Goal: Transaction & Acquisition: Book appointment/travel/reservation

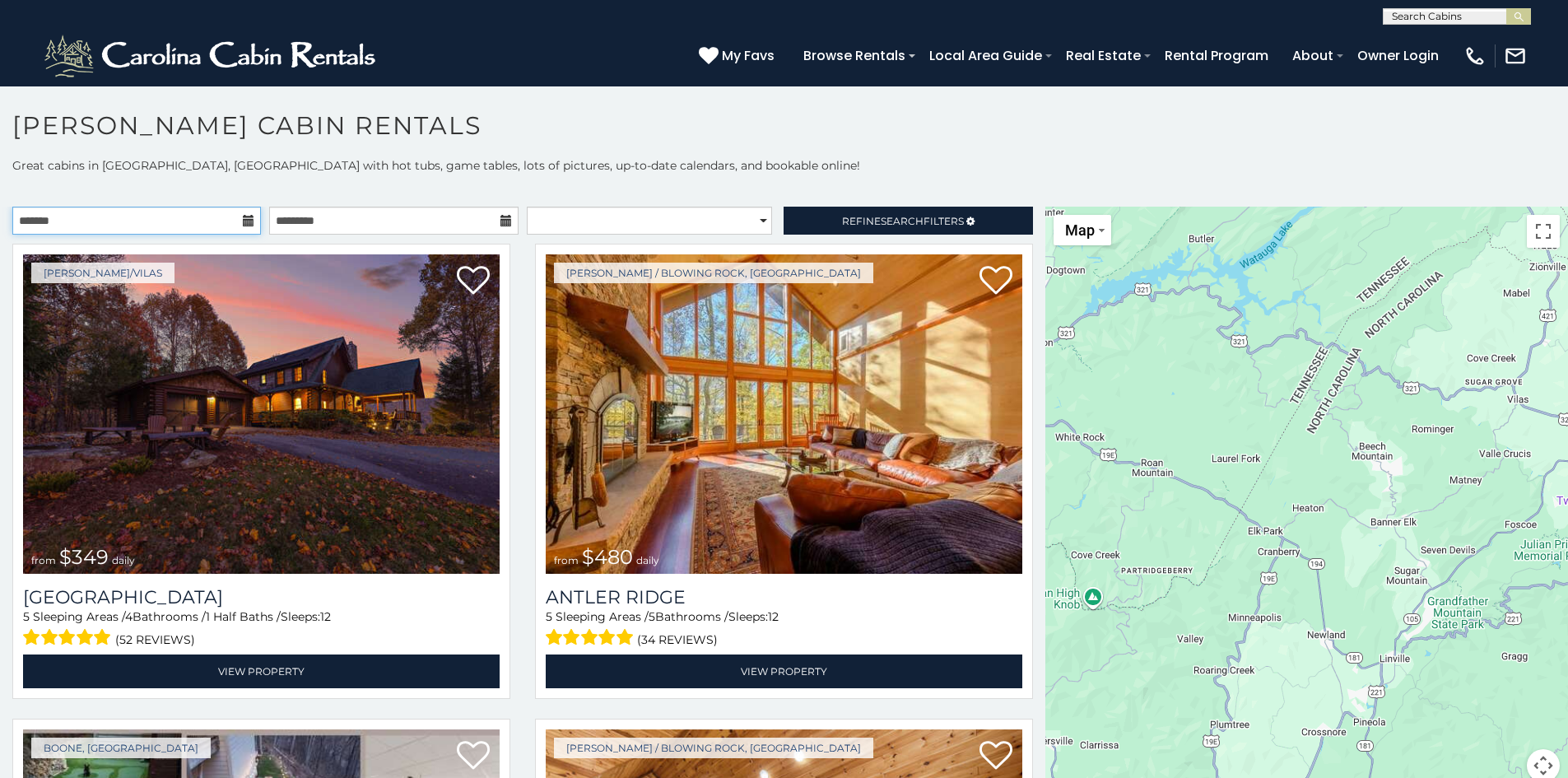
click at [246, 228] on input "text" at bounding box center [136, 220] width 248 height 28
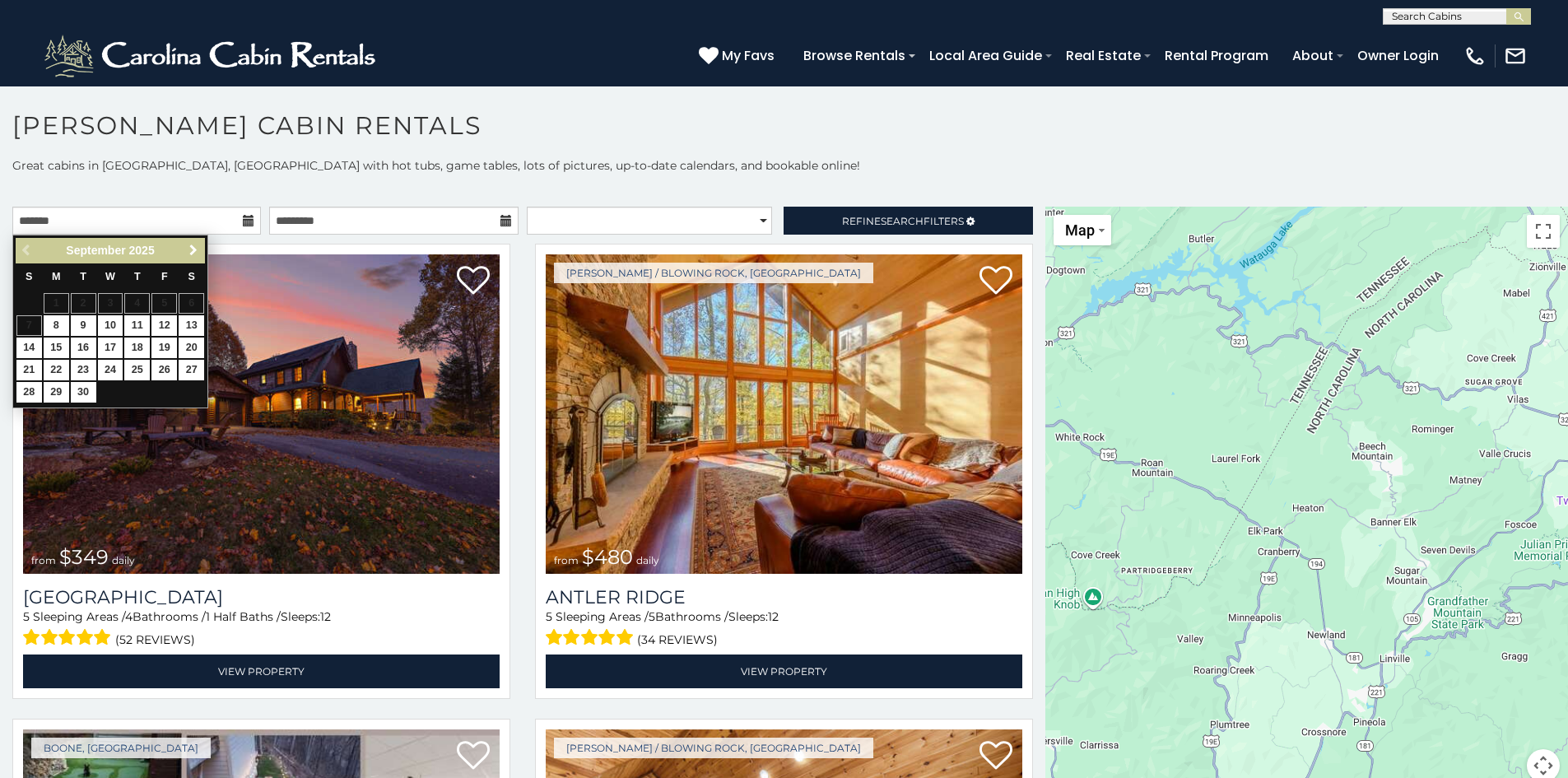
click at [198, 248] on span "Next" at bounding box center [193, 250] width 13 height 13
click at [105, 301] on link "1" at bounding box center [110, 304] width 26 height 21
type input "**********"
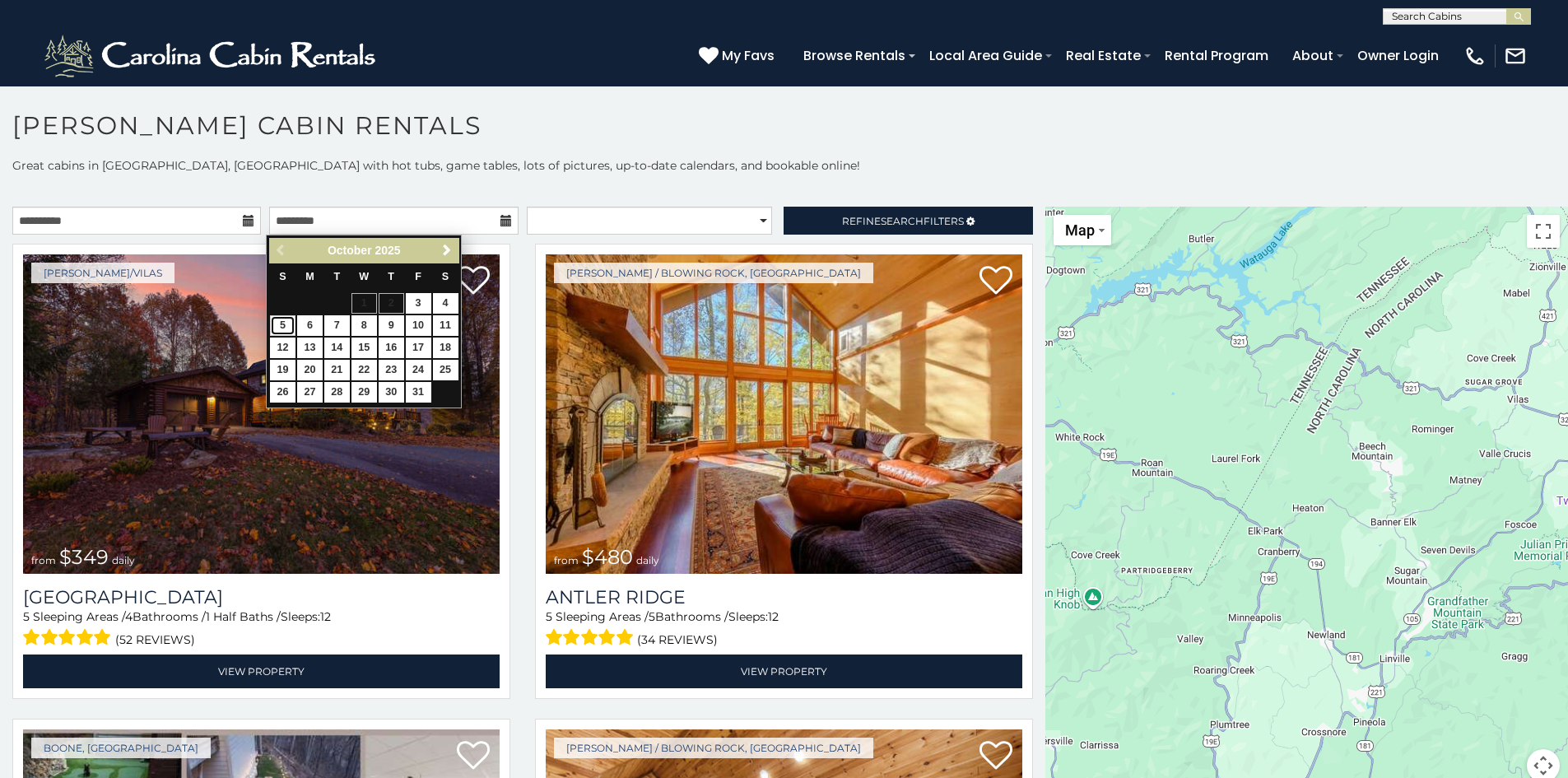
click at [283, 329] on link "5" at bounding box center [283, 326] width 26 height 21
type input "**********"
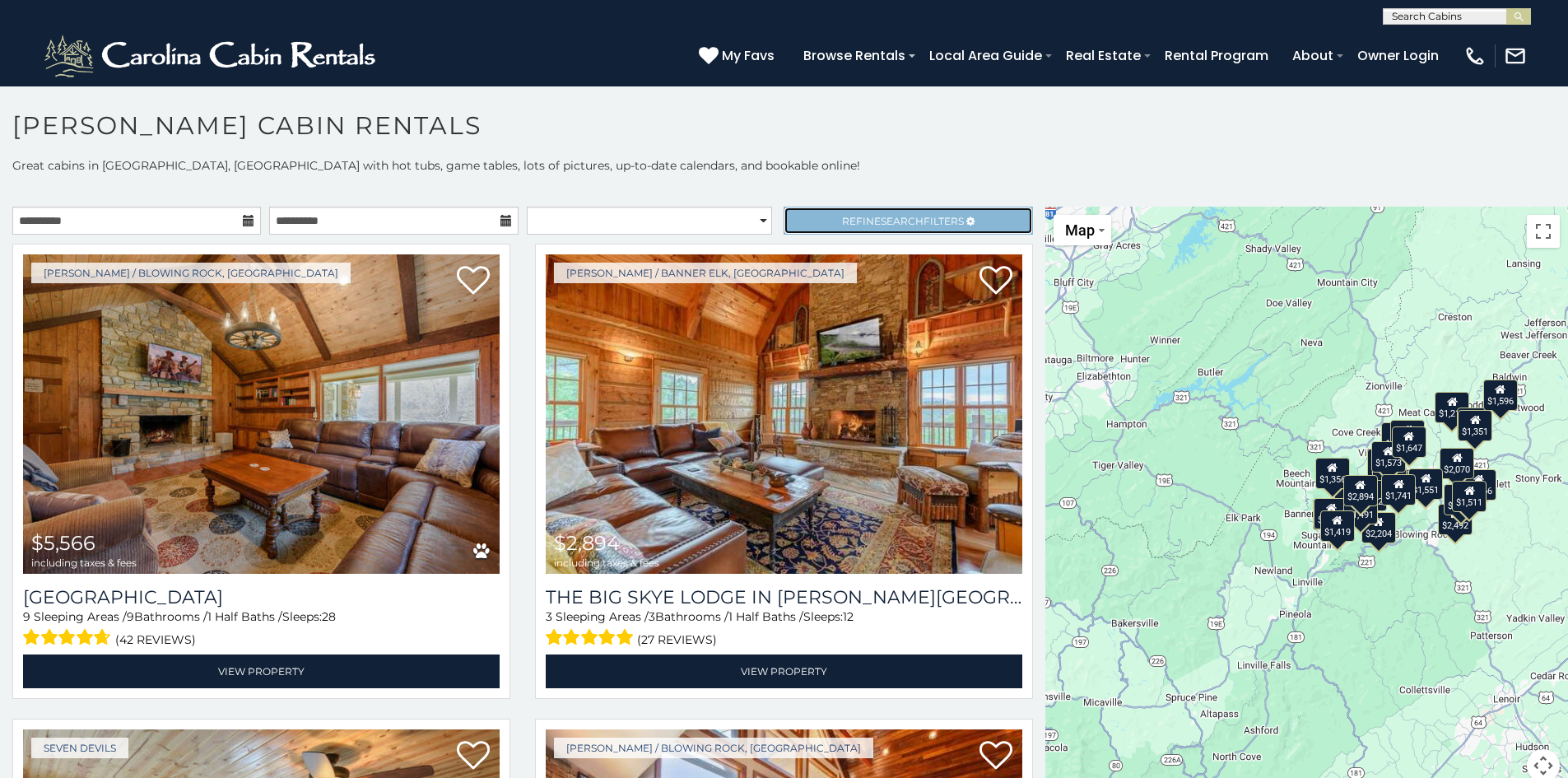
click at [843, 216] on span "Refine Search Filters" at bounding box center [903, 221] width 122 height 12
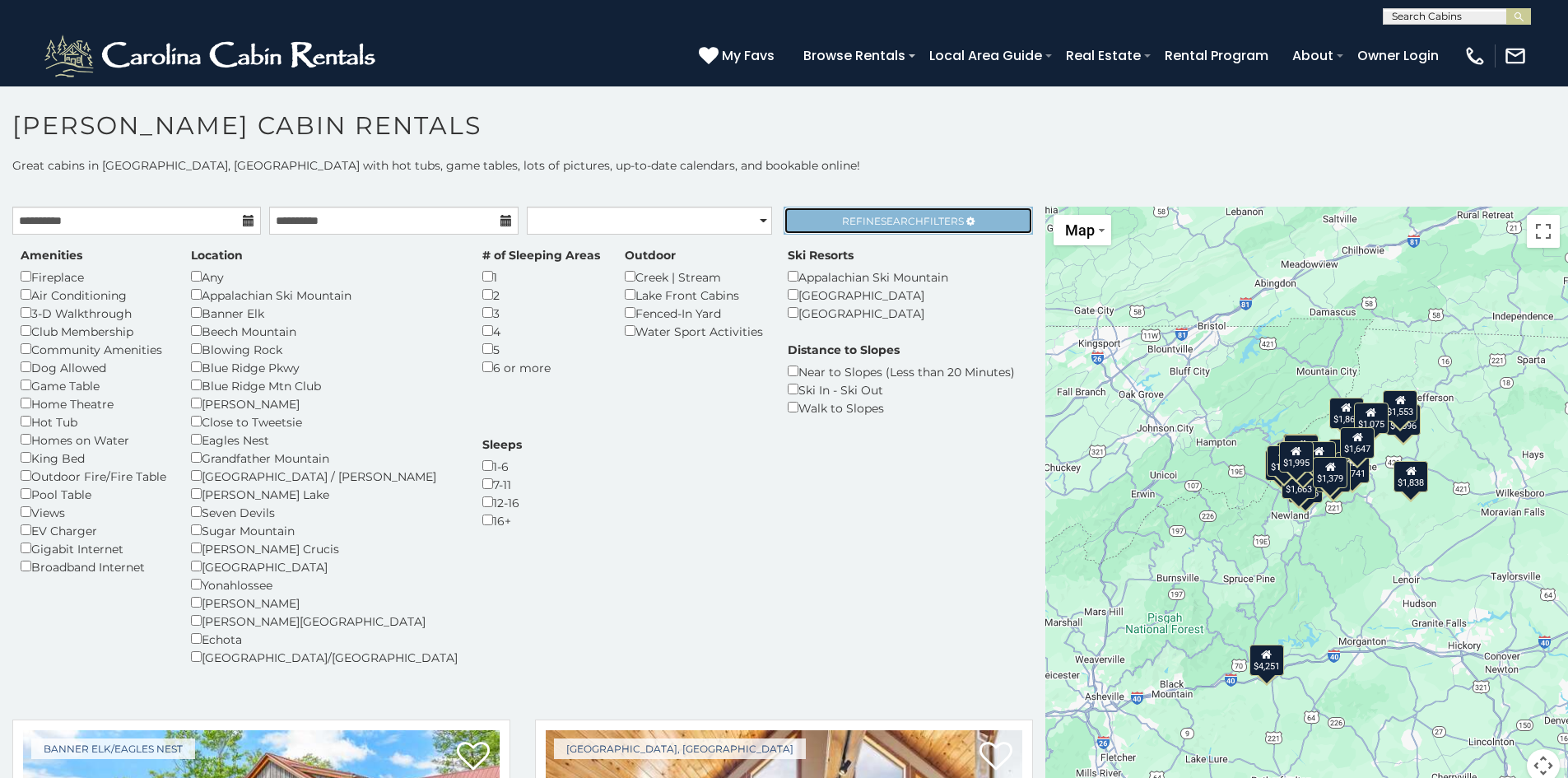
click at [812, 222] on link "Refine Search Filters" at bounding box center [907, 220] width 248 height 28
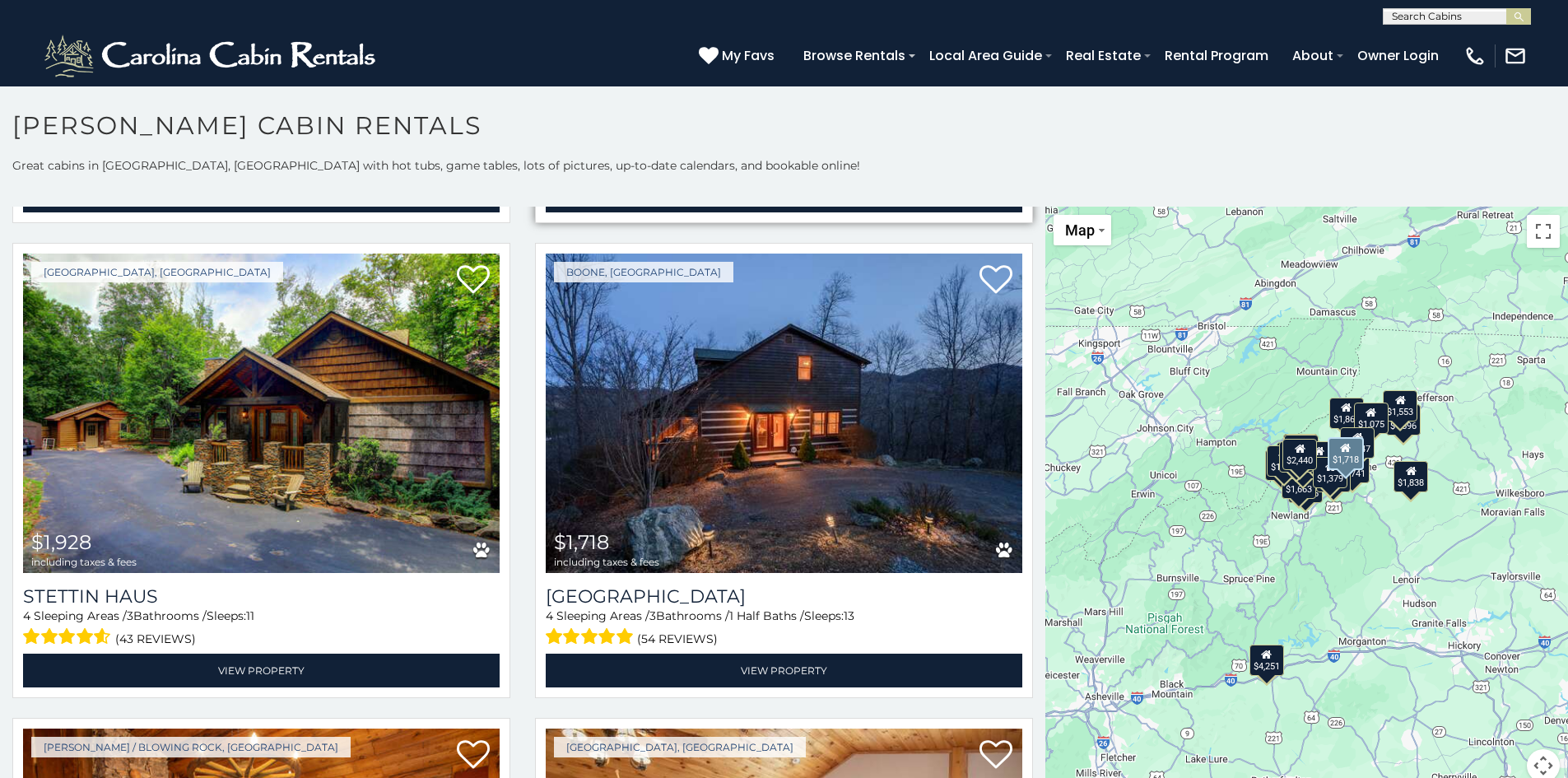
scroll to position [475, 0]
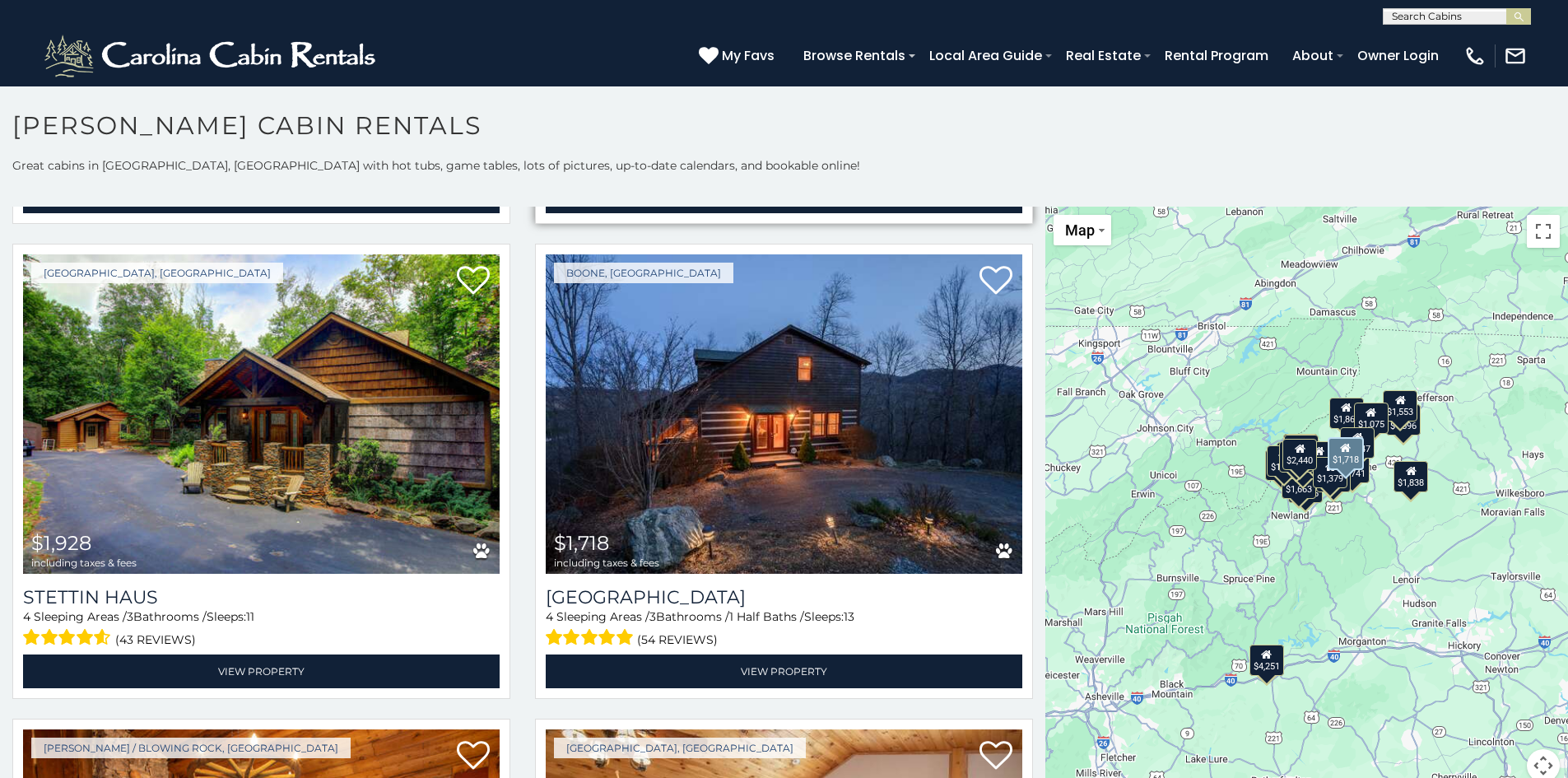
click at [733, 441] on img at bounding box center [784, 414] width 477 height 320
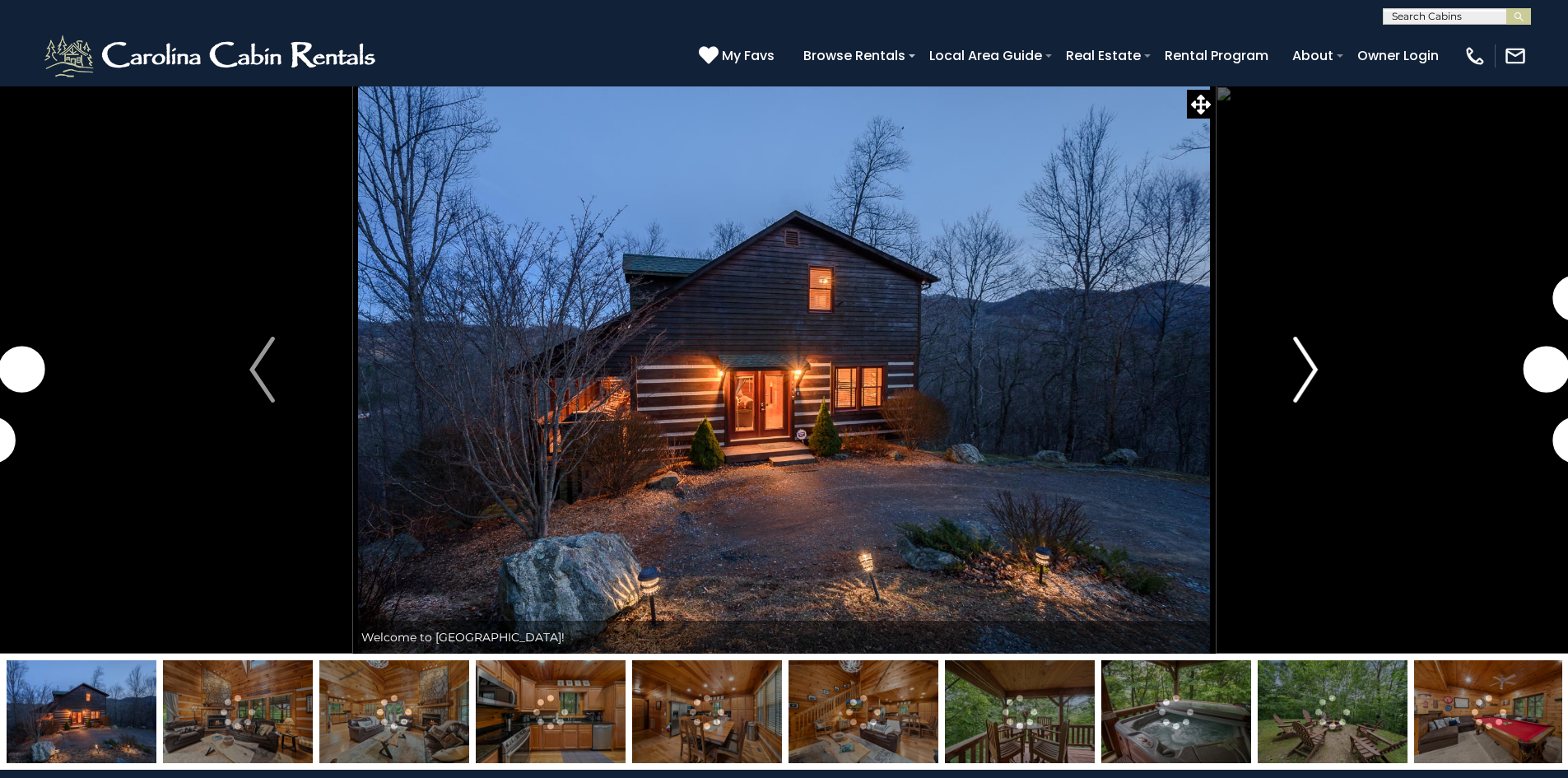
click at [1301, 384] on img "Next" at bounding box center [1306, 369] width 25 height 66
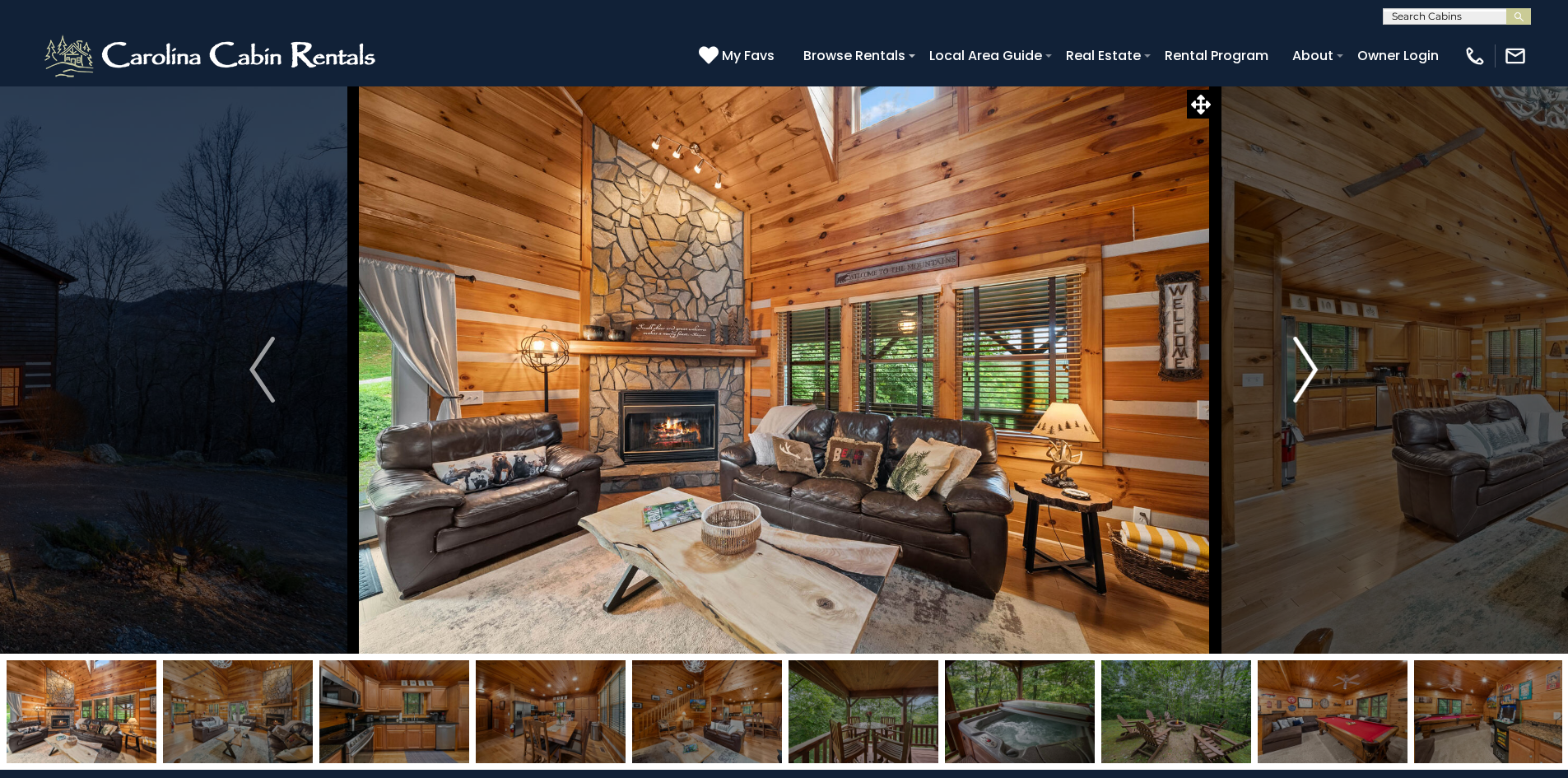
click at [1301, 384] on img "Next" at bounding box center [1306, 369] width 25 height 66
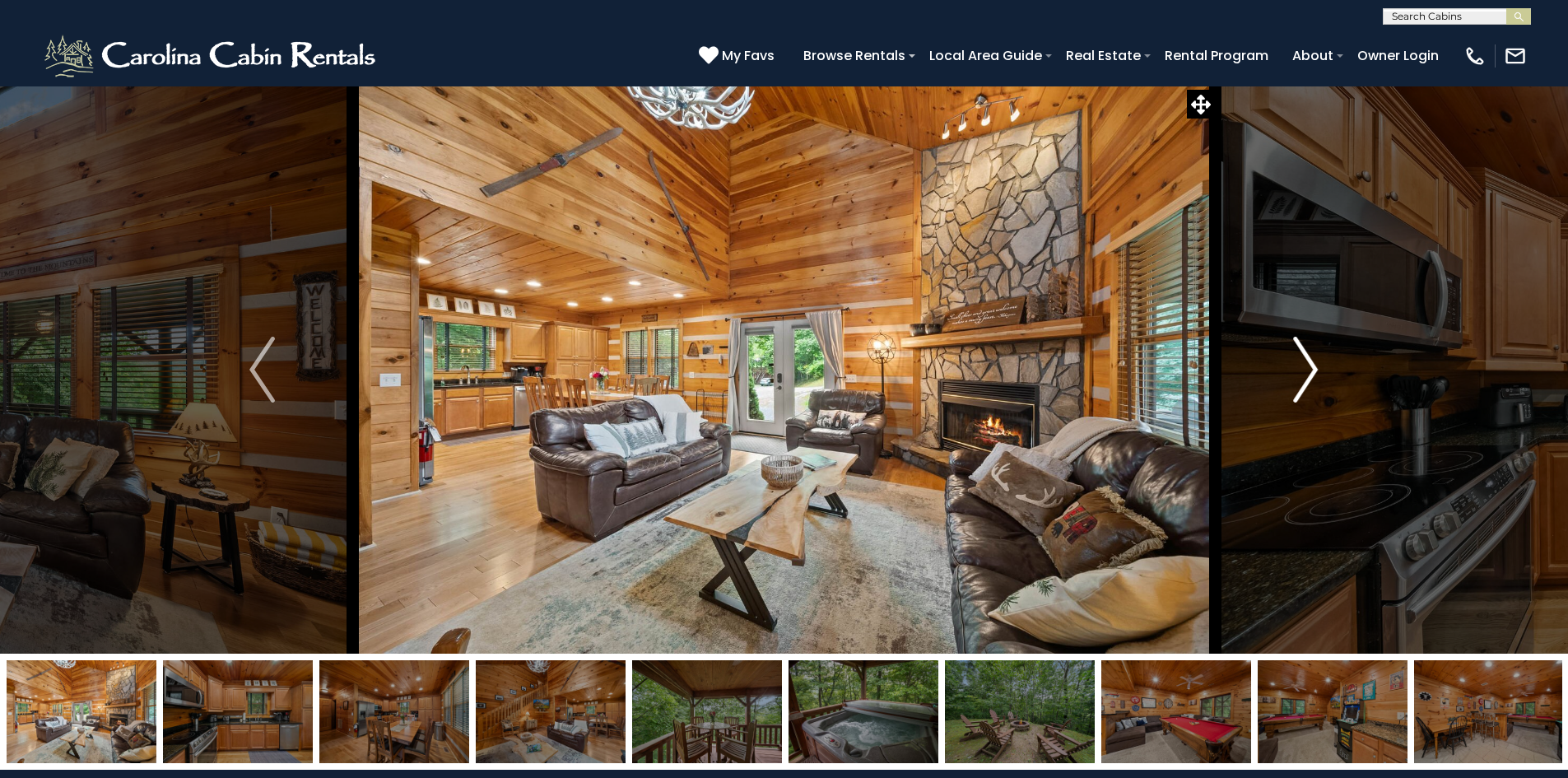
click at [1301, 384] on img "Next" at bounding box center [1306, 369] width 25 height 66
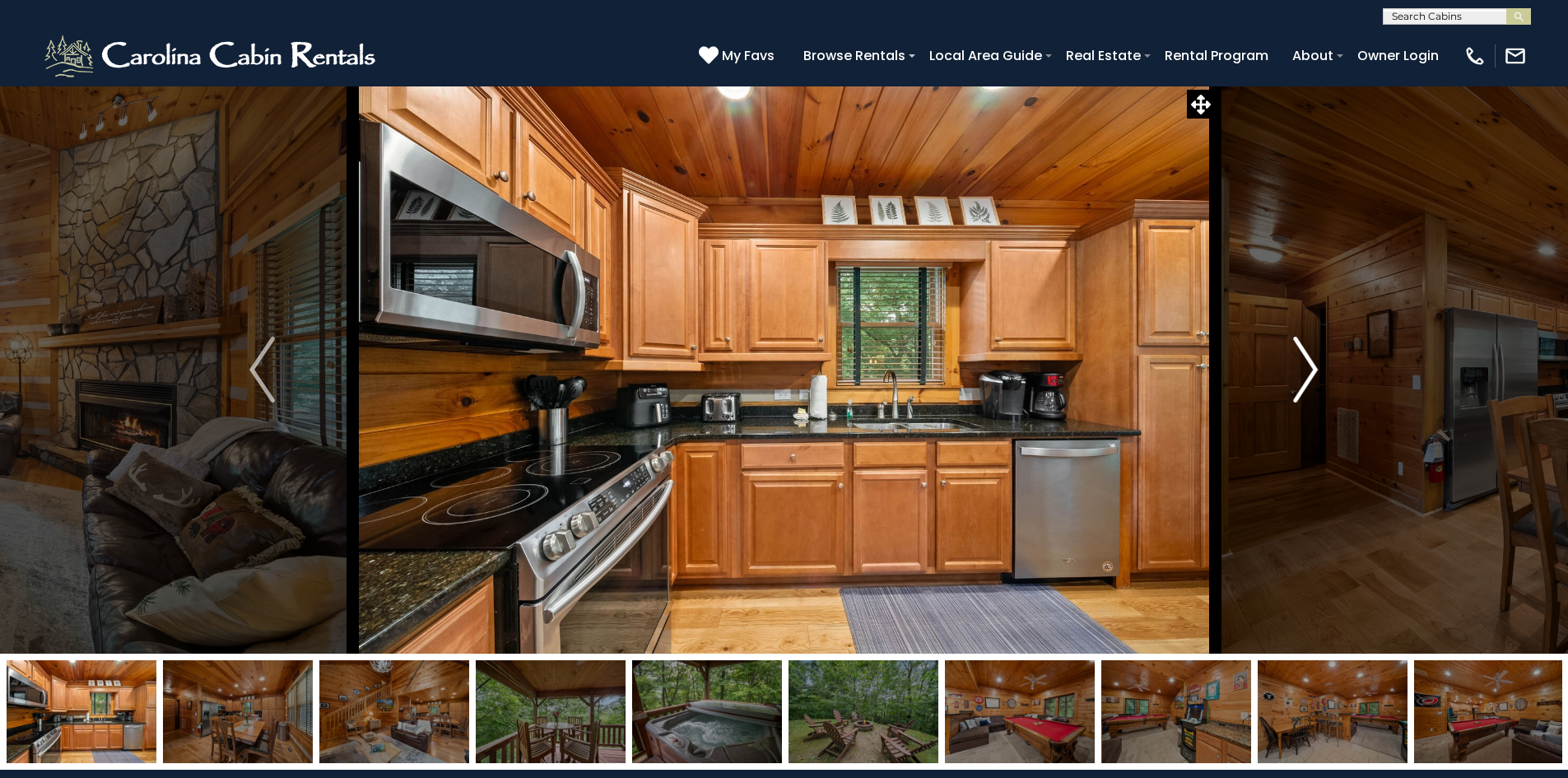
click at [1301, 384] on img "Next" at bounding box center [1306, 369] width 25 height 66
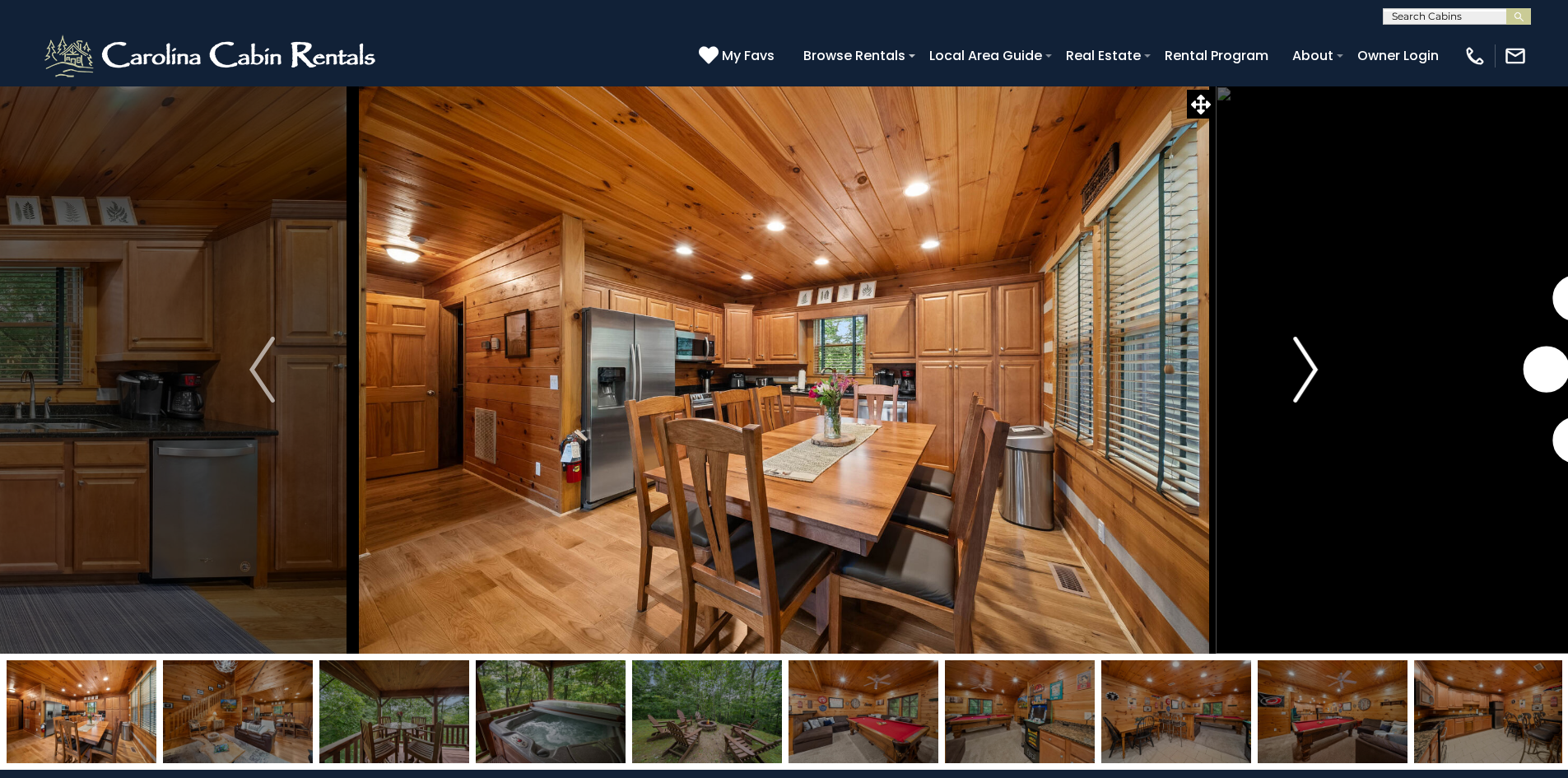
click at [1301, 384] on img "Next" at bounding box center [1306, 369] width 25 height 66
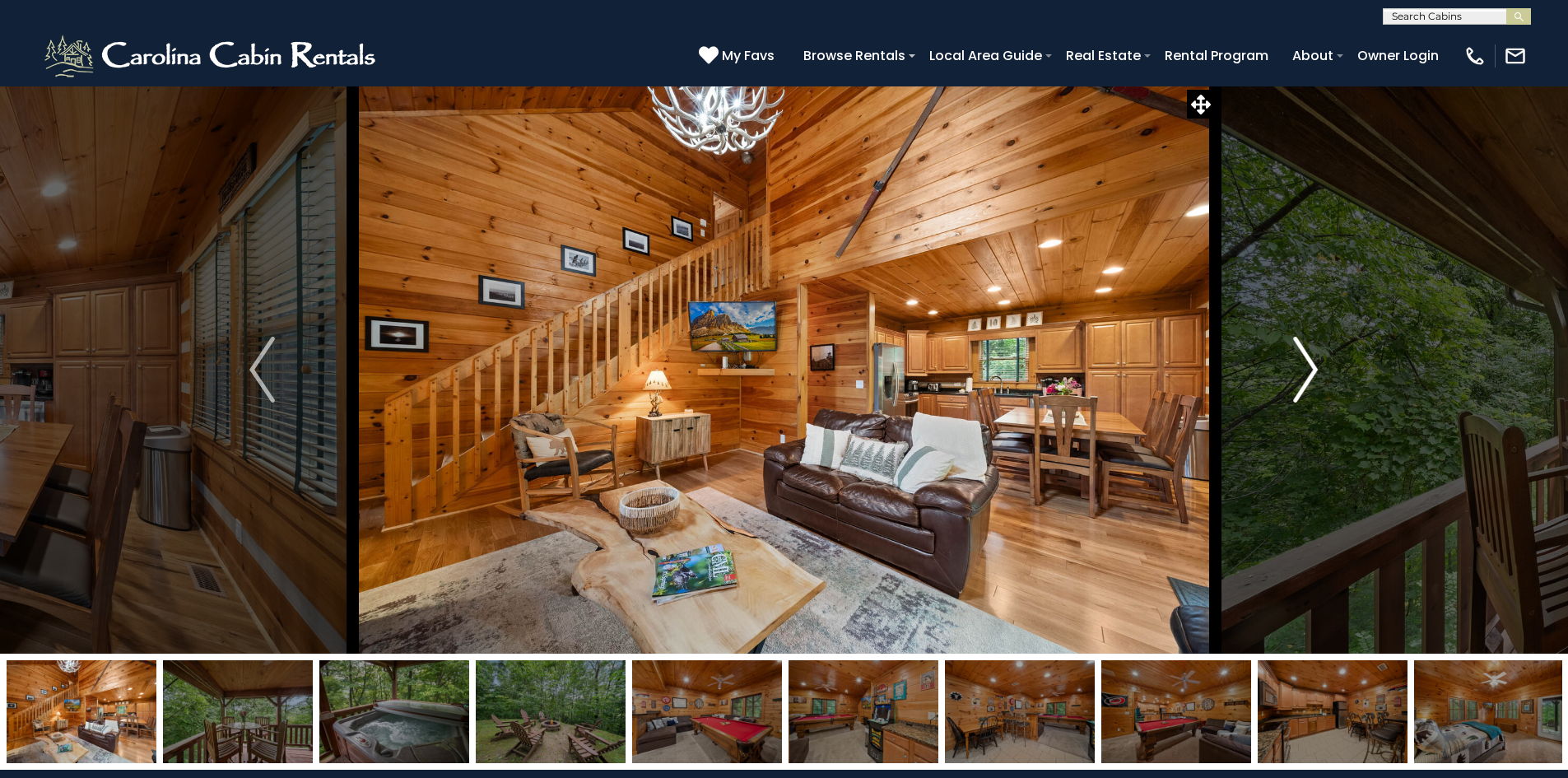
click at [1301, 384] on img "Next" at bounding box center [1306, 369] width 25 height 66
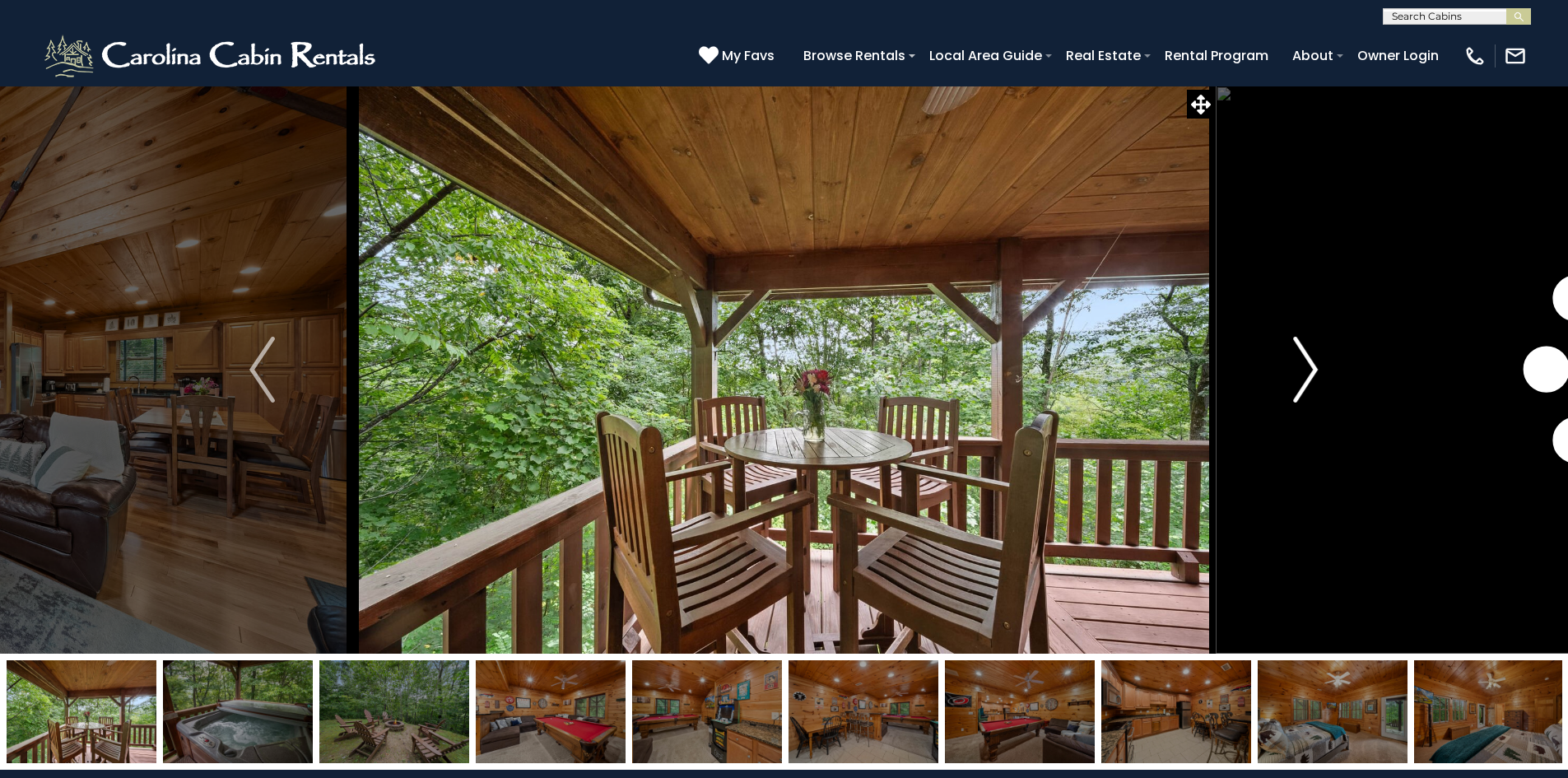
click at [1301, 384] on img "Next" at bounding box center [1306, 369] width 25 height 66
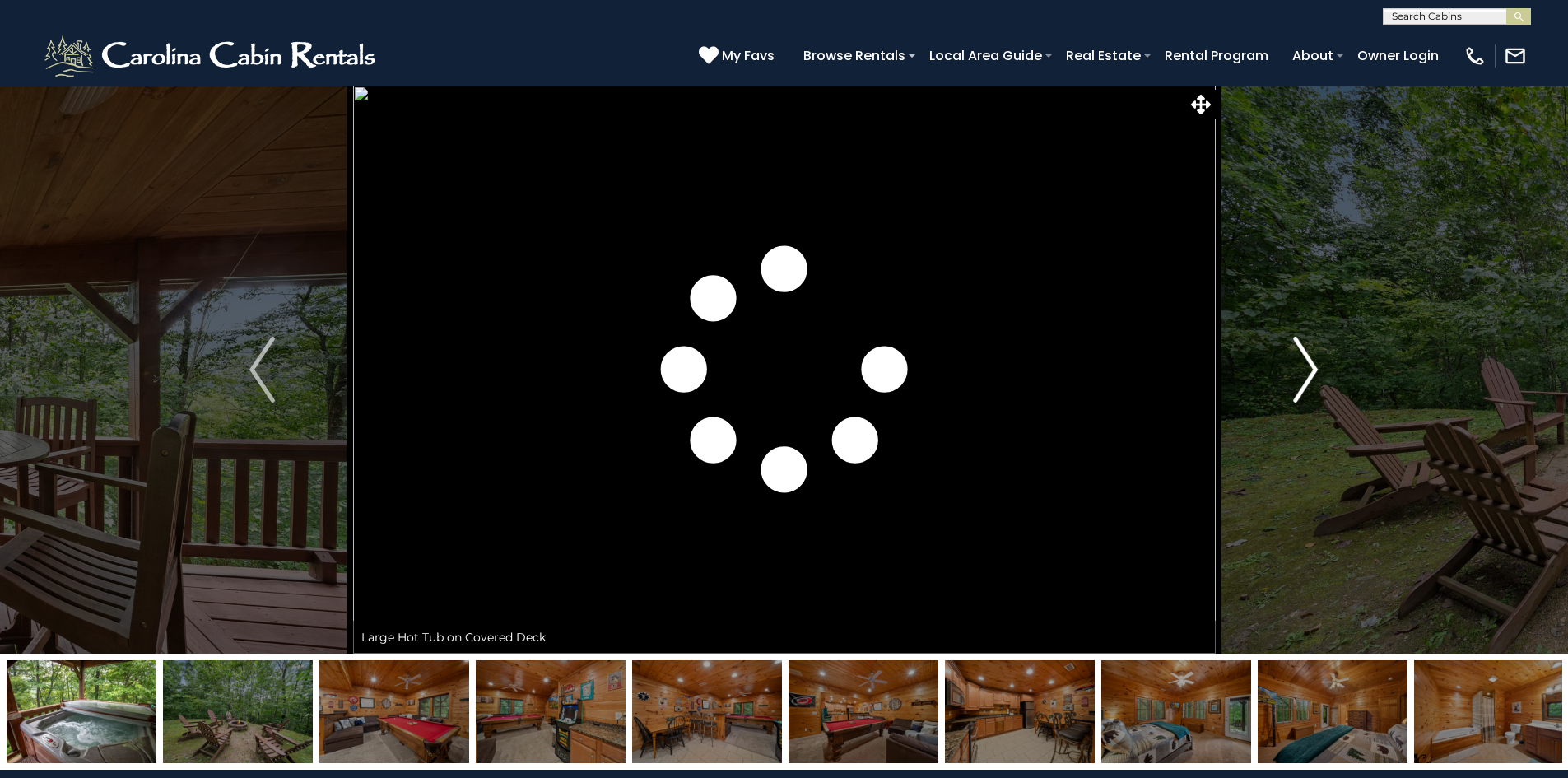
click at [1301, 384] on img "Next" at bounding box center [1306, 369] width 25 height 66
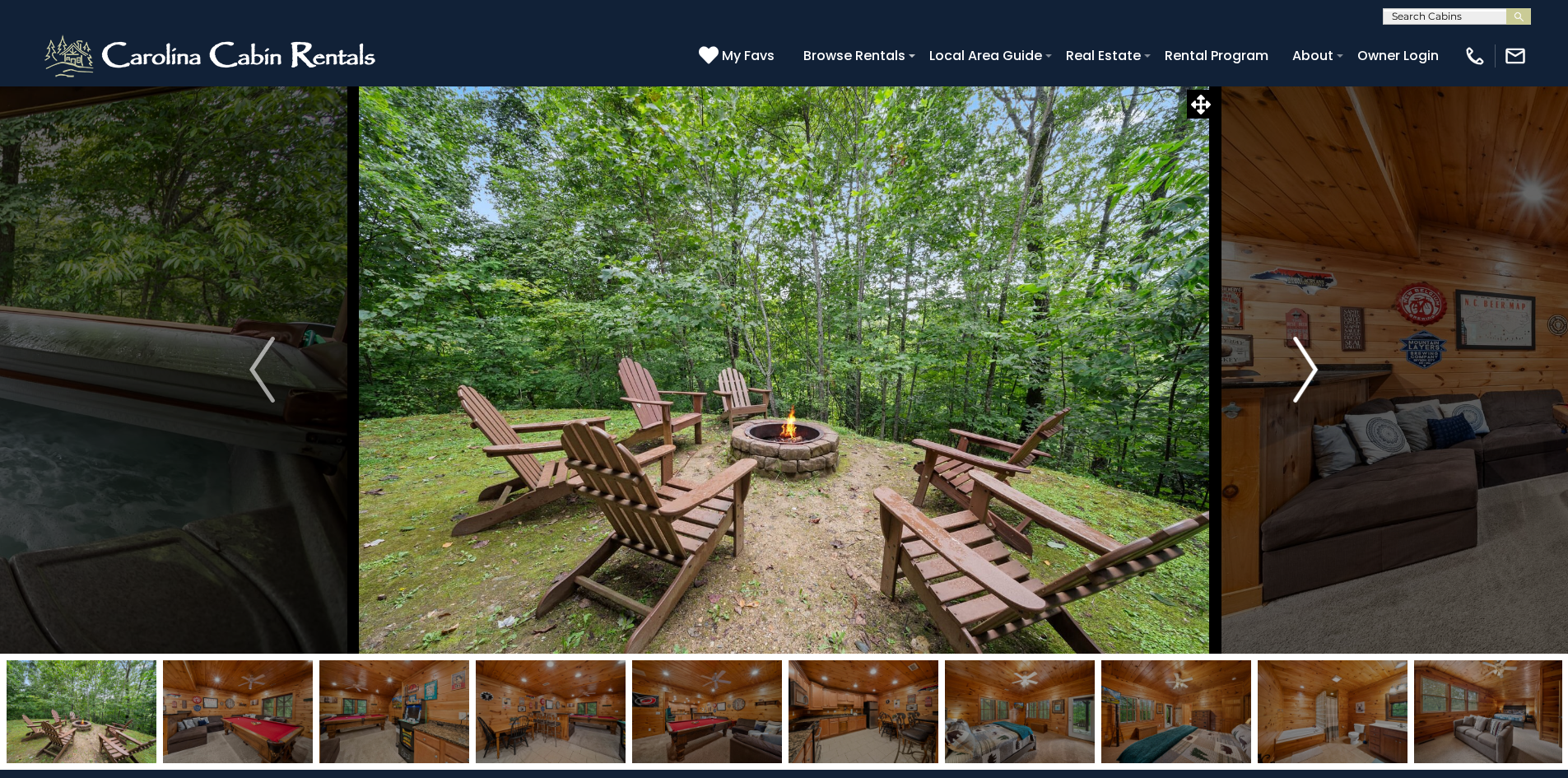
click at [1301, 384] on img "Next" at bounding box center [1306, 369] width 25 height 66
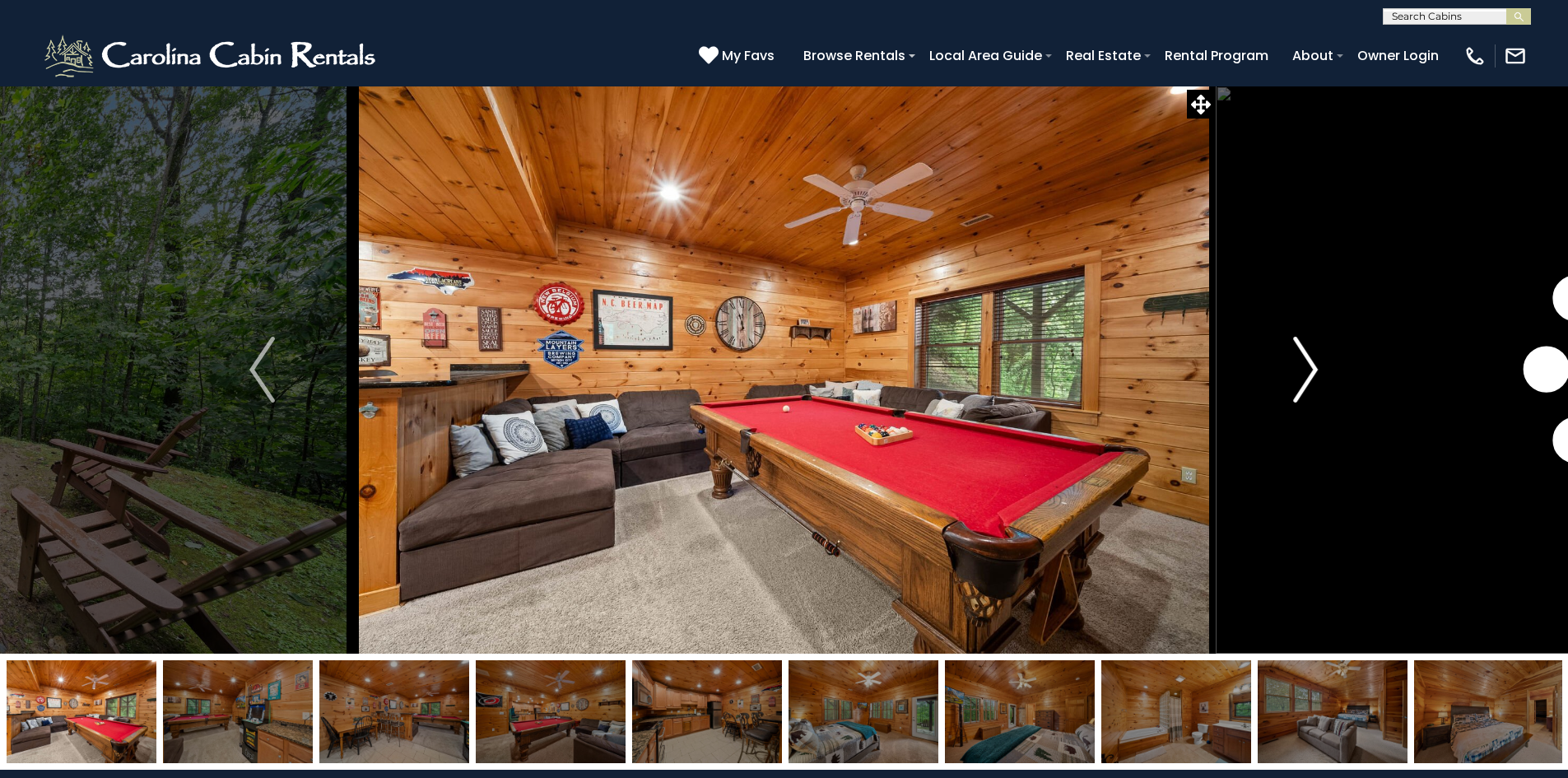
click at [1301, 384] on img "Next" at bounding box center [1306, 369] width 25 height 66
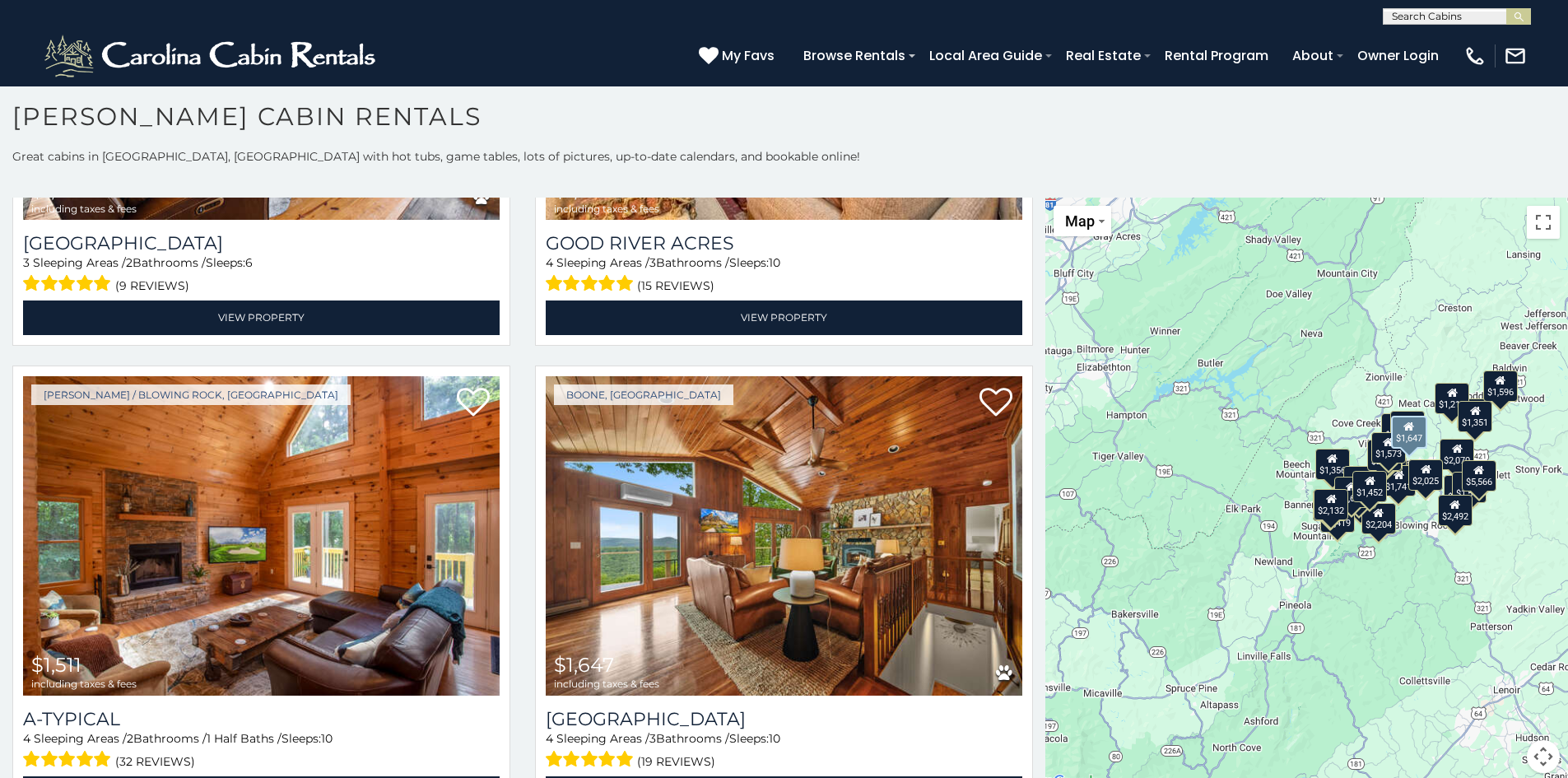
scroll to position [6047, 0]
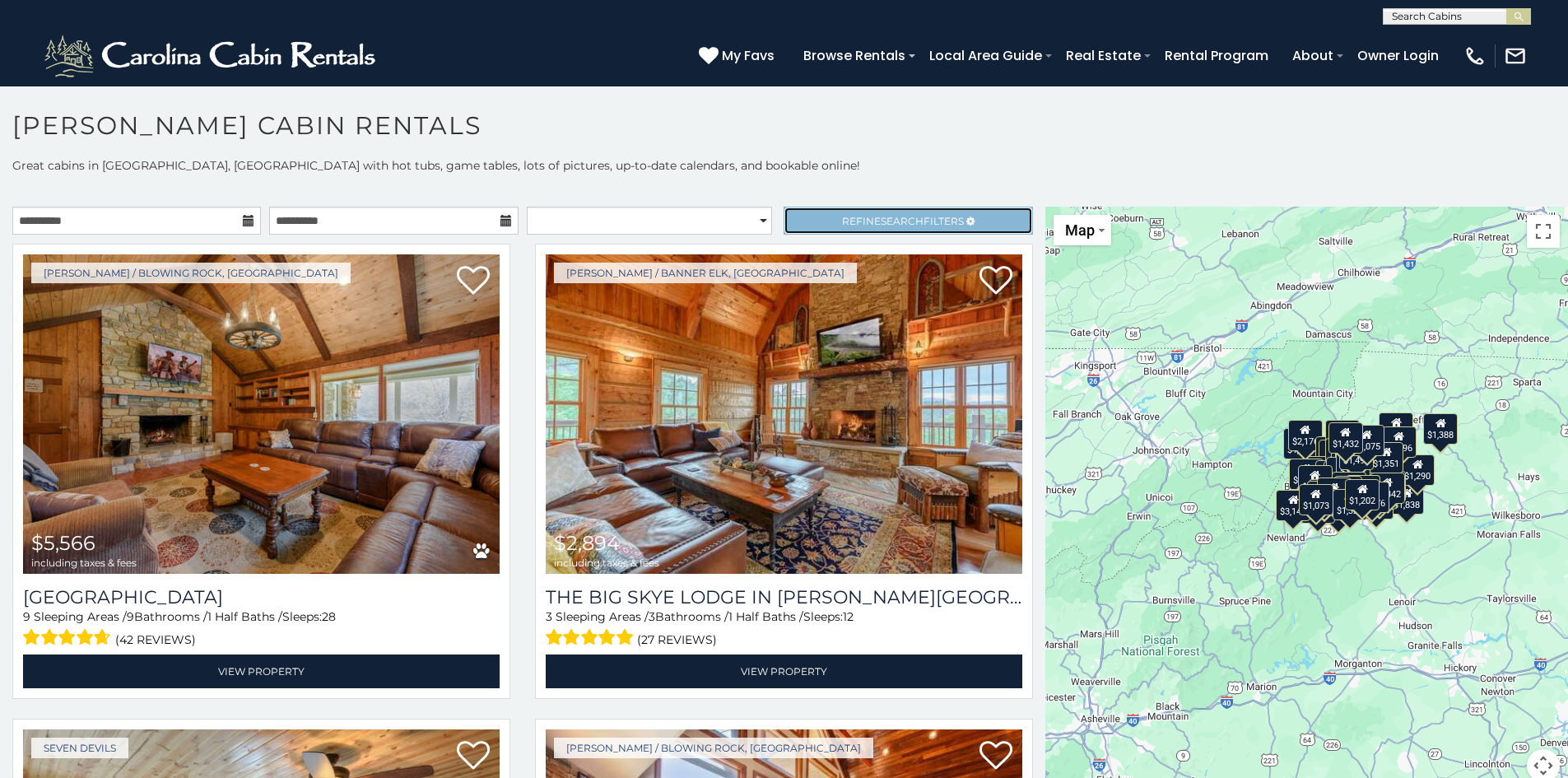
click at [894, 210] on link "Refine Search Filters" at bounding box center [907, 220] width 248 height 28
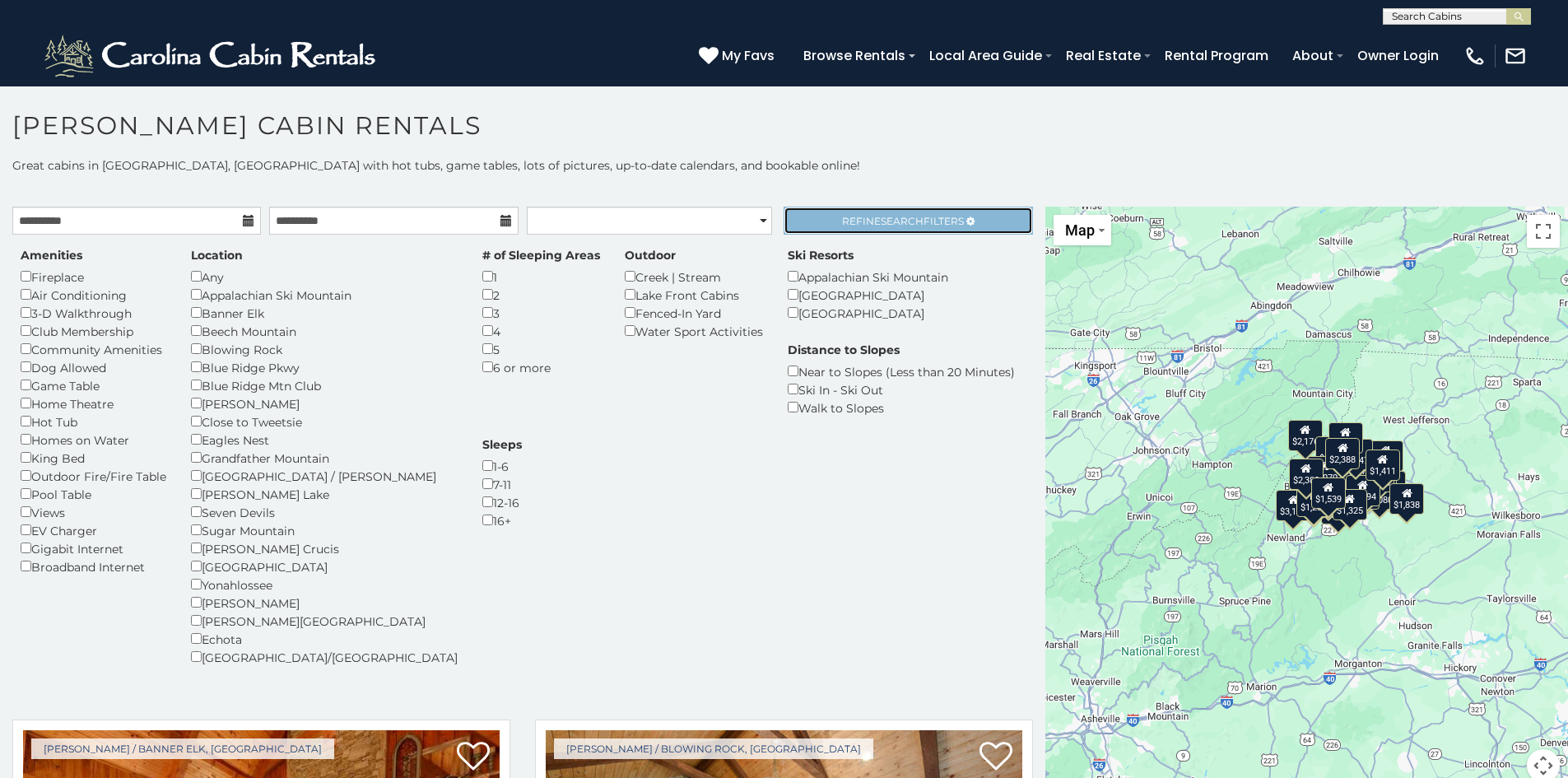
click at [920, 222] on span "Refine Search Filters" at bounding box center [903, 221] width 122 height 12
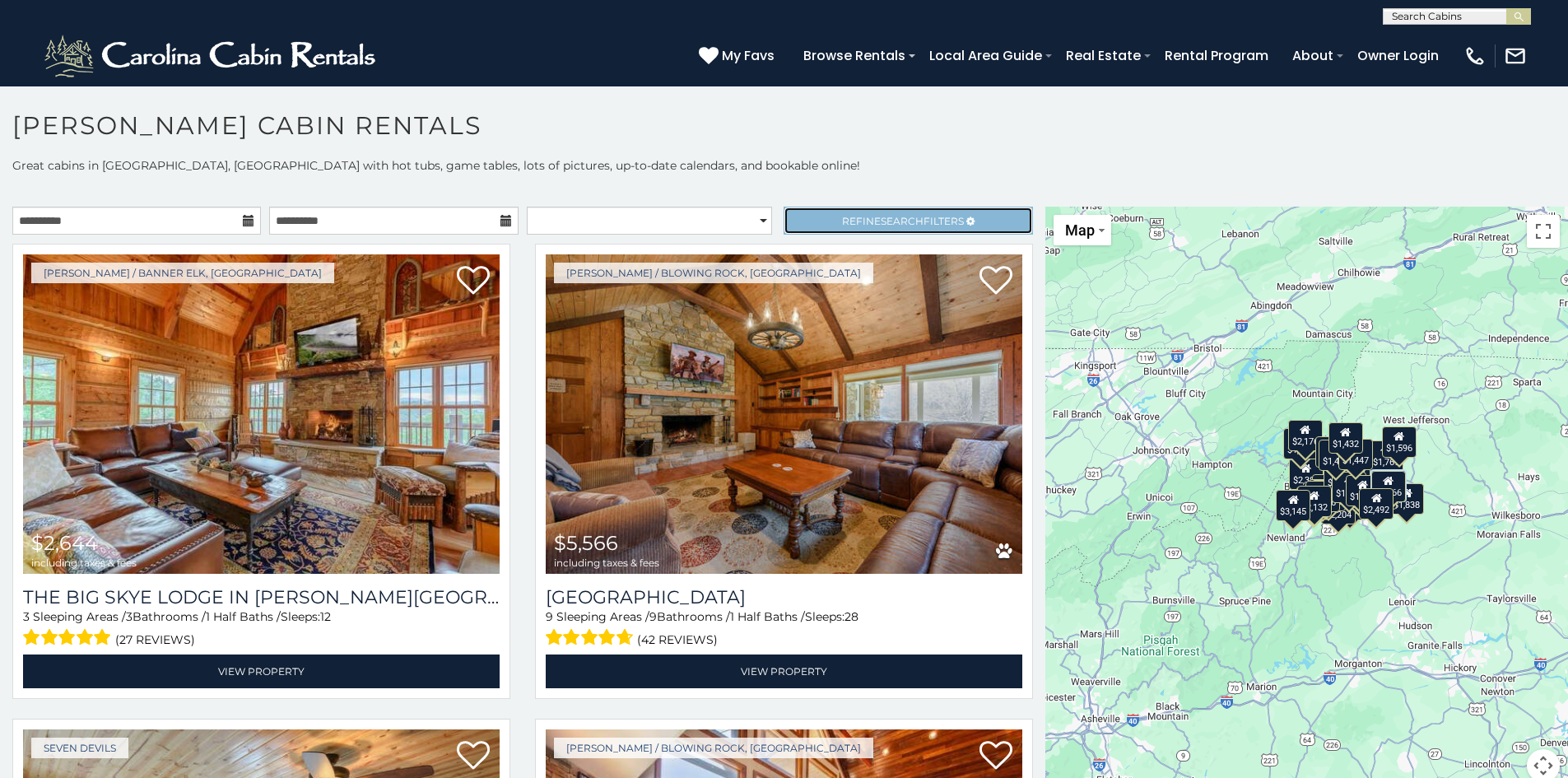
click at [849, 229] on link "Refine Search Filters" at bounding box center [907, 220] width 248 height 28
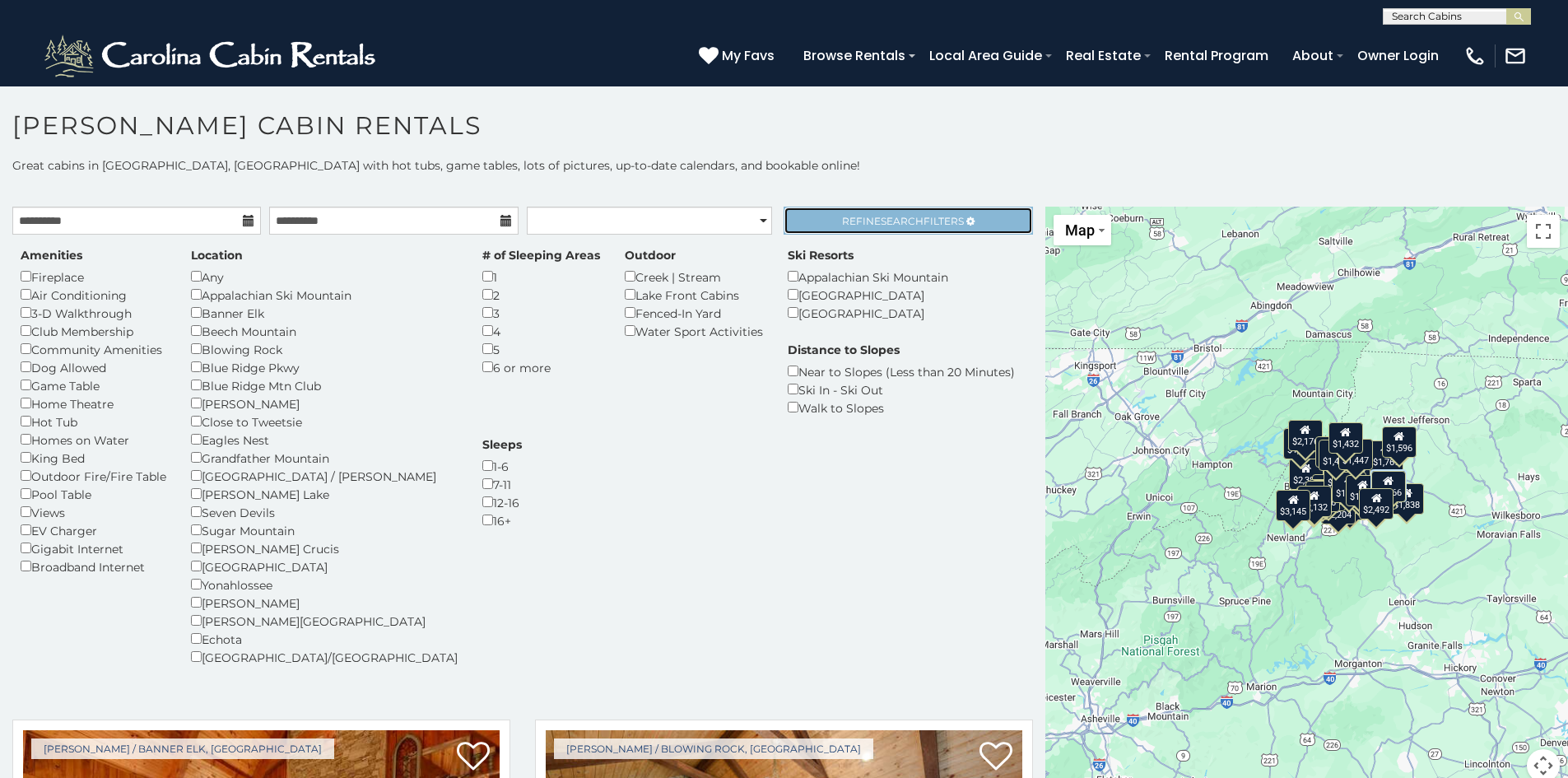
click at [843, 223] on span "Refine Search Filters" at bounding box center [903, 221] width 122 height 12
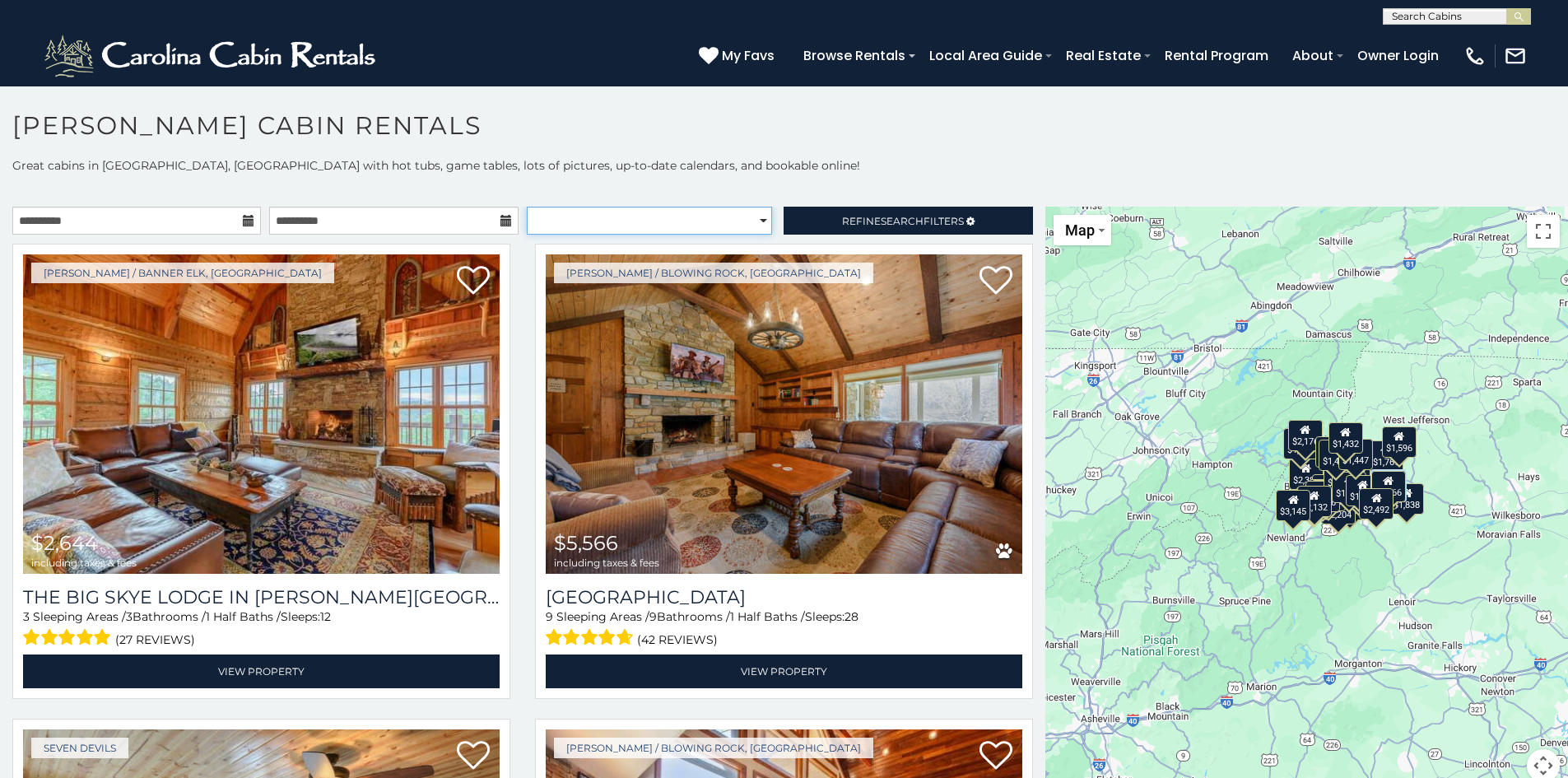
click at [733, 216] on select "**********" at bounding box center [649, 220] width 246 height 28
select select "*********"
click at [526, 207] on select "**********" at bounding box center [649, 220] width 246 height 28
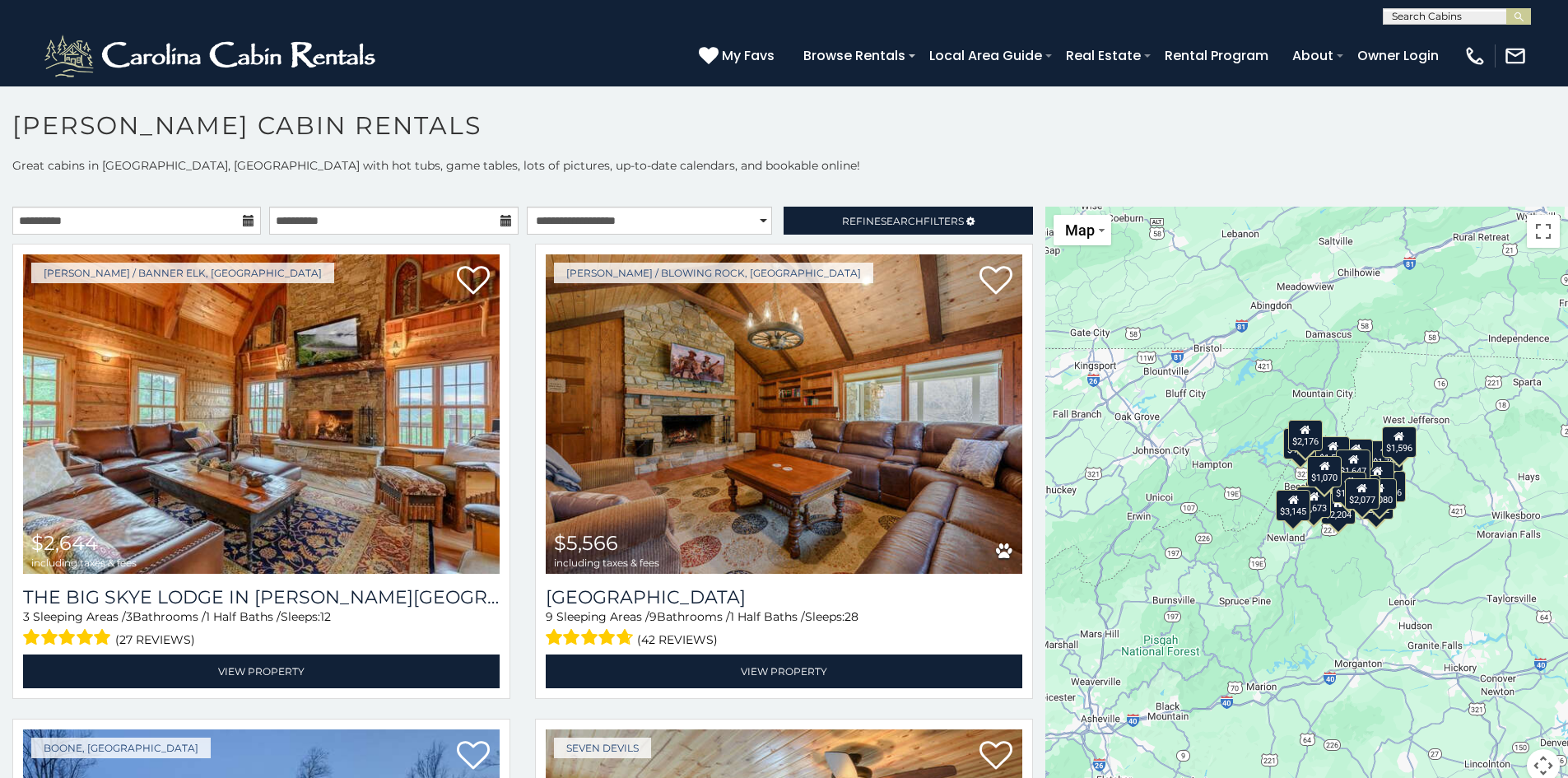
click at [837, 170] on p "Great cabins in Boone, NC with hot tubs, game tables, lots of pictures, up-to-d…" at bounding box center [784, 165] width 1568 height 16
click at [843, 217] on span "Refine Search Filters" at bounding box center [903, 221] width 122 height 12
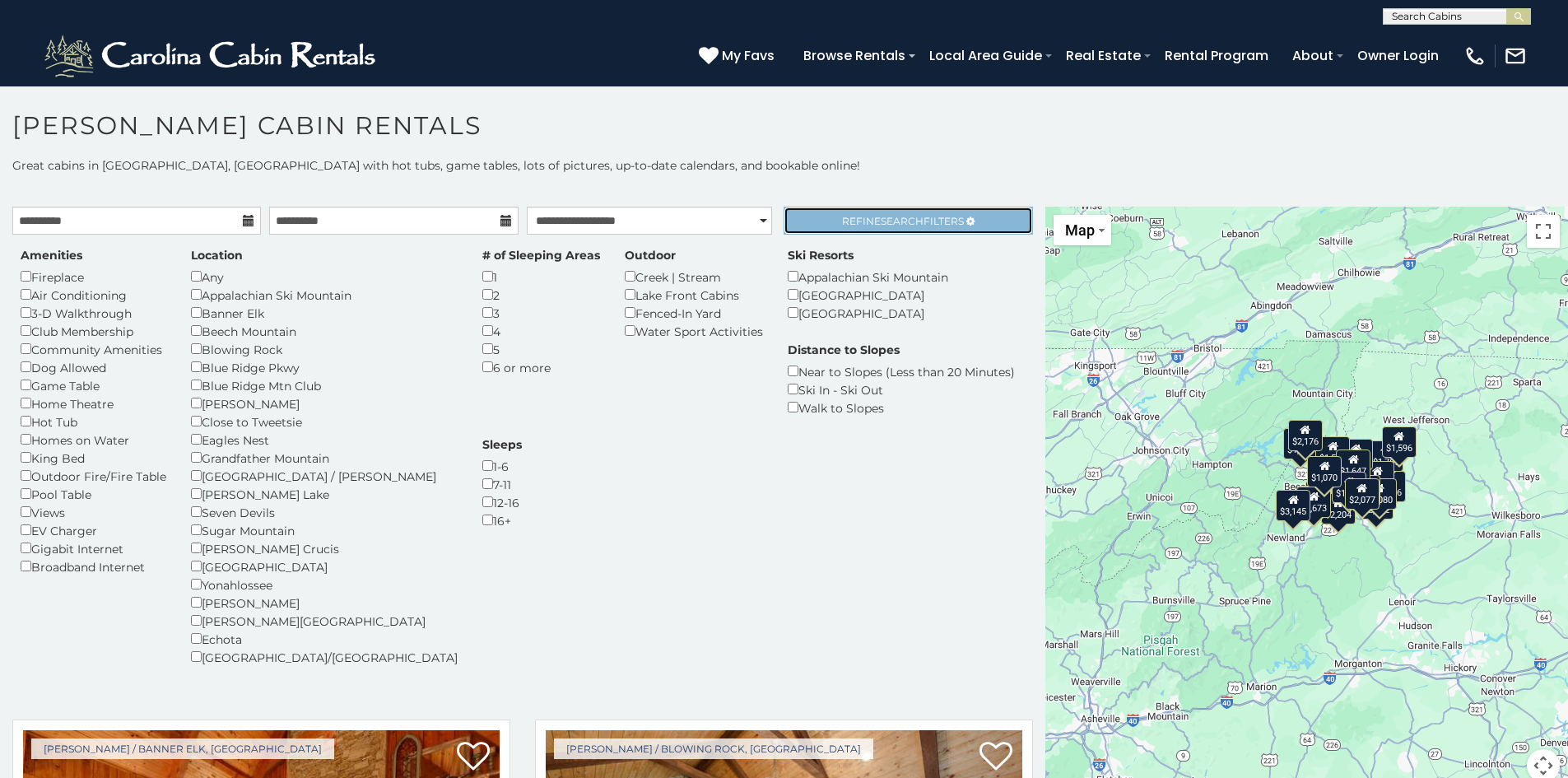
click at [843, 217] on span "Refine Search Filters" at bounding box center [903, 221] width 122 height 12
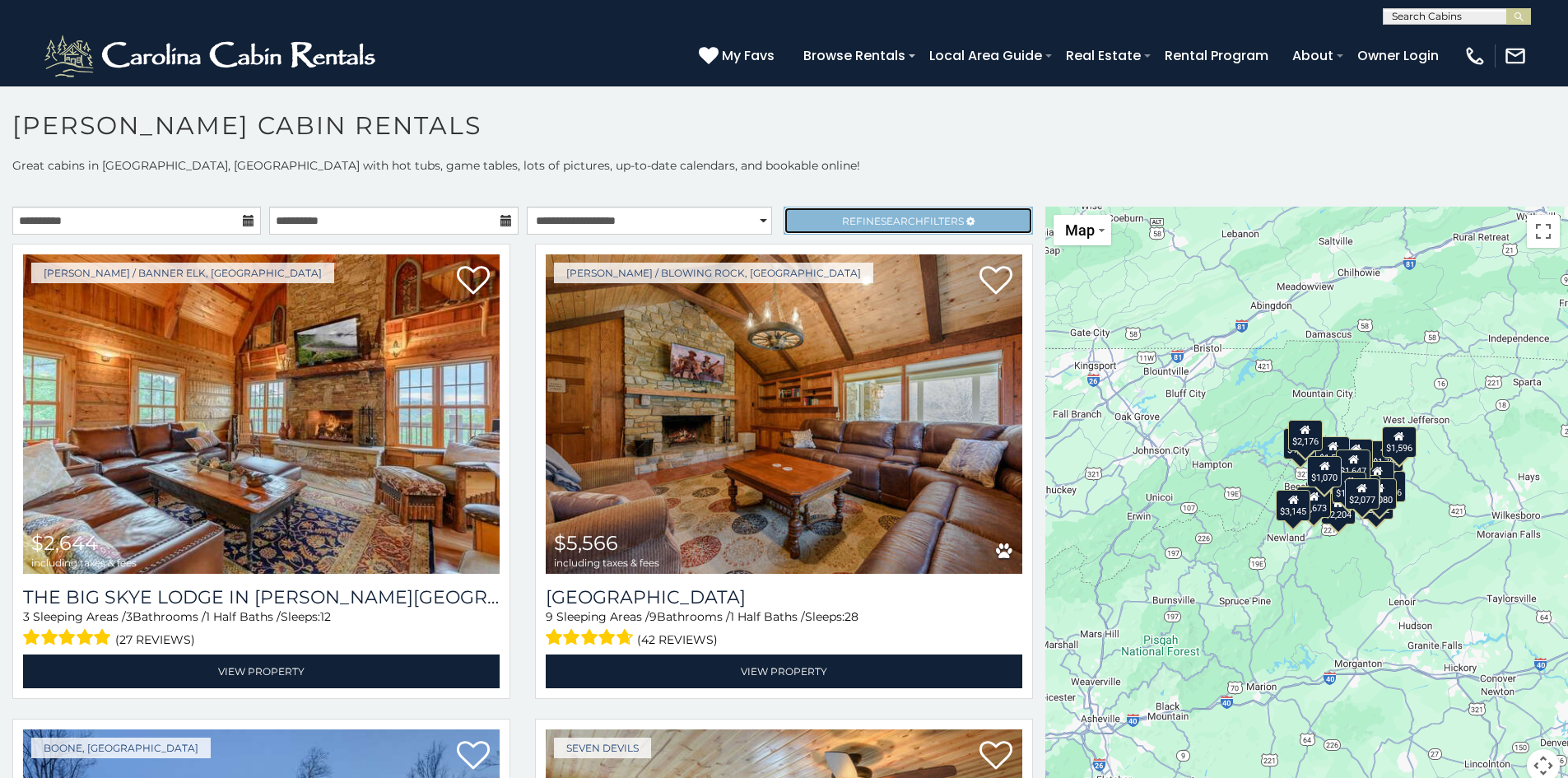
click at [966, 222] on icon at bounding box center [970, 221] width 9 height 10
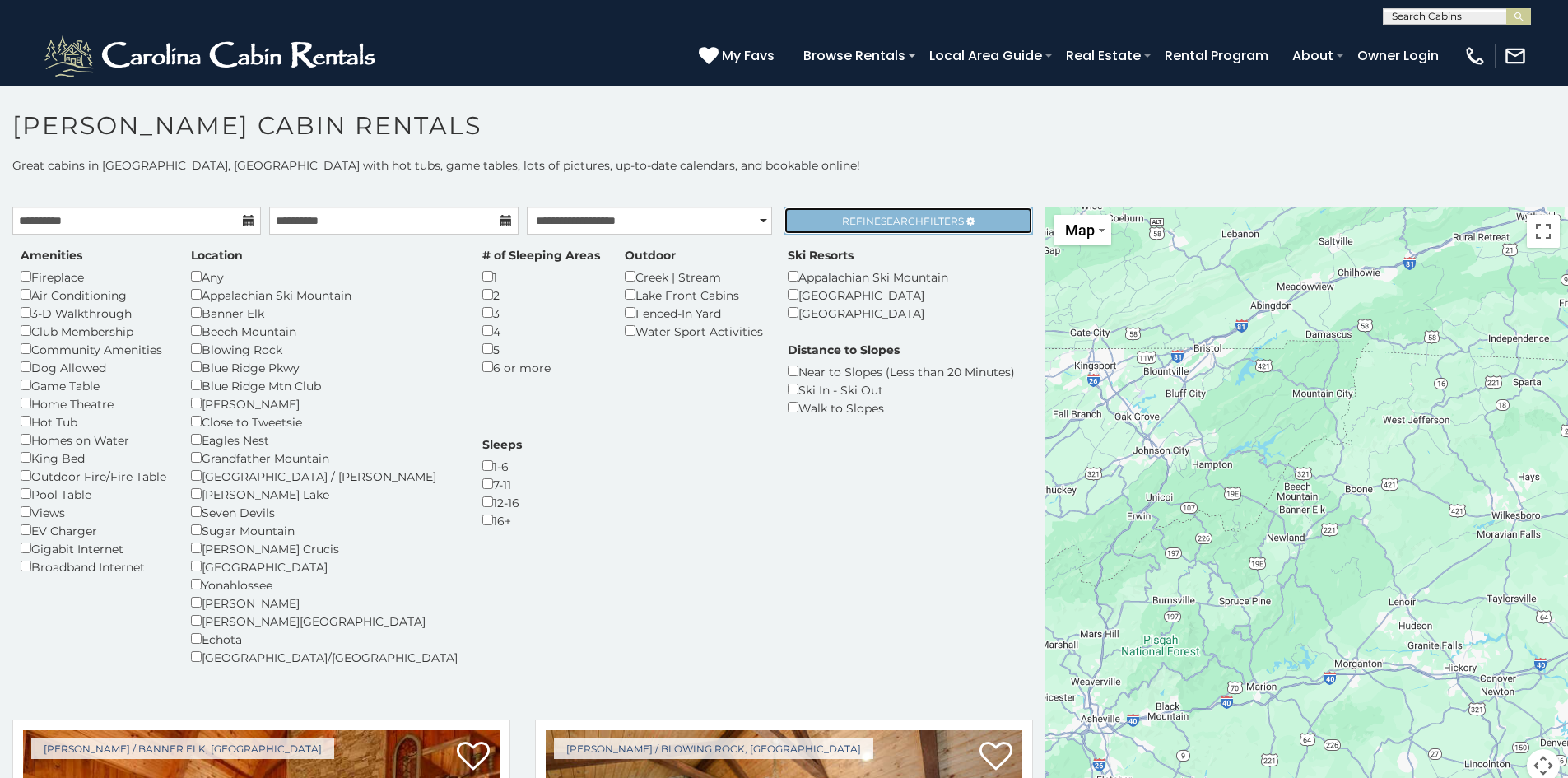
click at [867, 223] on span "Refine Search Filters" at bounding box center [903, 221] width 122 height 12
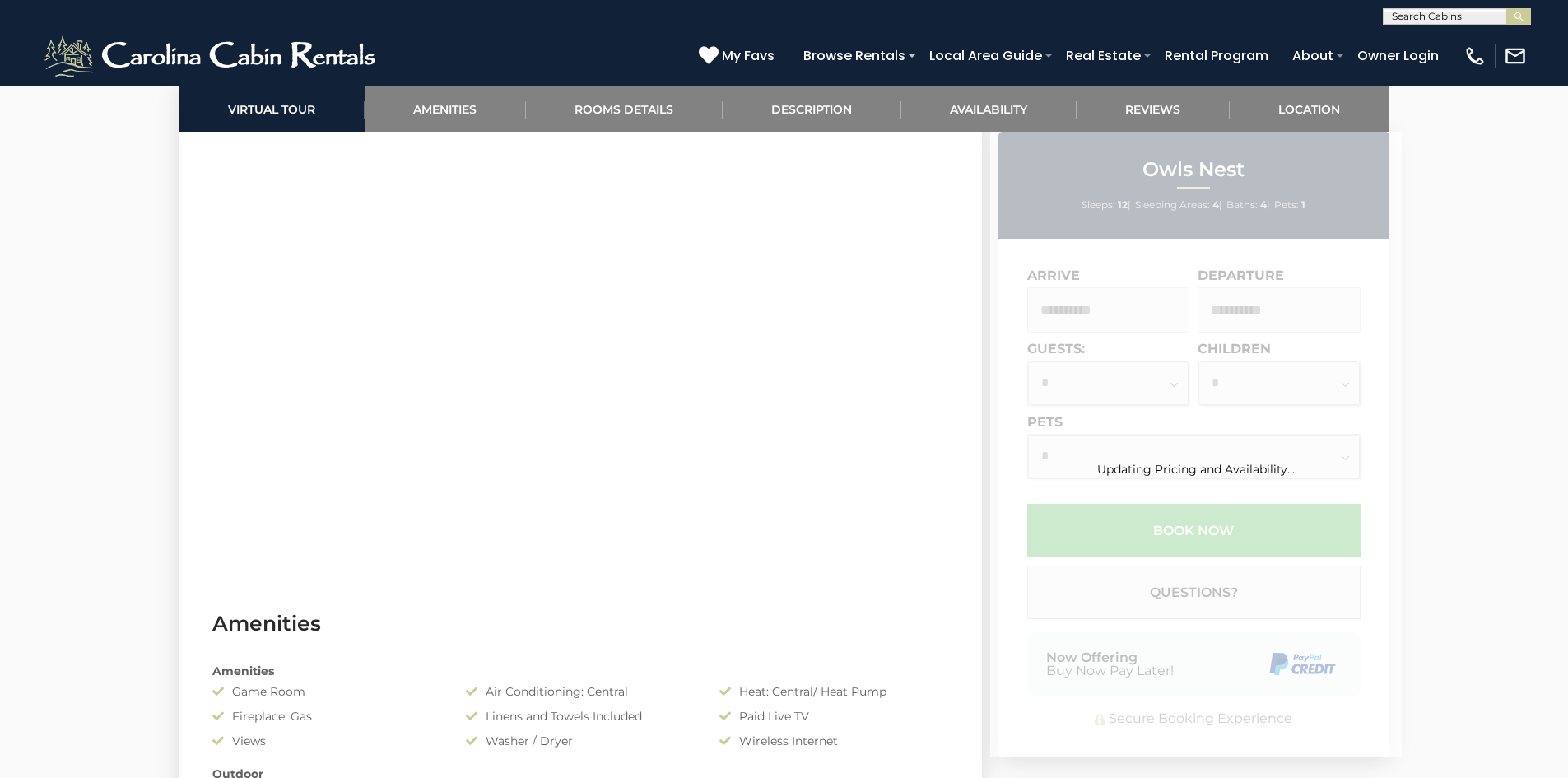
scroll to position [849, 0]
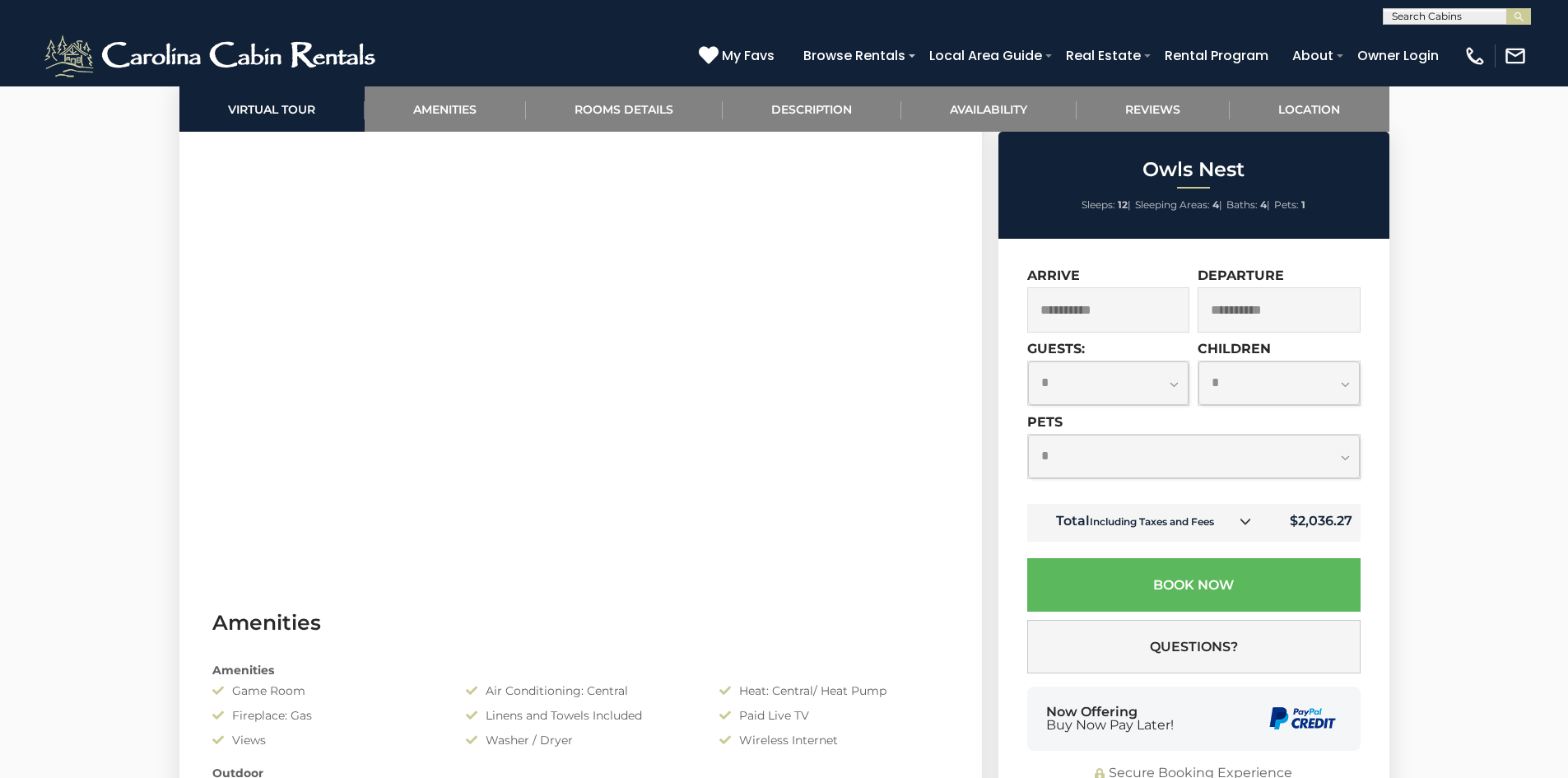
click at [1074, 449] on select "**********" at bounding box center [1194, 457] width 331 height 44
select select "*"
click at [1028, 435] on select "**********" at bounding box center [1194, 457] width 331 height 44
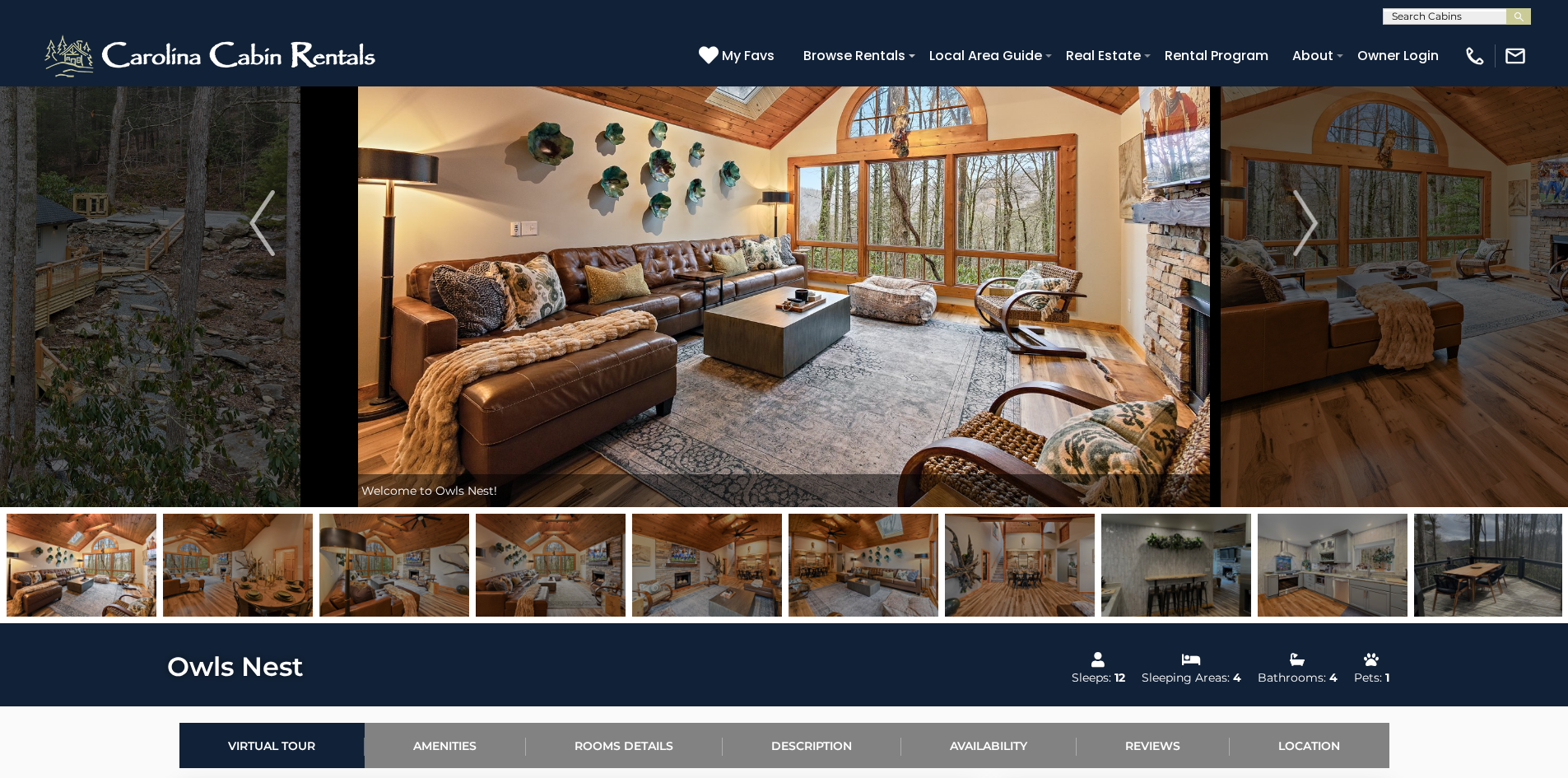
scroll to position [0, 0]
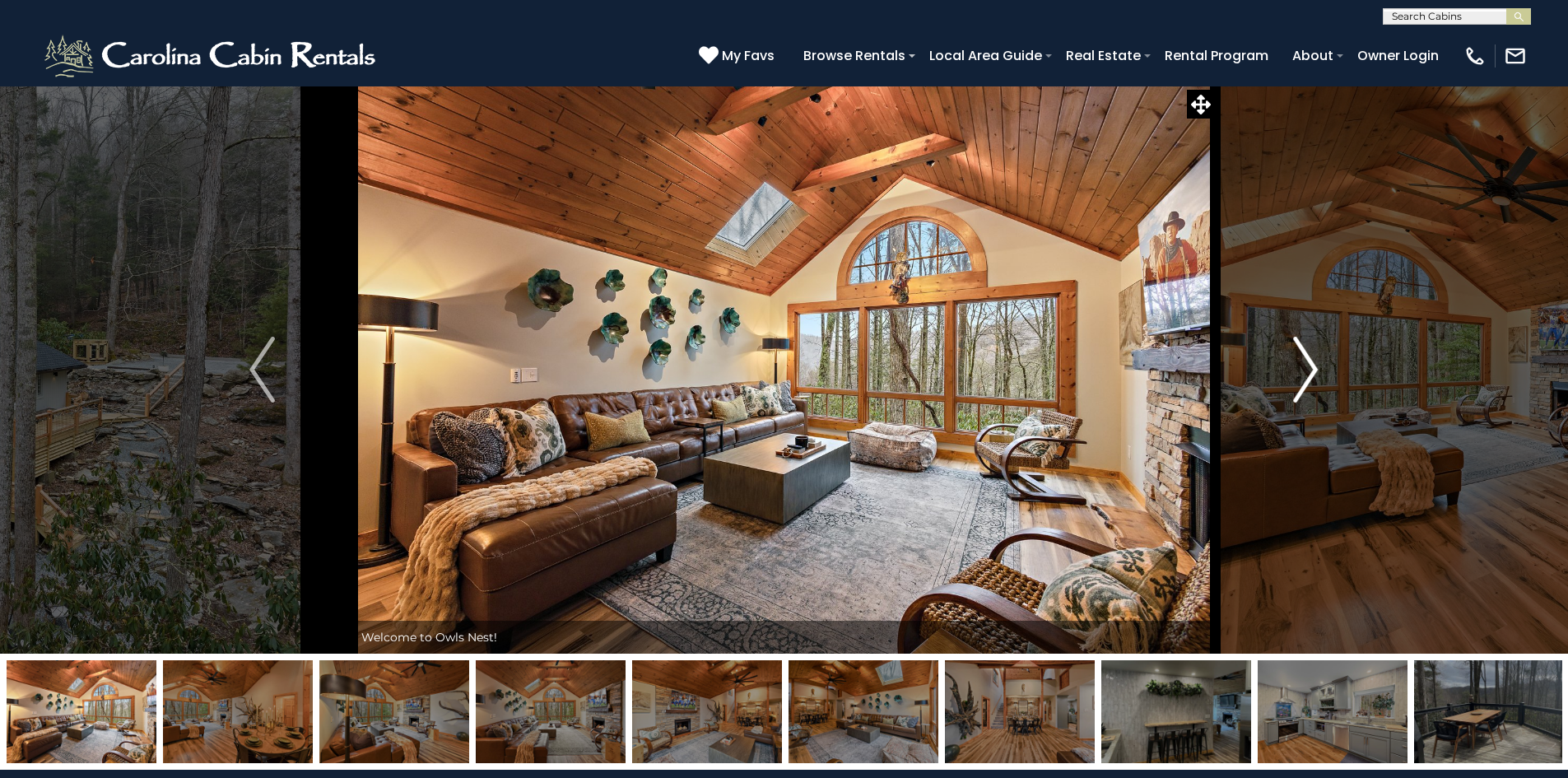
click at [1313, 386] on img "Next" at bounding box center [1306, 369] width 25 height 66
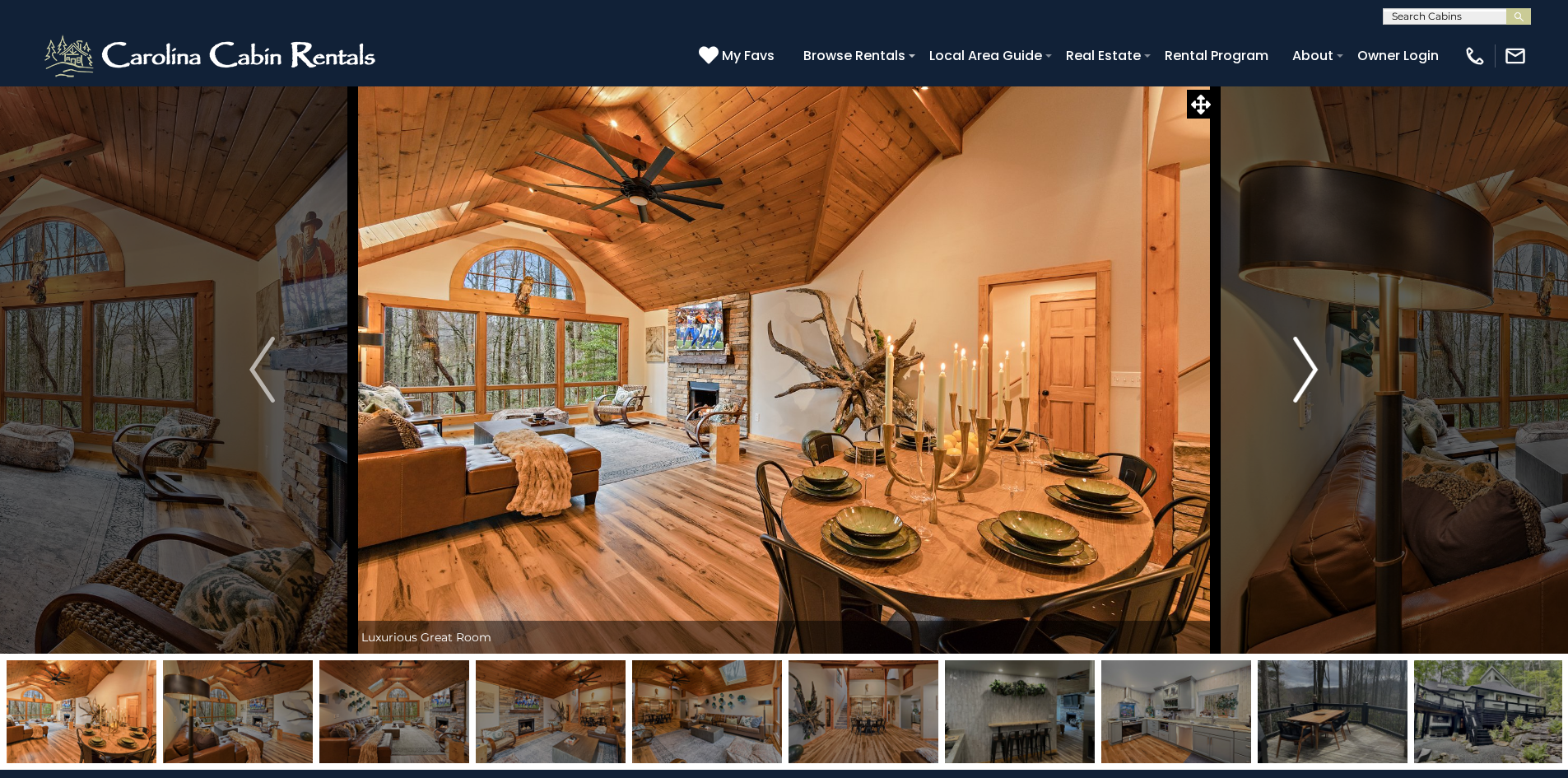
click at [1313, 386] on img "Next" at bounding box center [1306, 369] width 25 height 66
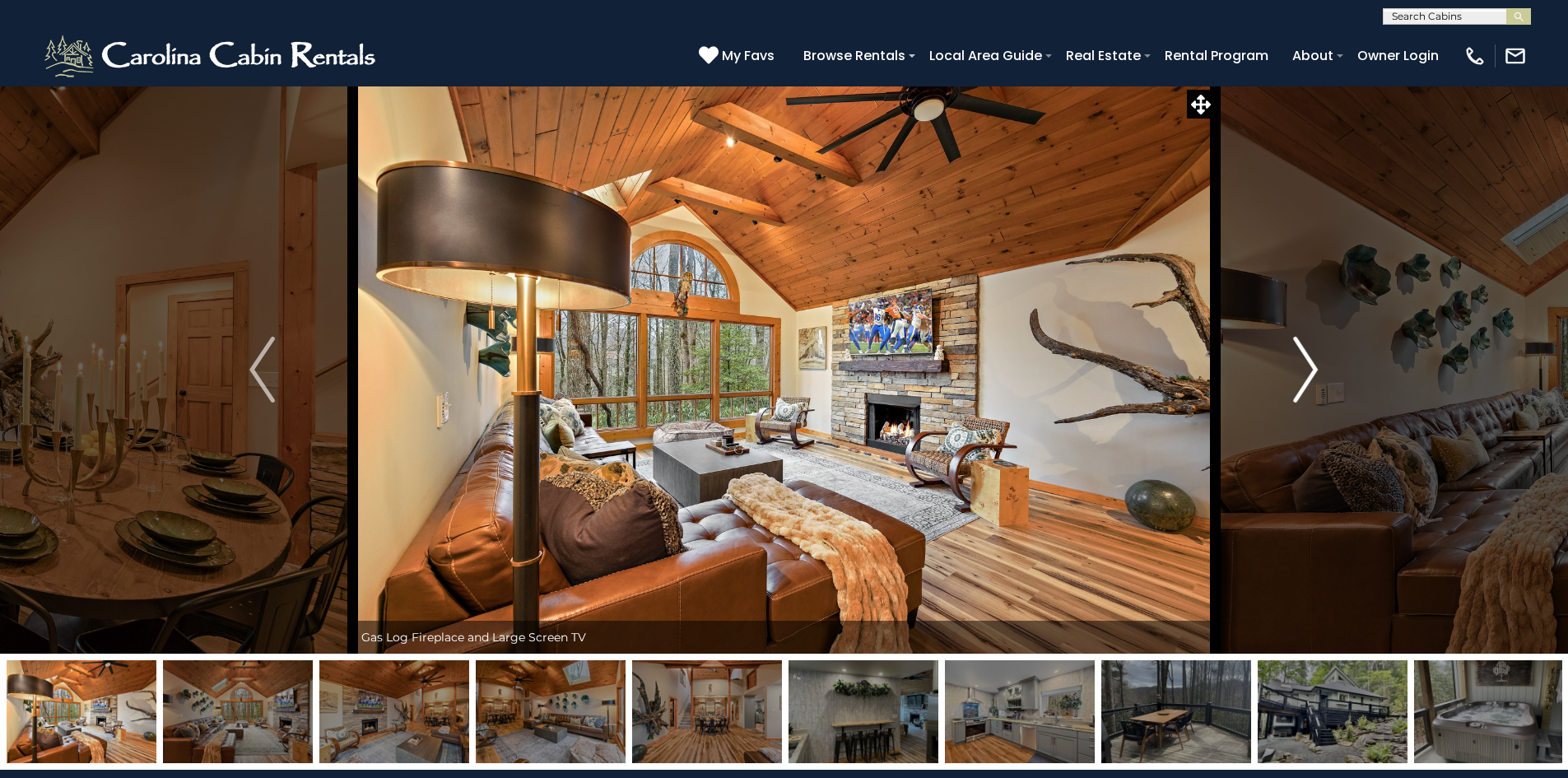
click at [1313, 386] on img "Next" at bounding box center [1306, 369] width 25 height 66
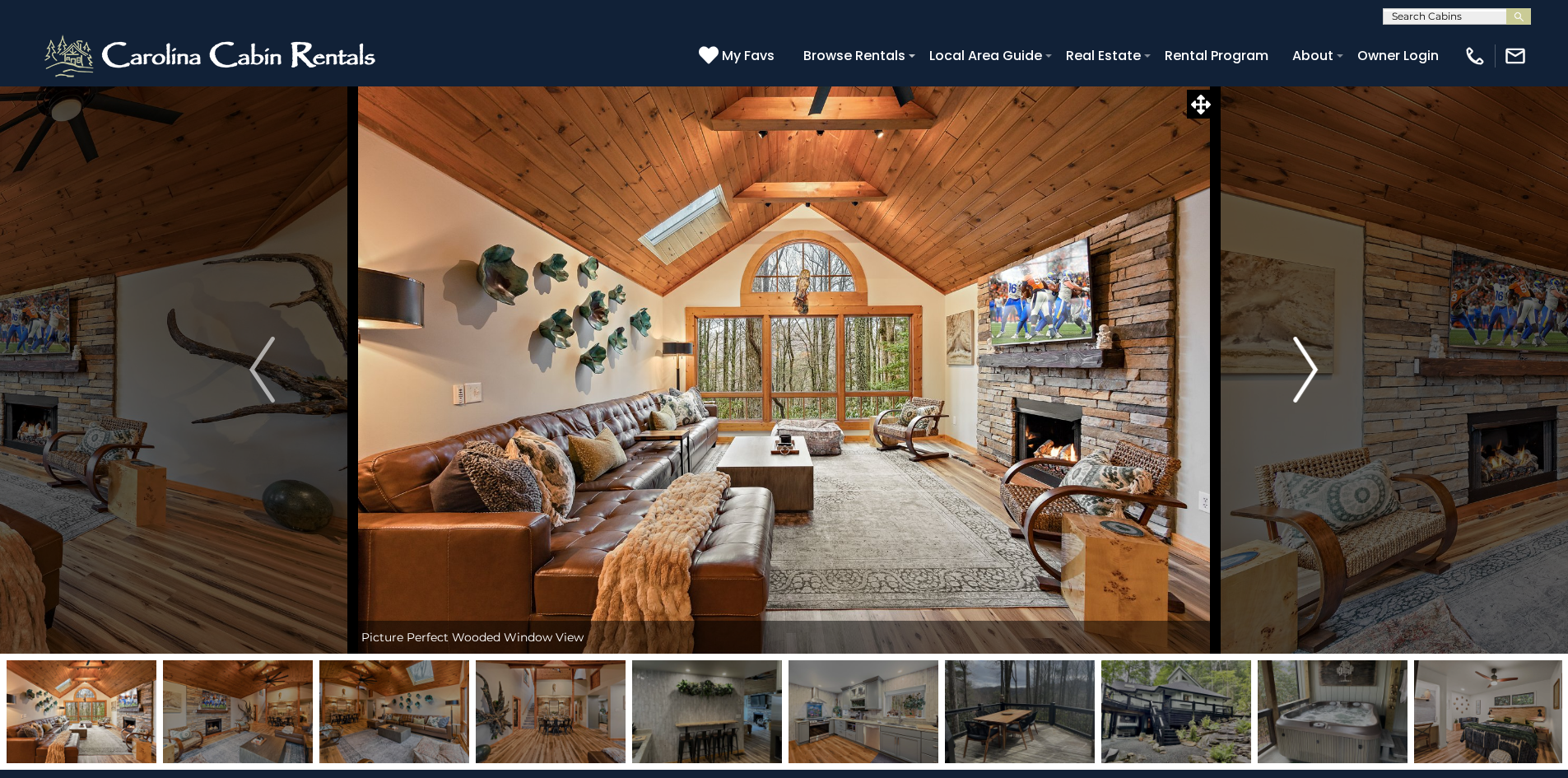
click at [1313, 386] on img "Next" at bounding box center [1306, 369] width 25 height 66
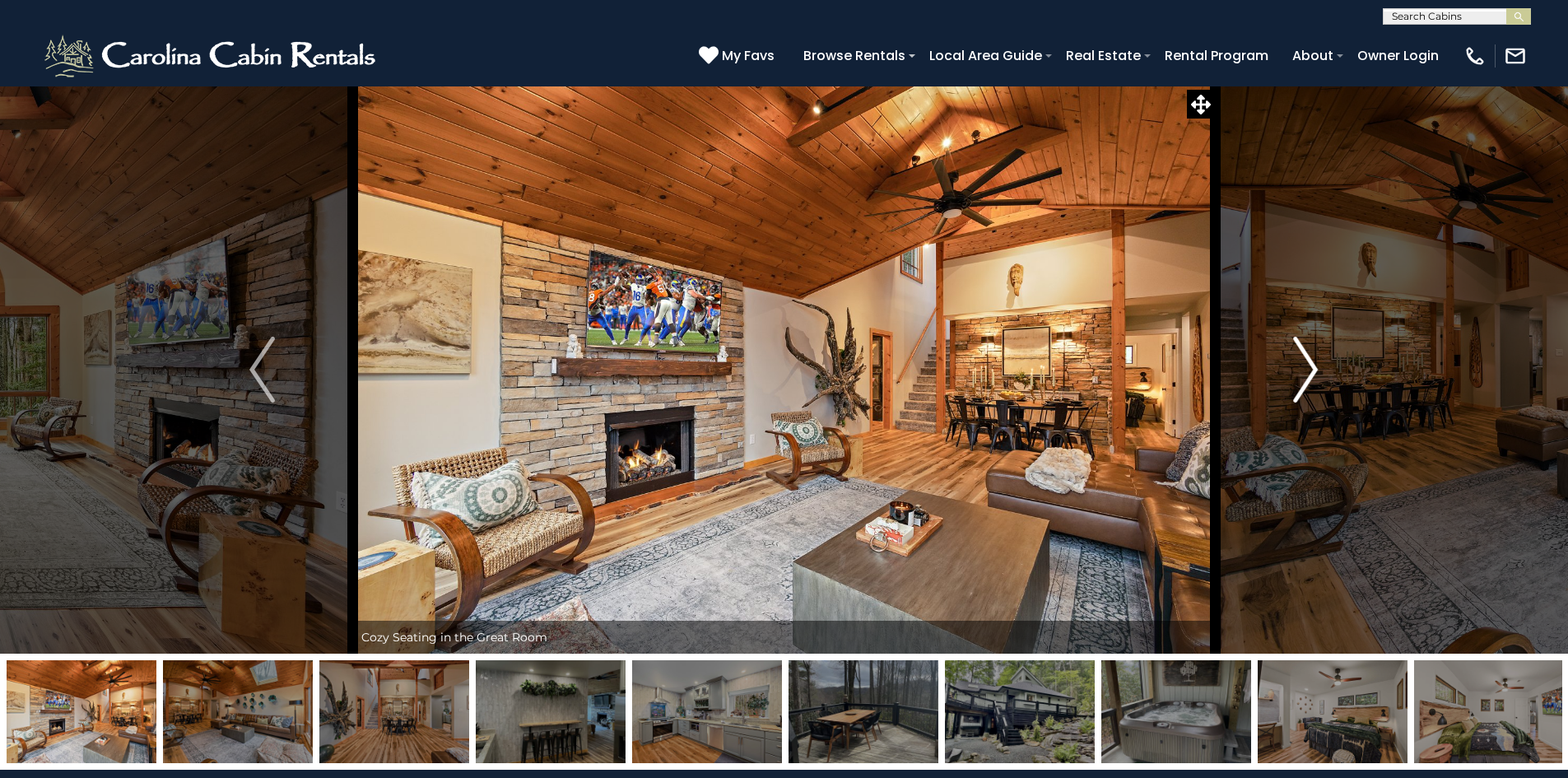
click at [1313, 386] on img "Next" at bounding box center [1306, 369] width 25 height 66
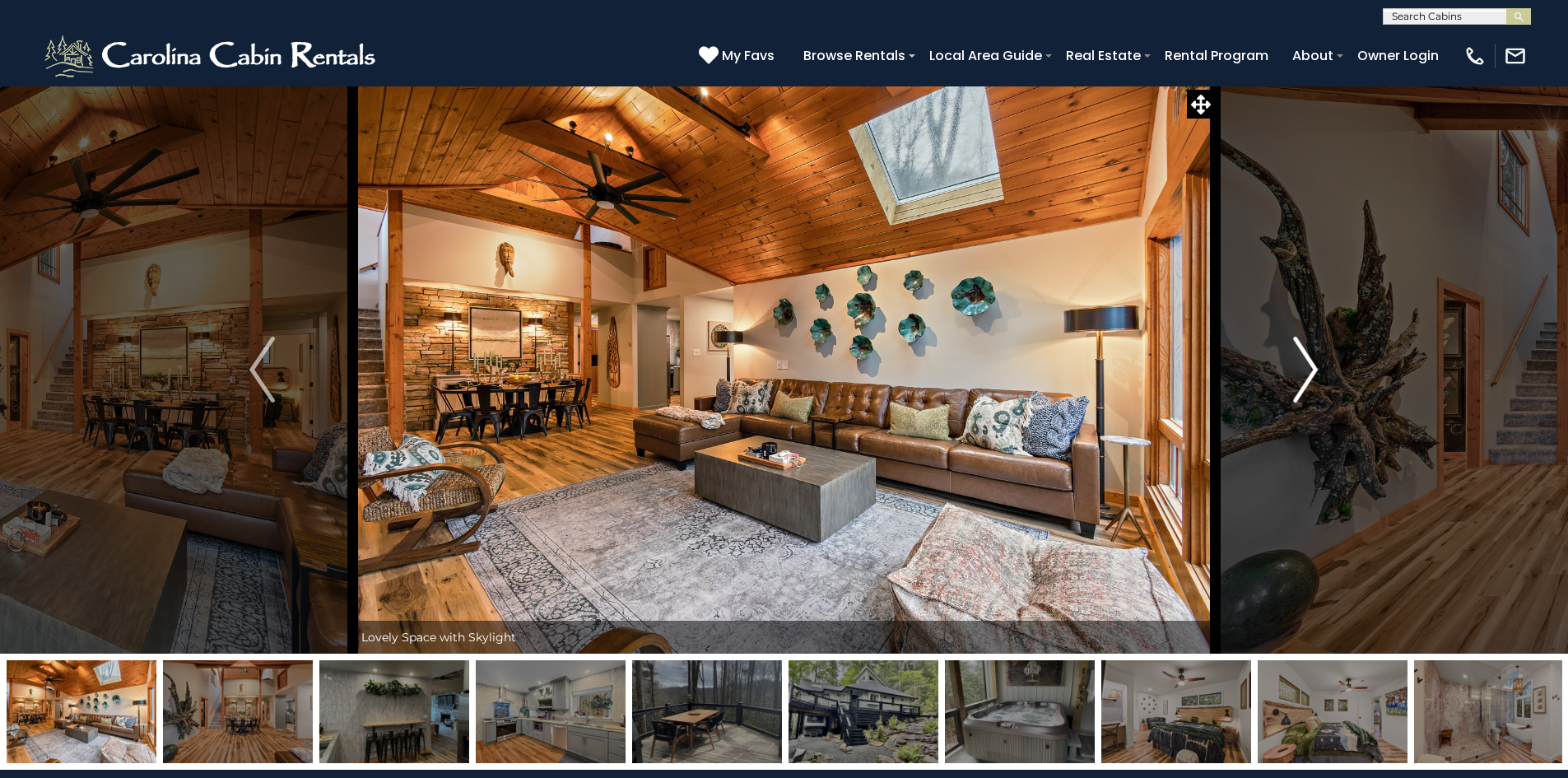
click at [1313, 386] on img "Next" at bounding box center [1306, 369] width 25 height 66
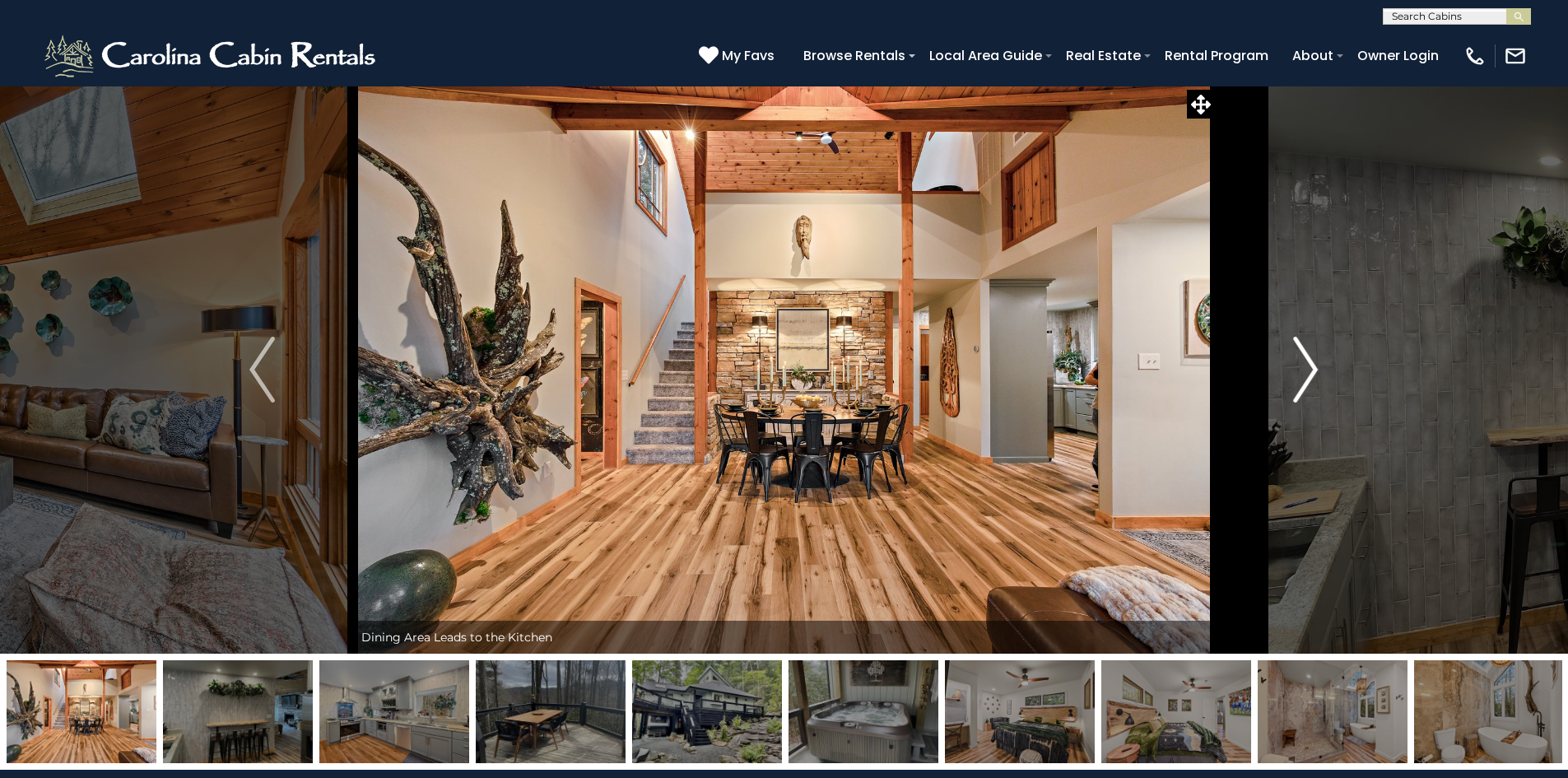
click at [1313, 386] on img "Next" at bounding box center [1306, 369] width 25 height 66
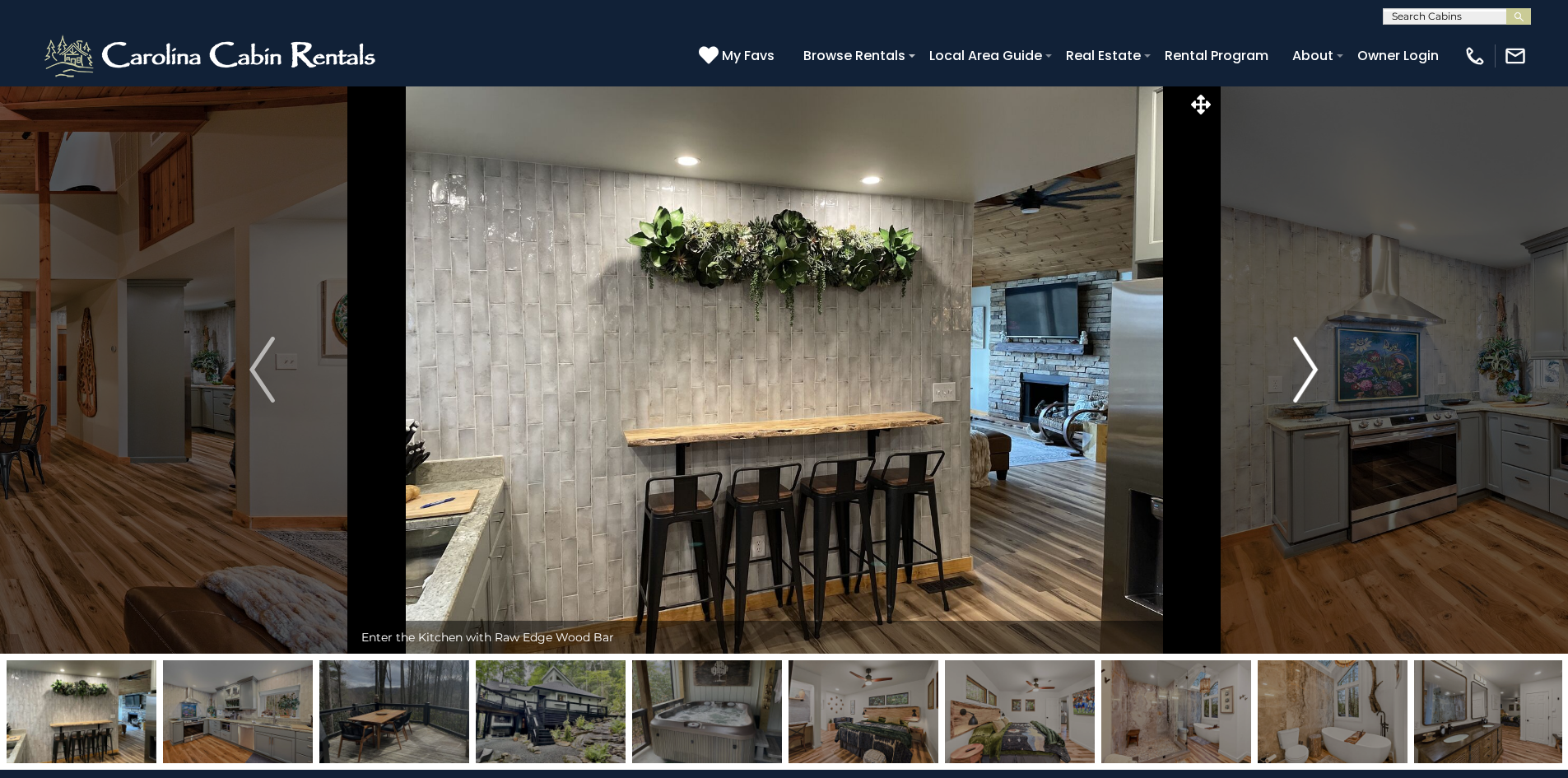
click at [1313, 386] on img "Next" at bounding box center [1306, 369] width 25 height 66
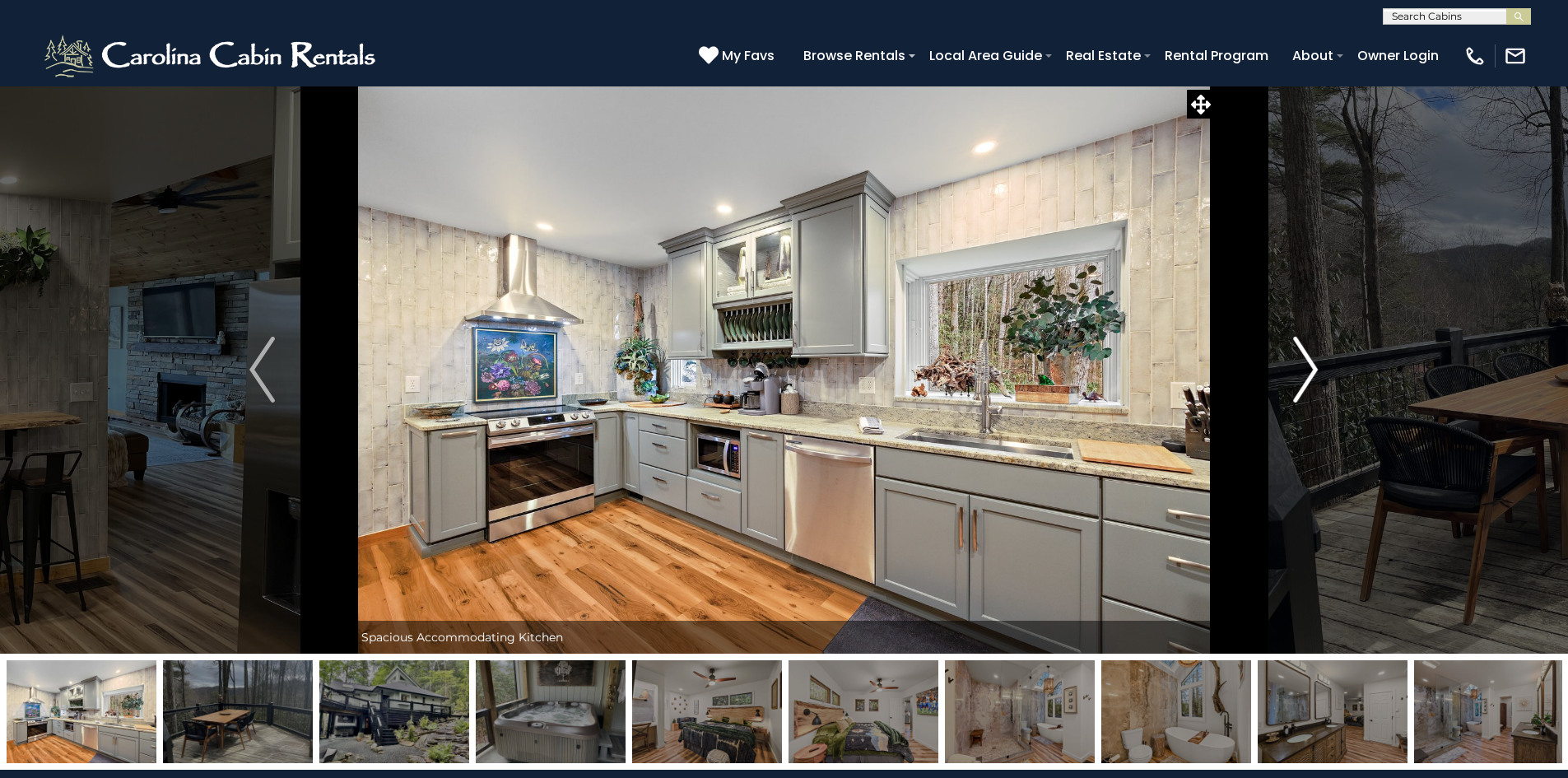
click at [1313, 386] on img "Next" at bounding box center [1306, 369] width 25 height 66
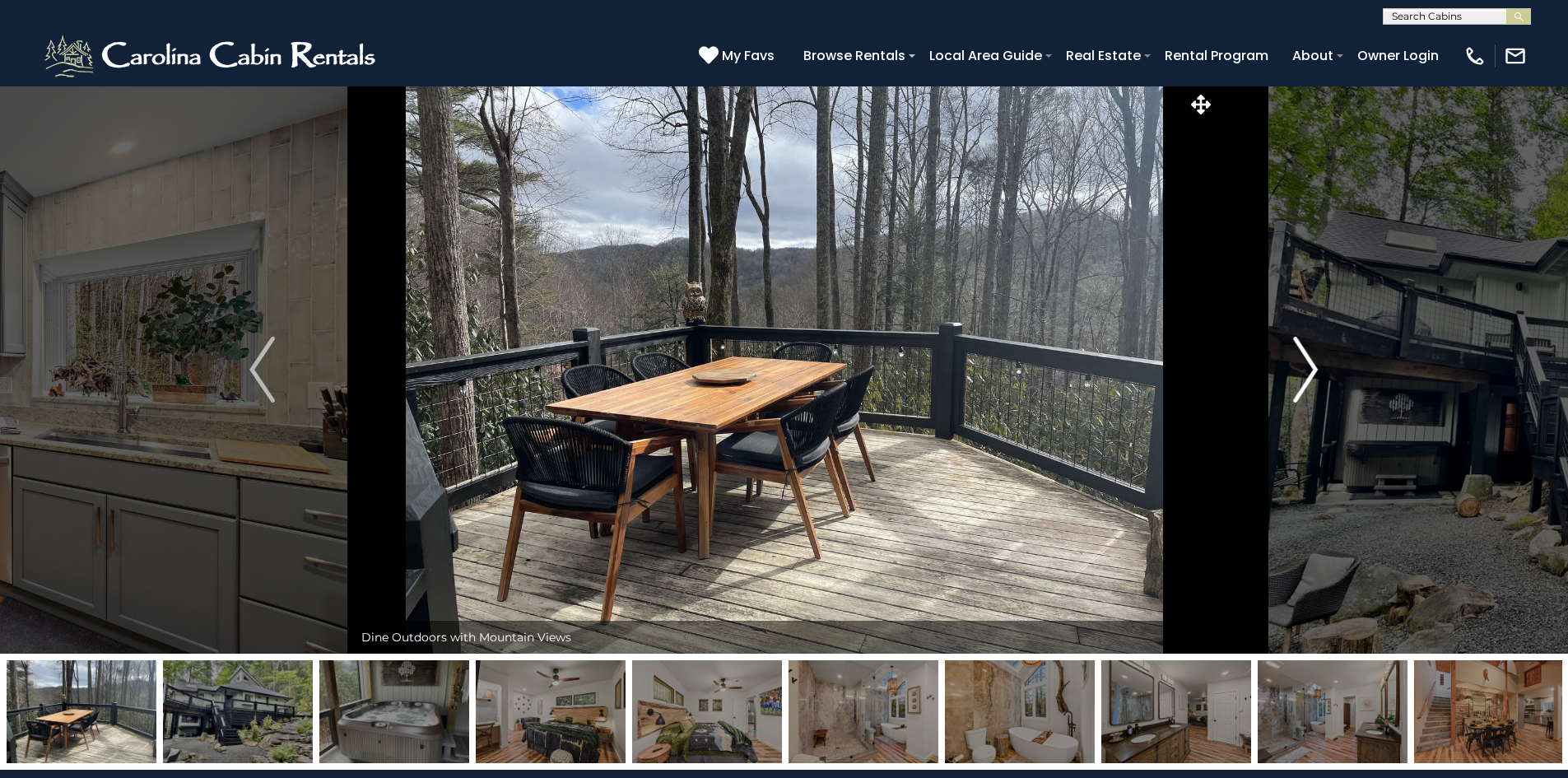
click at [1313, 386] on img "Next" at bounding box center [1306, 369] width 25 height 66
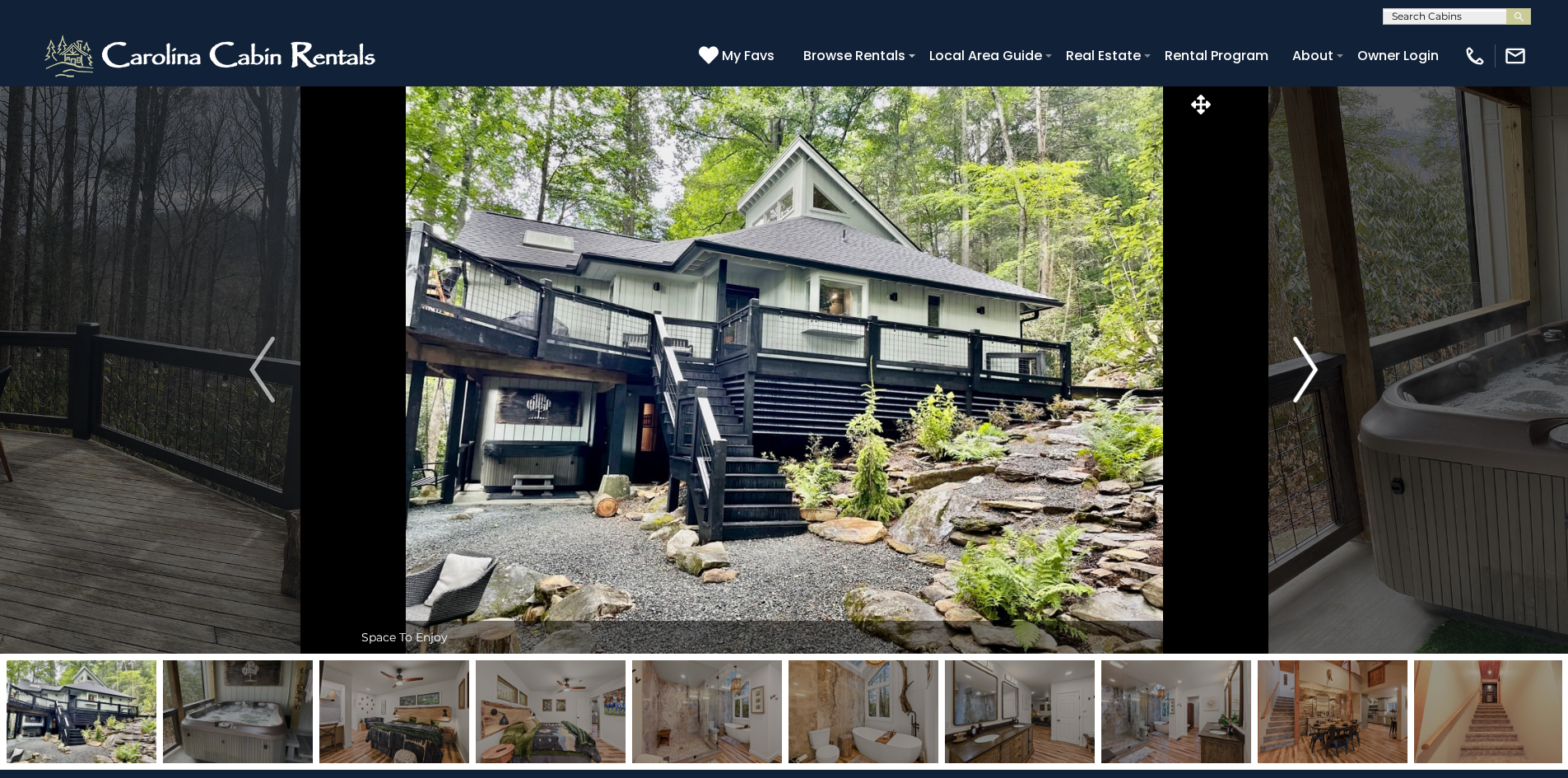
click at [1313, 386] on img "Next" at bounding box center [1306, 369] width 25 height 66
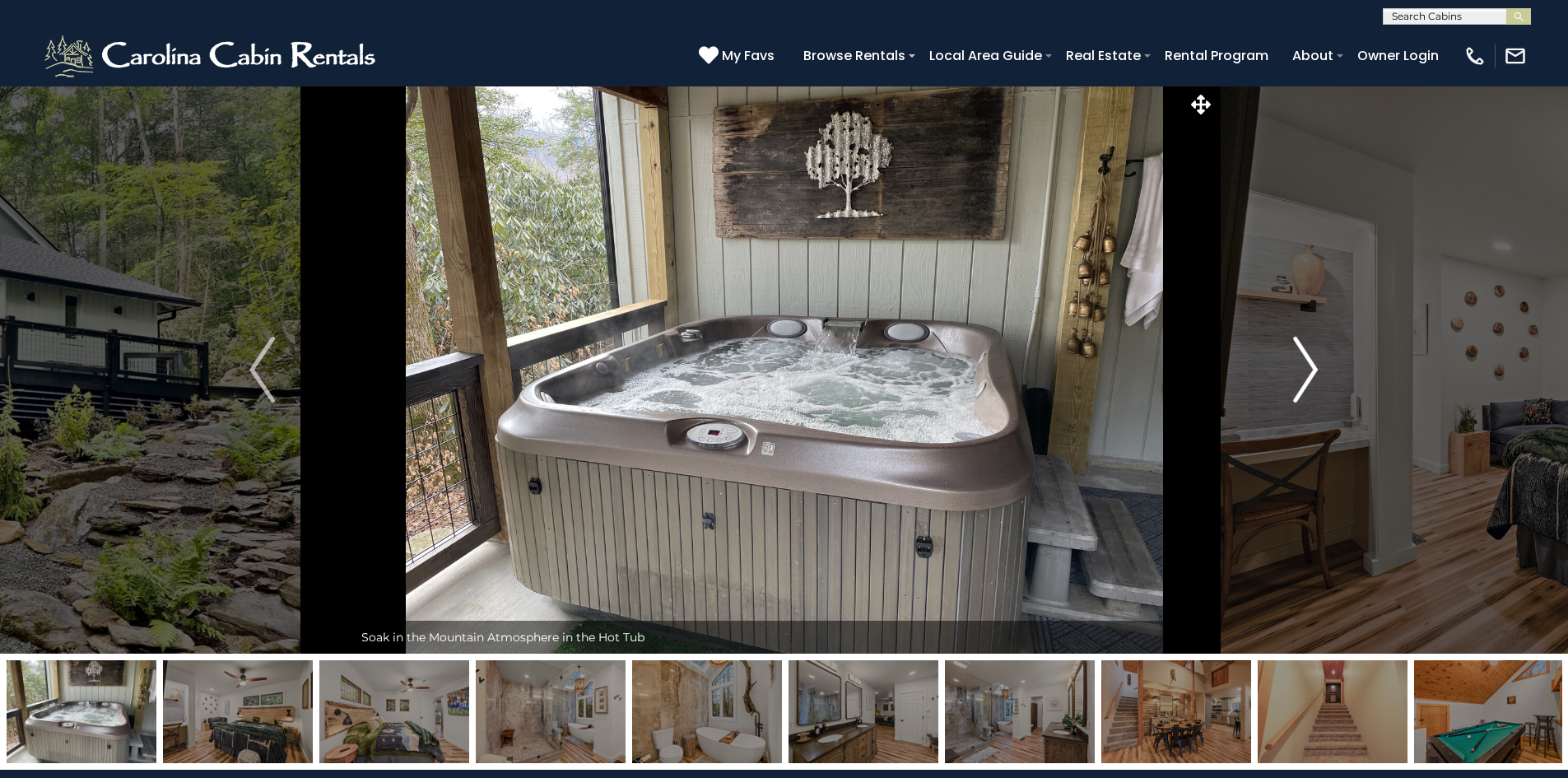
click at [1313, 386] on img "Next" at bounding box center [1306, 369] width 25 height 66
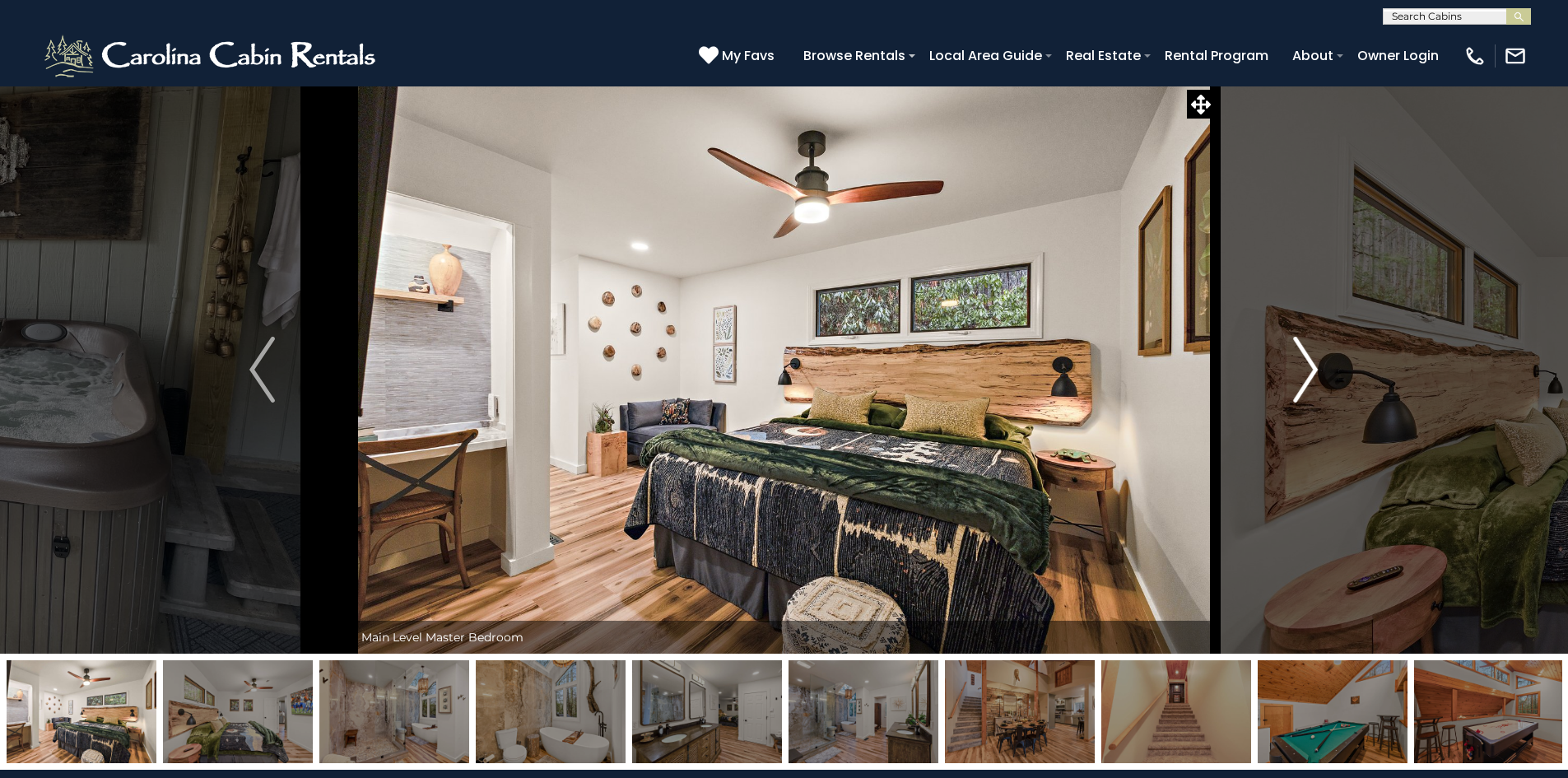
click at [1313, 386] on img "Next" at bounding box center [1306, 369] width 25 height 66
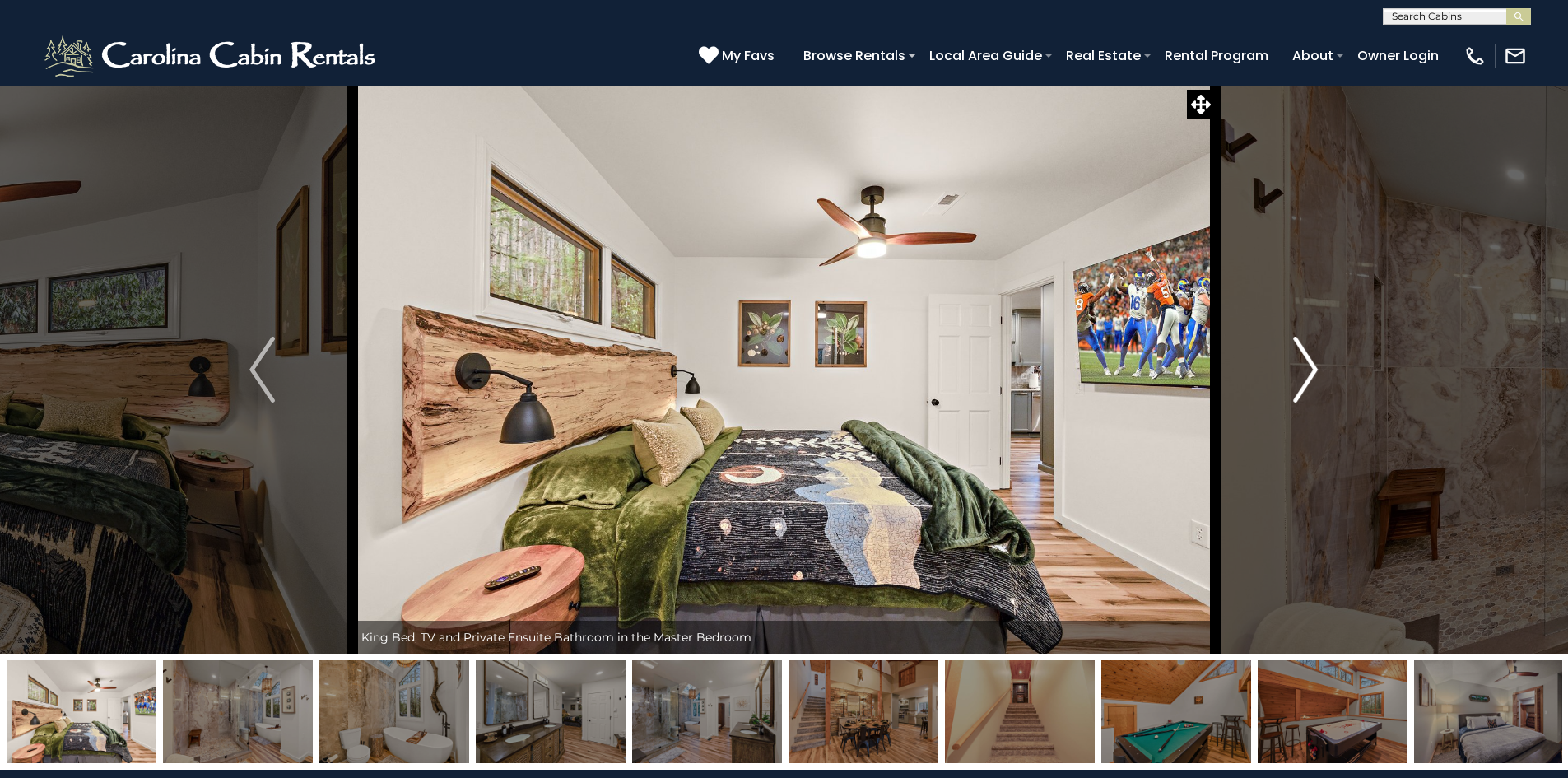
click at [1313, 386] on img "Next" at bounding box center [1306, 369] width 25 height 66
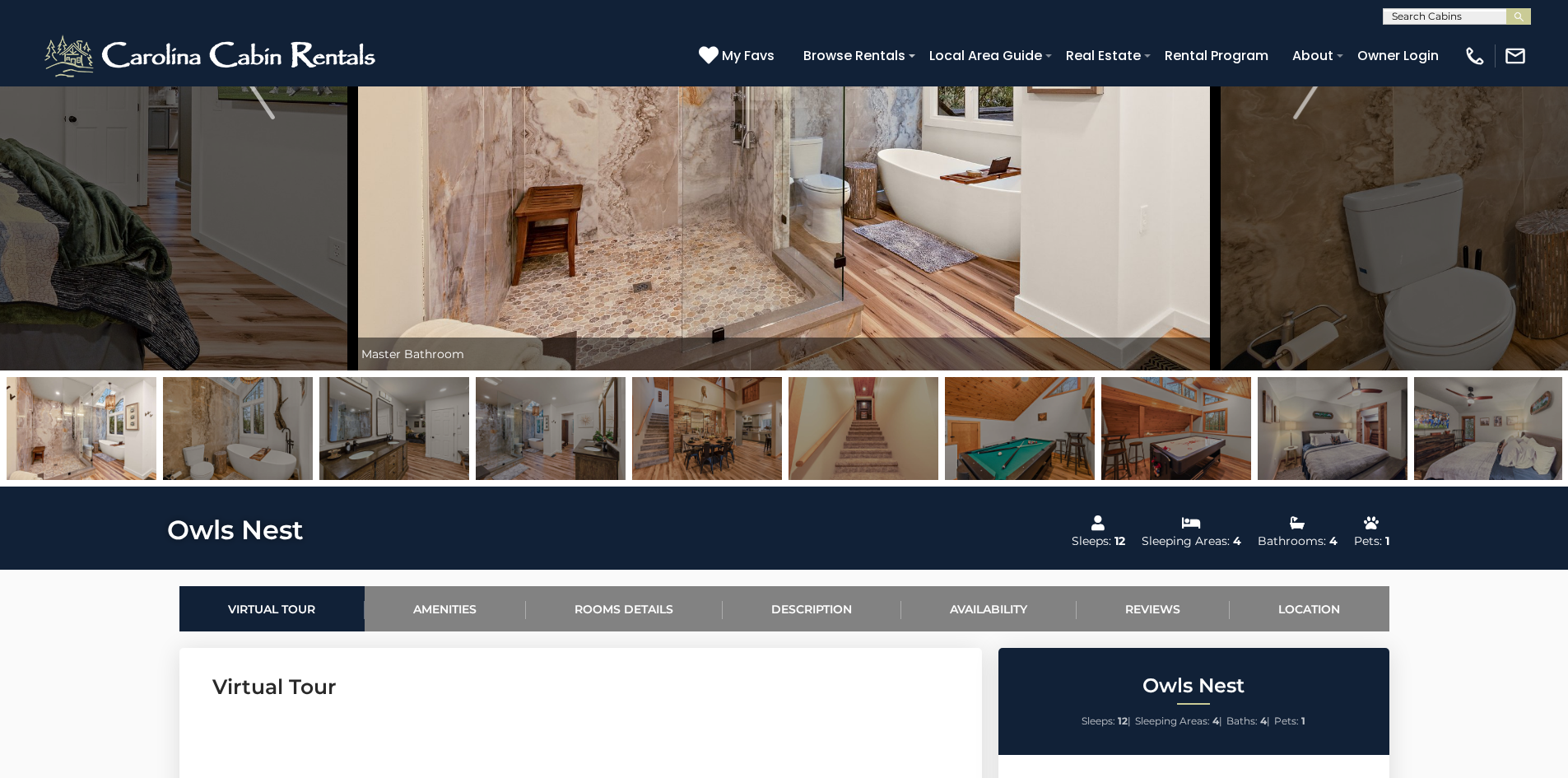
scroll to position [198, 0]
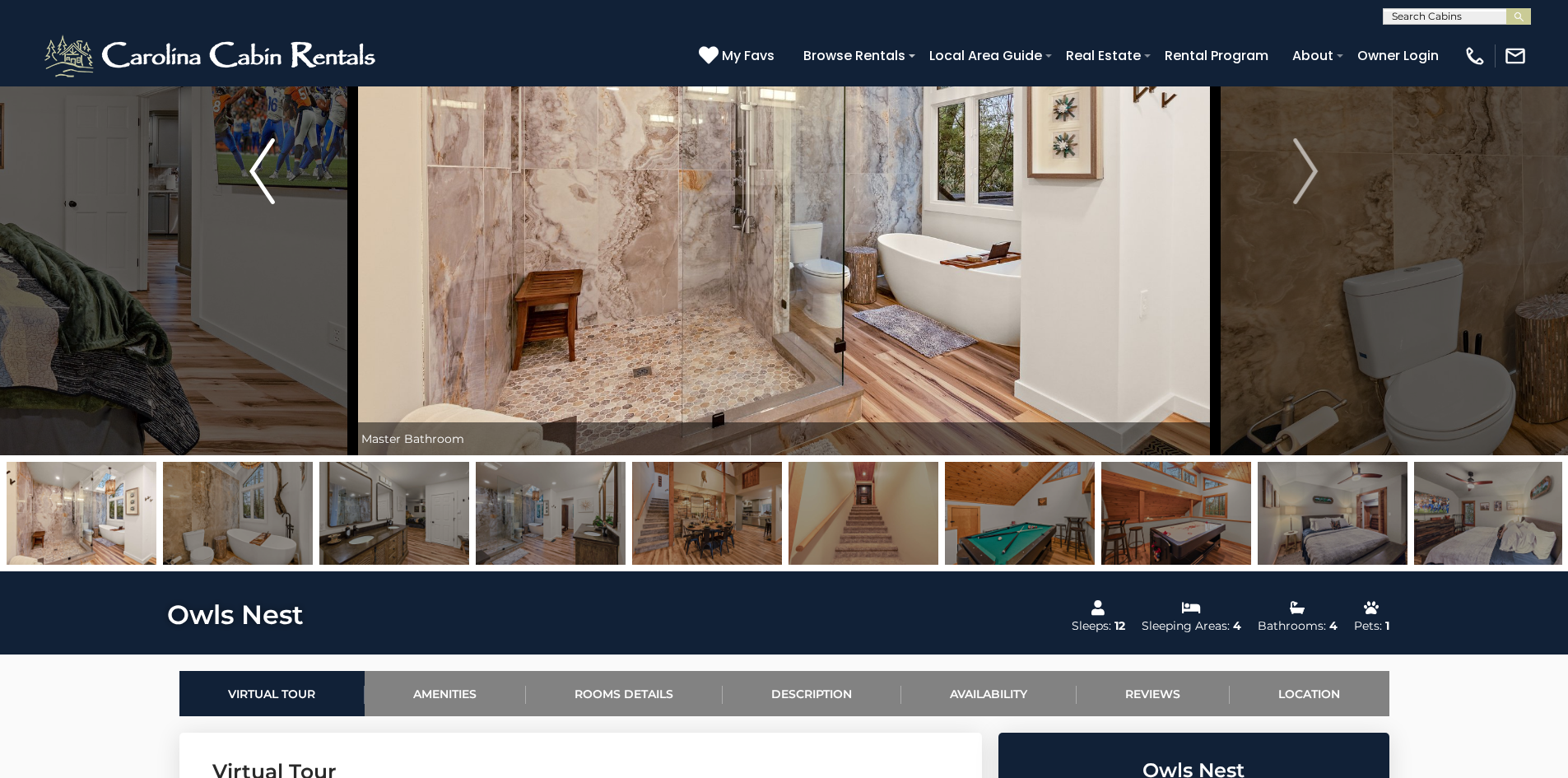
click at [264, 173] on img "Previous" at bounding box center [262, 170] width 25 height 66
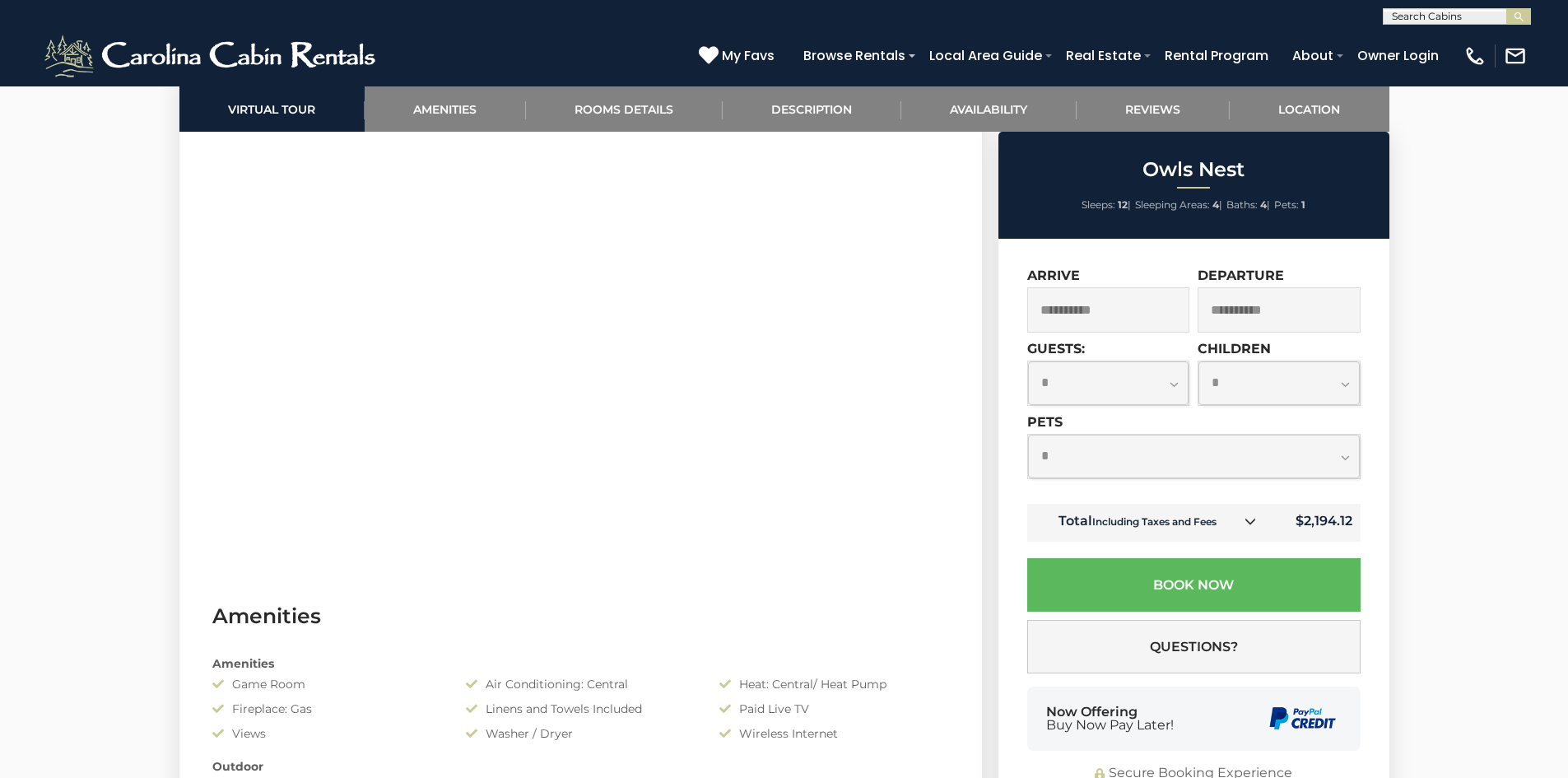
scroll to position [752, 0]
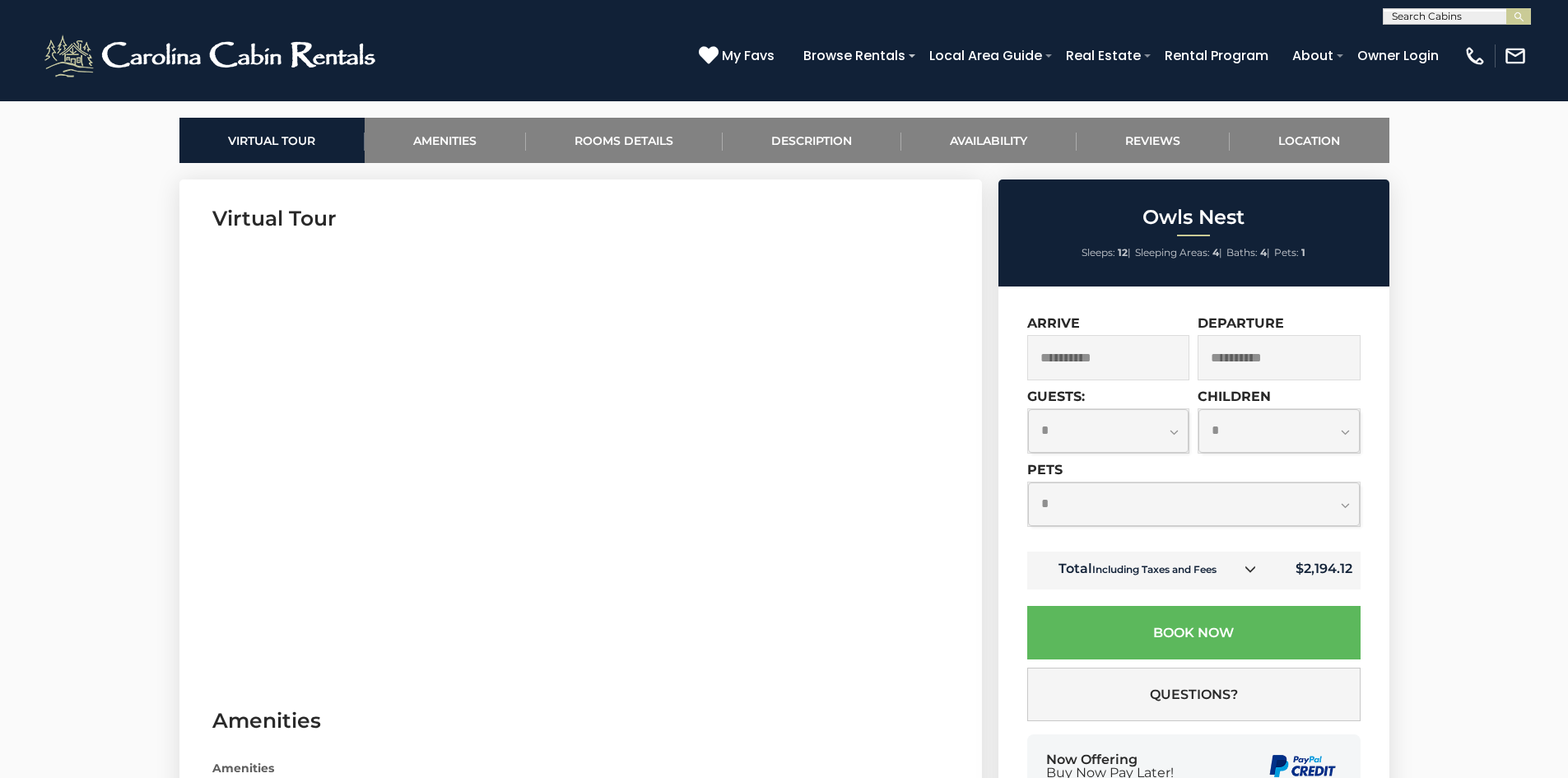
drag, startPoint x: 712, startPoint y: 723, endPoint x: 637, endPoint y: 715, distance: 75.4
click at [637, 715] on h3 "Amenities" at bounding box center [581, 721] width 737 height 29
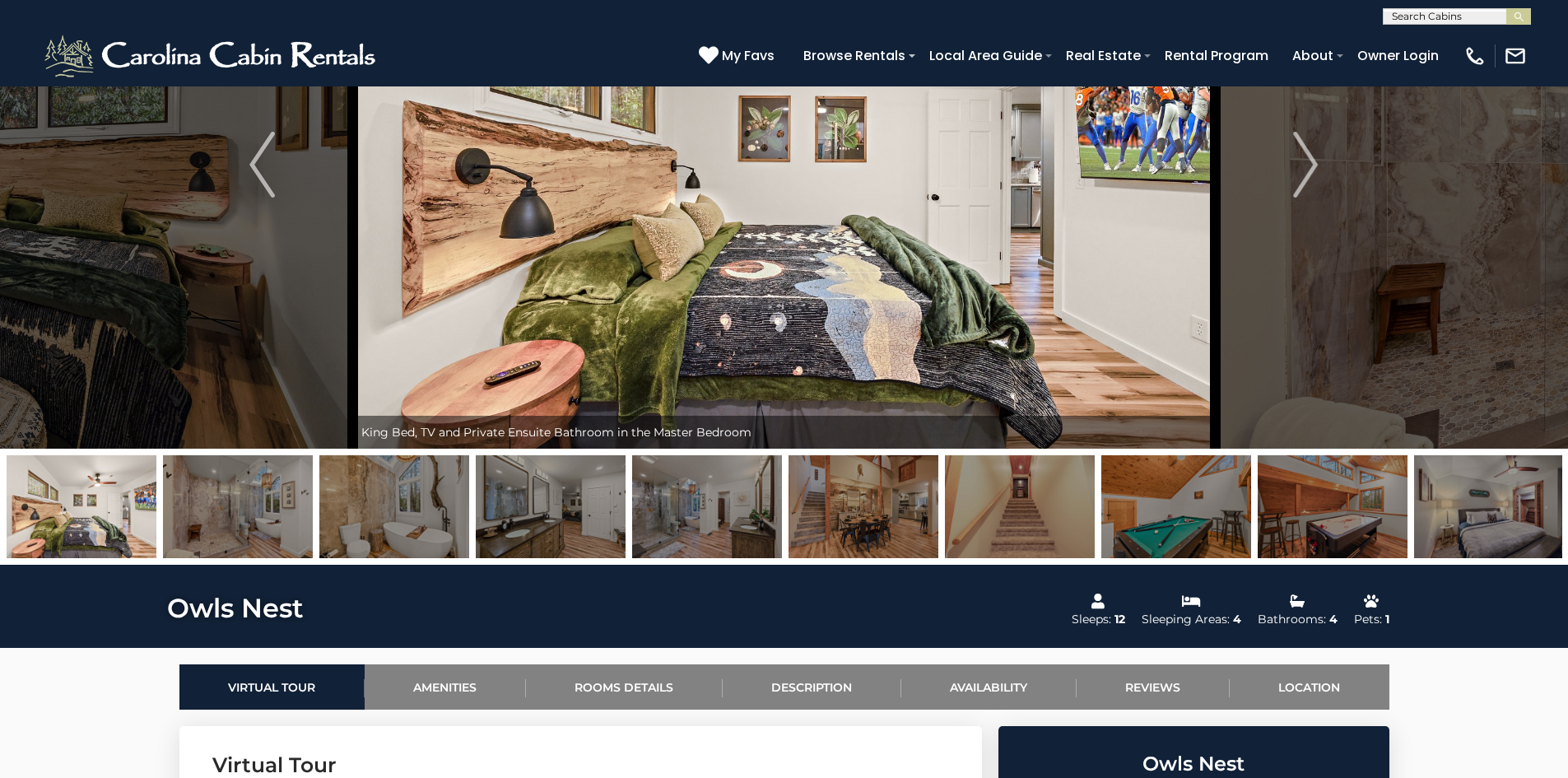
scroll to position [0, 0]
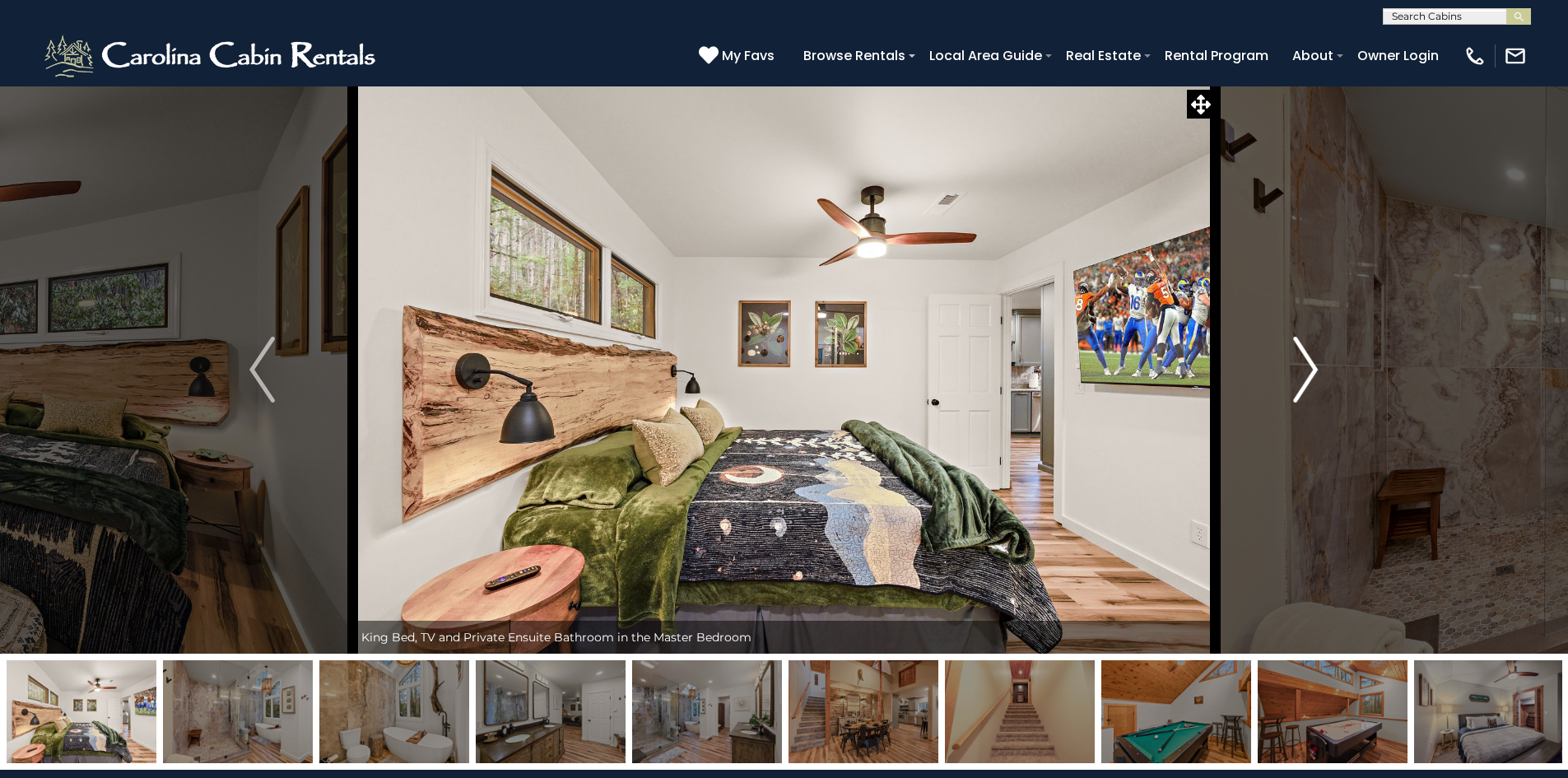
click at [1319, 363] on button "Next" at bounding box center [1305, 369] width 181 height 569
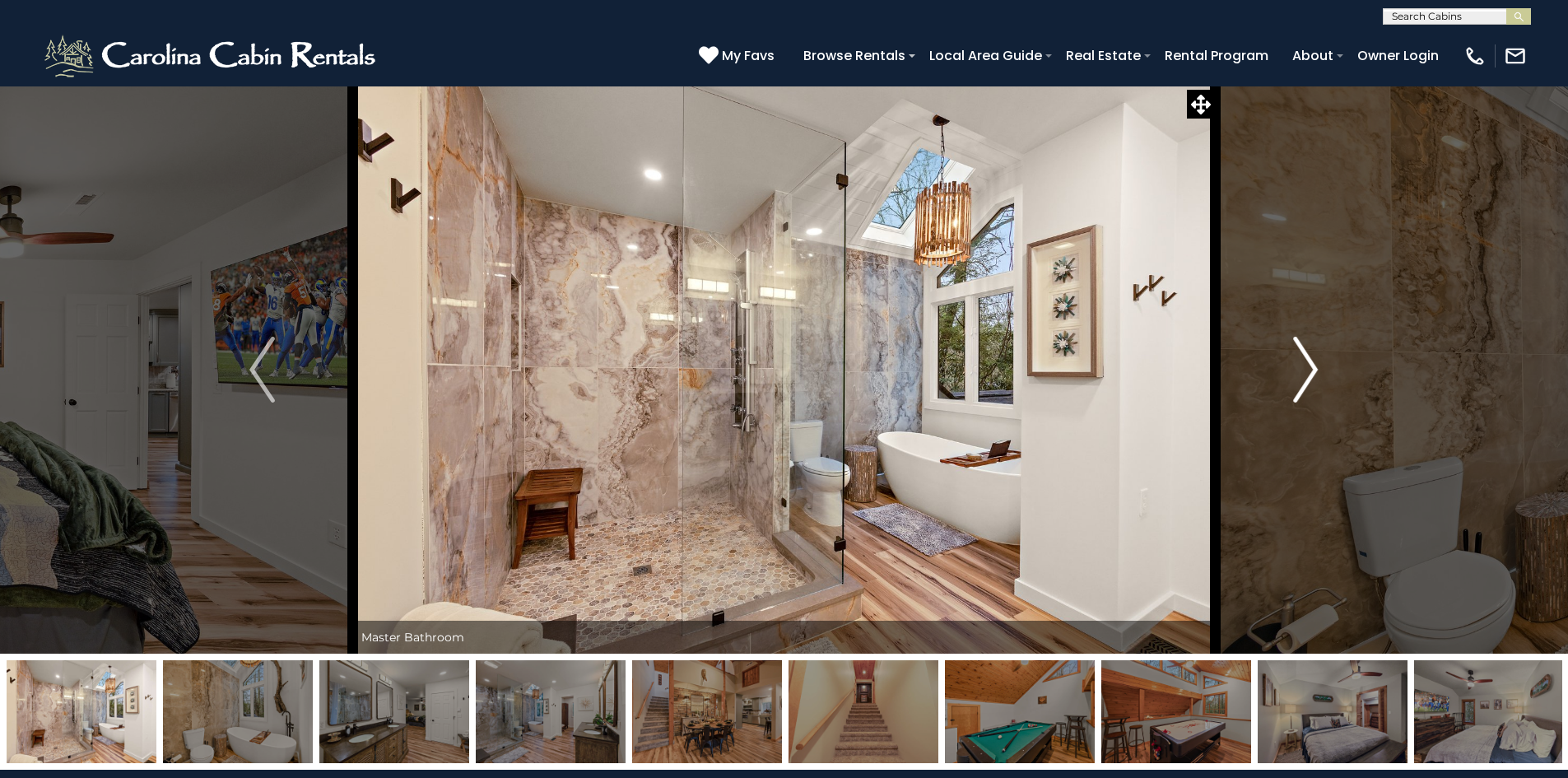
click at [1319, 363] on button "Next" at bounding box center [1305, 369] width 181 height 569
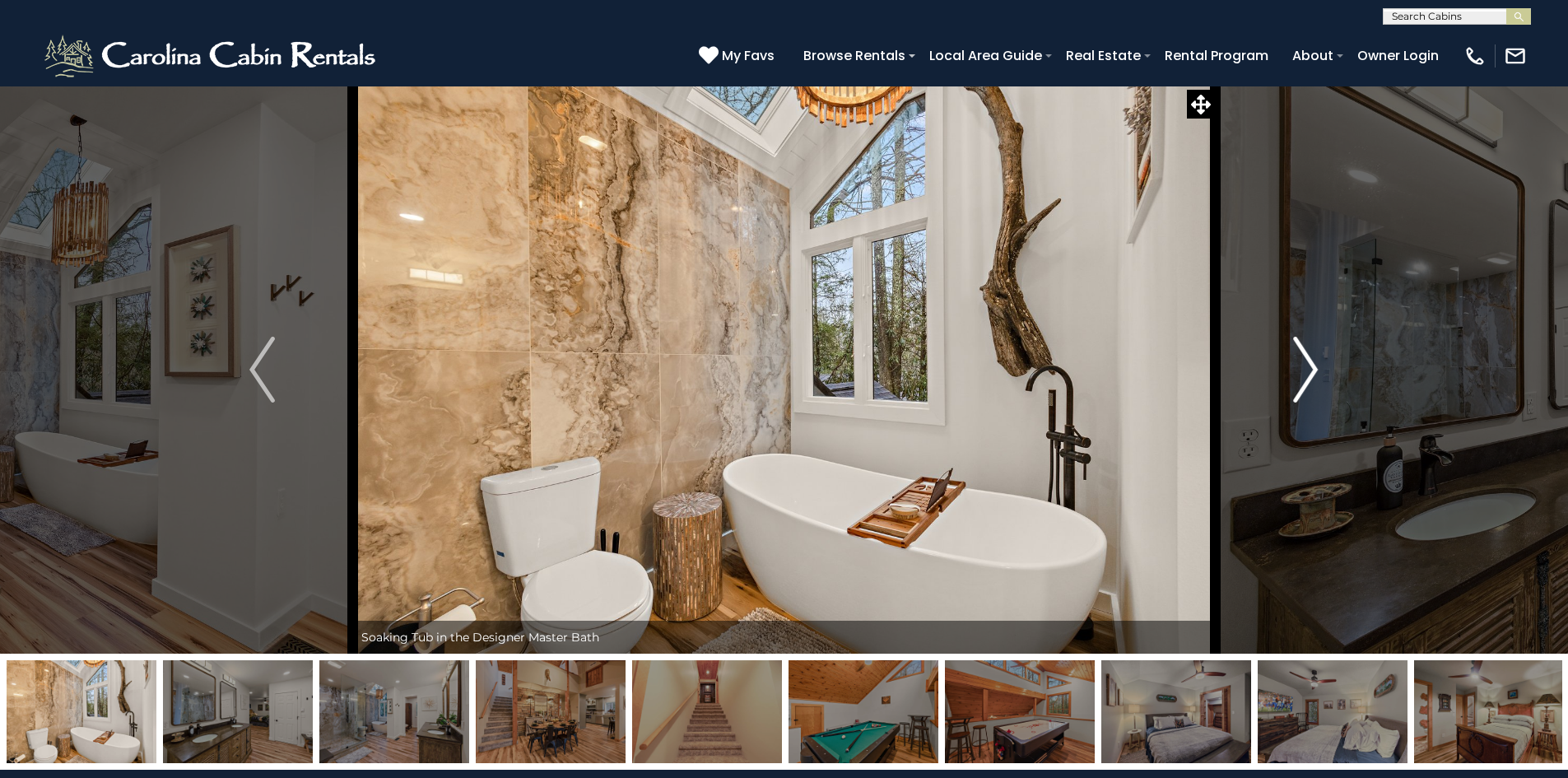
click at [1319, 363] on button "Next" at bounding box center [1305, 369] width 181 height 569
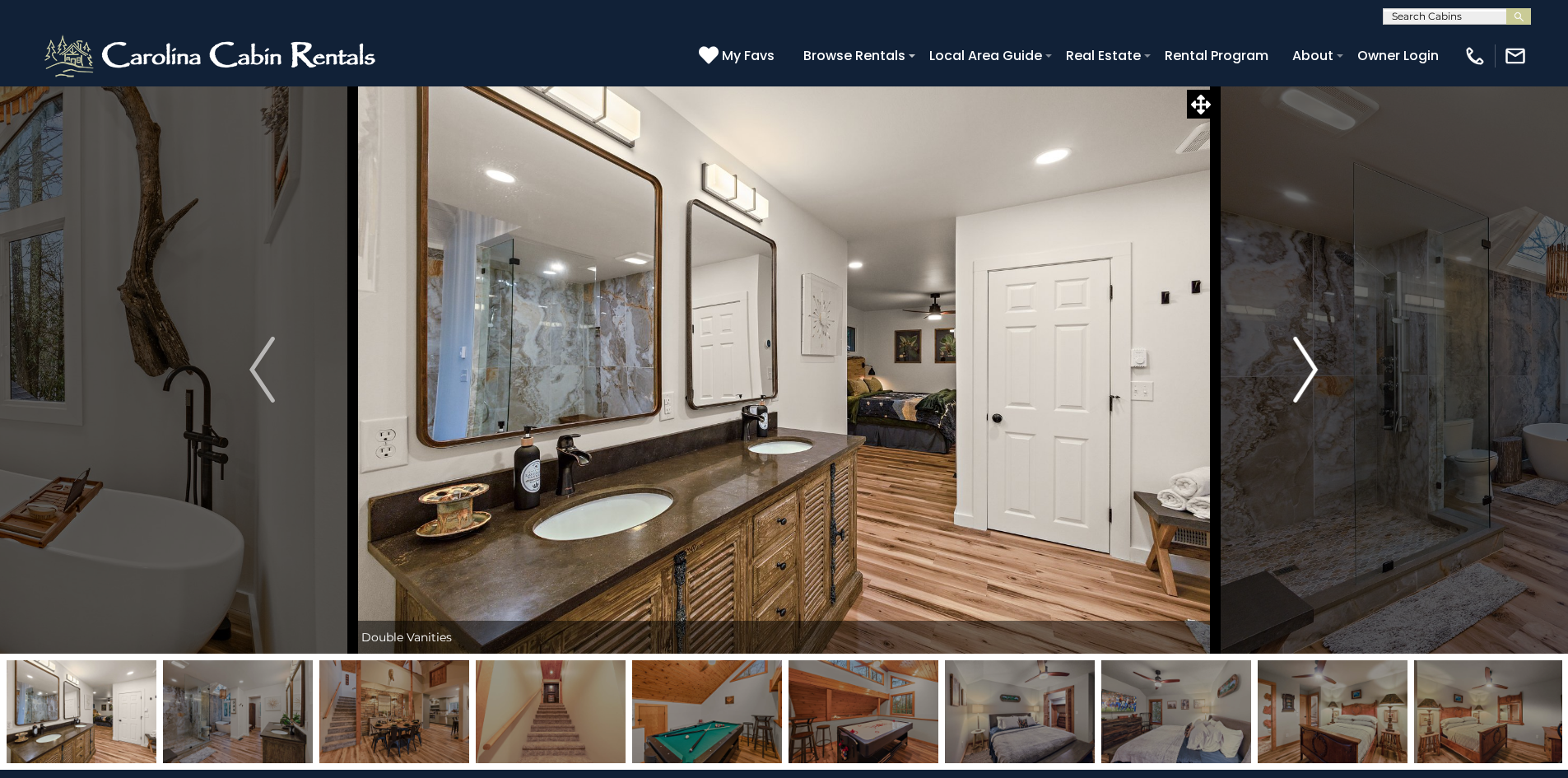
click at [1319, 363] on button "Next" at bounding box center [1305, 369] width 181 height 569
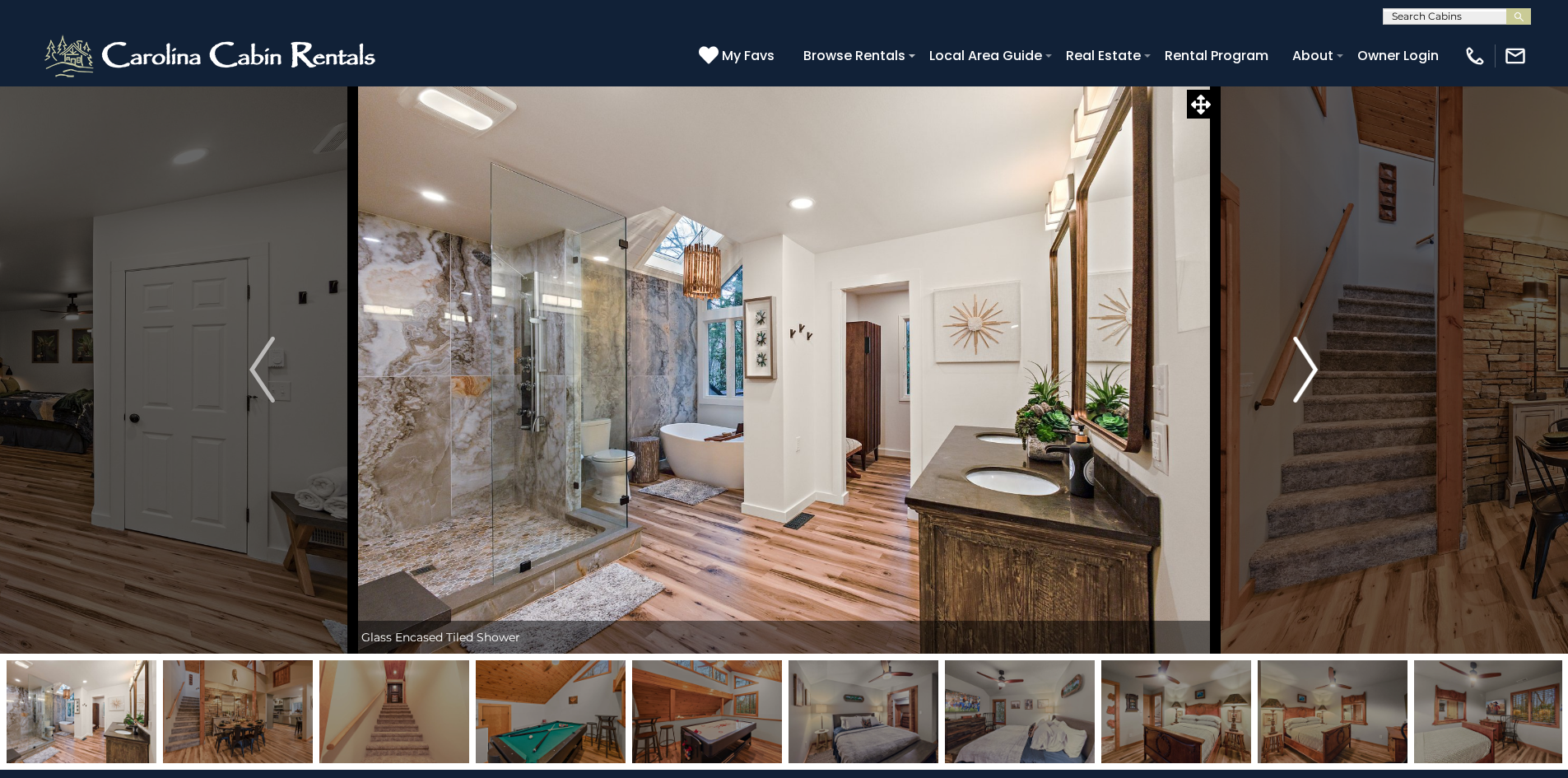
click at [1319, 363] on button "Next" at bounding box center [1305, 369] width 181 height 569
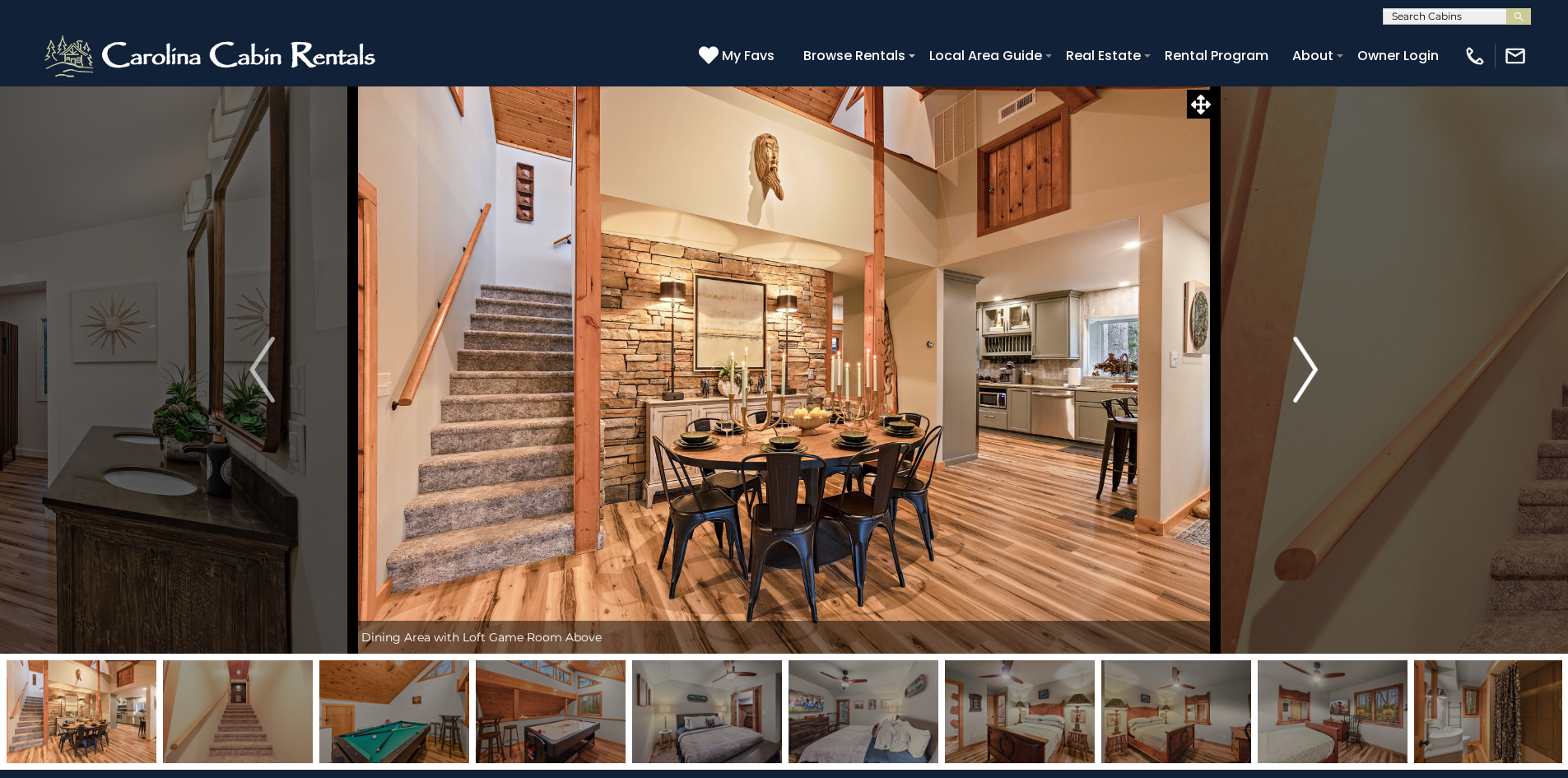
click at [1319, 363] on button "Next" at bounding box center [1305, 369] width 181 height 569
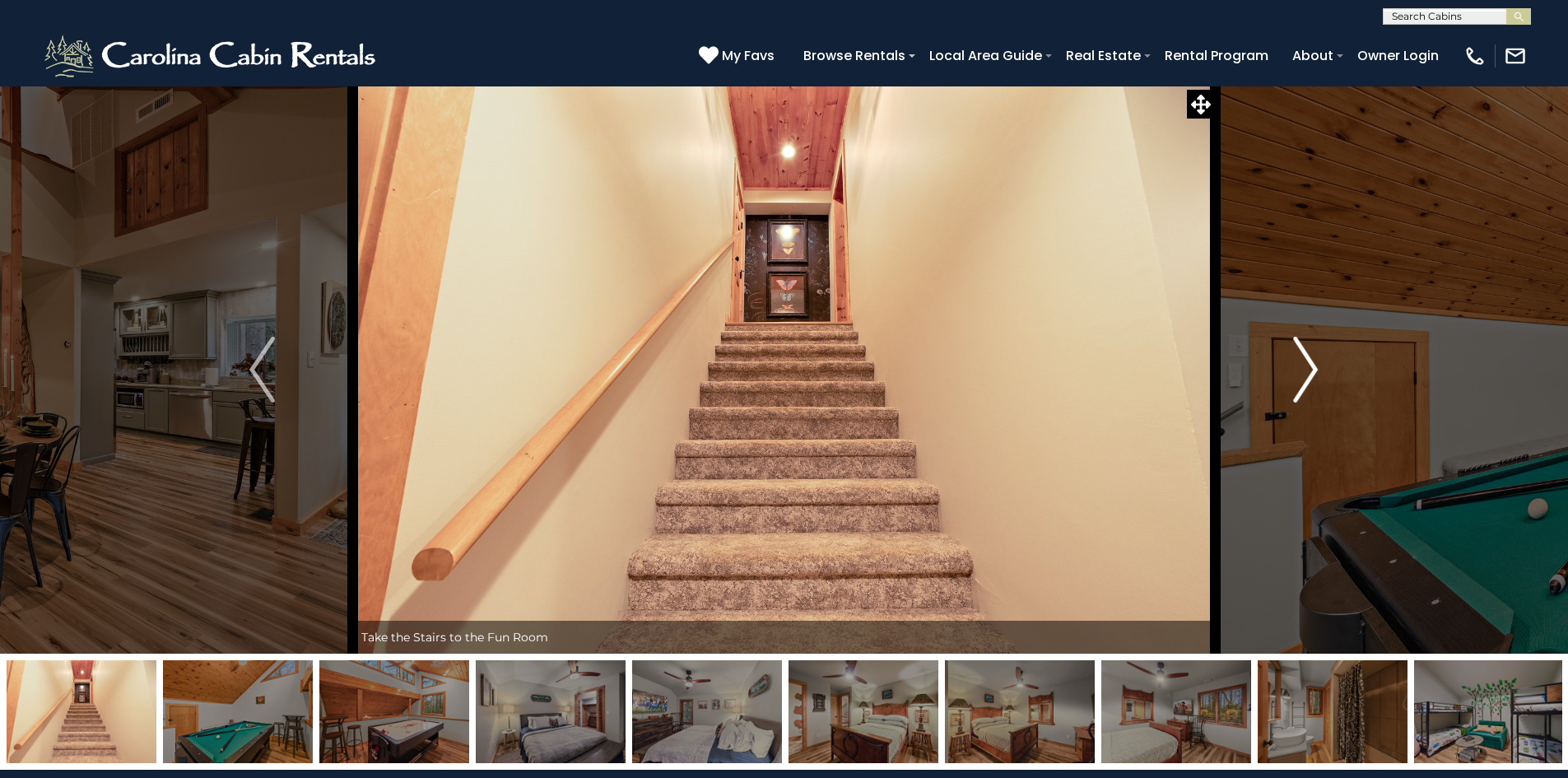
click at [1319, 363] on button "Next" at bounding box center [1305, 369] width 181 height 569
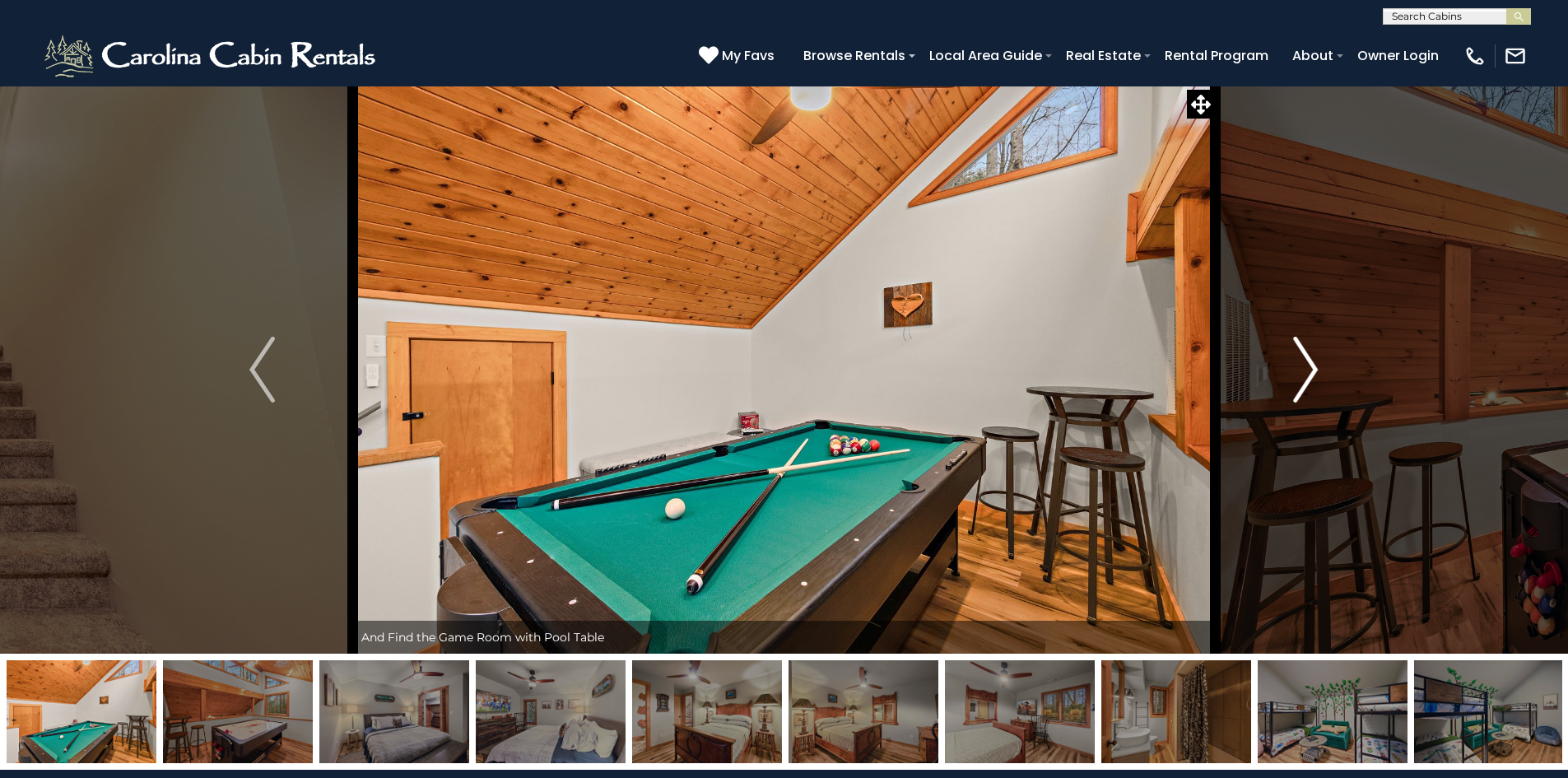
click at [1319, 363] on button "Next" at bounding box center [1305, 369] width 181 height 569
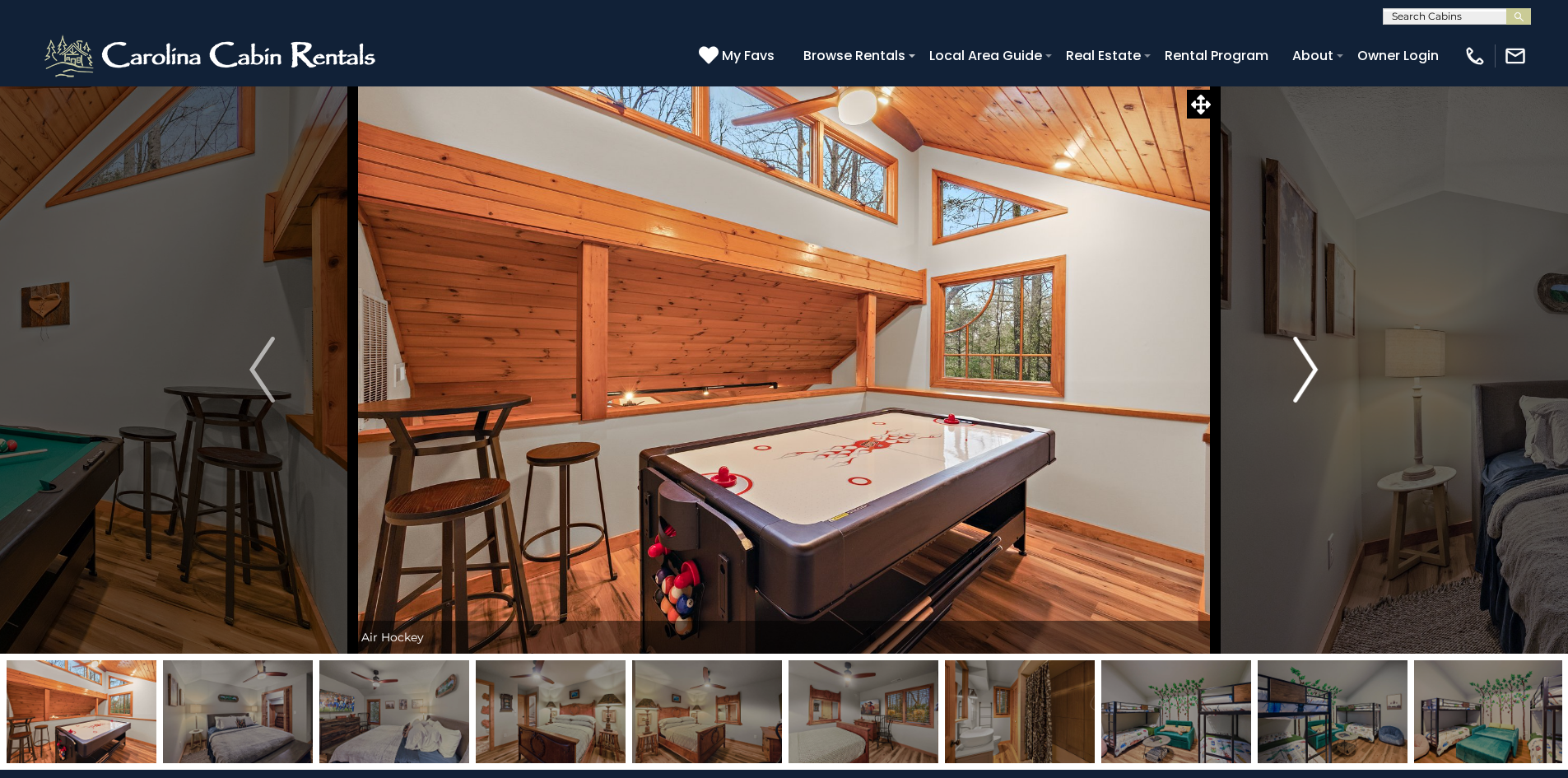
click at [1319, 363] on button "Next" at bounding box center [1305, 369] width 181 height 569
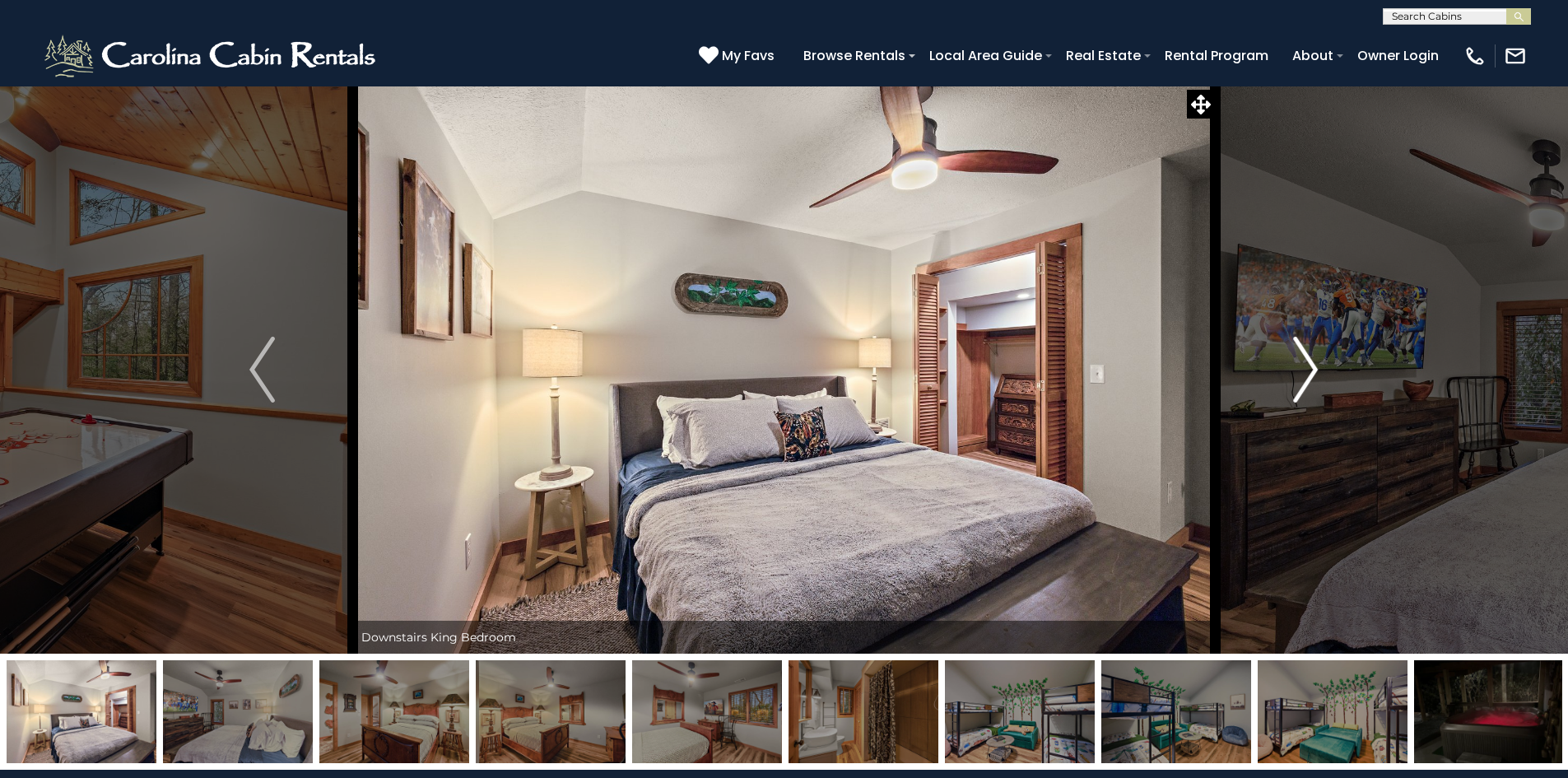
click at [1319, 363] on button "Next" at bounding box center [1305, 369] width 181 height 569
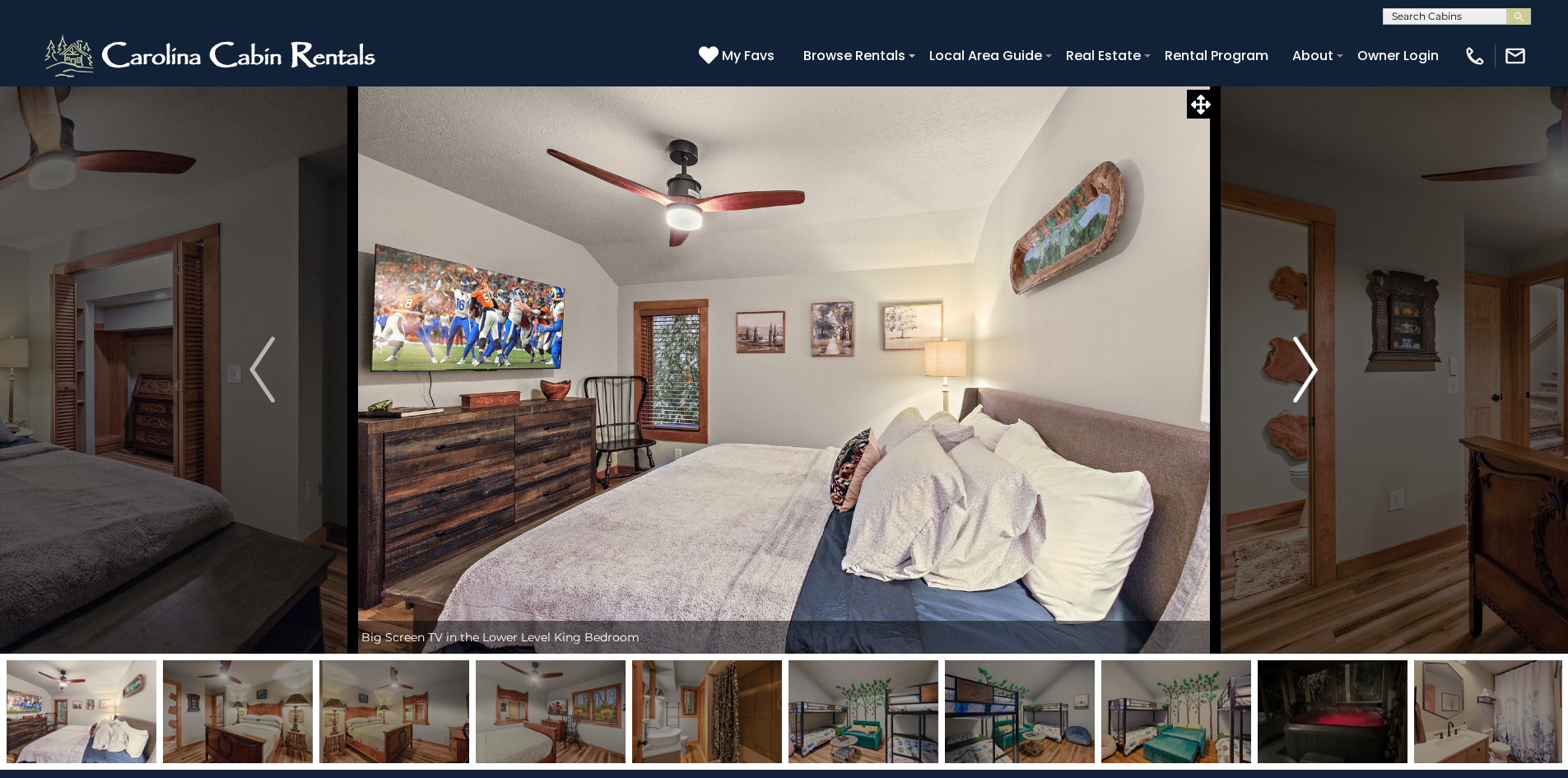
click at [1319, 363] on button "Next" at bounding box center [1305, 369] width 181 height 569
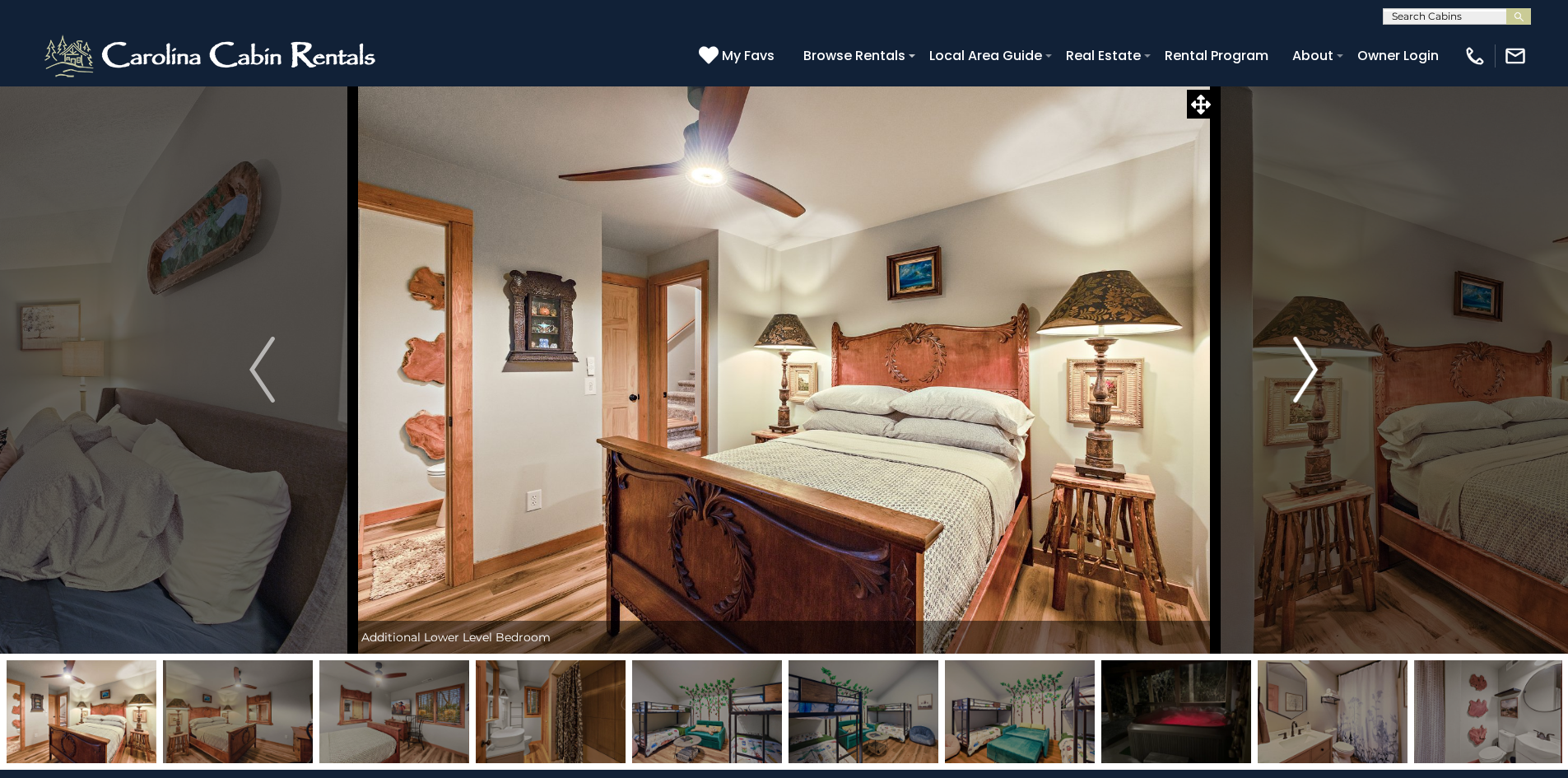
click at [1319, 363] on button "Next" at bounding box center [1305, 369] width 181 height 569
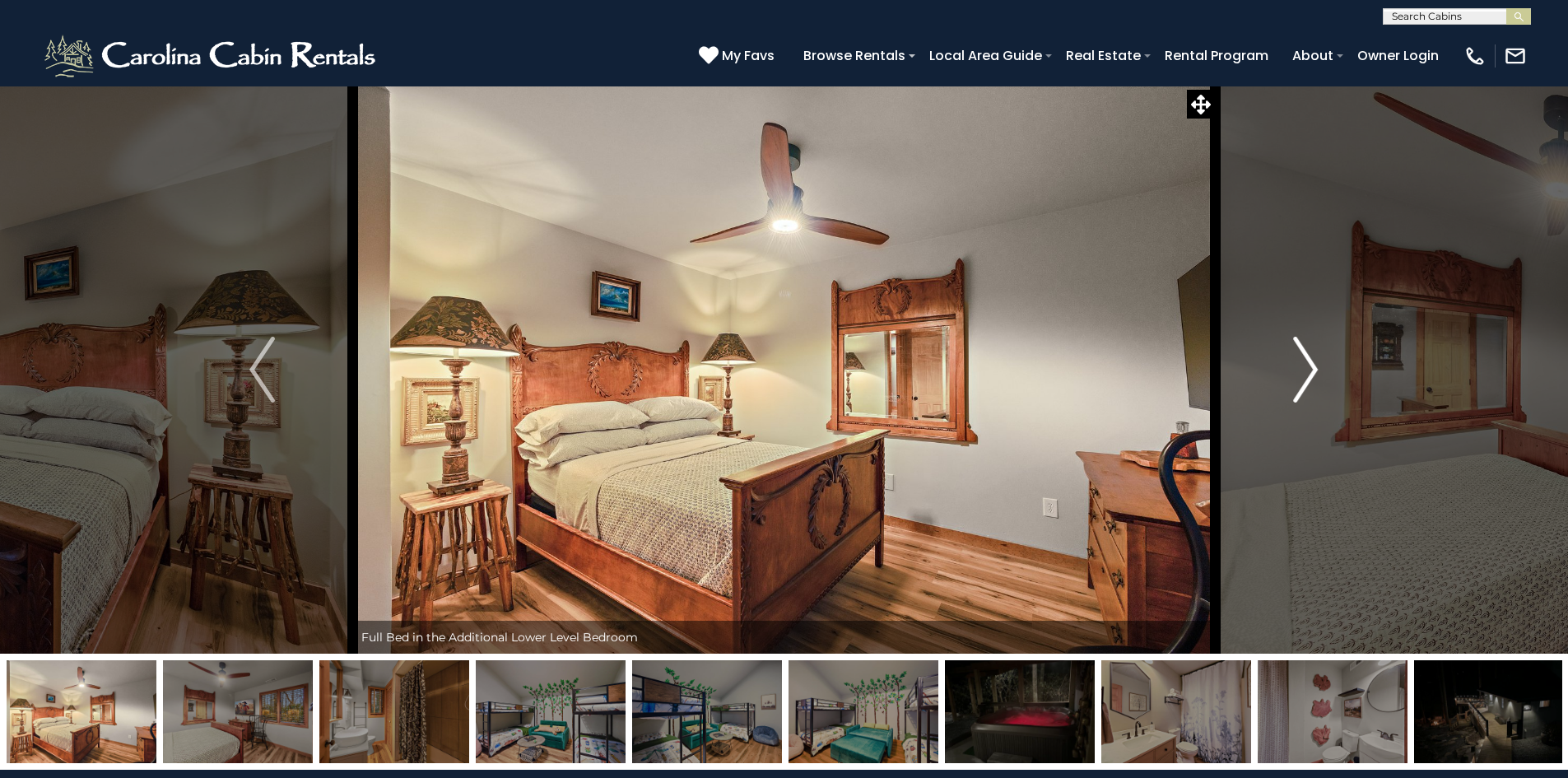
click at [1319, 363] on button "Next" at bounding box center [1305, 369] width 181 height 569
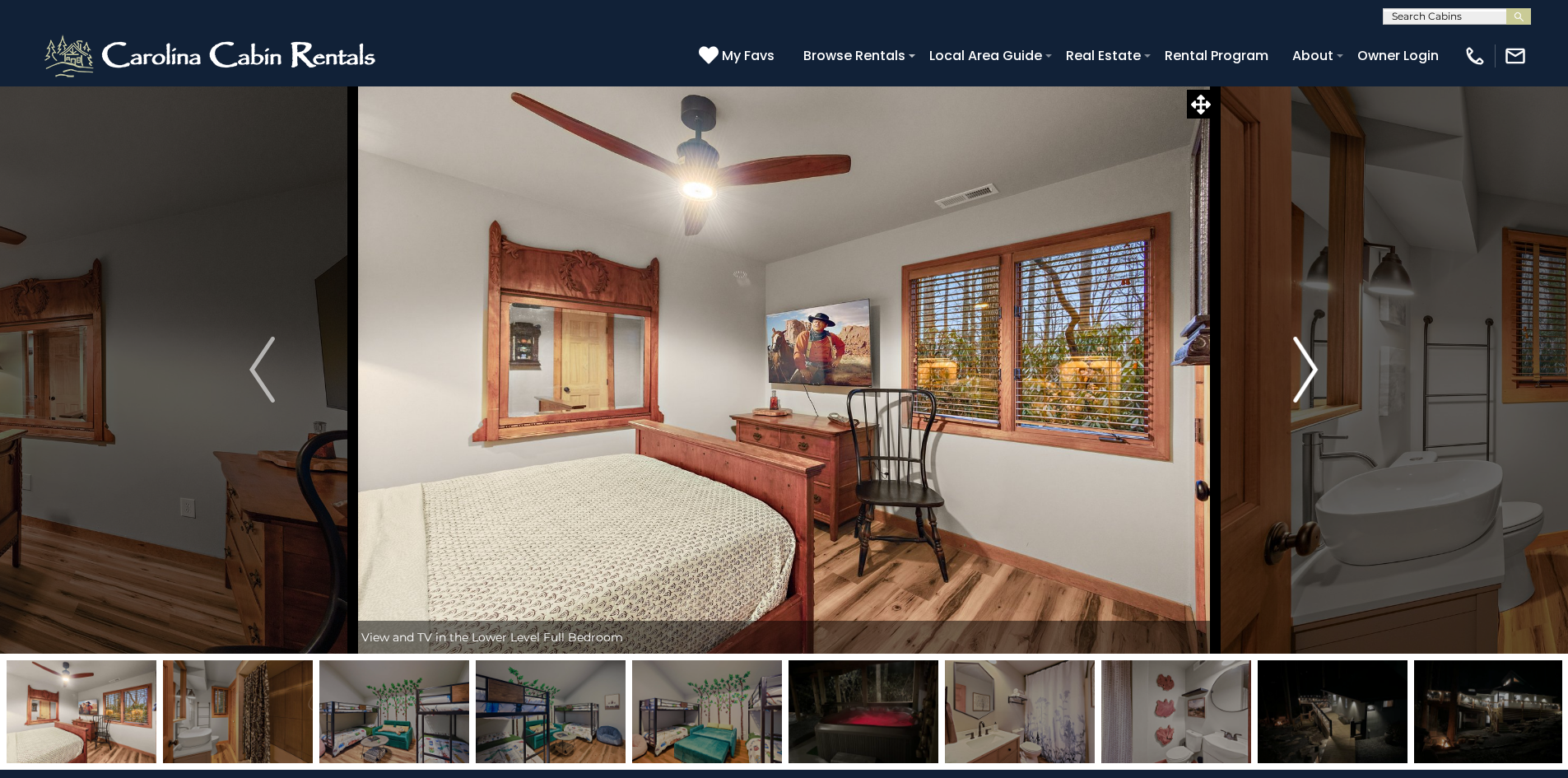
click at [1319, 363] on button "Next" at bounding box center [1305, 369] width 181 height 569
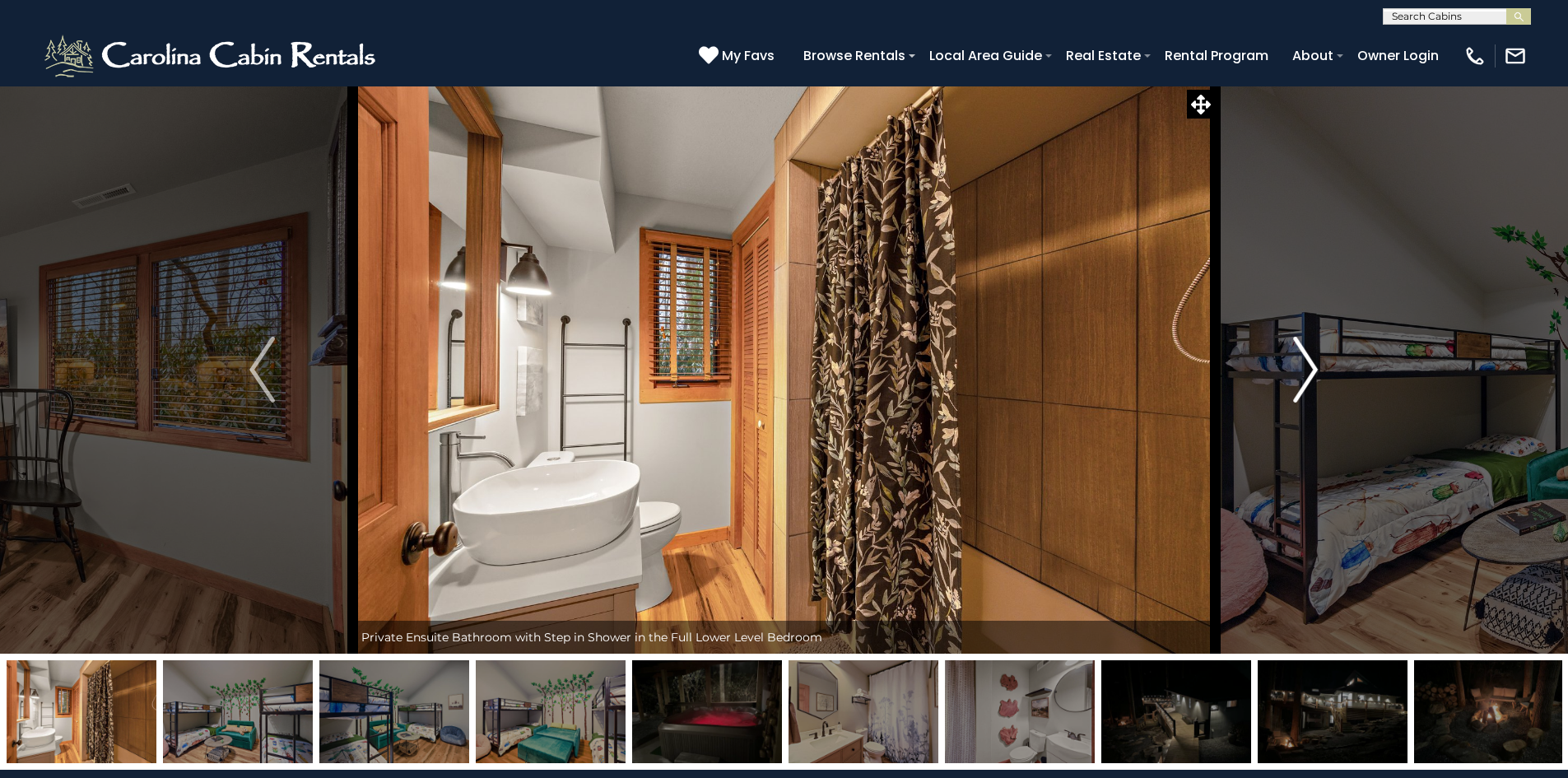
click at [1319, 363] on button "Next" at bounding box center [1305, 369] width 181 height 569
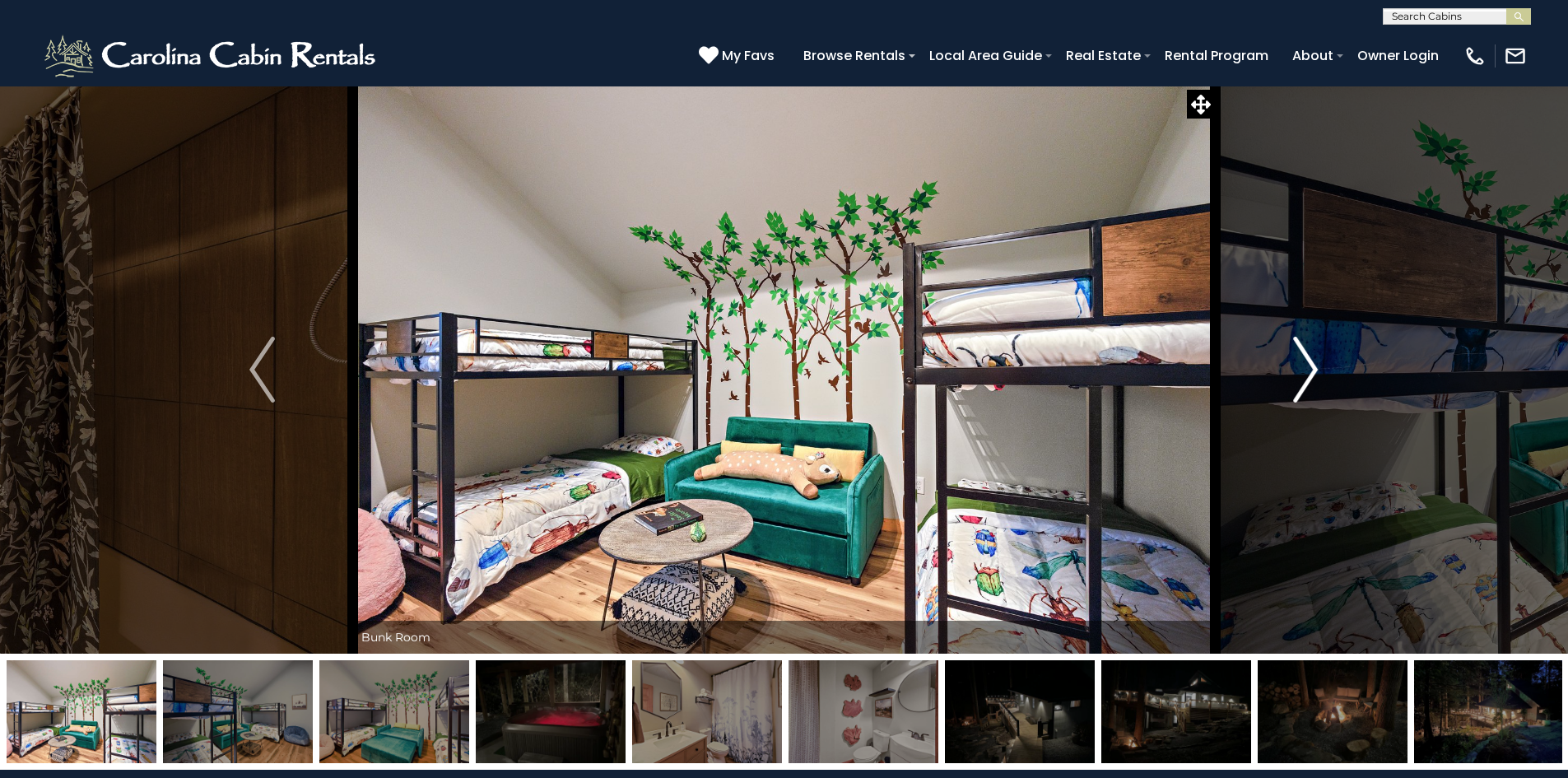
click at [1319, 363] on button "Next" at bounding box center [1305, 369] width 181 height 569
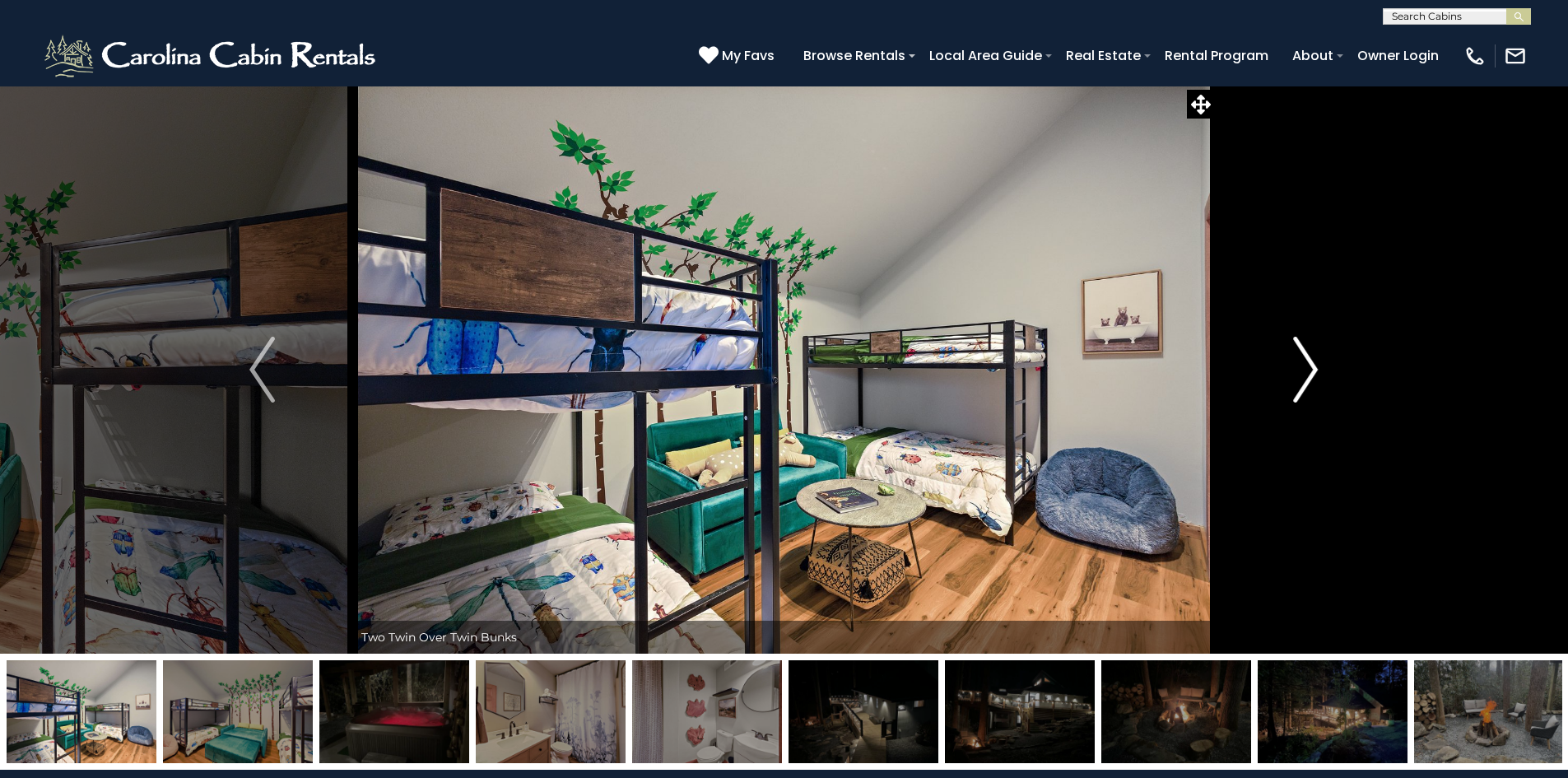
click at [1319, 363] on button "Next" at bounding box center [1305, 369] width 181 height 569
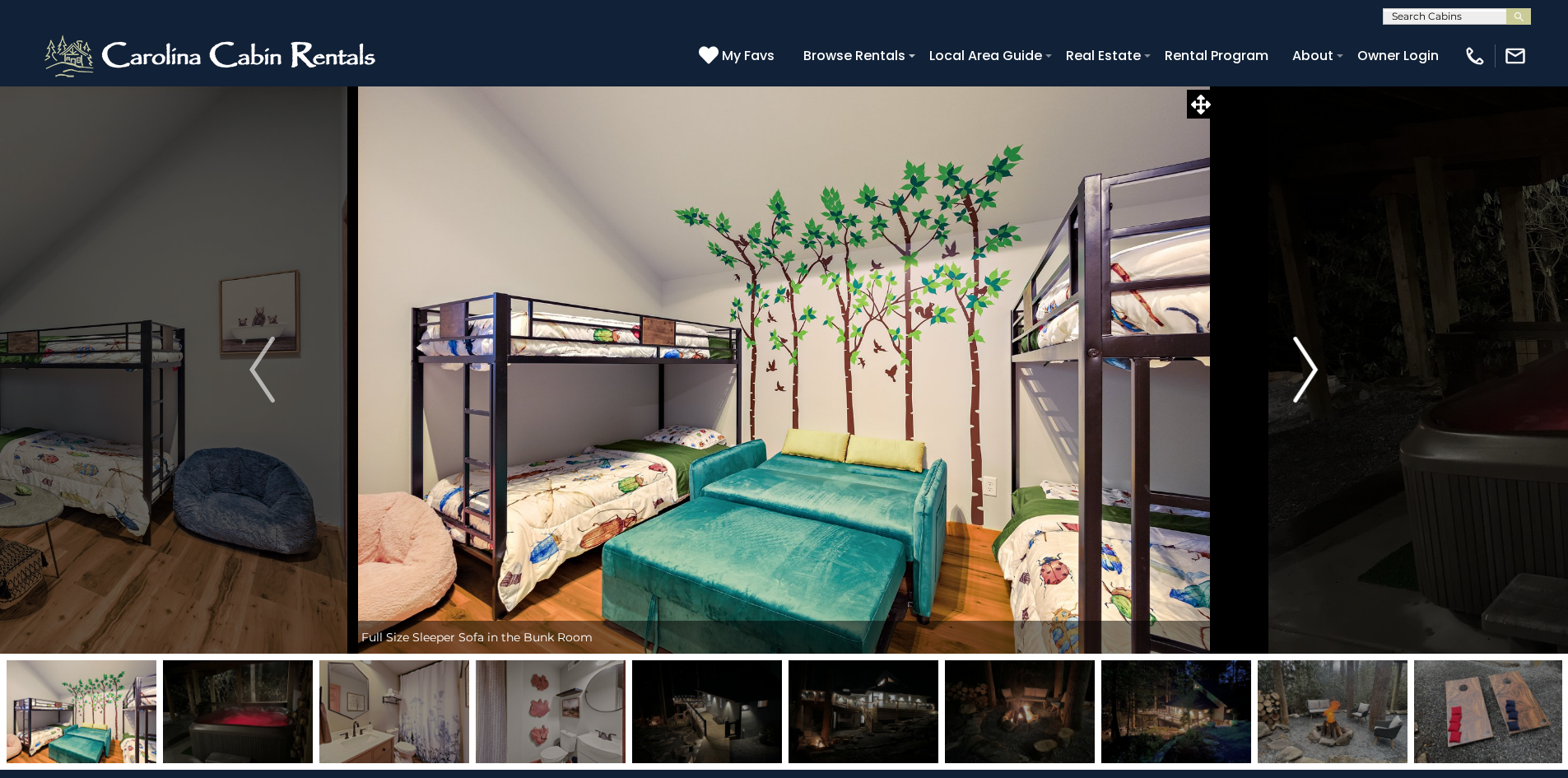
click at [1319, 363] on button "Next" at bounding box center [1305, 369] width 181 height 569
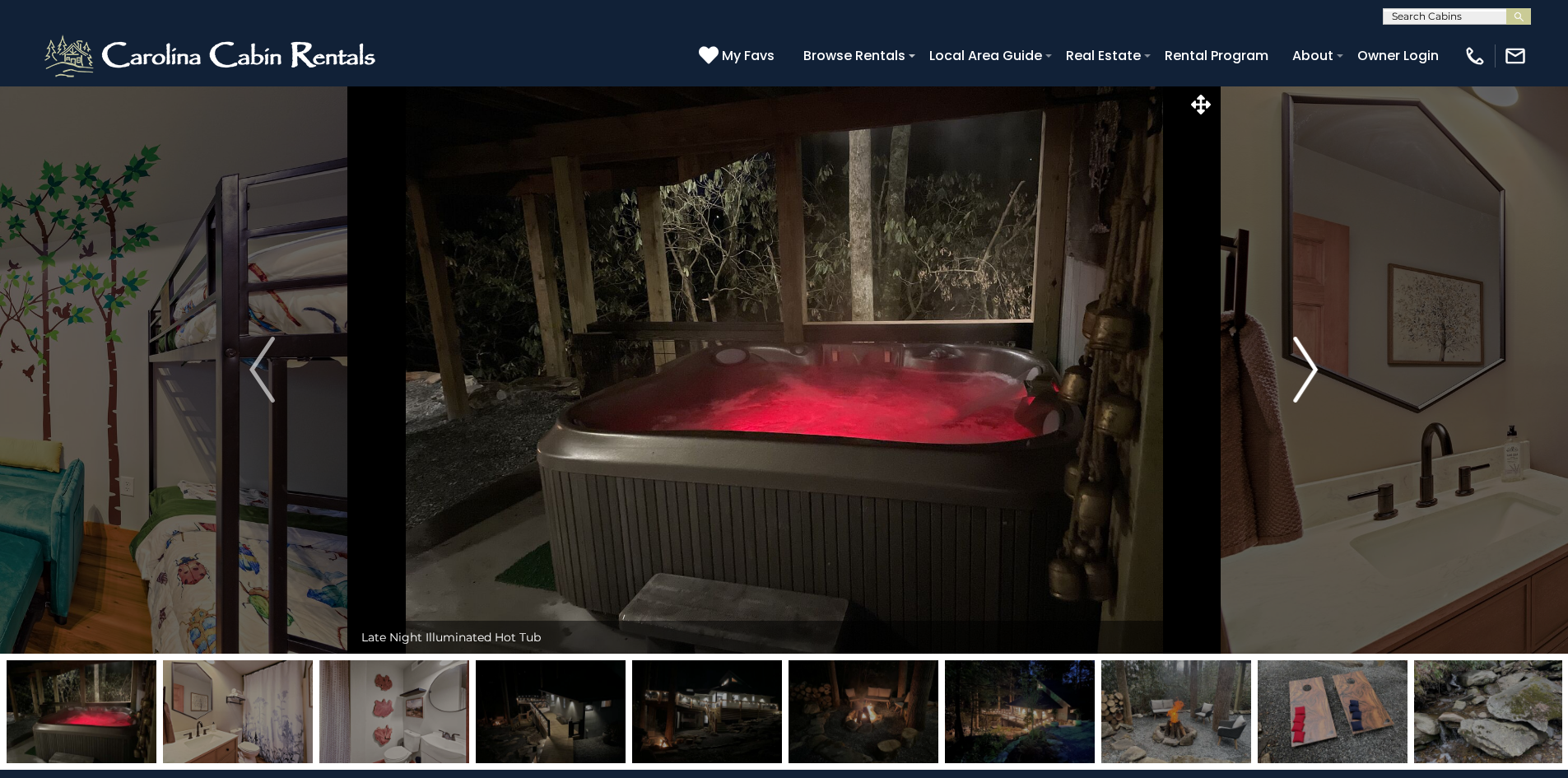
click at [1319, 363] on button "Next" at bounding box center [1305, 369] width 181 height 569
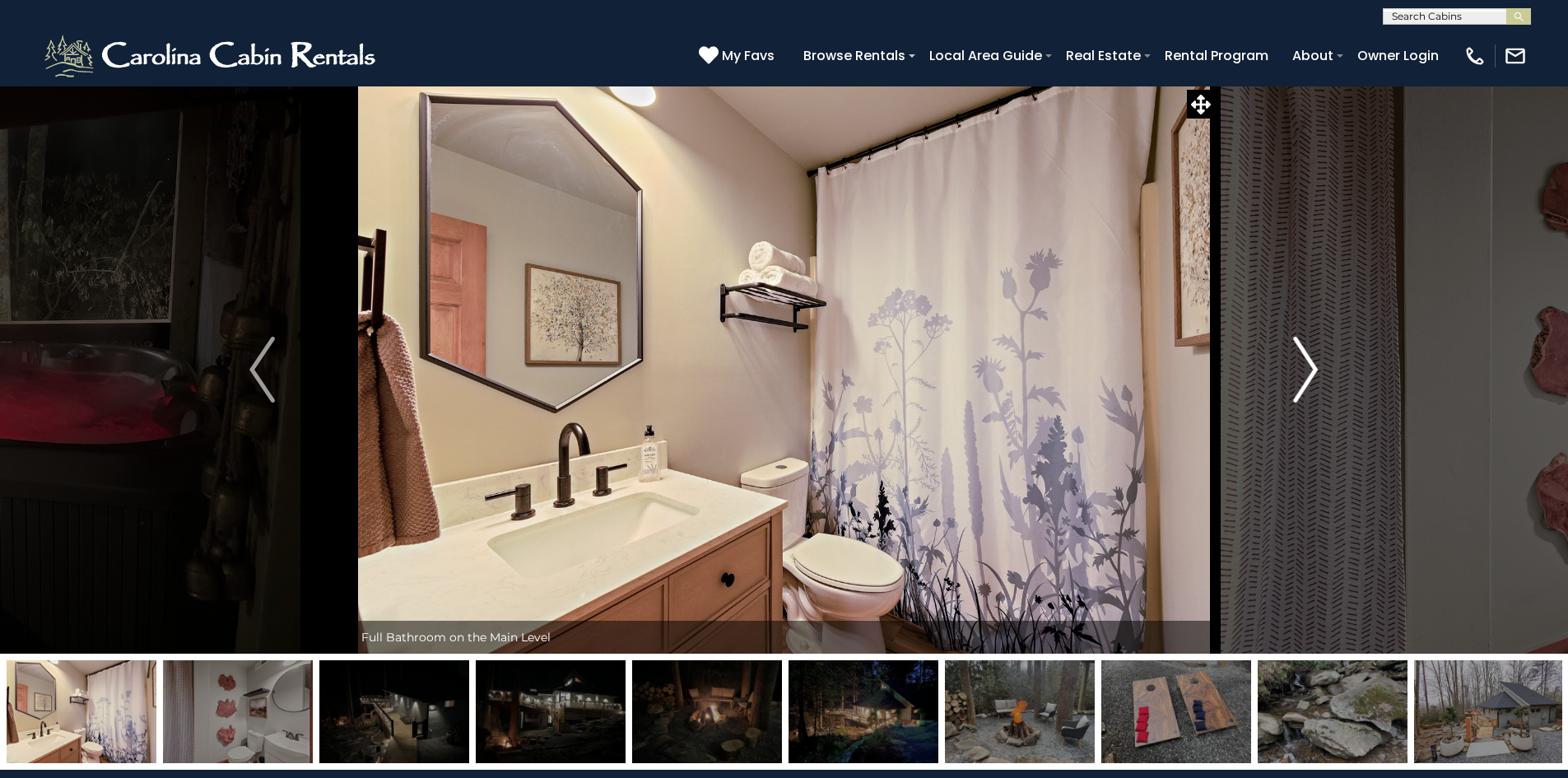
click at [1319, 363] on button "Next" at bounding box center [1305, 369] width 181 height 569
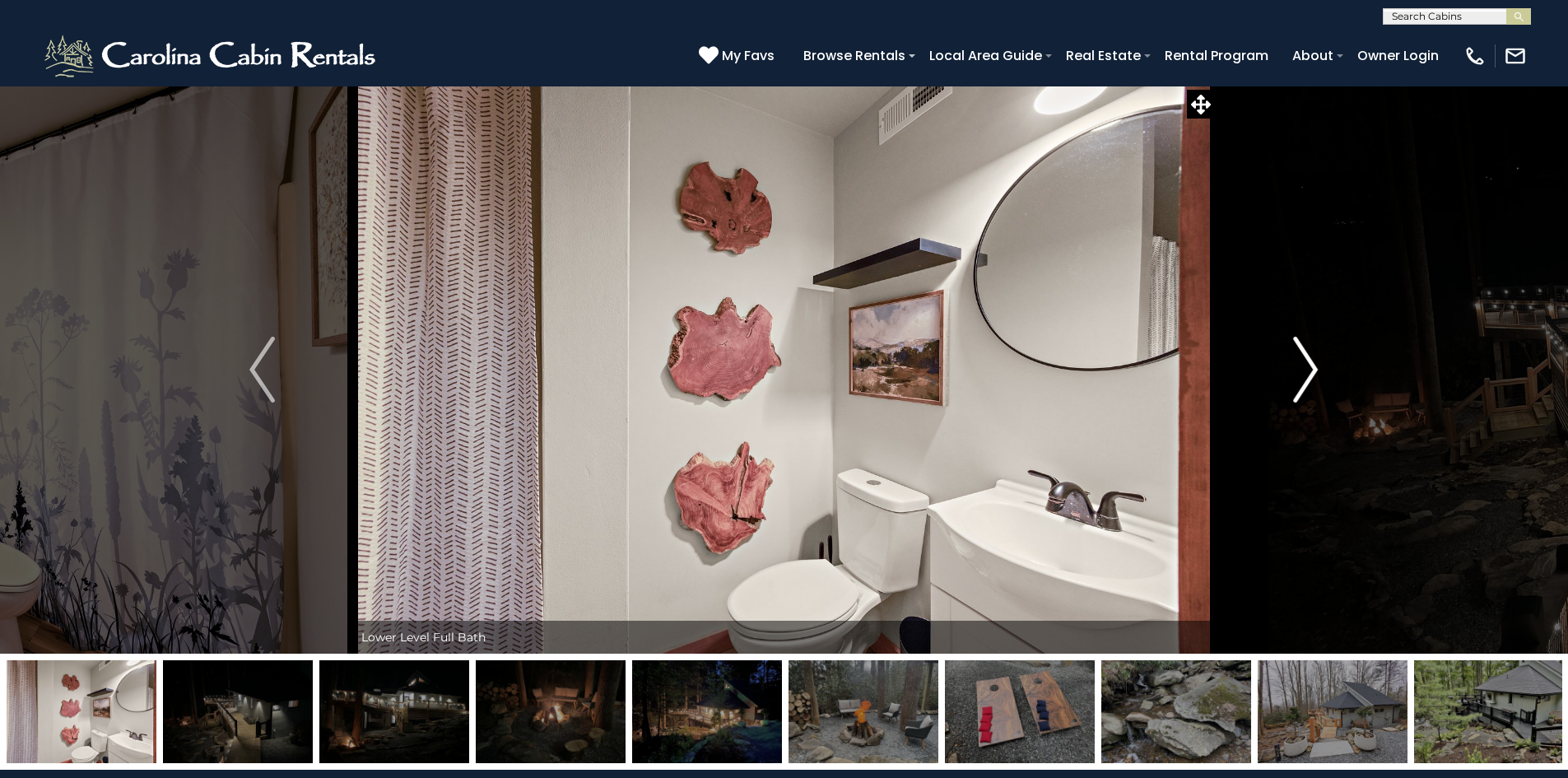
click at [1319, 363] on button "Next" at bounding box center [1305, 369] width 181 height 569
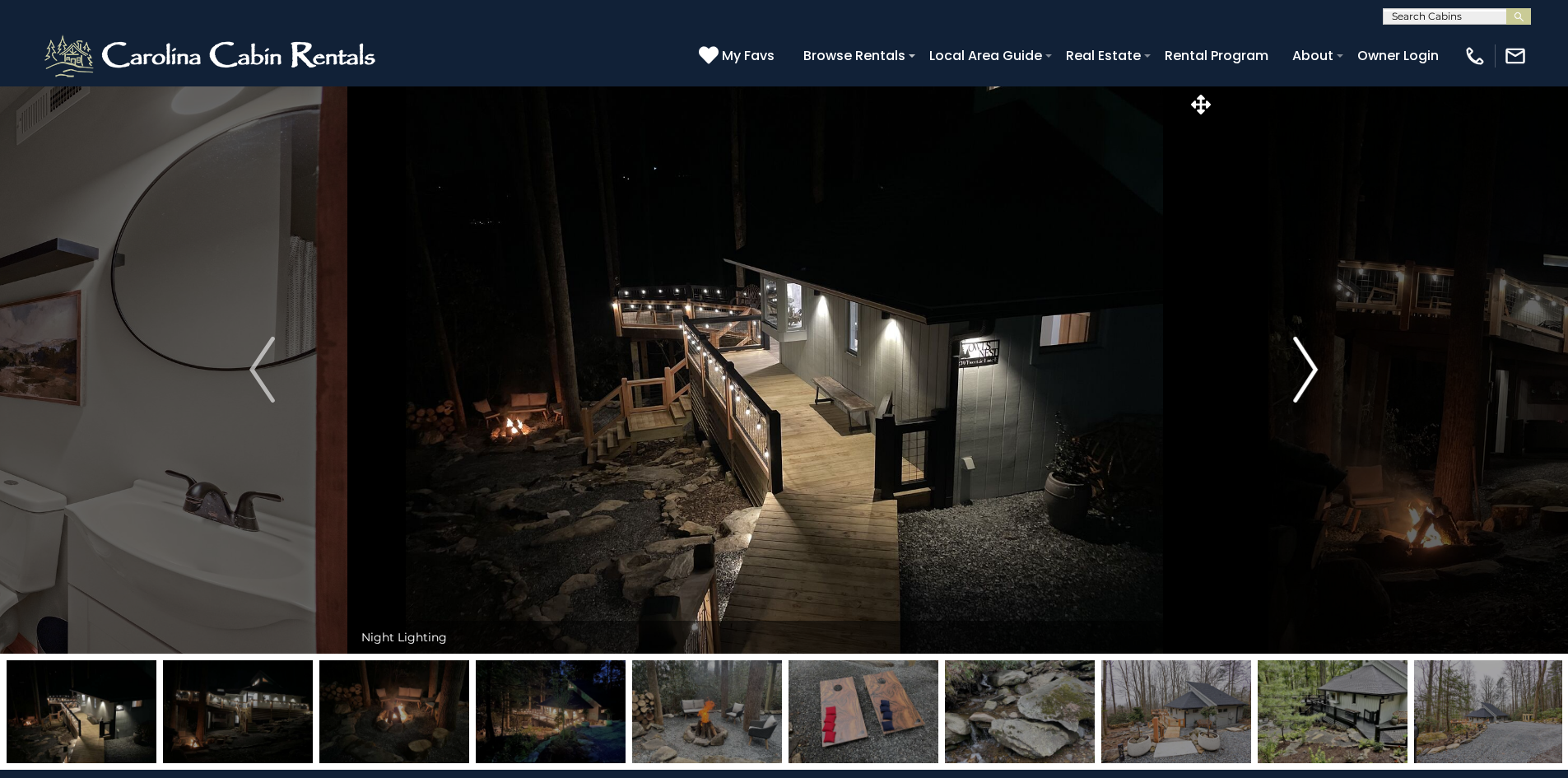
click at [1319, 363] on button "Next" at bounding box center [1305, 369] width 181 height 569
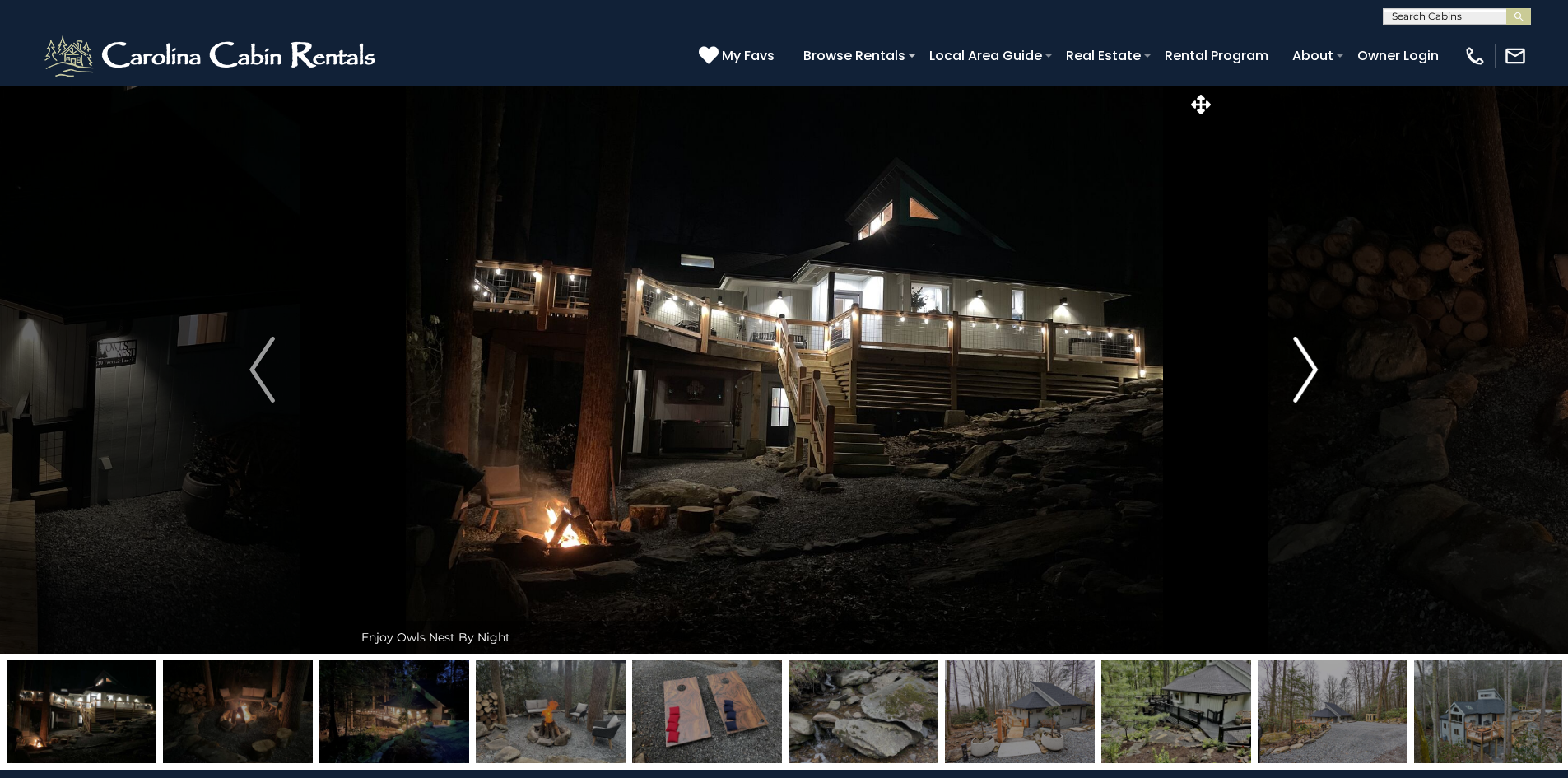
click at [1319, 363] on button "Next" at bounding box center [1305, 369] width 181 height 569
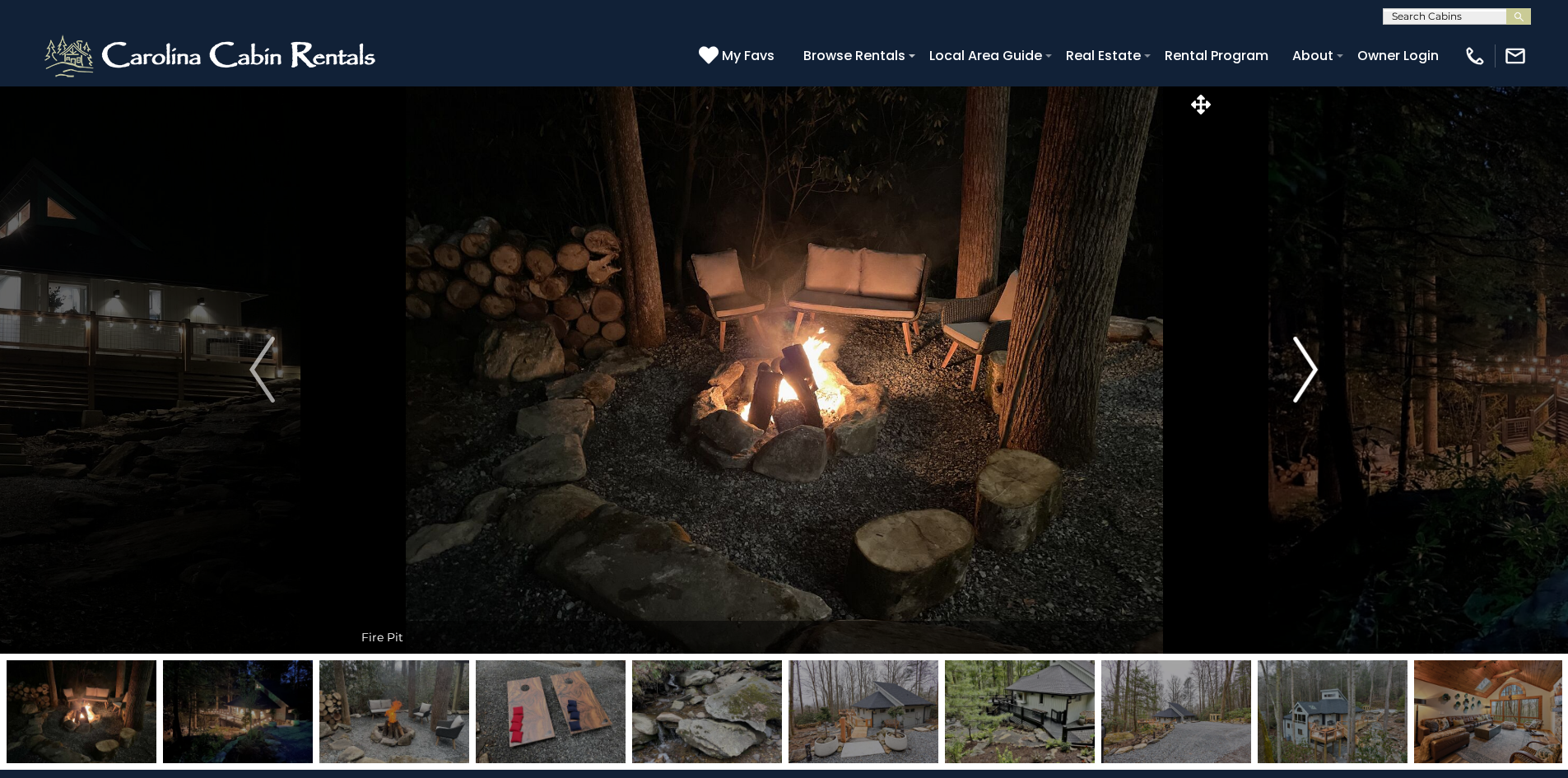
click at [1319, 363] on button "Next" at bounding box center [1305, 369] width 181 height 569
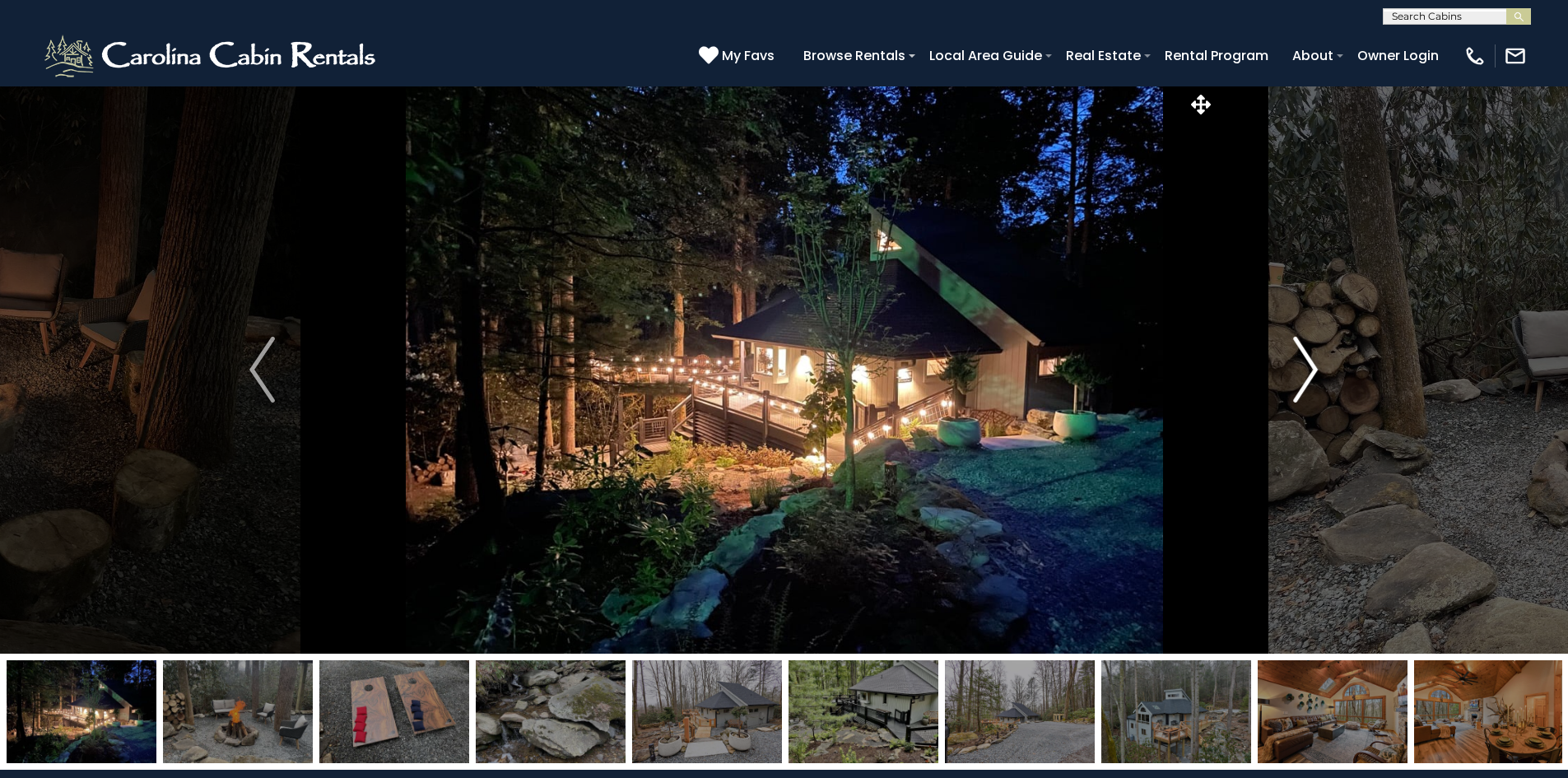
click at [1319, 363] on button "Next" at bounding box center [1305, 369] width 181 height 569
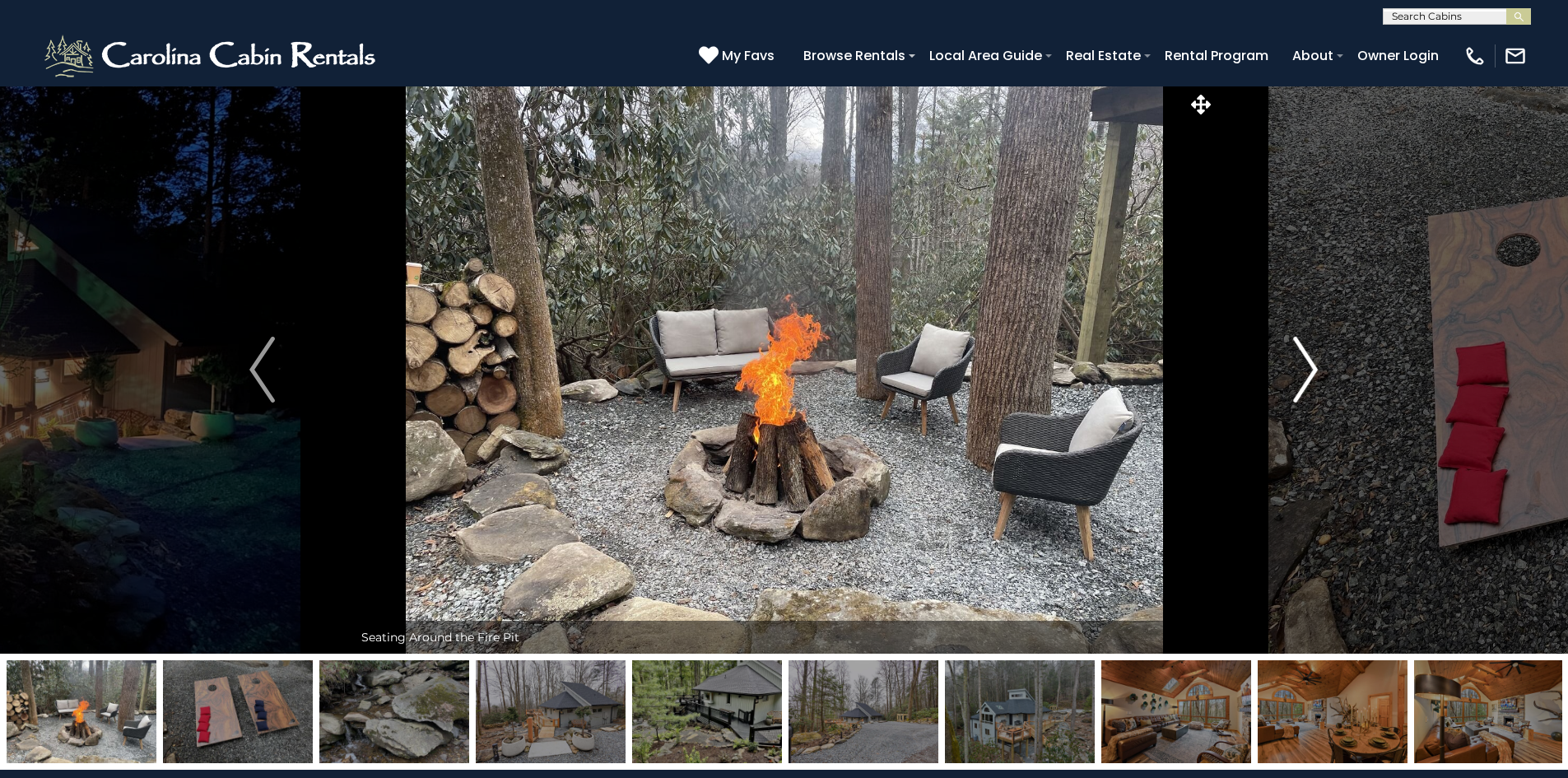
click at [1319, 363] on button "Next" at bounding box center [1305, 369] width 181 height 569
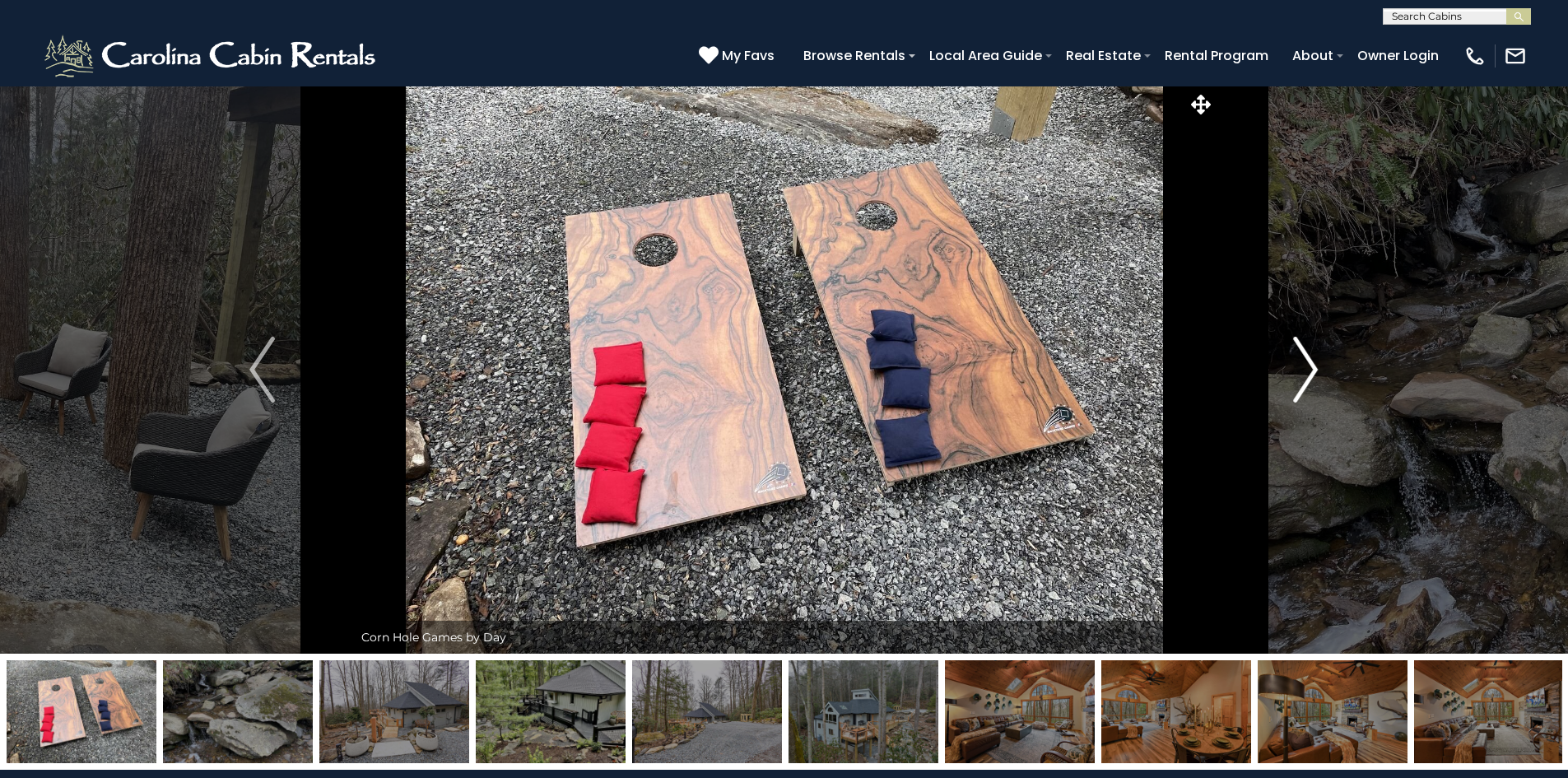
click at [1319, 363] on button "Next" at bounding box center [1305, 369] width 181 height 569
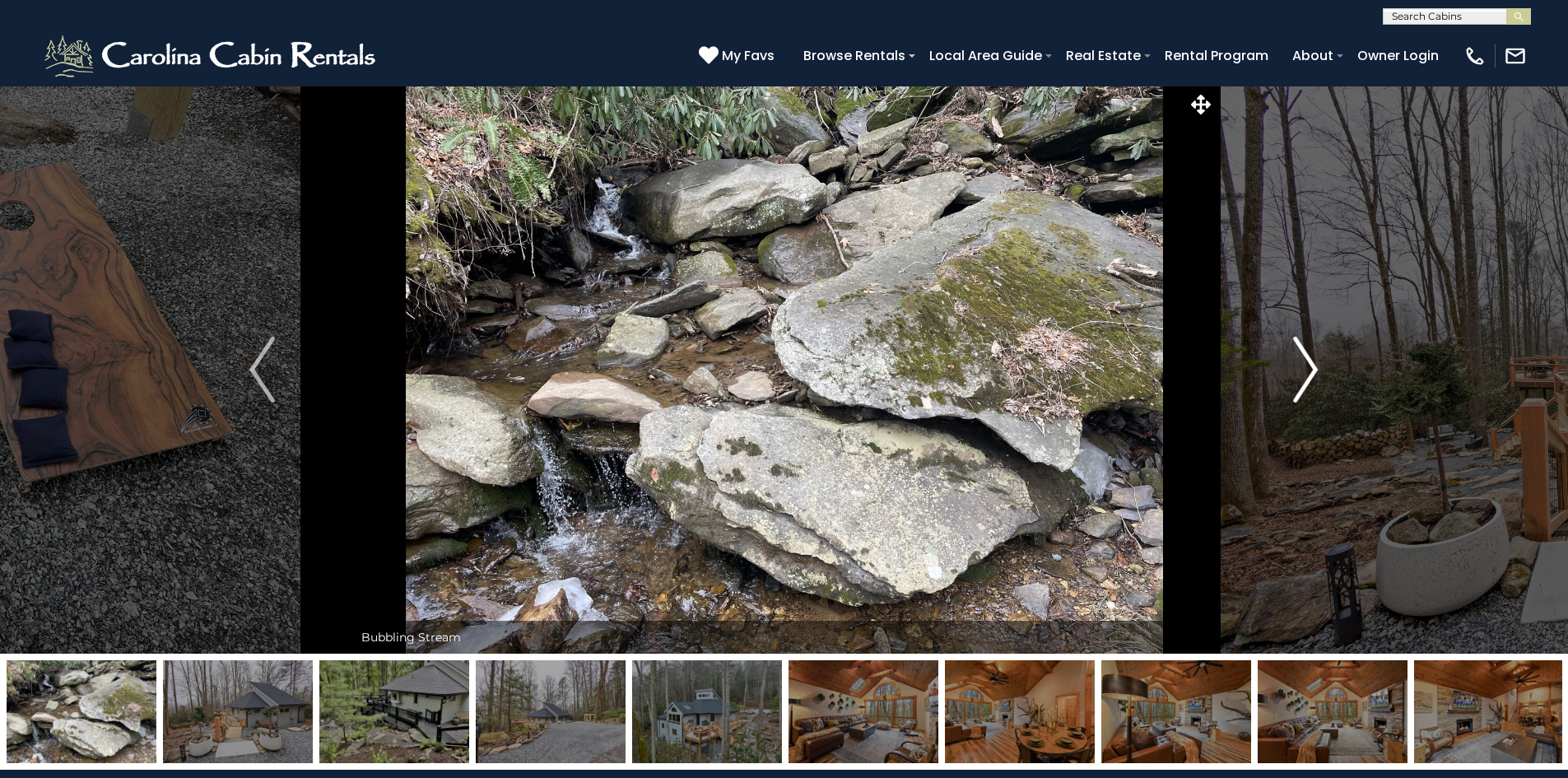
click at [1319, 363] on button "Next" at bounding box center [1305, 369] width 181 height 569
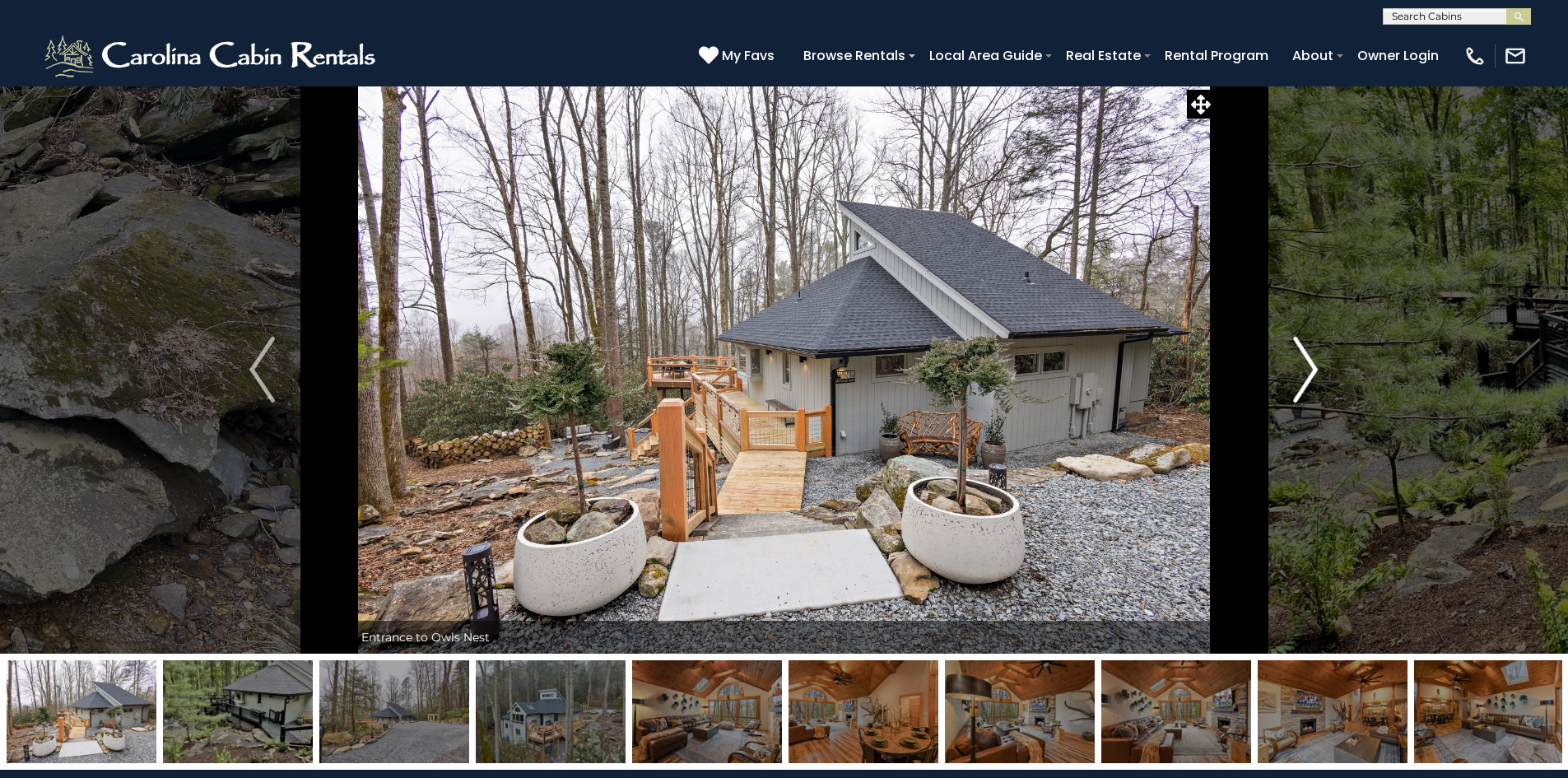
click at [1319, 363] on button "Next" at bounding box center [1305, 369] width 181 height 569
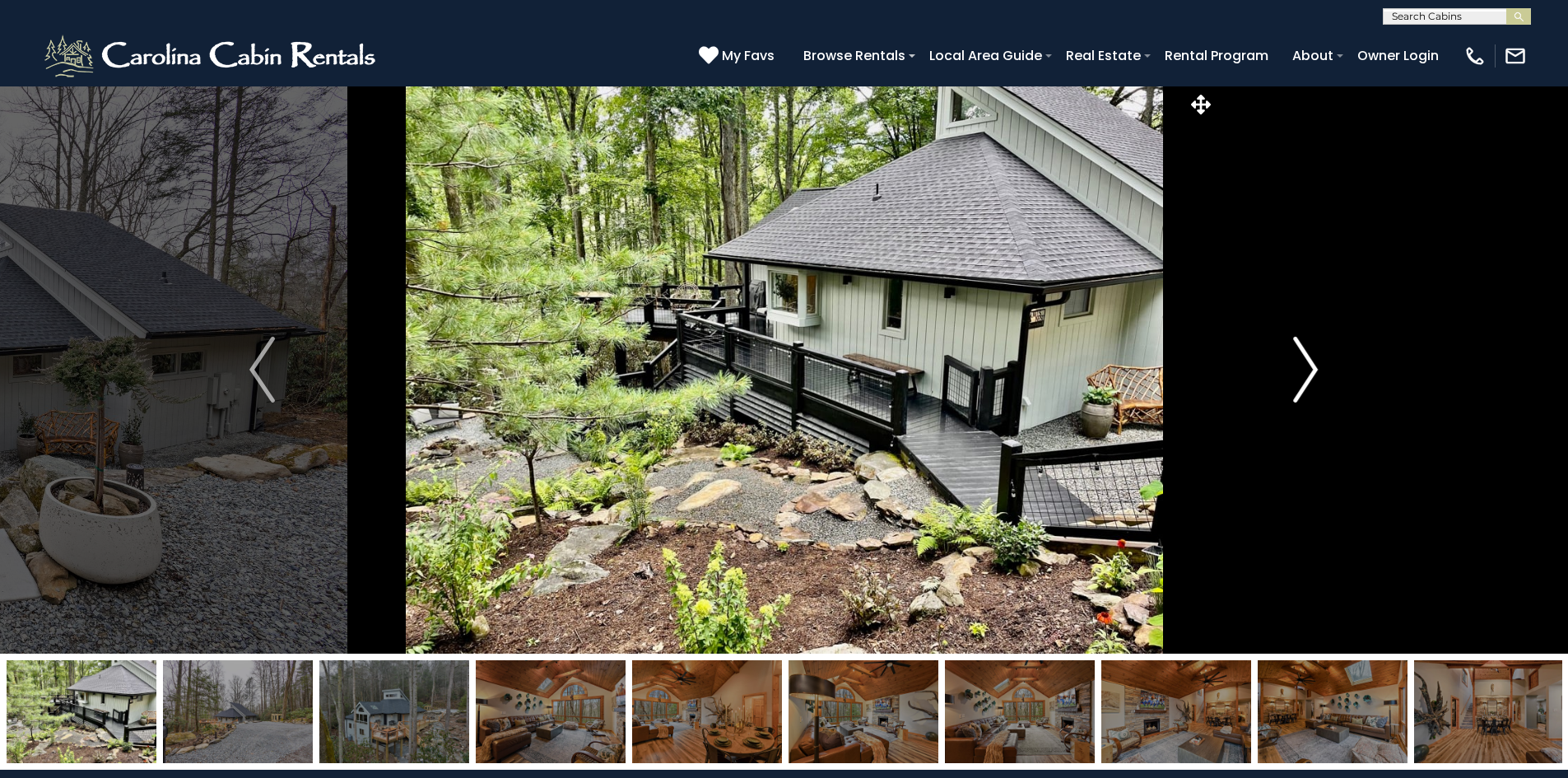
click at [1319, 363] on button "Next" at bounding box center [1305, 369] width 181 height 569
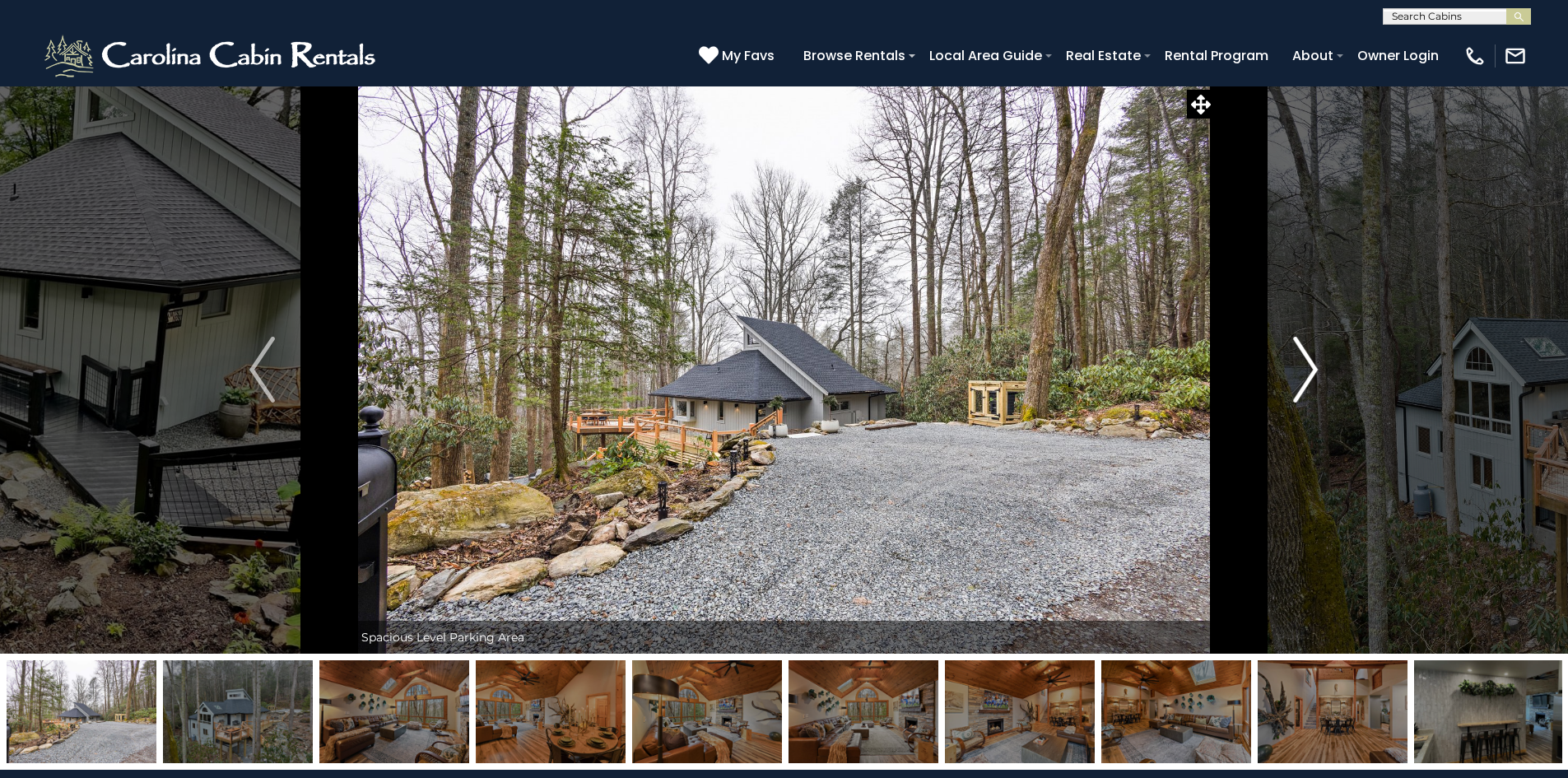
click at [1319, 363] on button "Next" at bounding box center [1305, 369] width 181 height 569
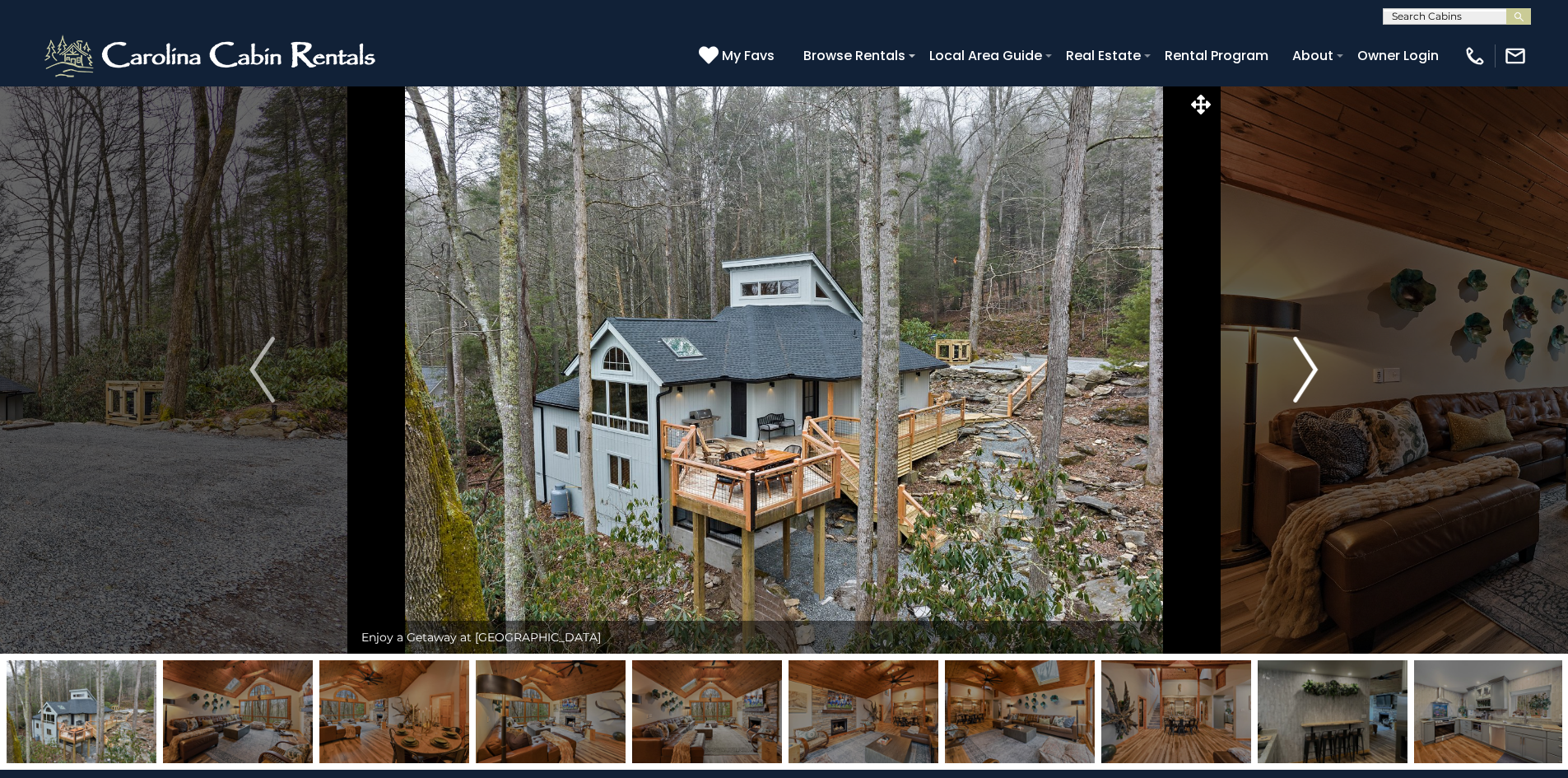
click at [1319, 363] on button "Next" at bounding box center [1305, 369] width 181 height 569
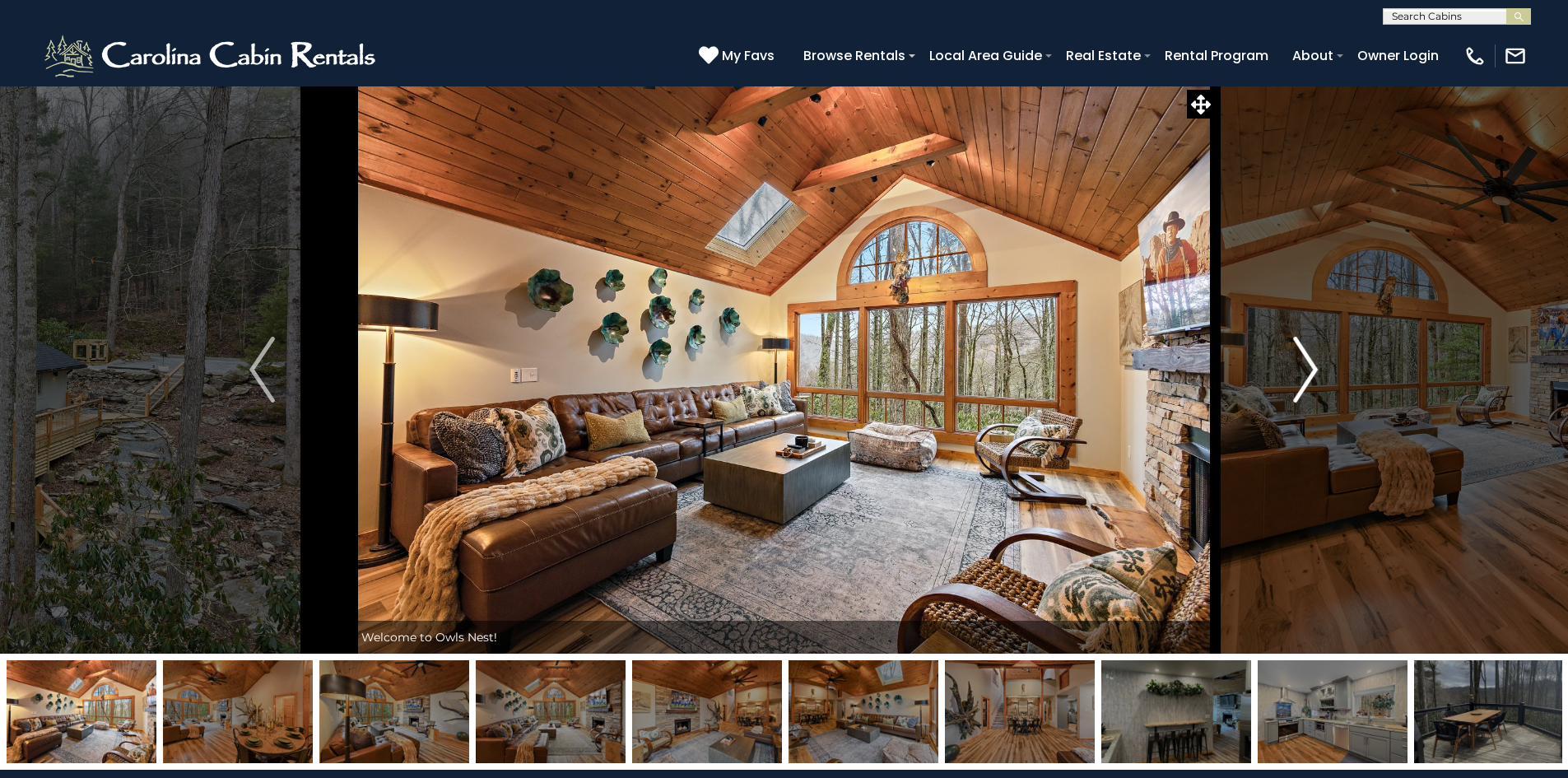
click at [1319, 363] on button "Next" at bounding box center [1305, 369] width 181 height 569
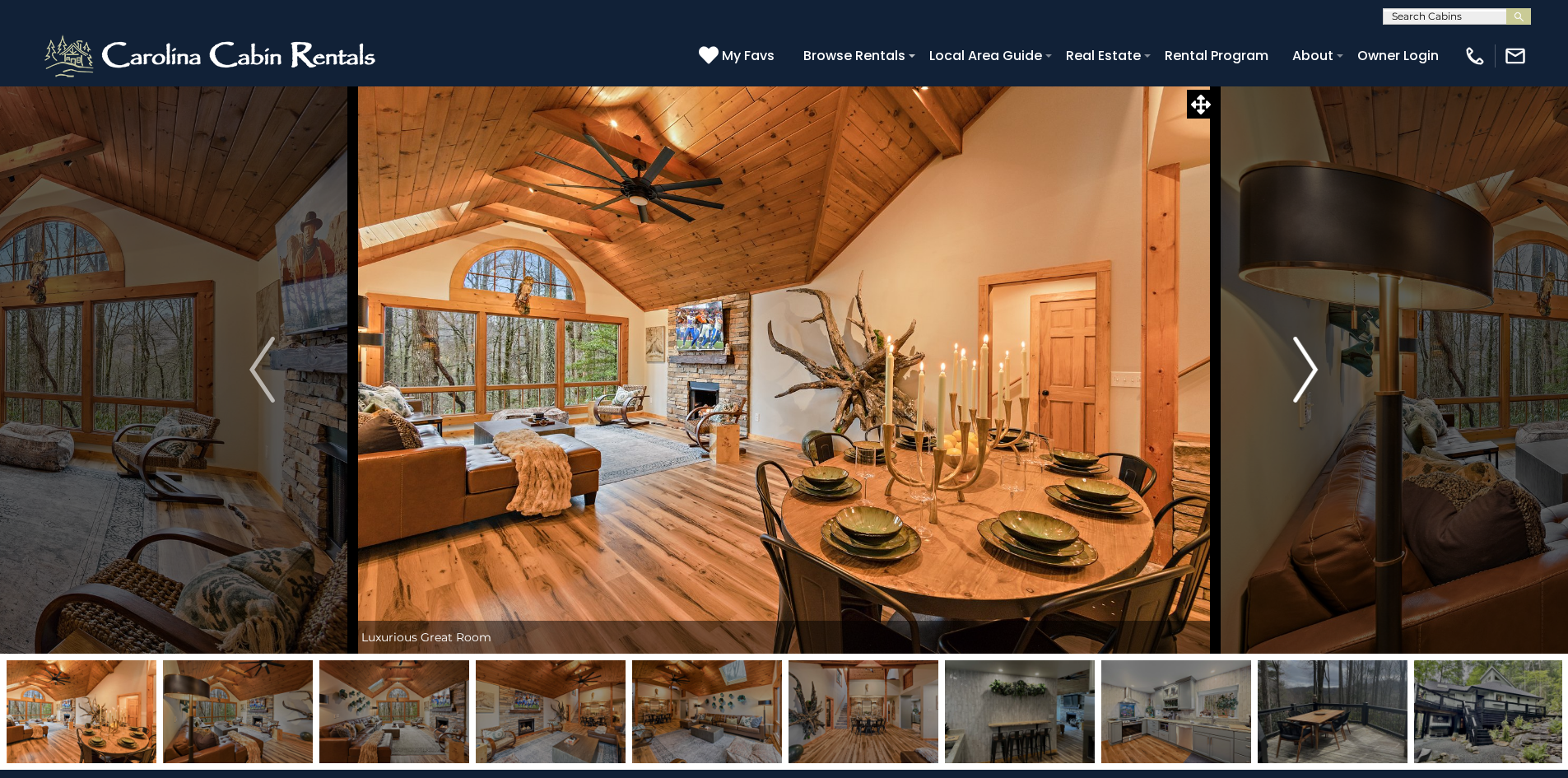
click at [1319, 363] on button "Next" at bounding box center [1305, 369] width 181 height 569
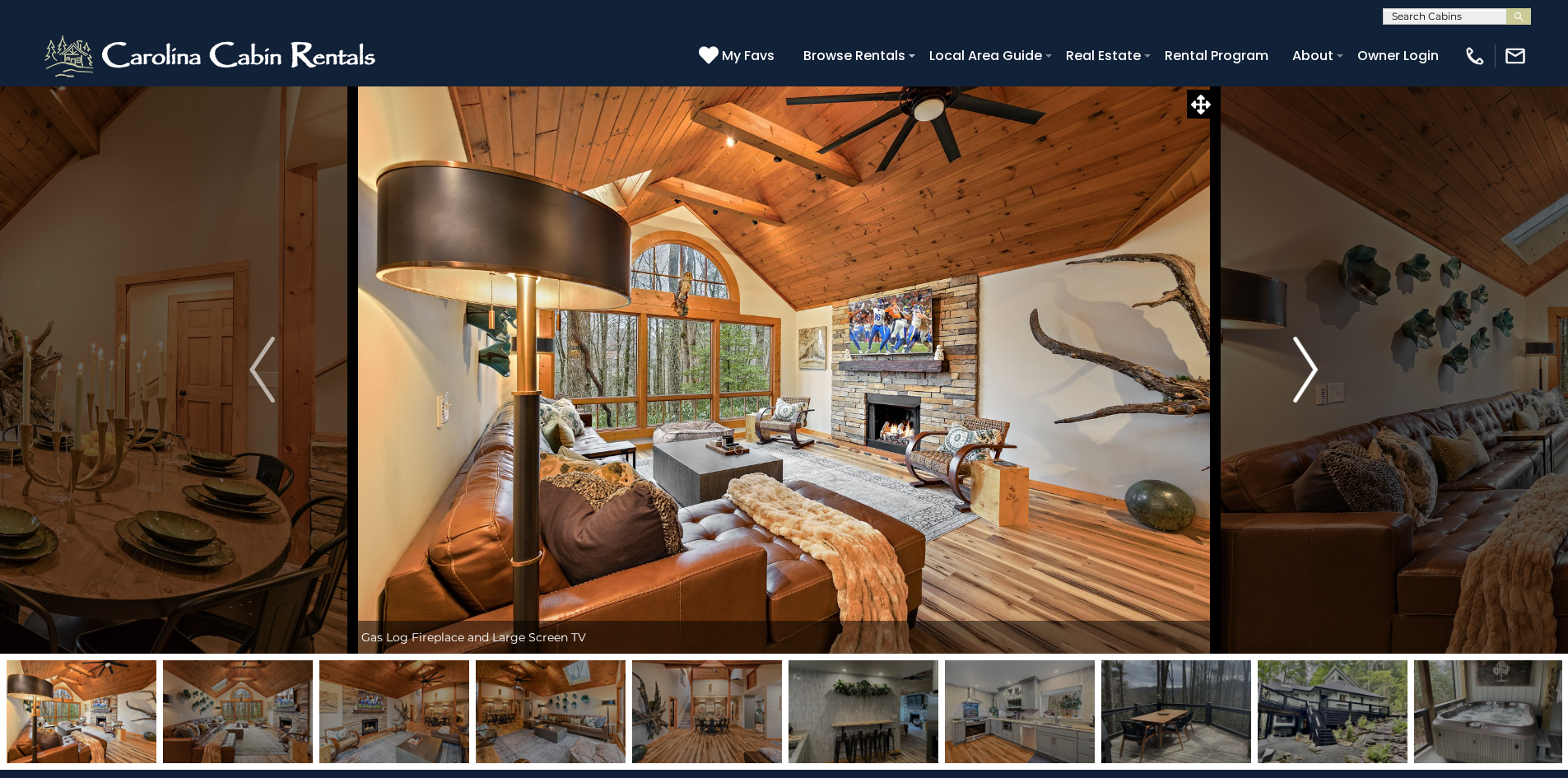
click at [1319, 363] on button "Next" at bounding box center [1305, 369] width 181 height 569
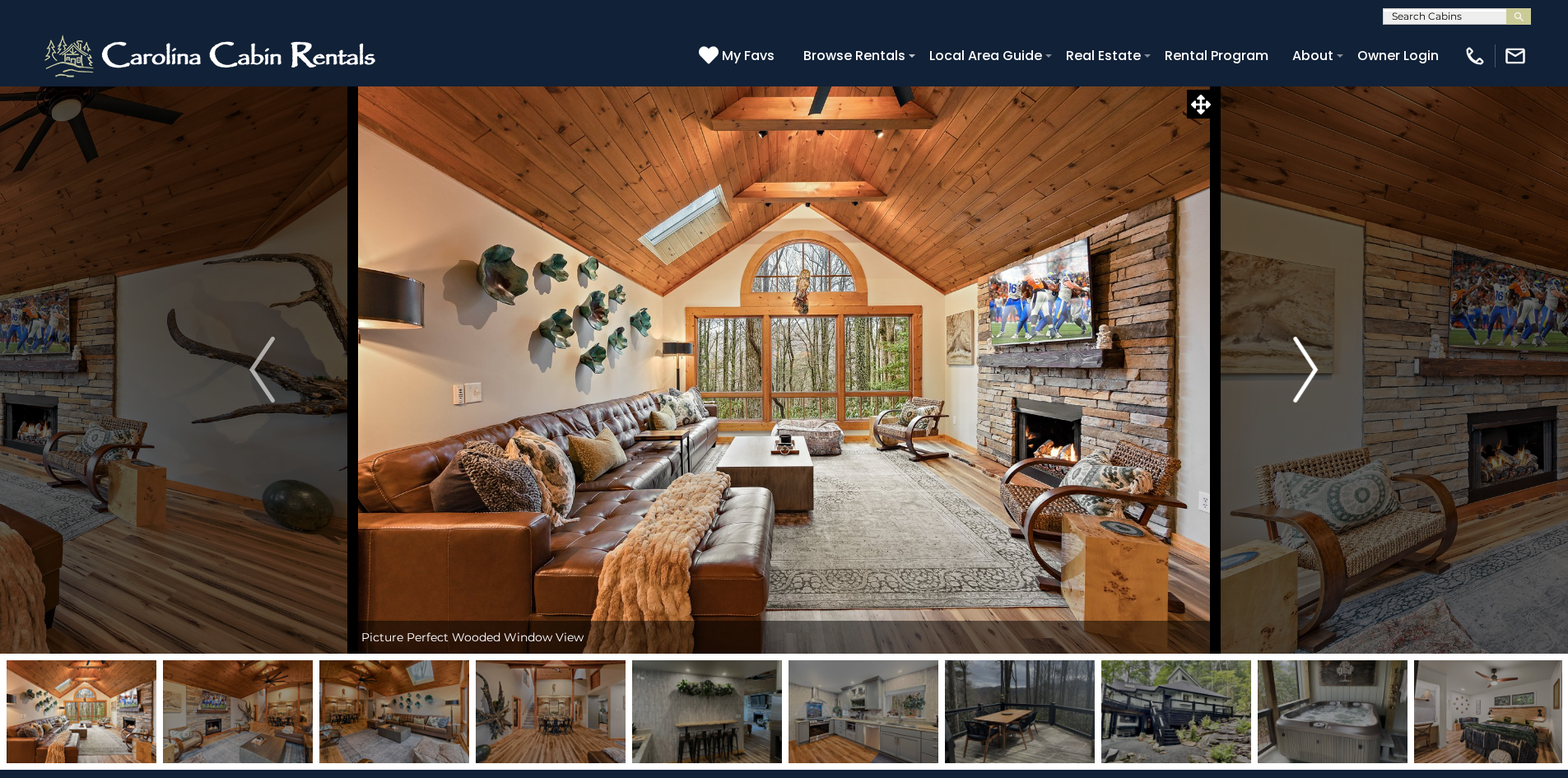
click at [1319, 363] on button "Next" at bounding box center [1305, 369] width 181 height 569
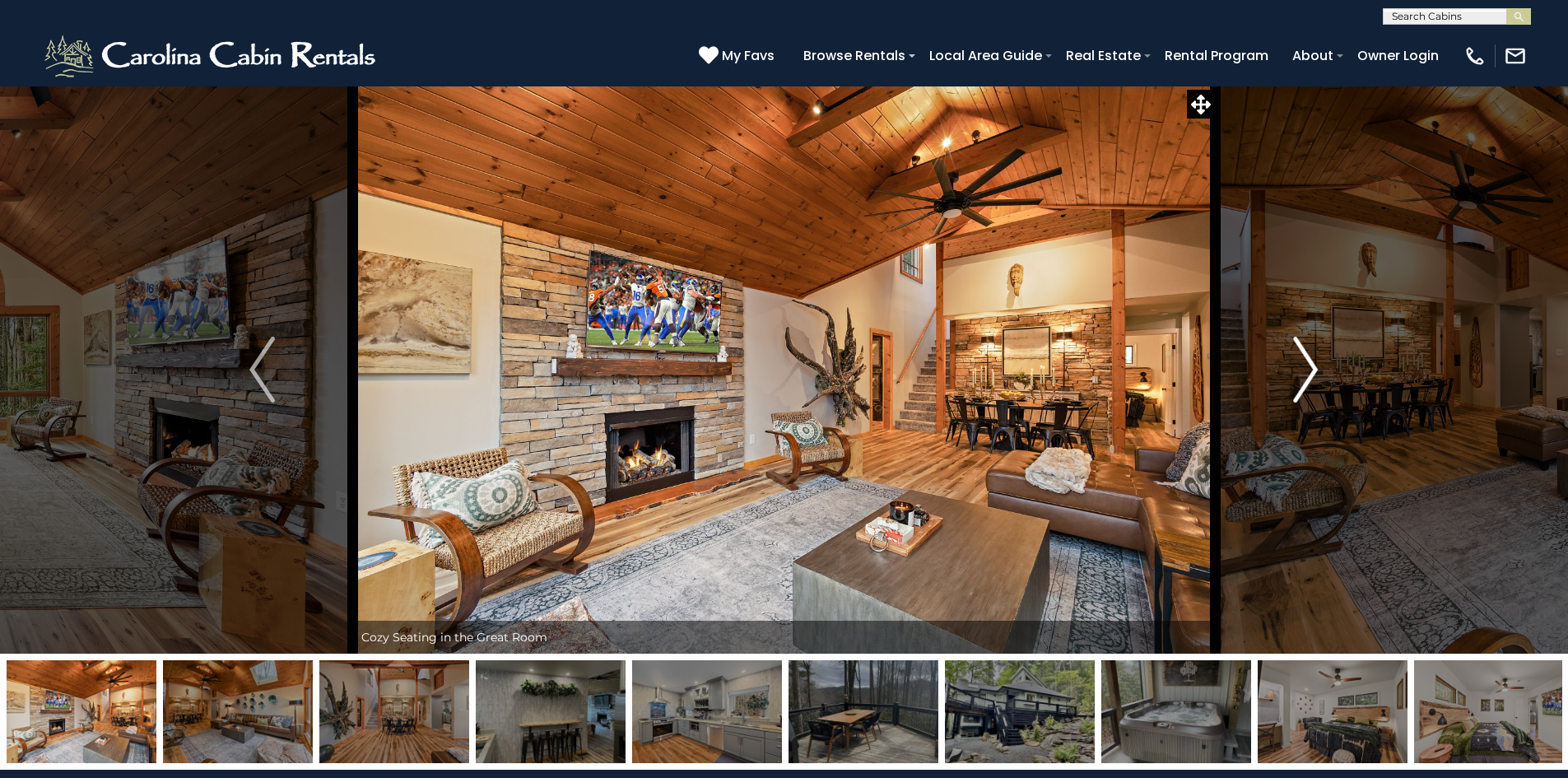
click at [1319, 363] on button "Next" at bounding box center [1305, 369] width 181 height 569
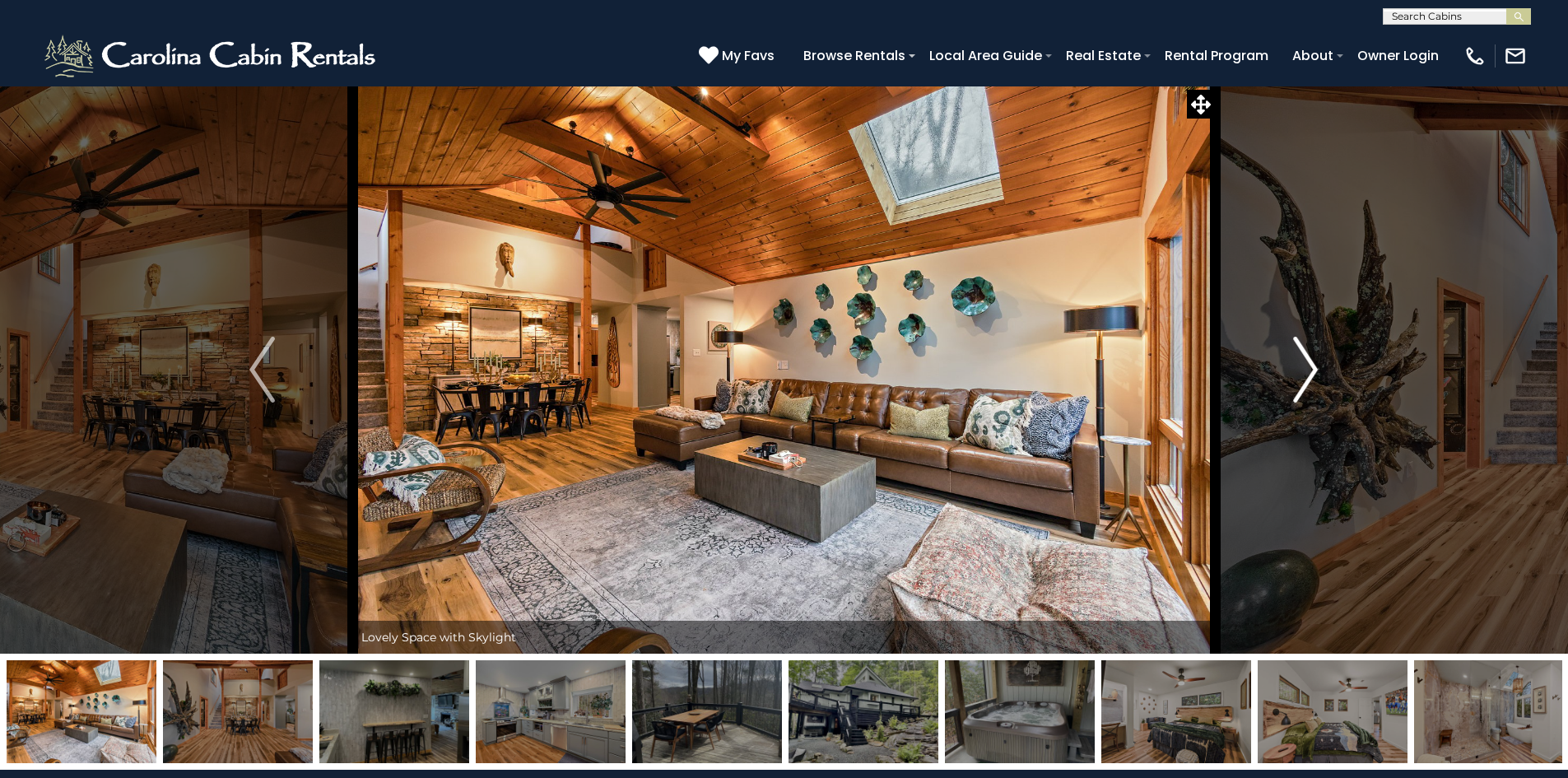
click at [1319, 363] on button "Next" at bounding box center [1305, 369] width 181 height 569
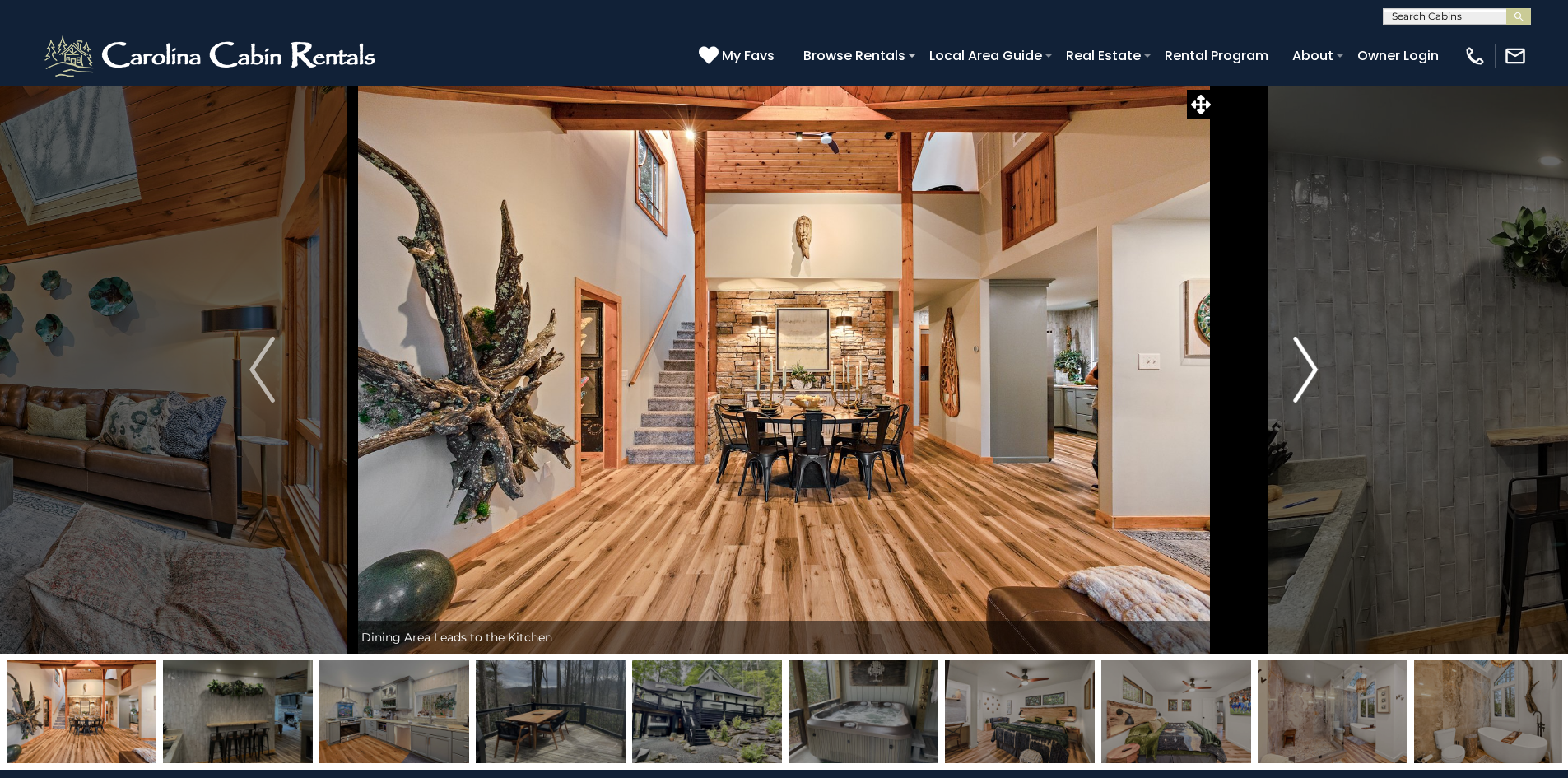
click at [1319, 363] on button "Next" at bounding box center [1305, 369] width 181 height 569
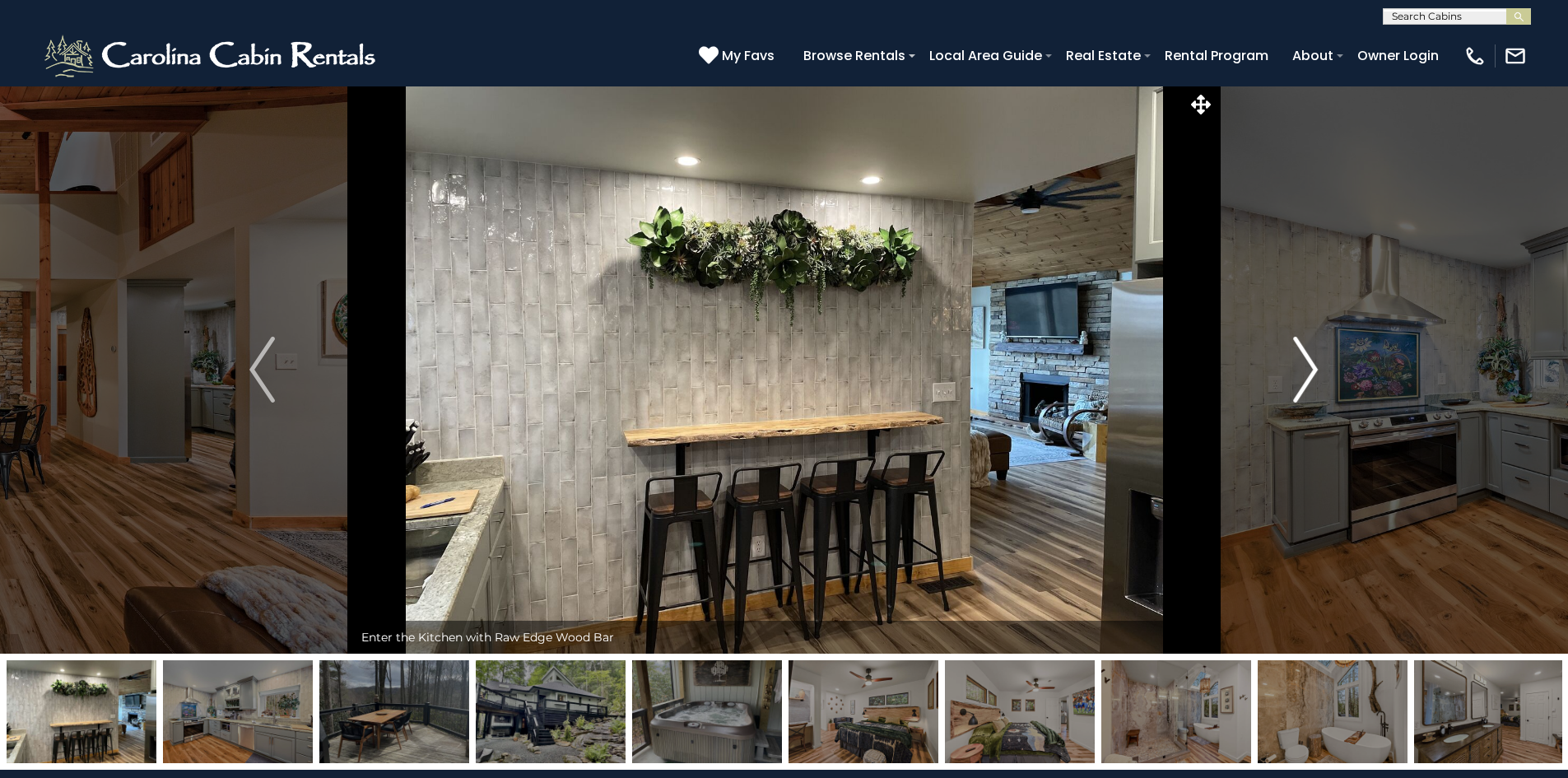
click at [1319, 363] on button "Next" at bounding box center [1305, 369] width 181 height 569
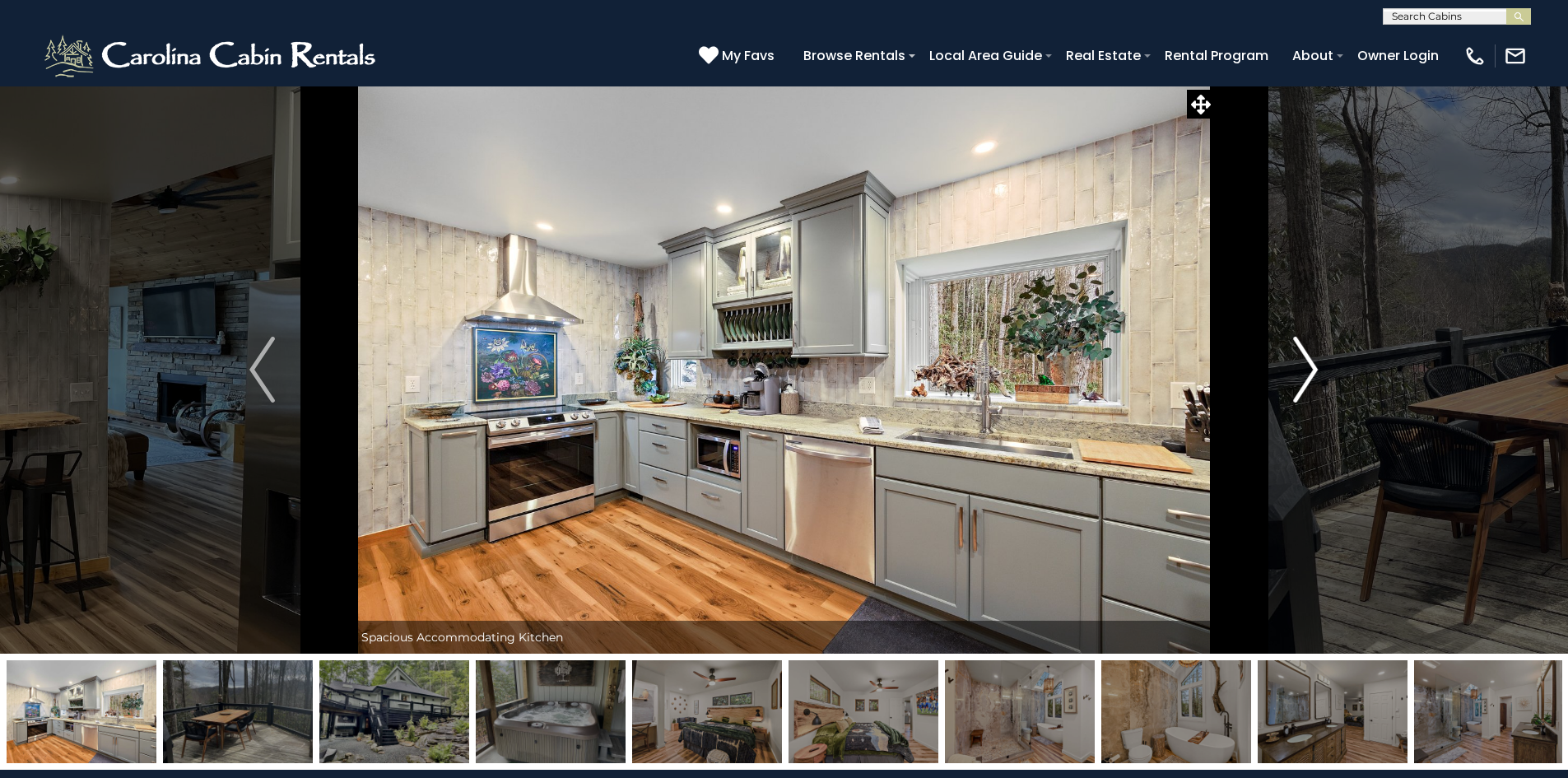
click at [1319, 363] on button "Next" at bounding box center [1305, 369] width 181 height 569
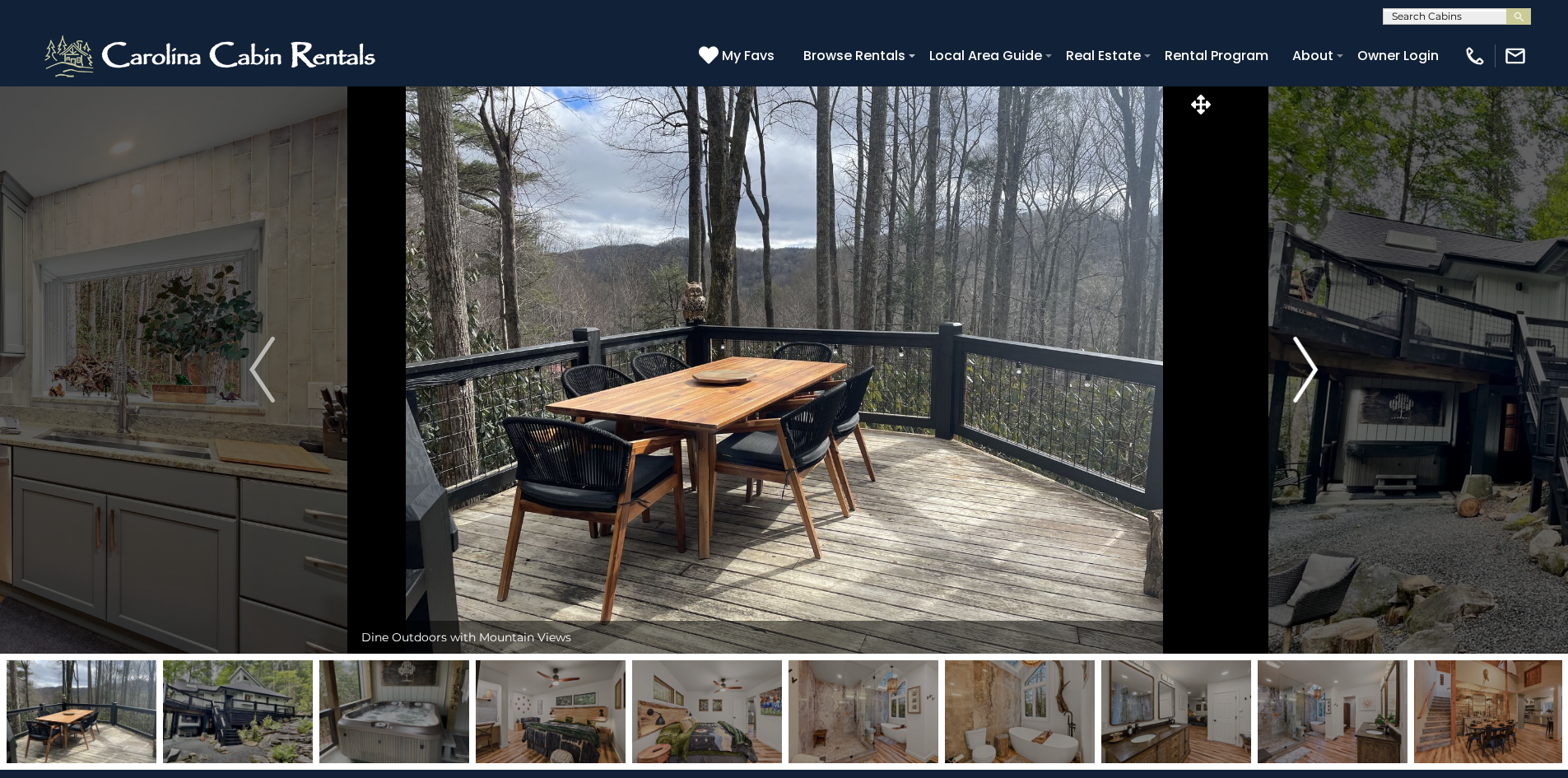
click at [1319, 363] on button "Next" at bounding box center [1305, 369] width 181 height 569
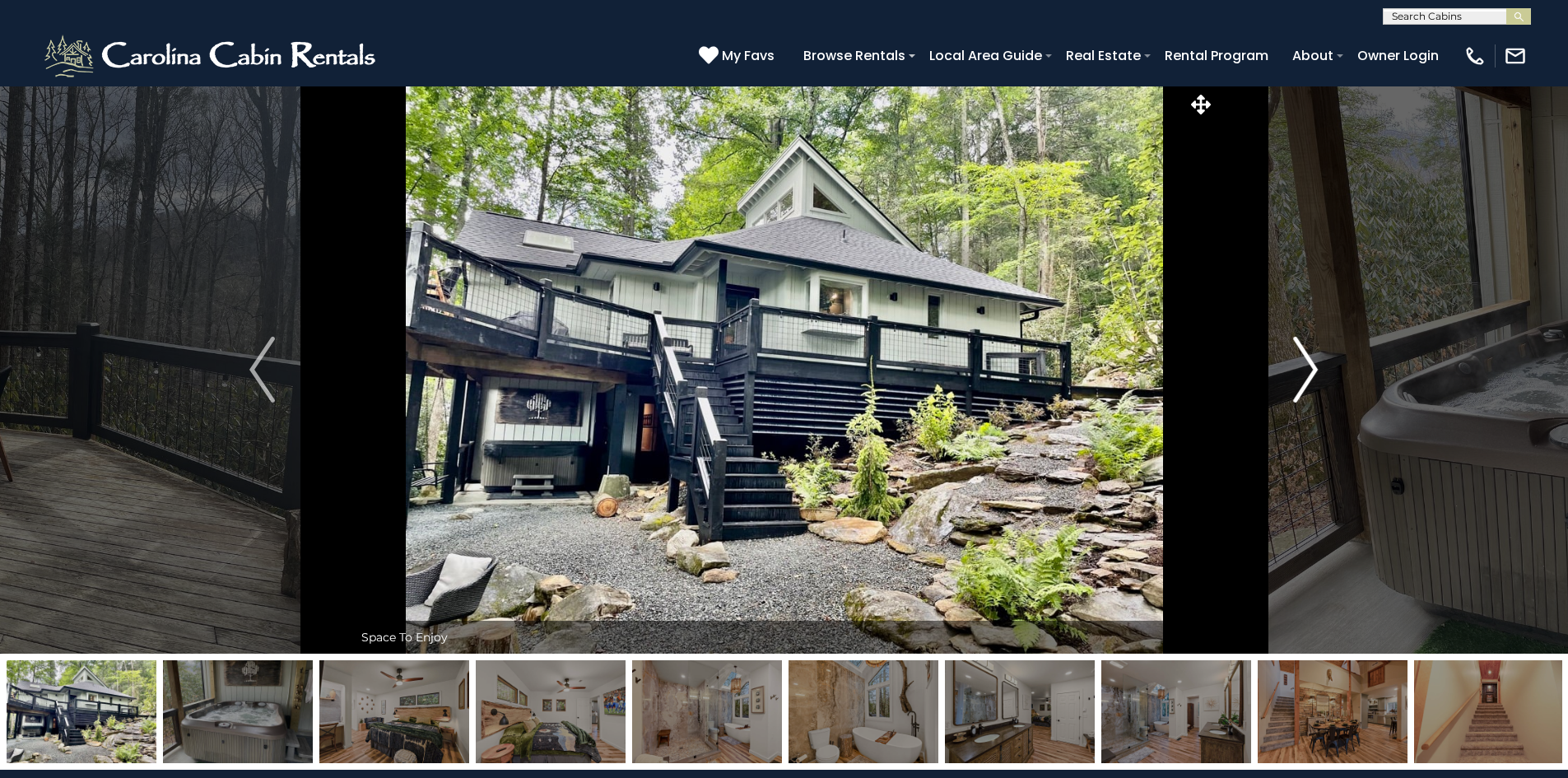
click at [1319, 363] on button "Next" at bounding box center [1305, 369] width 181 height 569
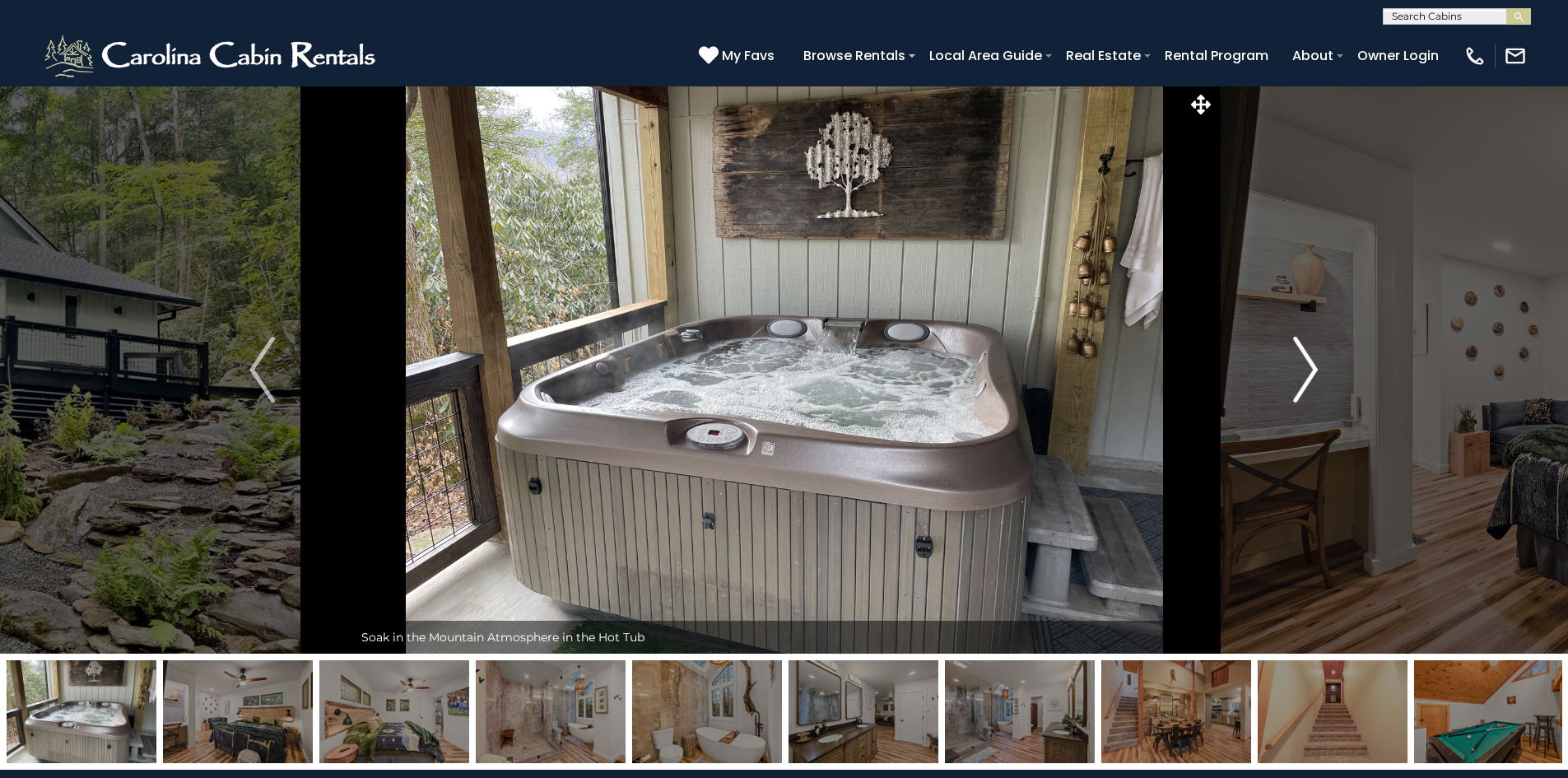
click at [1319, 363] on button "Next" at bounding box center [1305, 369] width 181 height 569
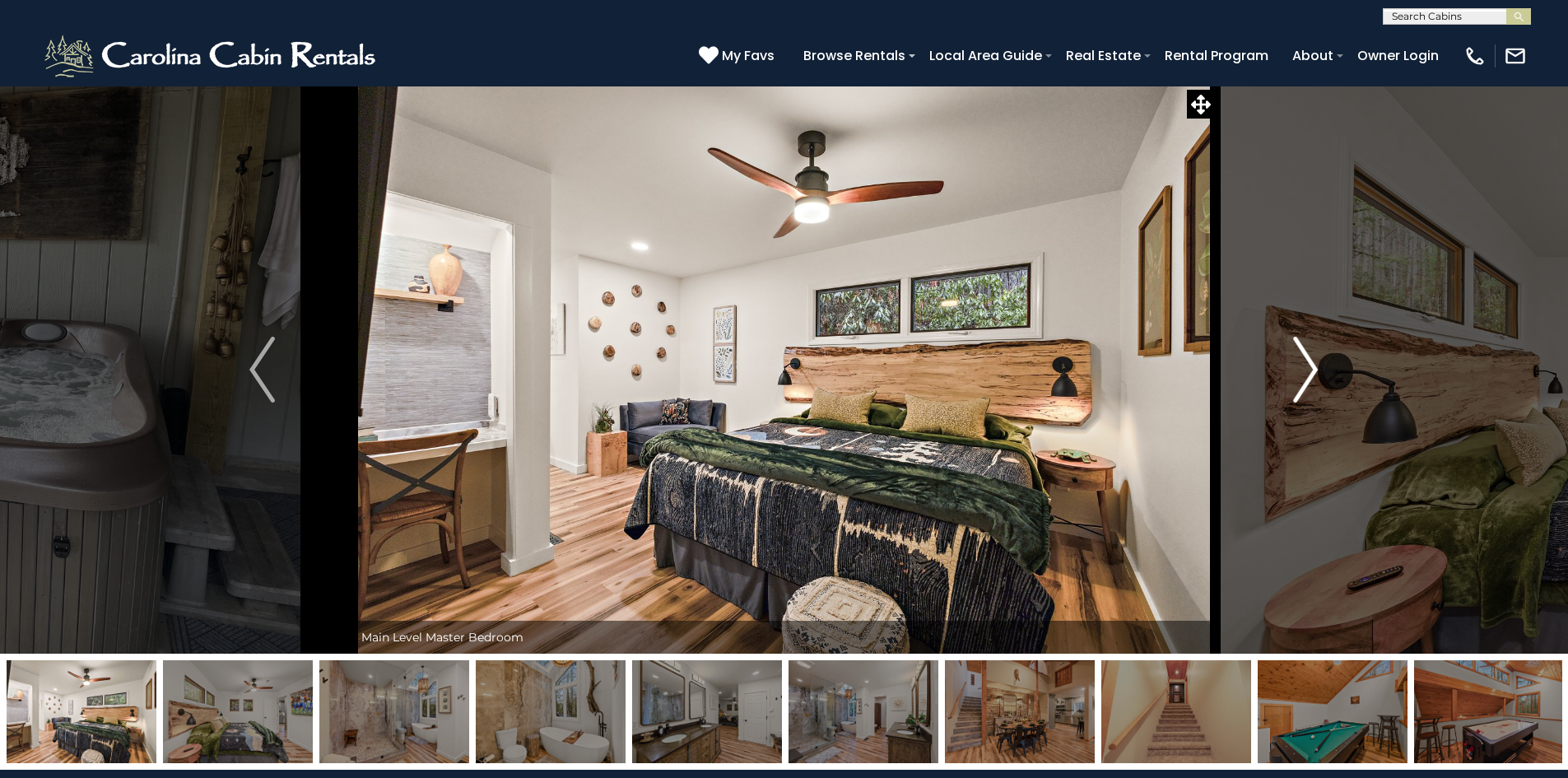
click at [1319, 363] on button "Next" at bounding box center [1305, 369] width 181 height 569
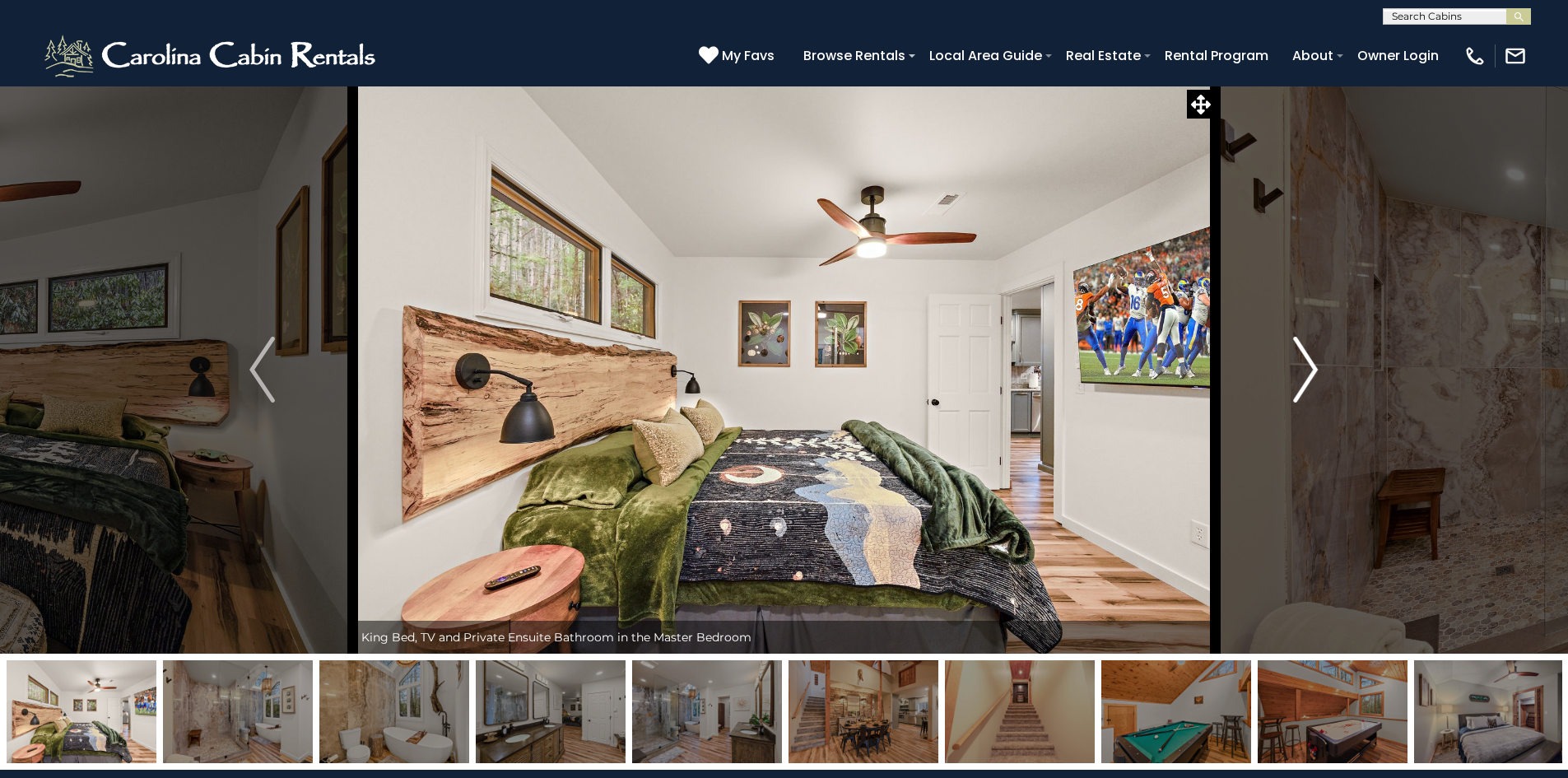
click at [1319, 363] on button "Next" at bounding box center [1305, 369] width 181 height 569
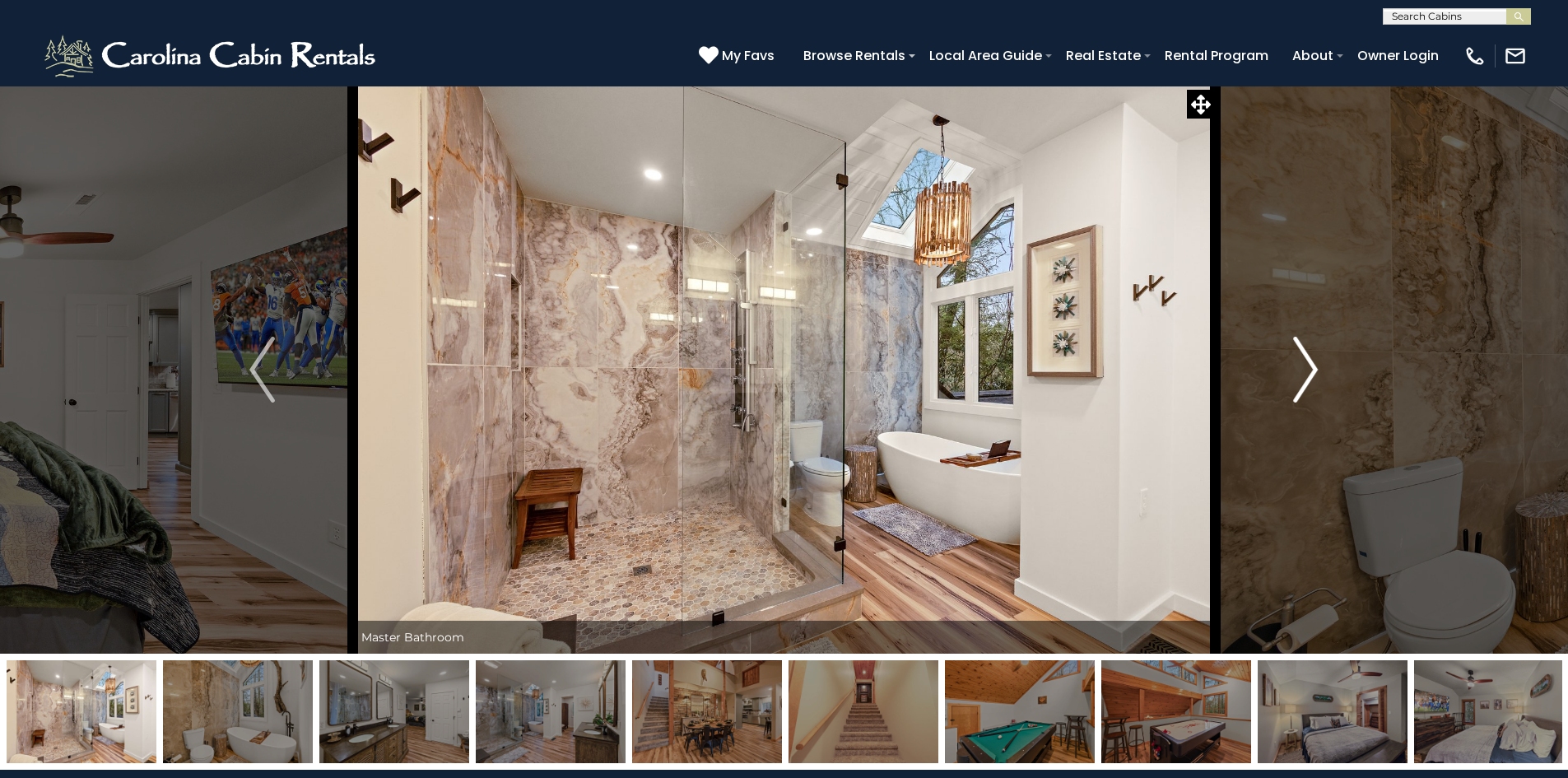
click at [1319, 363] on button "Next" at bounding box center [1305, 369] width 181 height 569
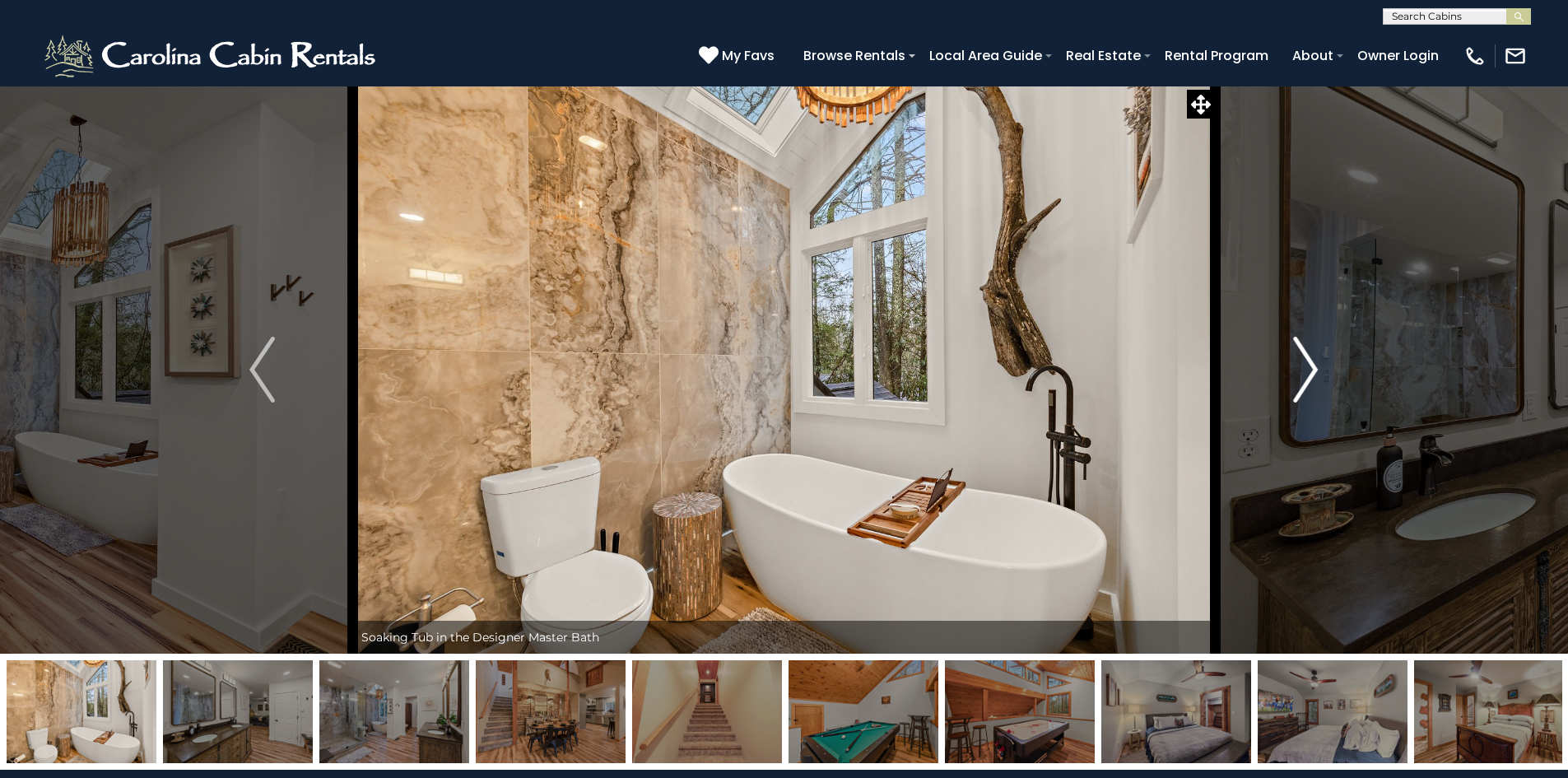
click at [1319, 363] on button "Next" at bounding box center [1305, 369] width 181 height 569
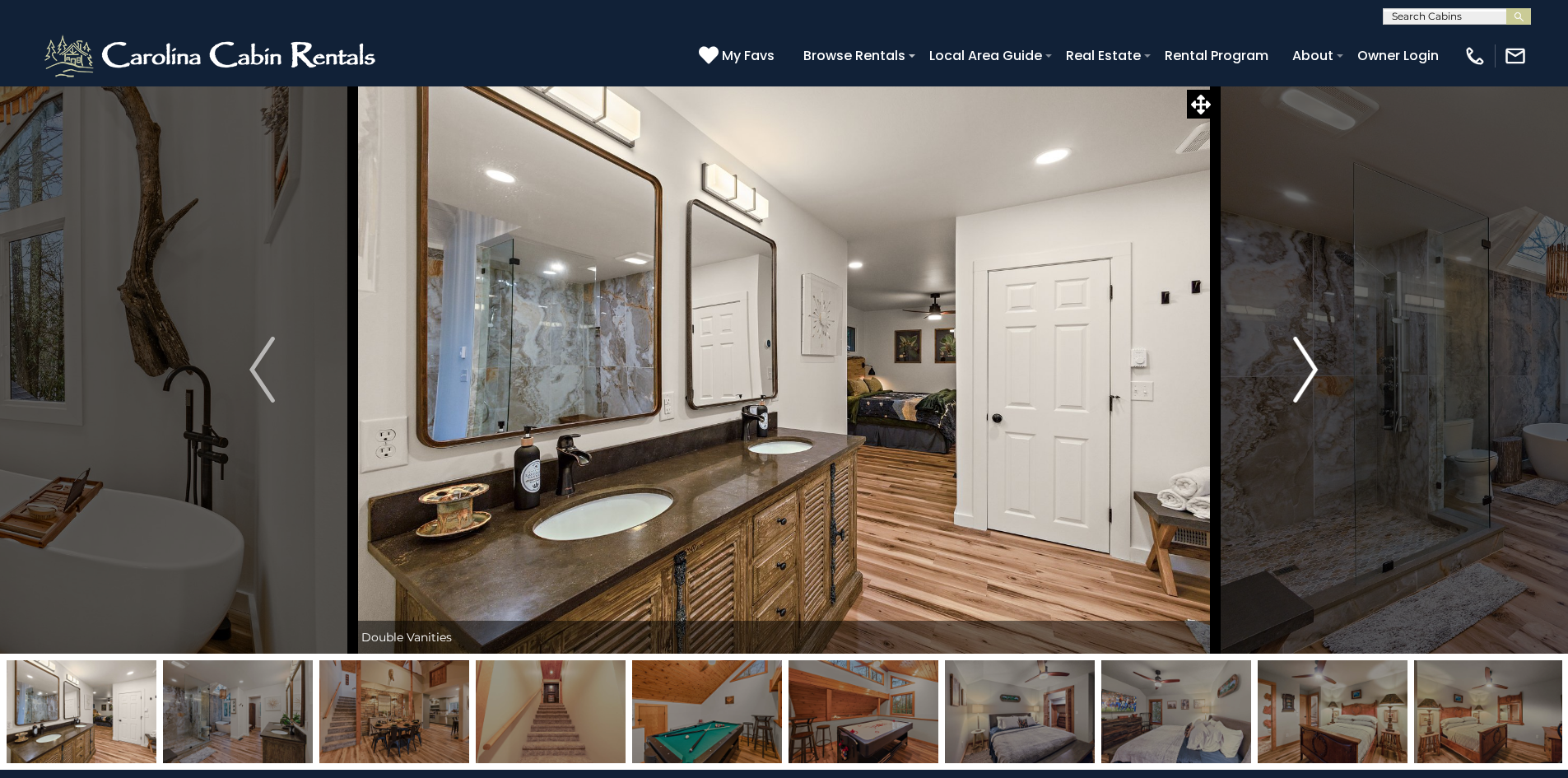
click at [1319, 363] on button "Next" at bounding box center [1305, 369] width 181 height 569
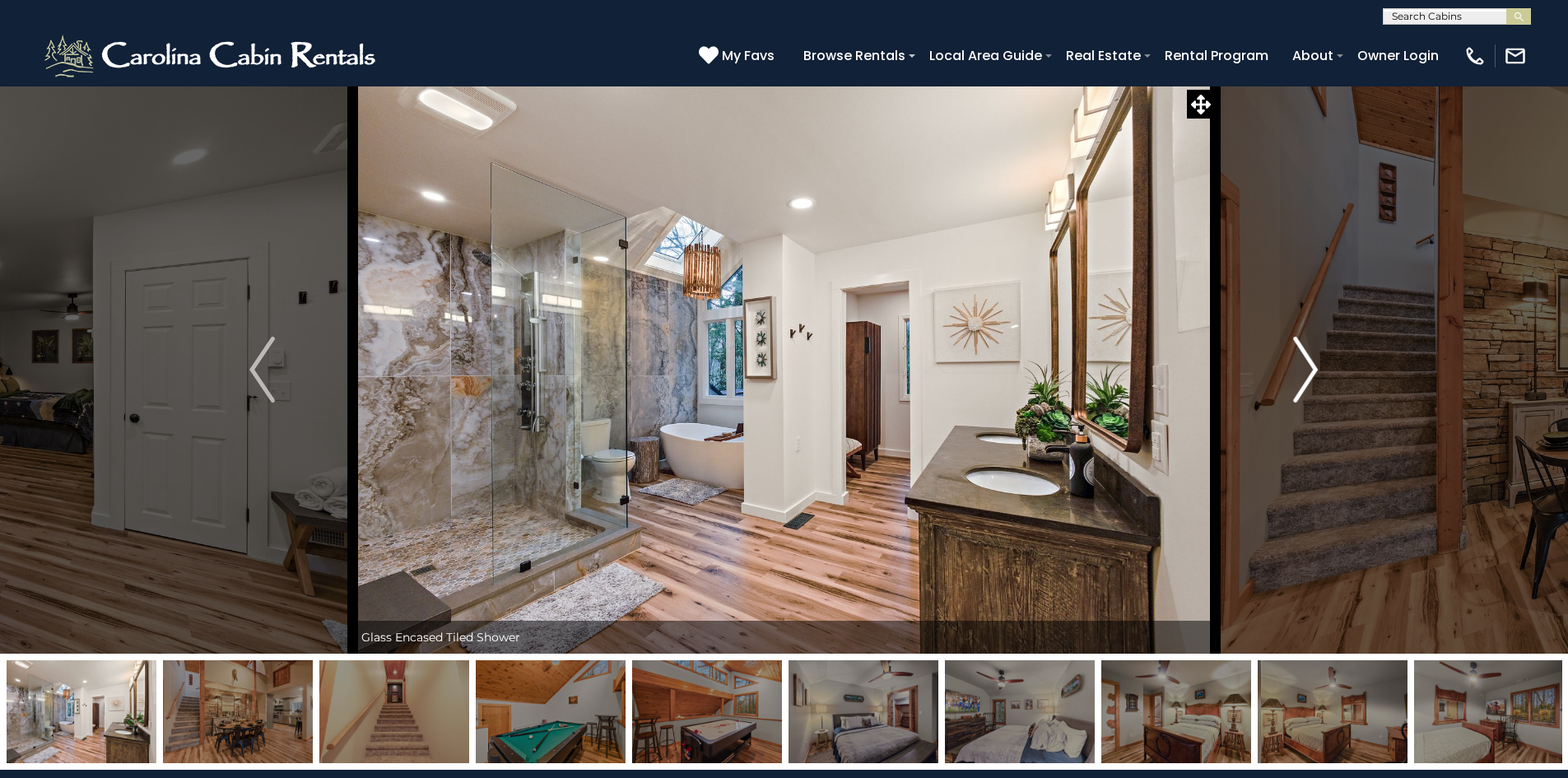
click at [1319, 363] on button "Next" at bounding box center [1305, 369] width 181 height 569
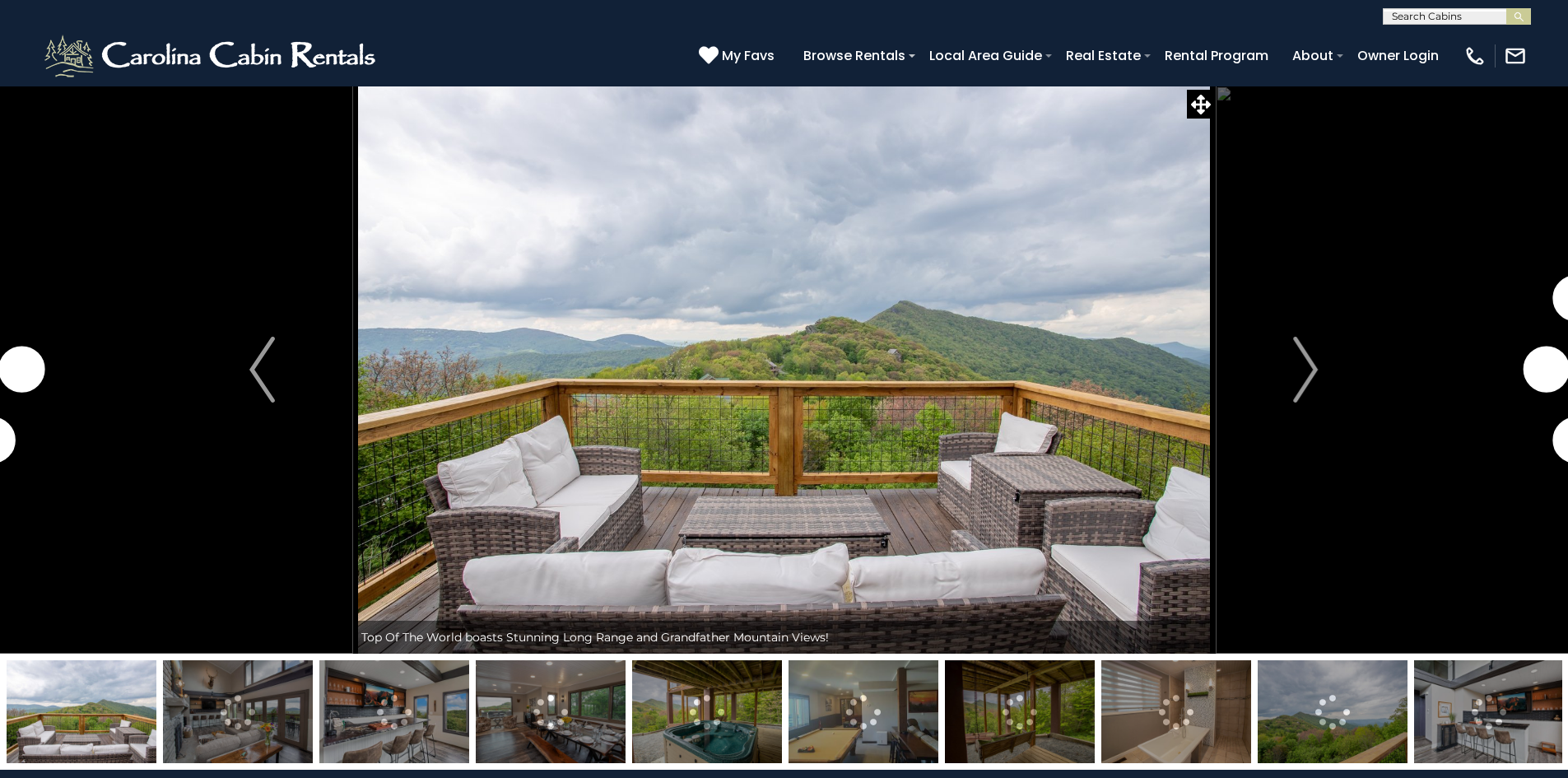
scroll to position [2, 0]
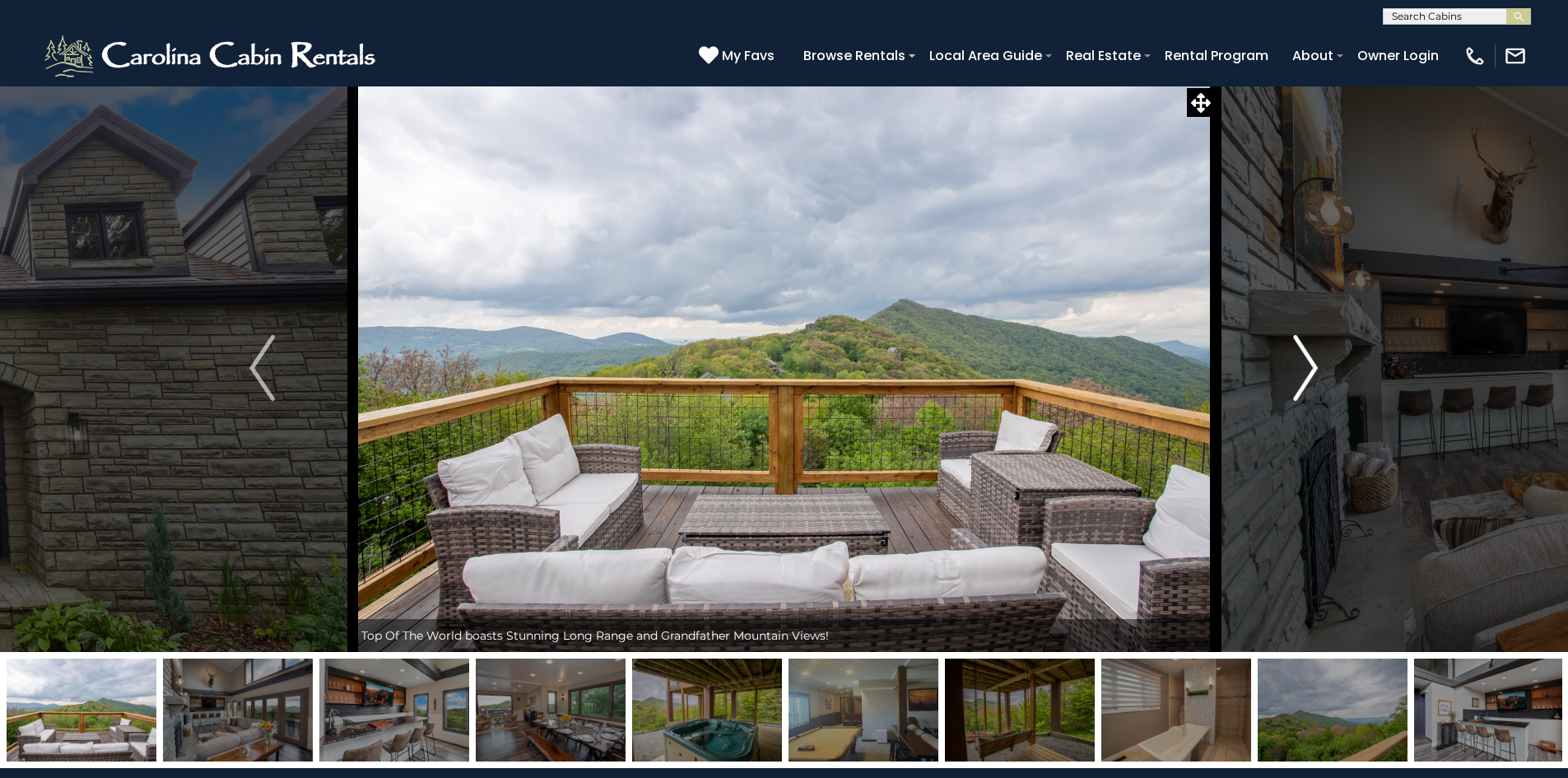
click at [1294, 376] on img "Next" at bounding box center [1306, 368] width 25 height 66
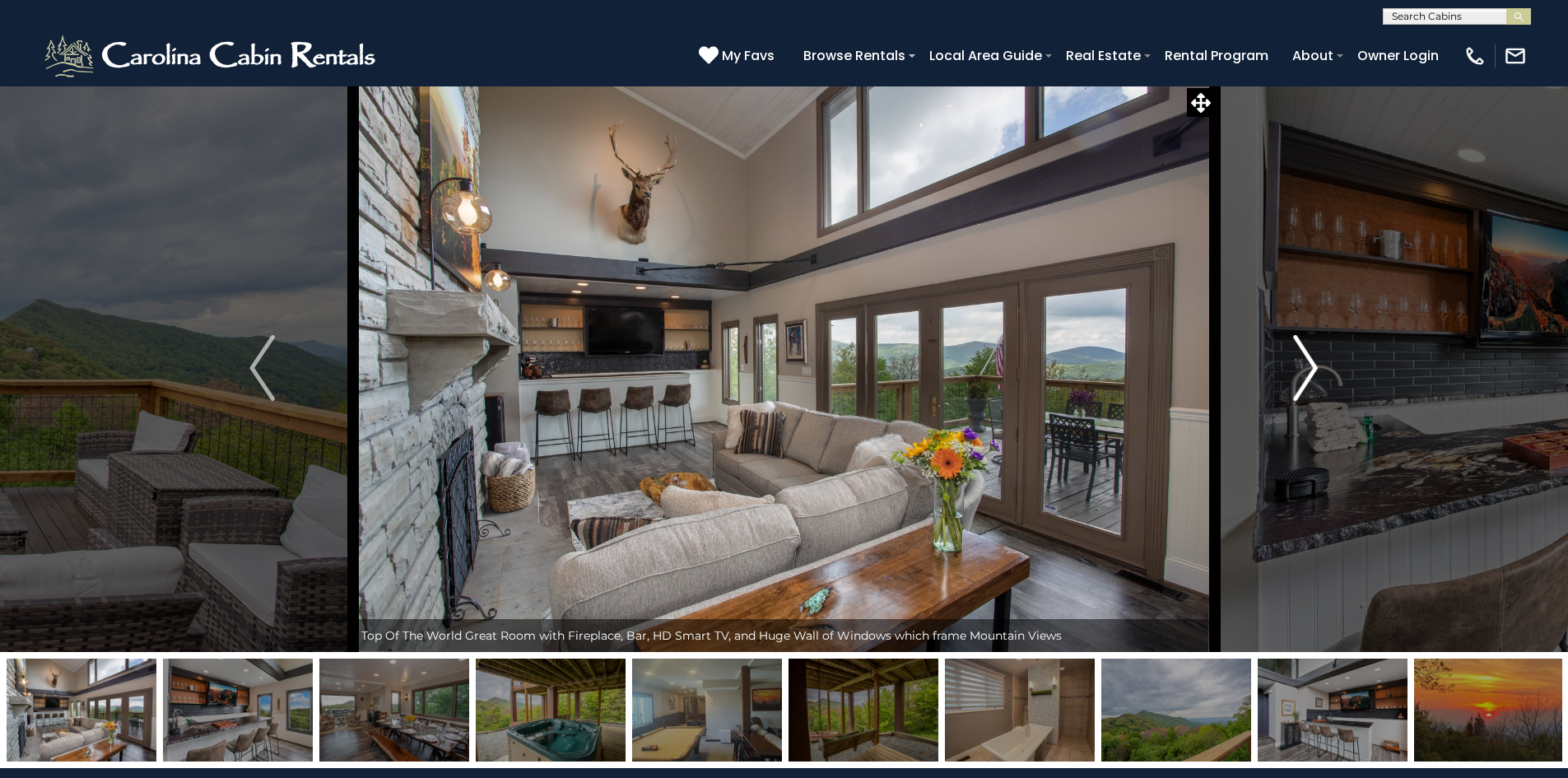
click at [1294, 376] on img "Next" at bounding box center [1306, 368] width 25 height 66
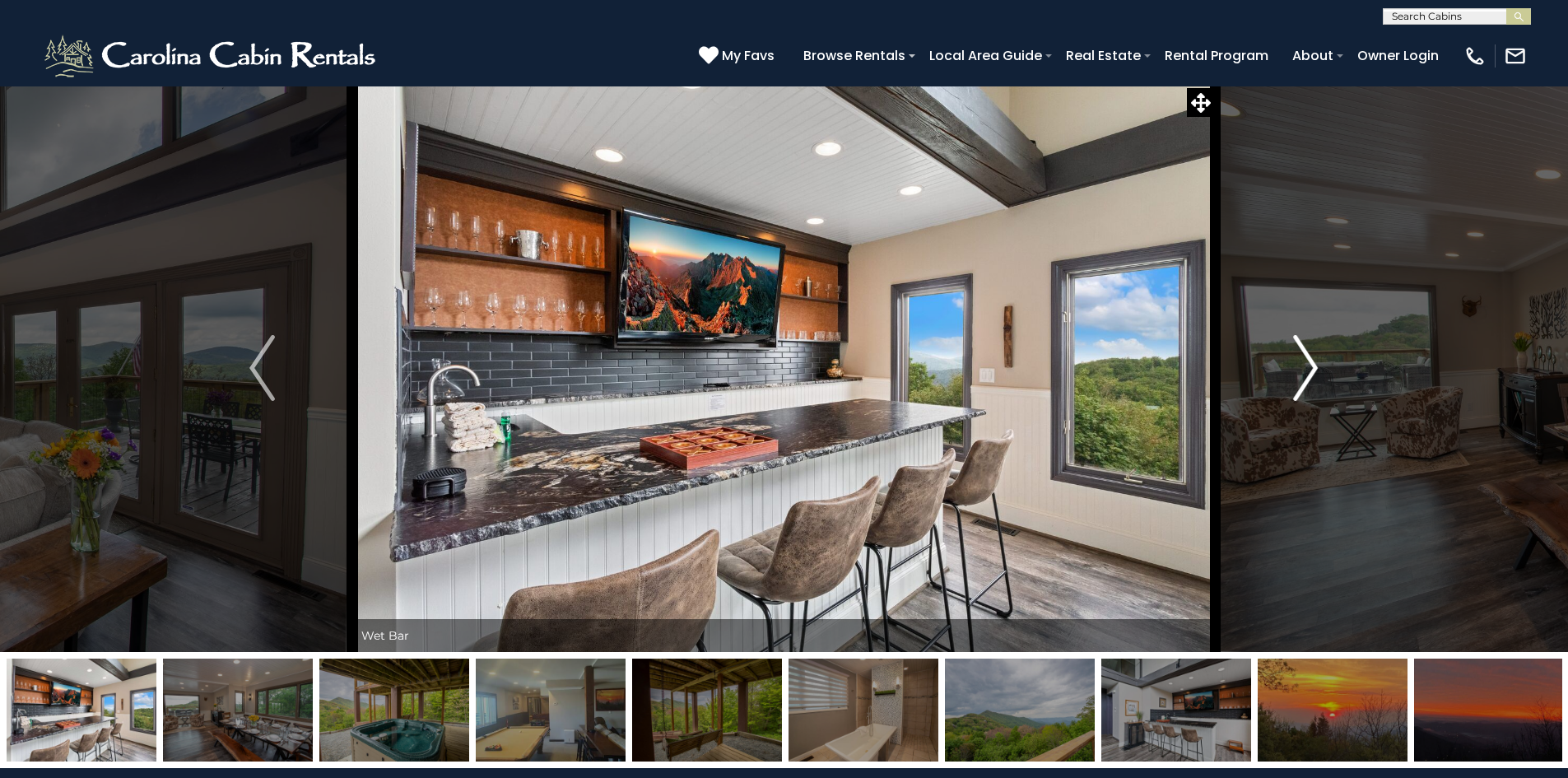
click at [1294, 376] on img "Next" at bounding box center [1306, 368] width 25 height 66
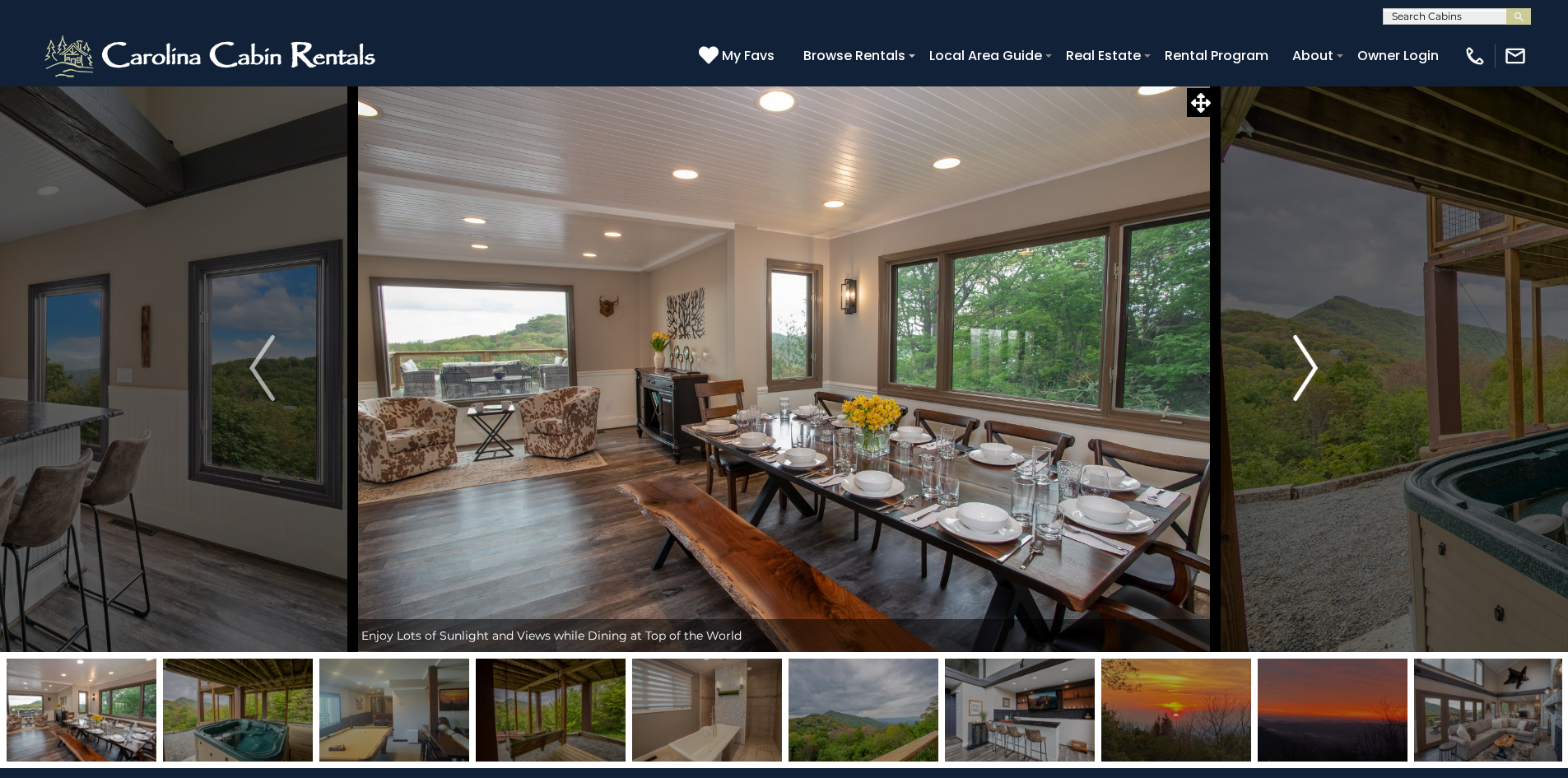
click at [1294, 376] on img "Next" at bounding box center [1306, 368] width 25 height 66
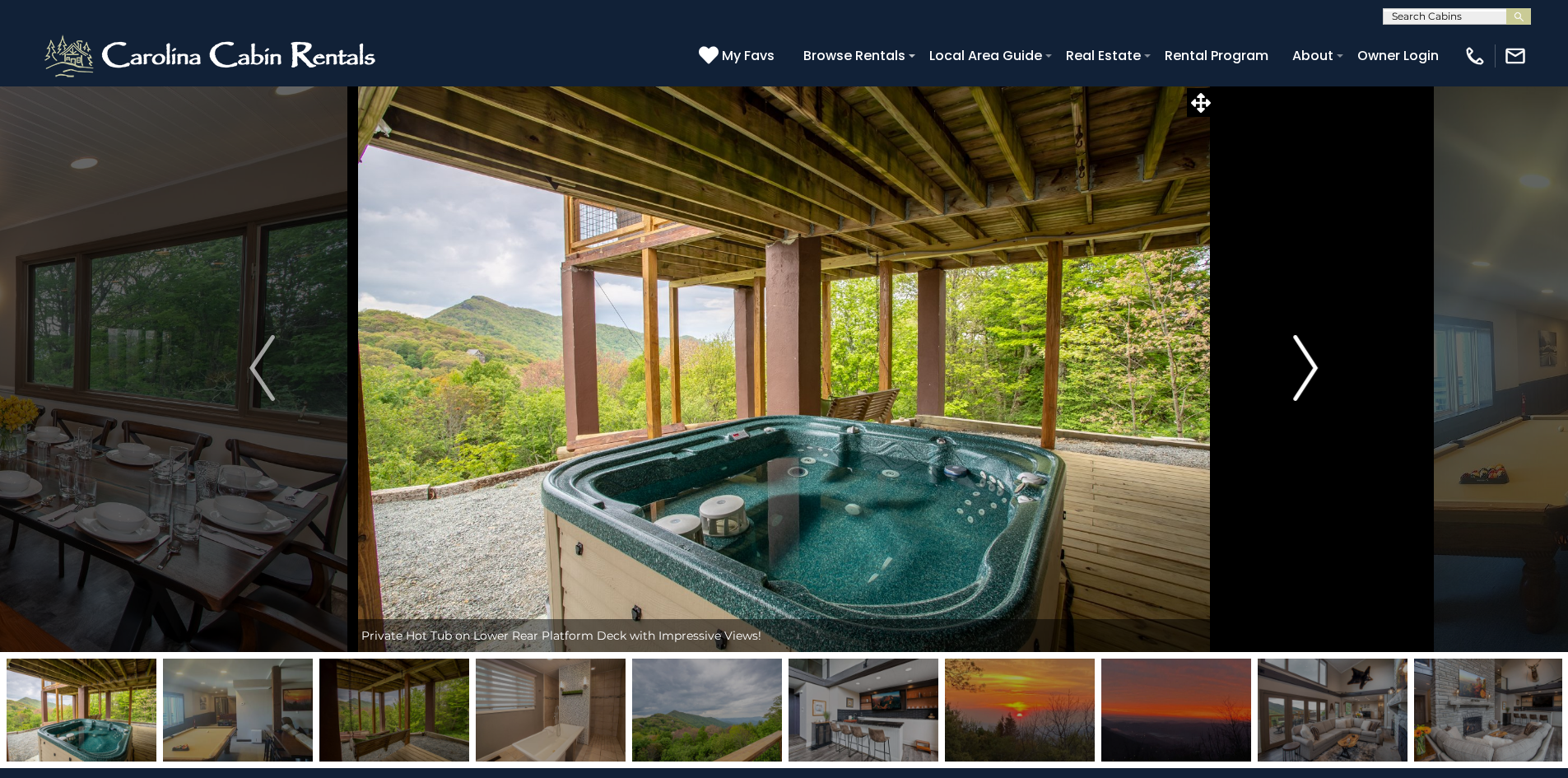
click at [1294, 376] on img "Next" at bounding box center [1306, 368] width 25 height 66
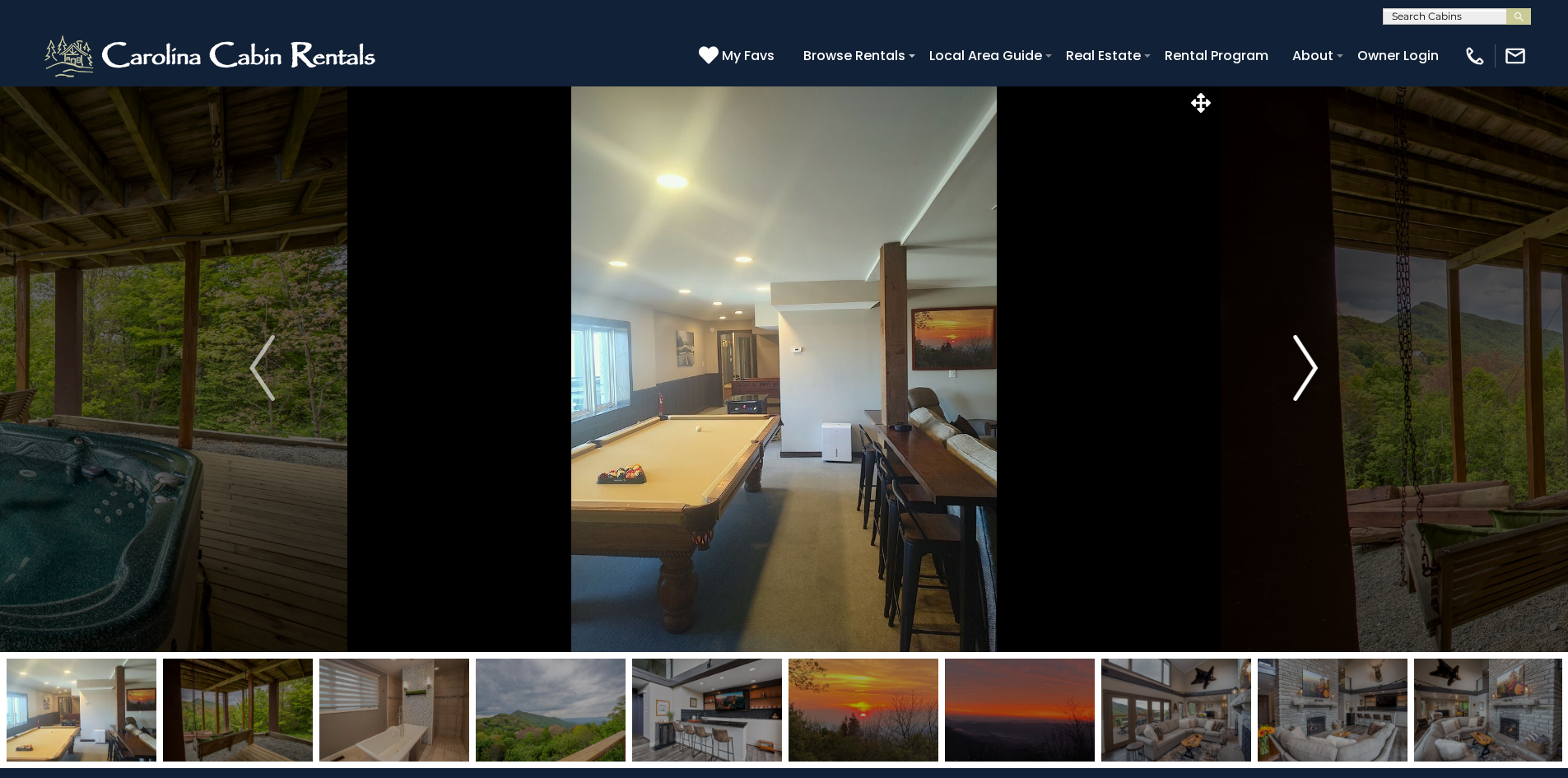
click at [1294, 376] on img "Next" at bounding box center [1306, 368] width 25 height 66
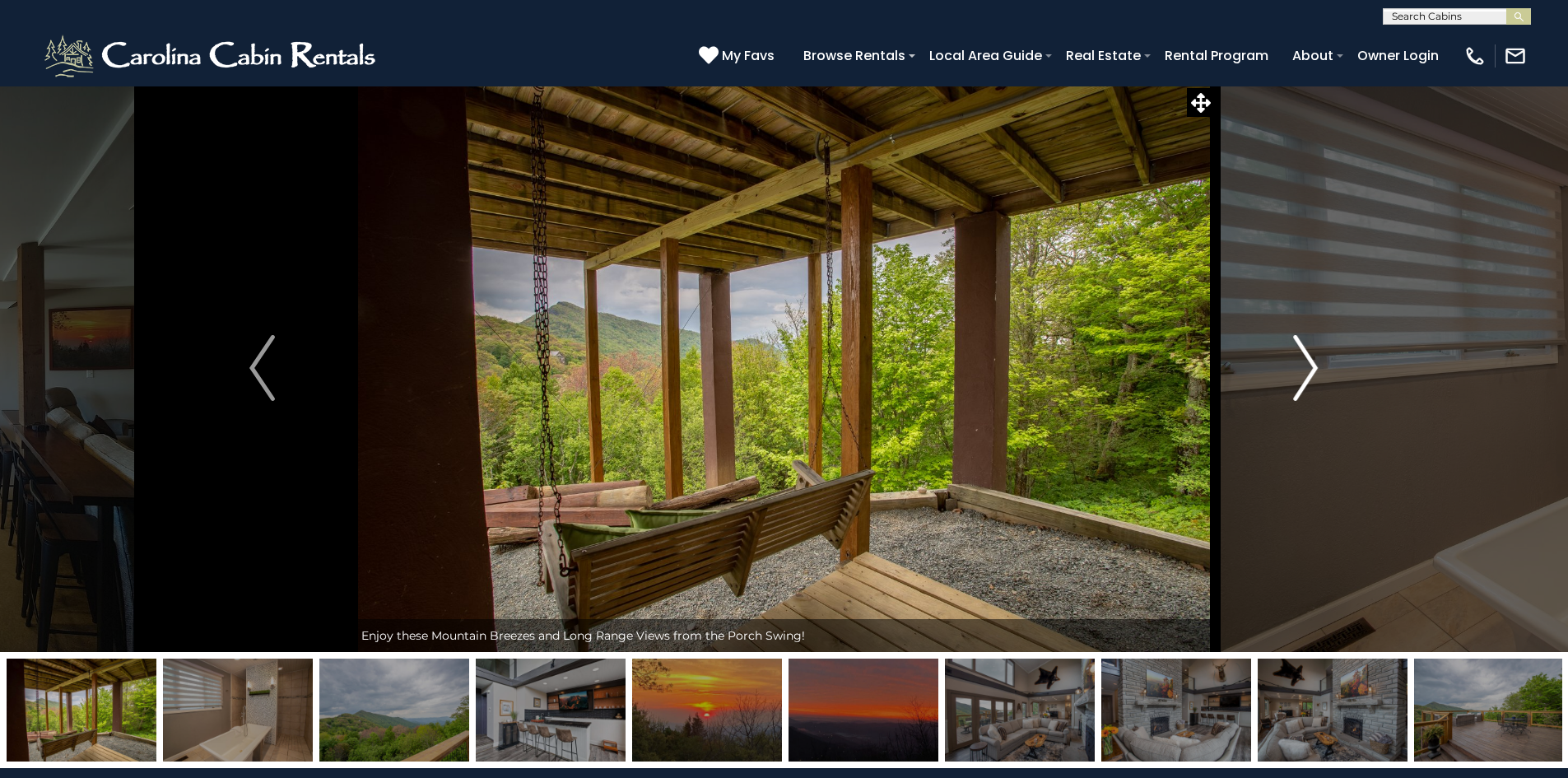
click at [1294, 376] on img "Next" at bounding box center [1306, 368] width 25 height 66
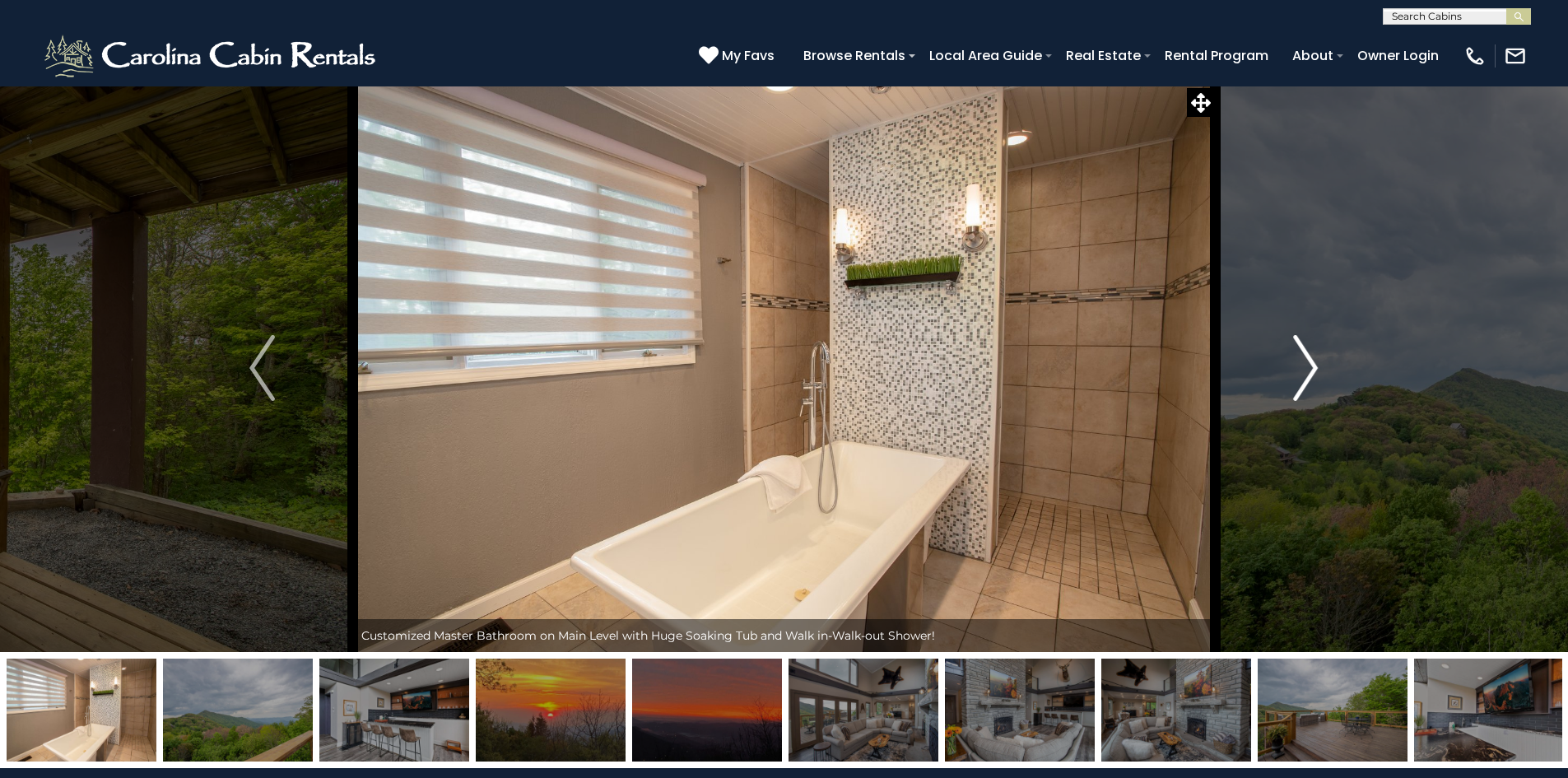
click at [1294, 376] on img "Next" at bounding box center [1306, 368] width 25 height 66
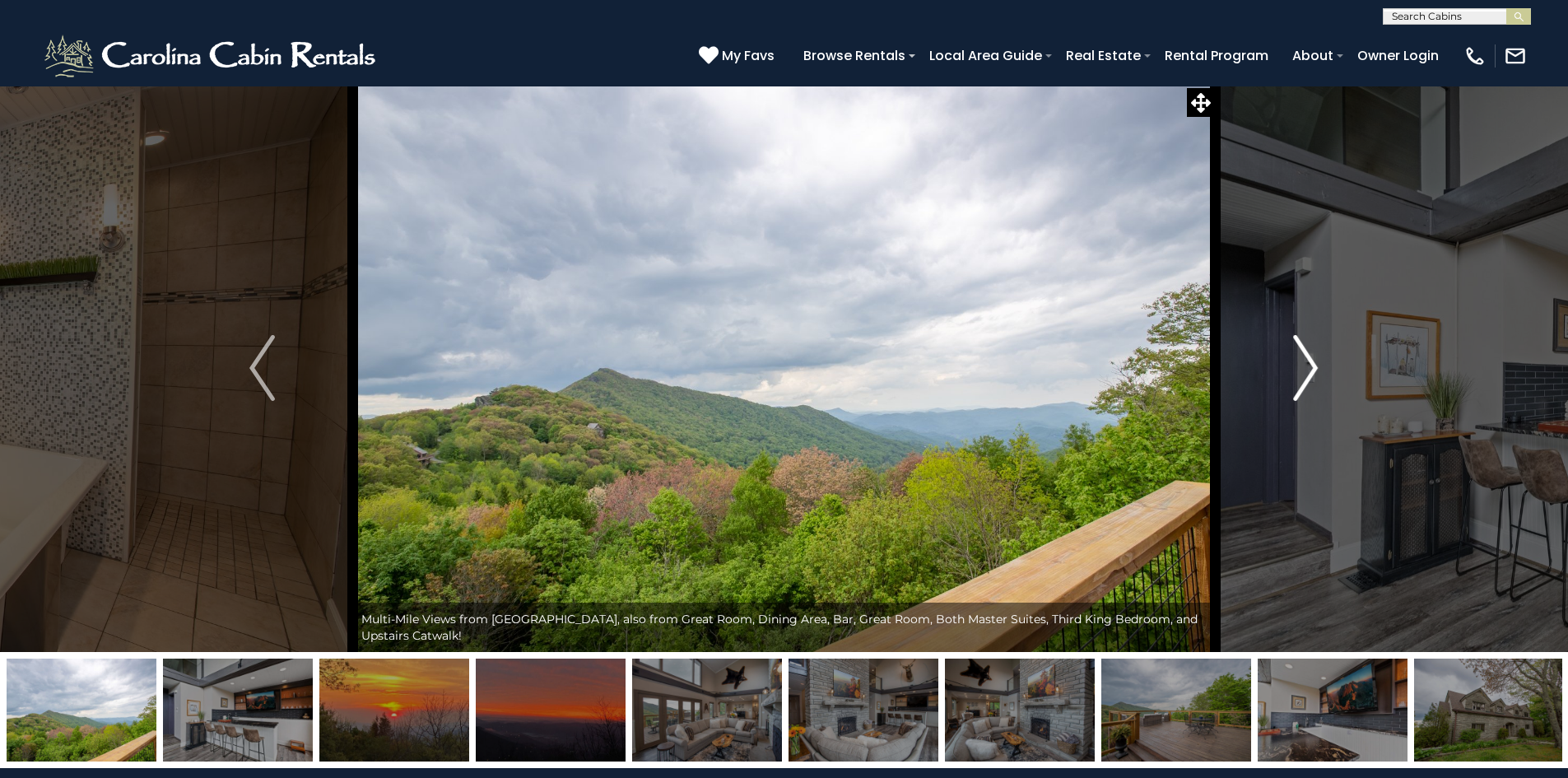
click at [1294, 376] on img "Next" at bounding box center [1306, 368] width 25 height 66
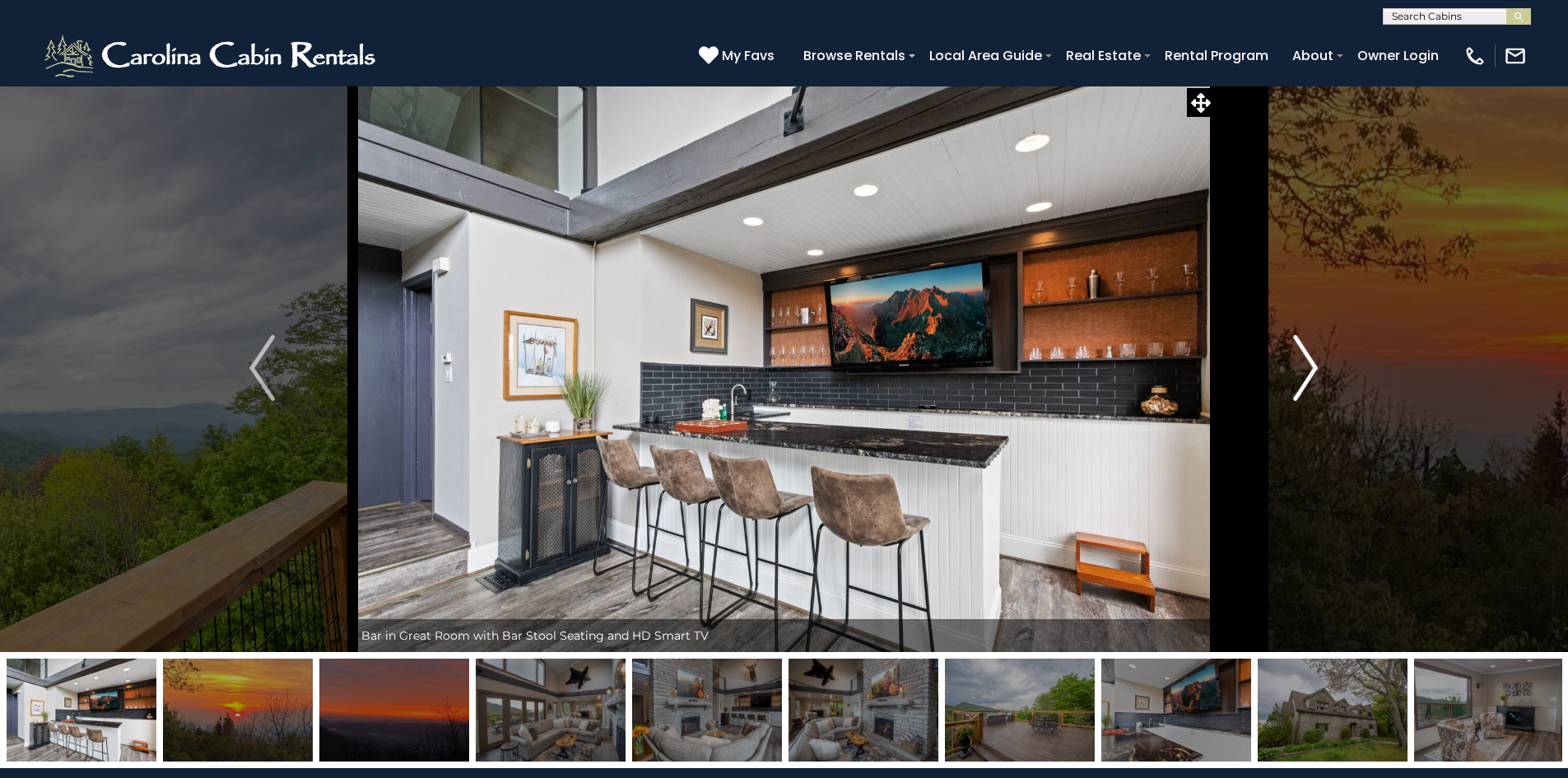
click at [1294, 376] on img "Next" at bounding box center [1306, 368] width 25 height 66
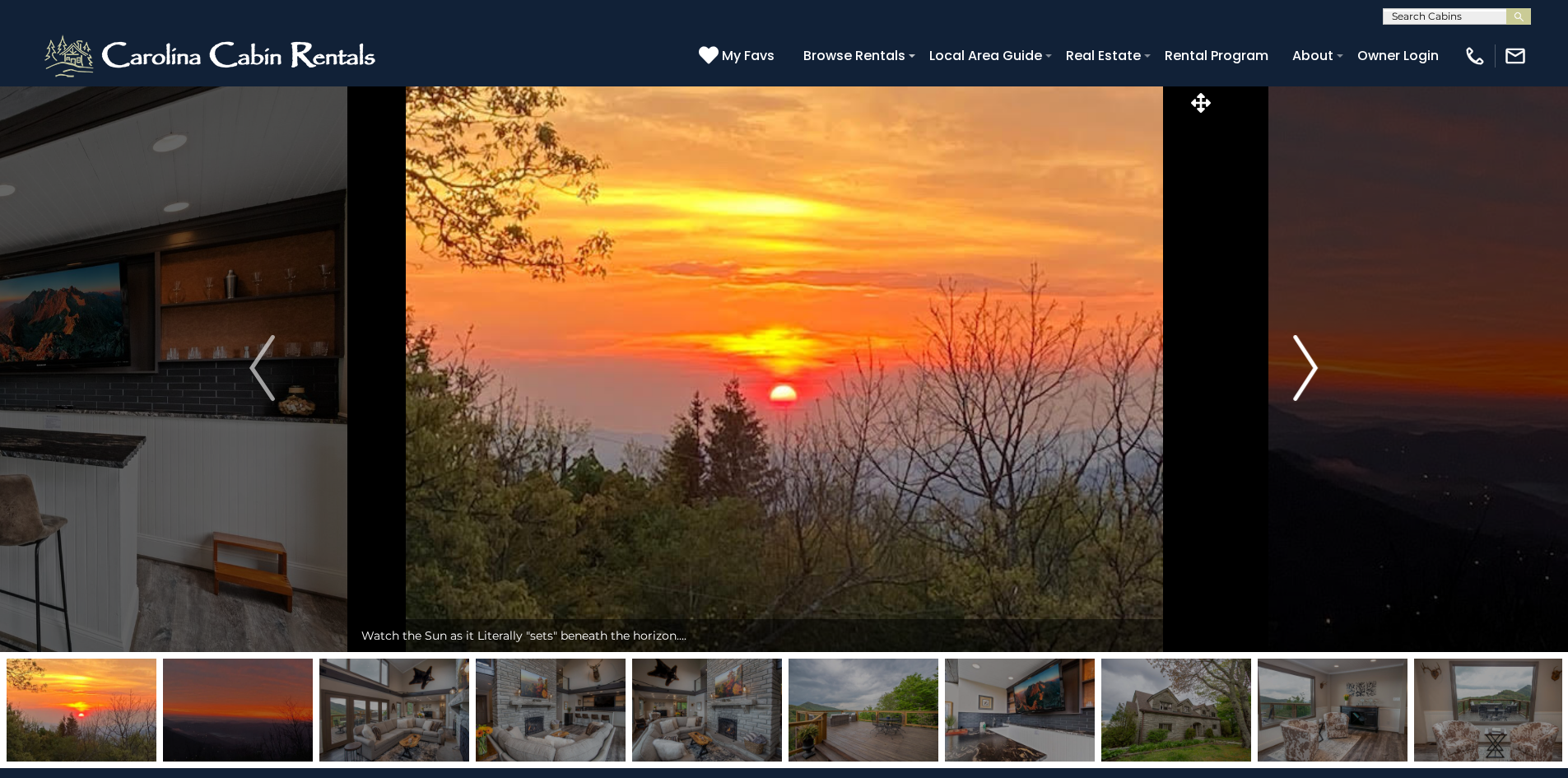
click at [1294, 376] on img "Next" at bounding box center [1306, 368] width 25 height 66
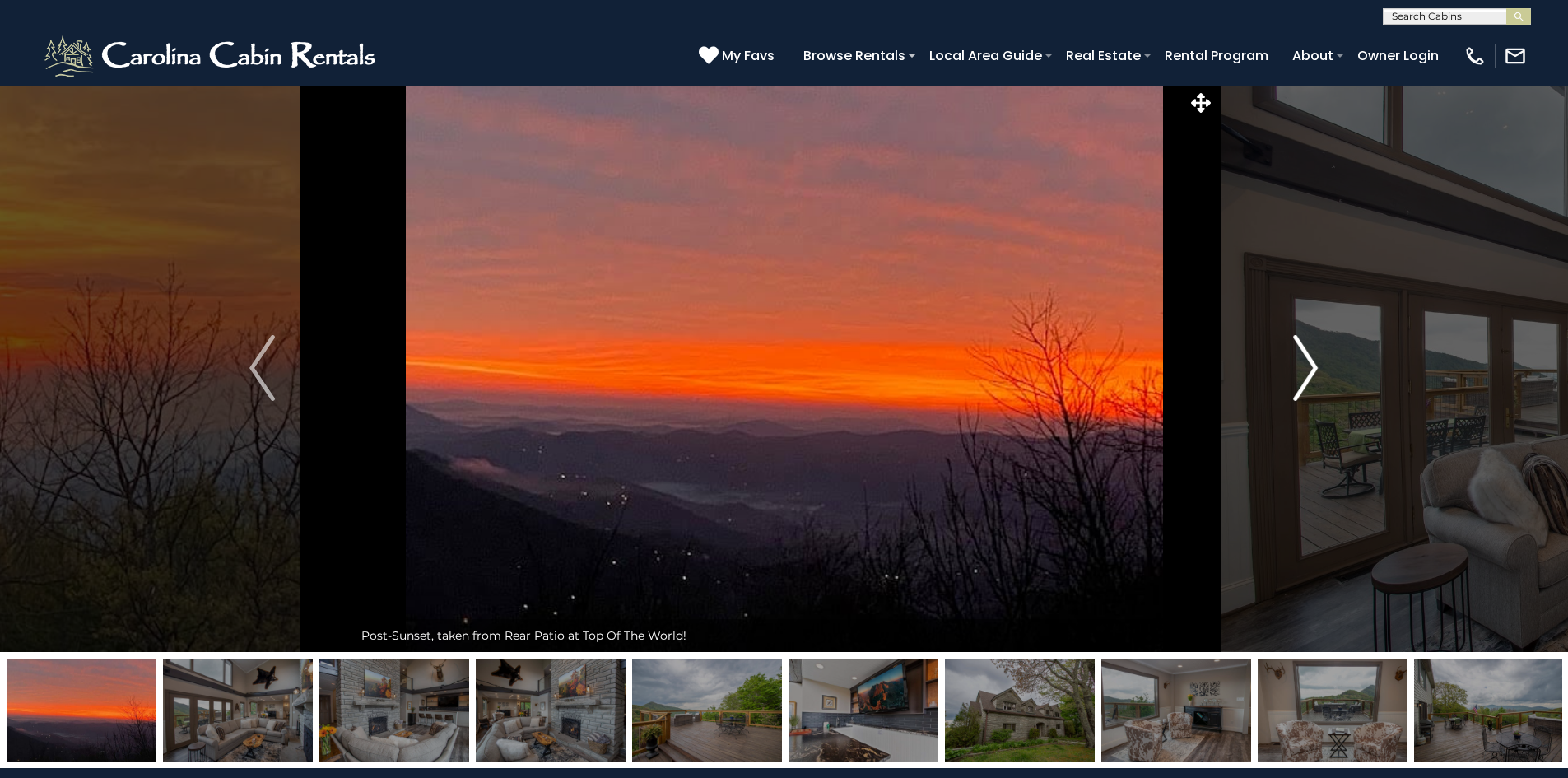
click at [1294, 376] on img "Next" at bounding box center [1306, 368] width 25 height 66
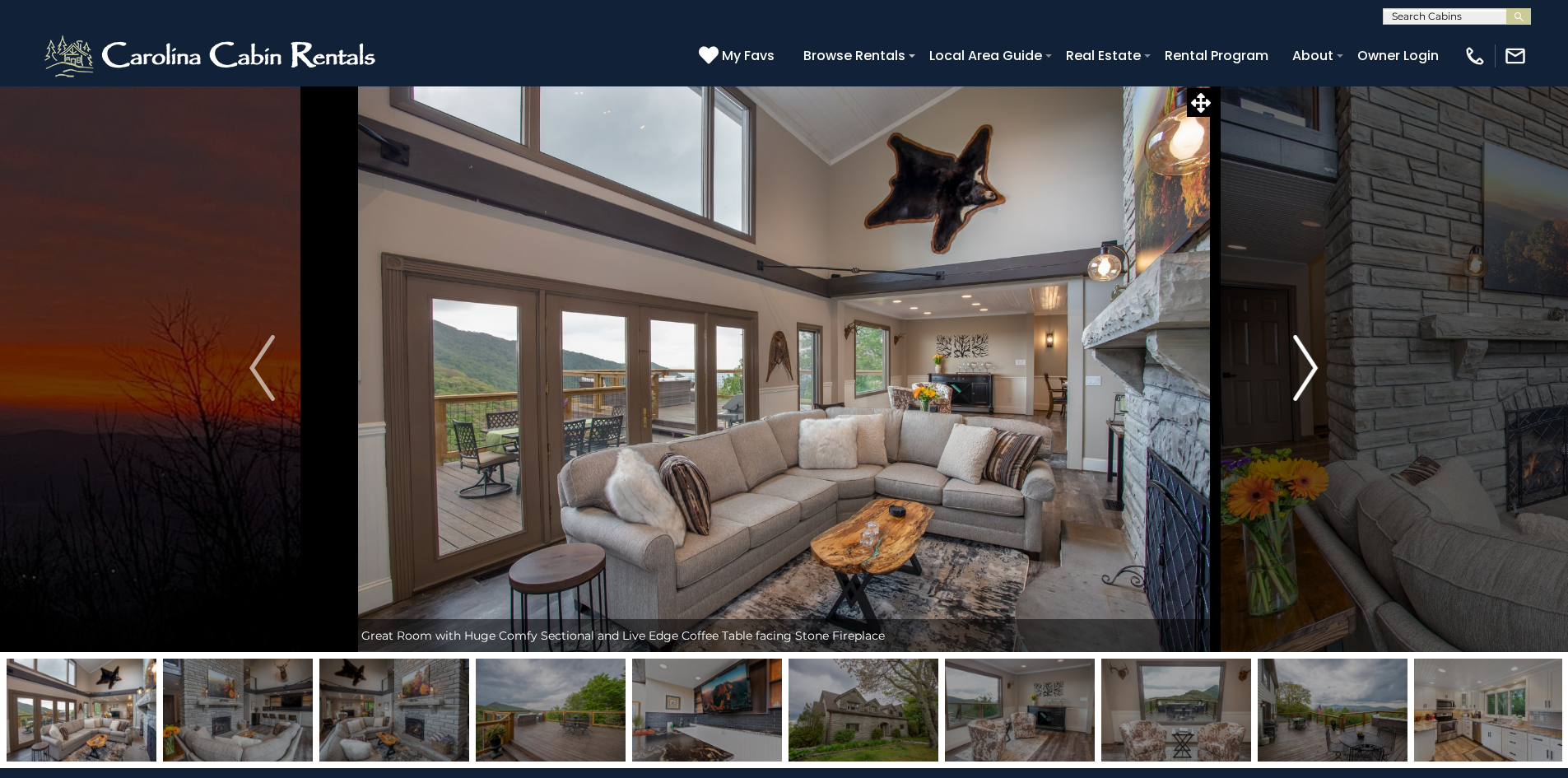
click at [1294, 376] on img "Next" at bounding box center [1306, 368] width 25 height 66
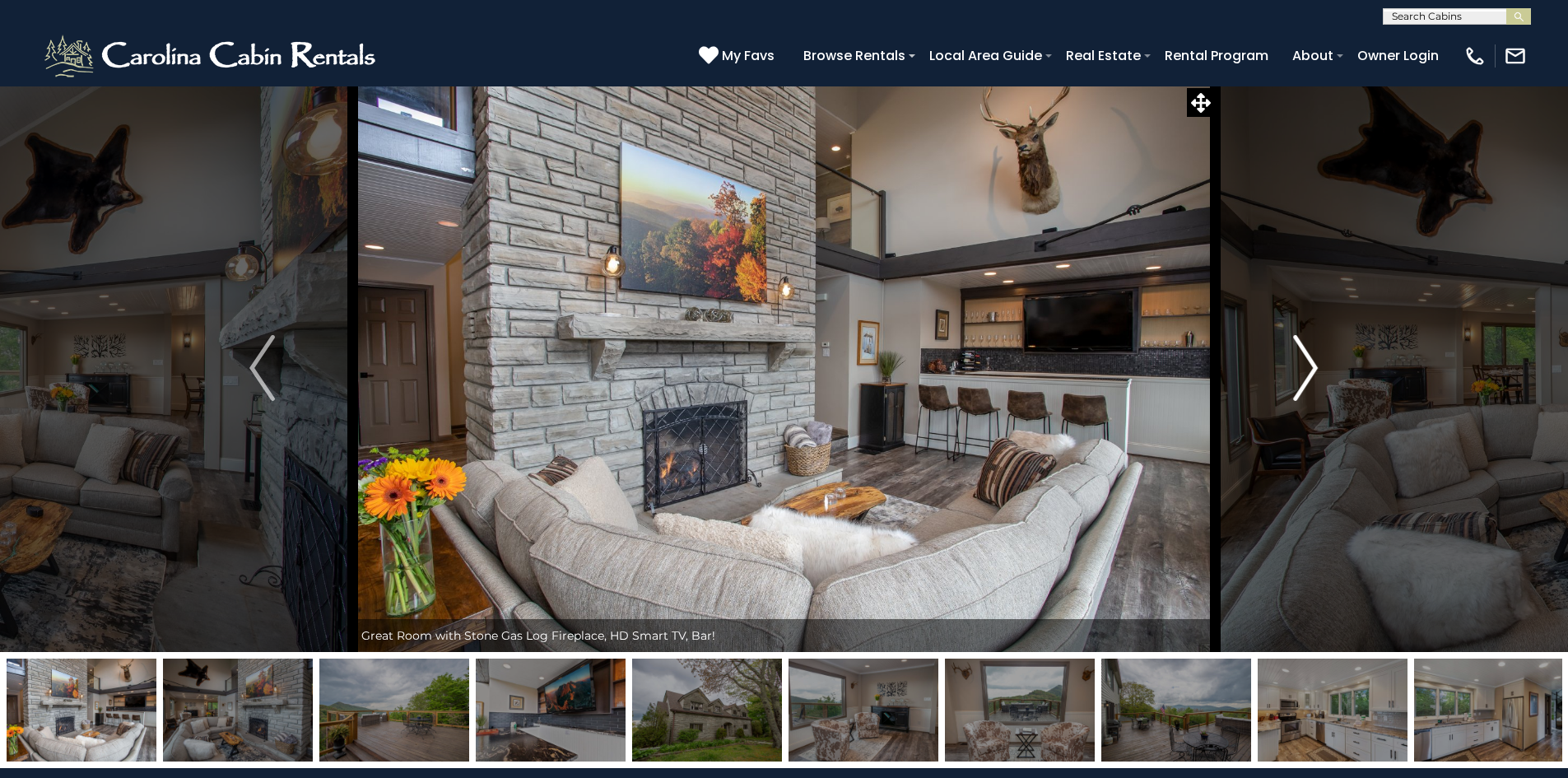
click at [1294, 376] on img "Next" at bounding box center [1306, 368] width 25 height 66
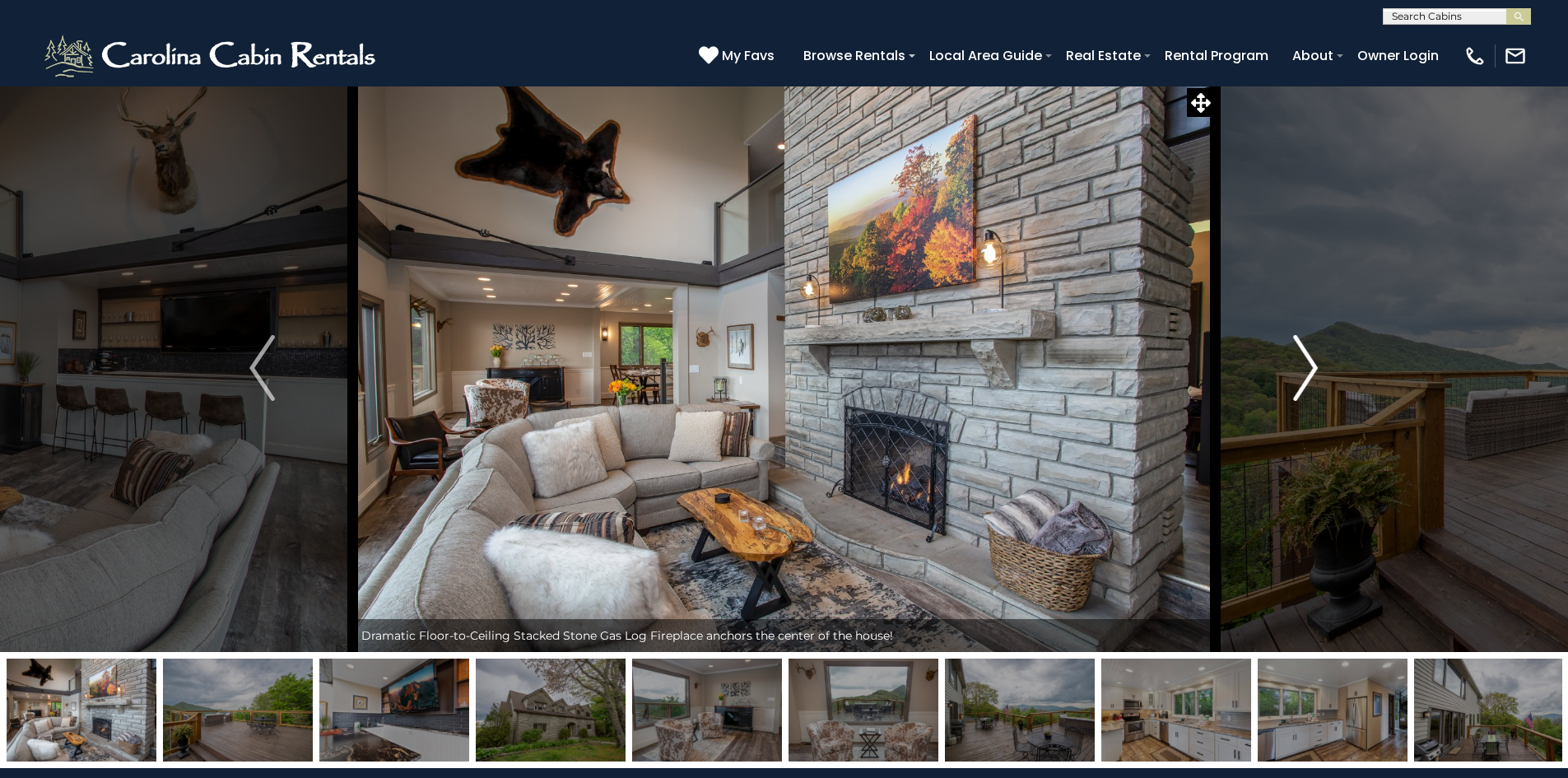
click at [1294, 376] on img "Next" at bounding box center [1306, 368] width 25 height 66
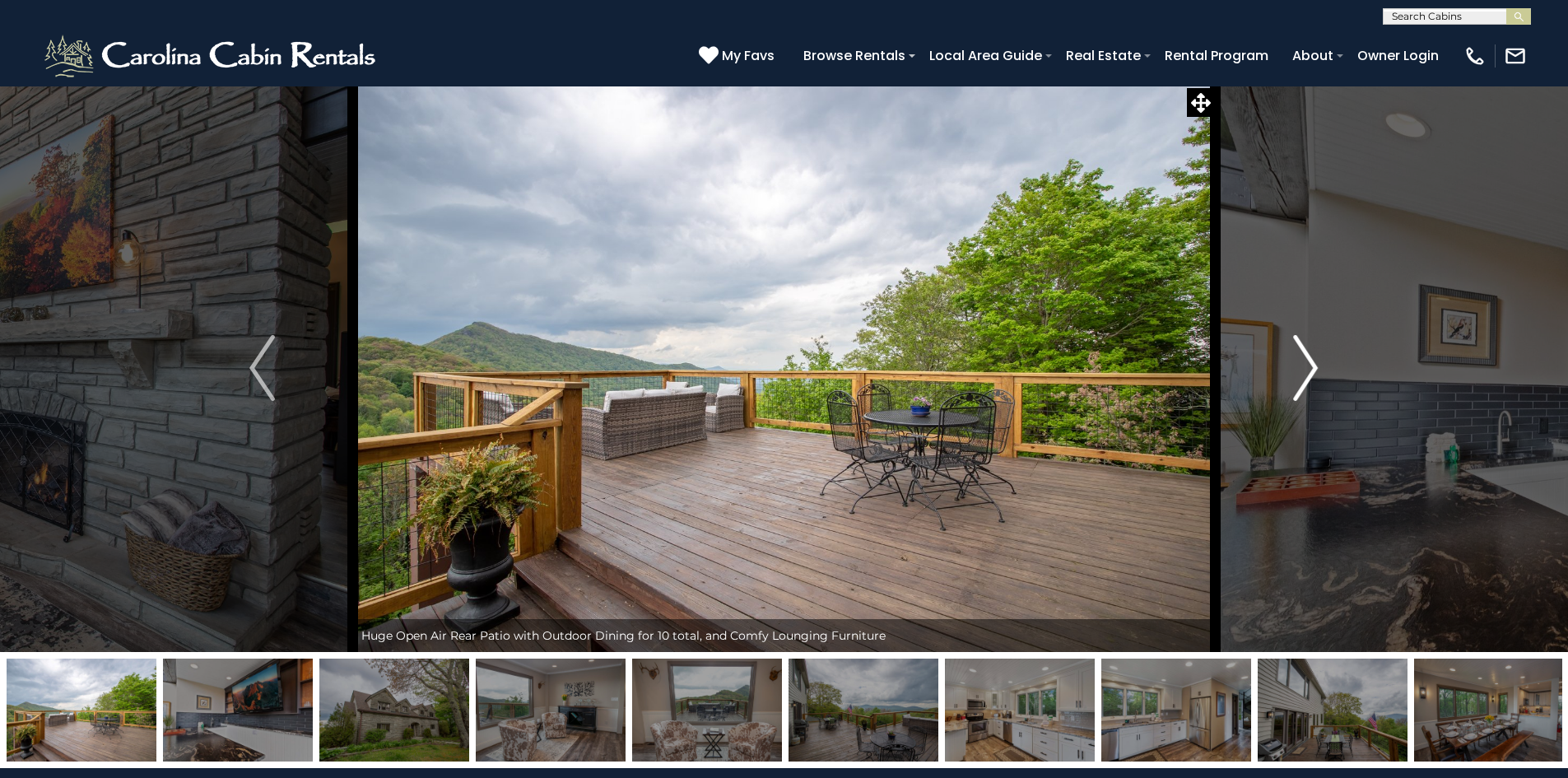
click at [1294, 376] on img "Next" at bounding box center [1306, 368] width 25 height 66
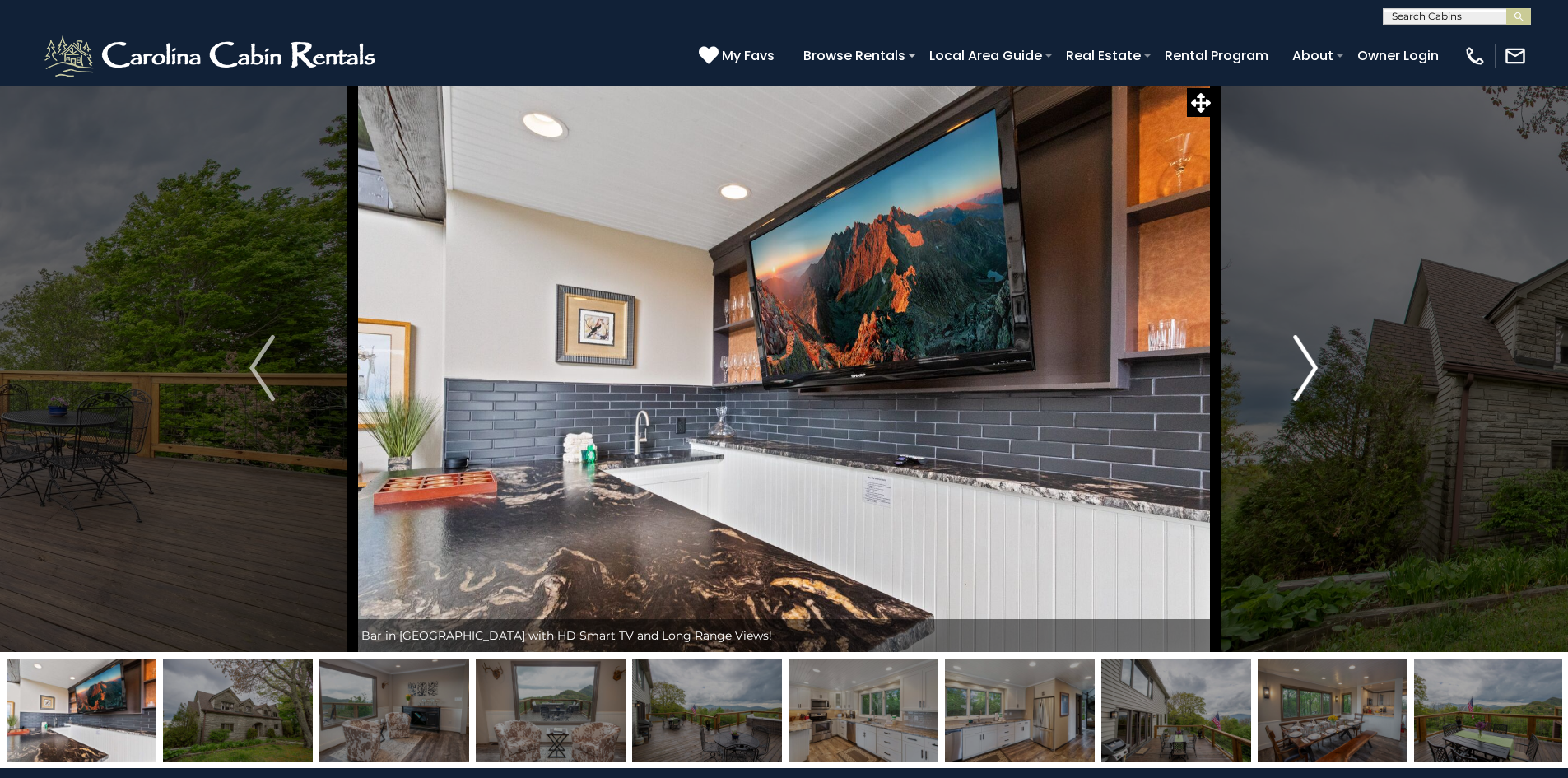
click at [1294, 376] on img "Next" at bounding box center [1306, 368] width 25 height 66
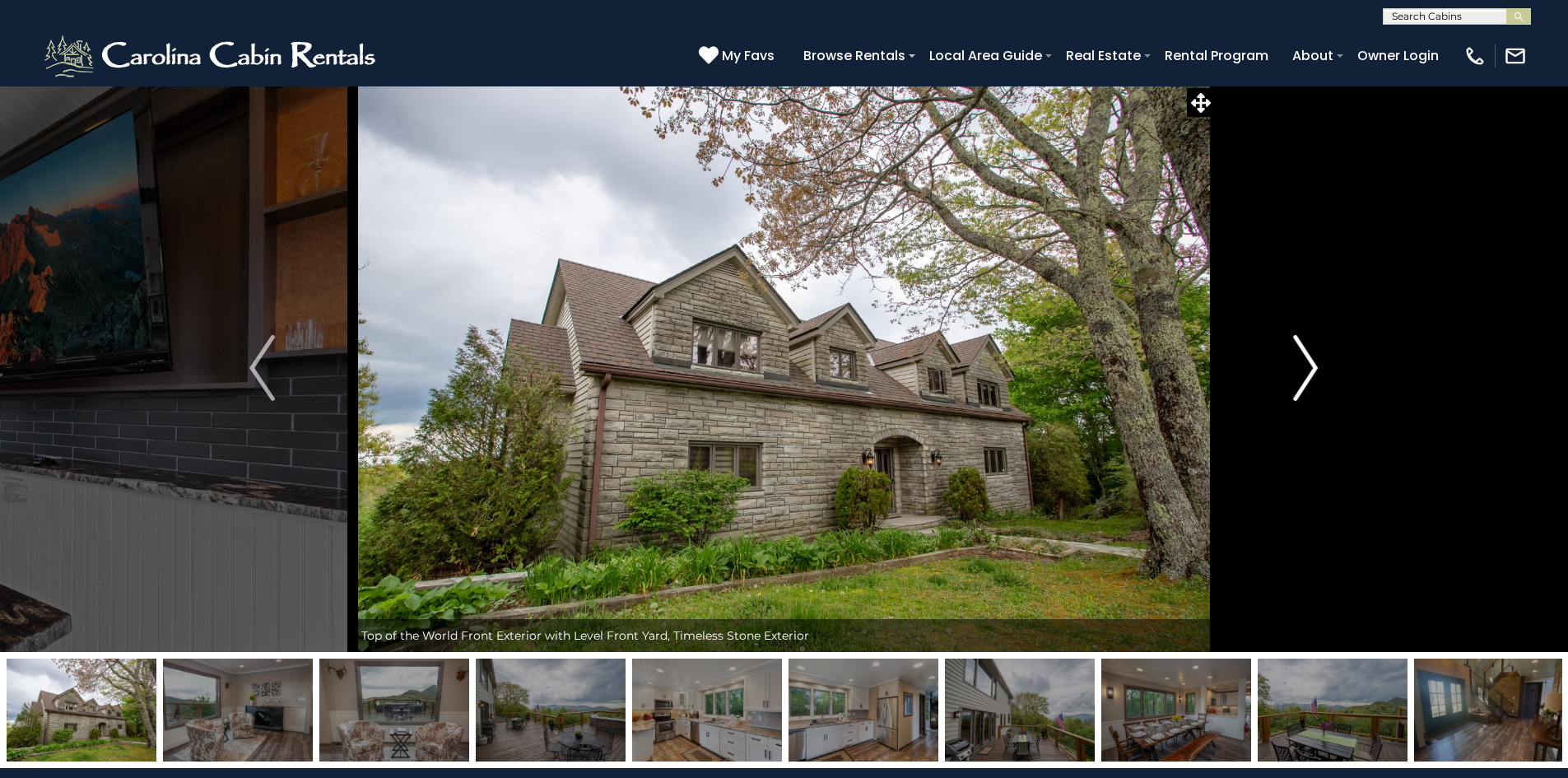
click at [1294, 376] on img "Next" at bounding box center [1306, 368] width 25 height 66
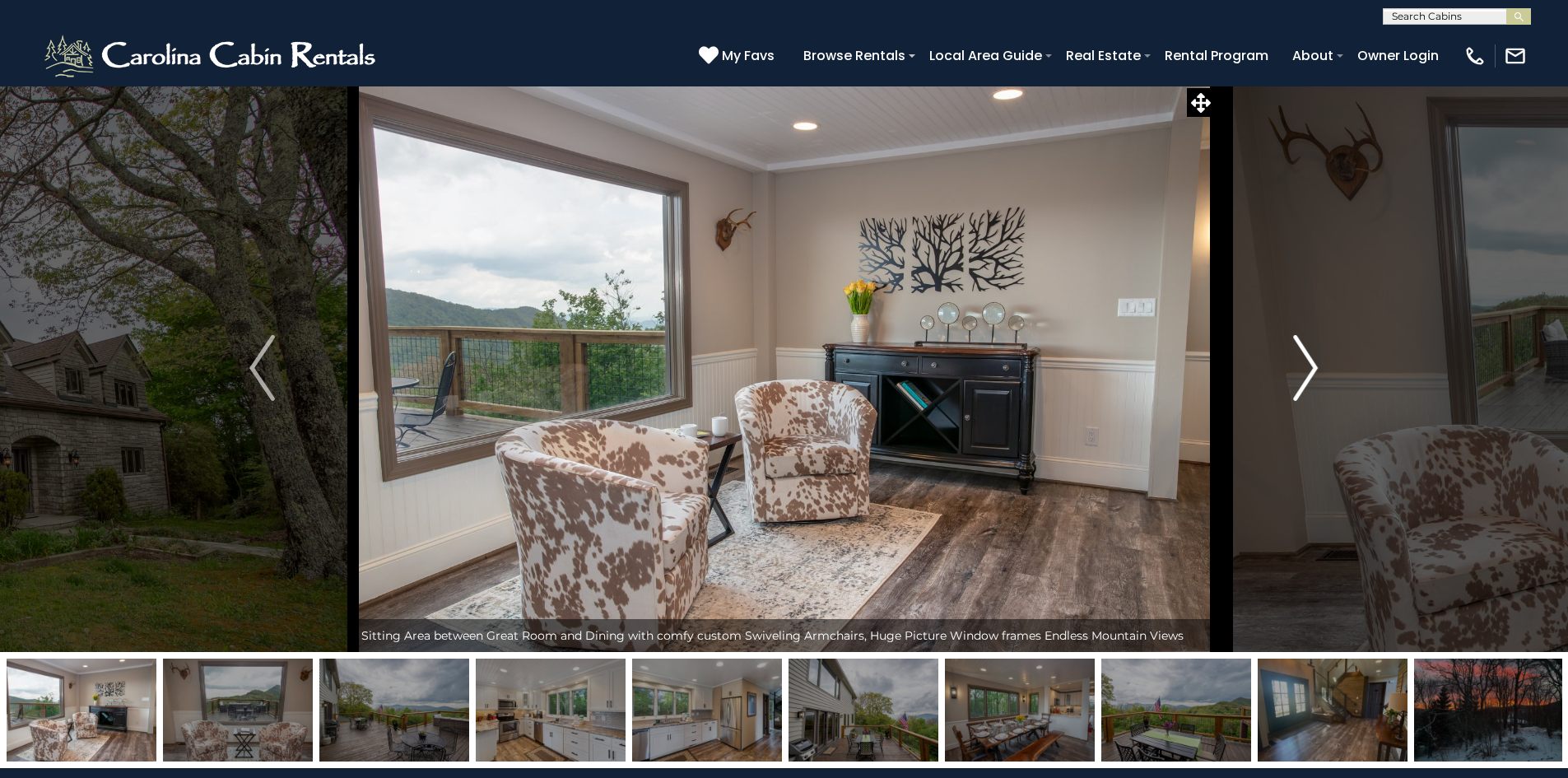
click at [1294, 376] on img "Next" at bounding box center [1306, 368] width 25 height 66
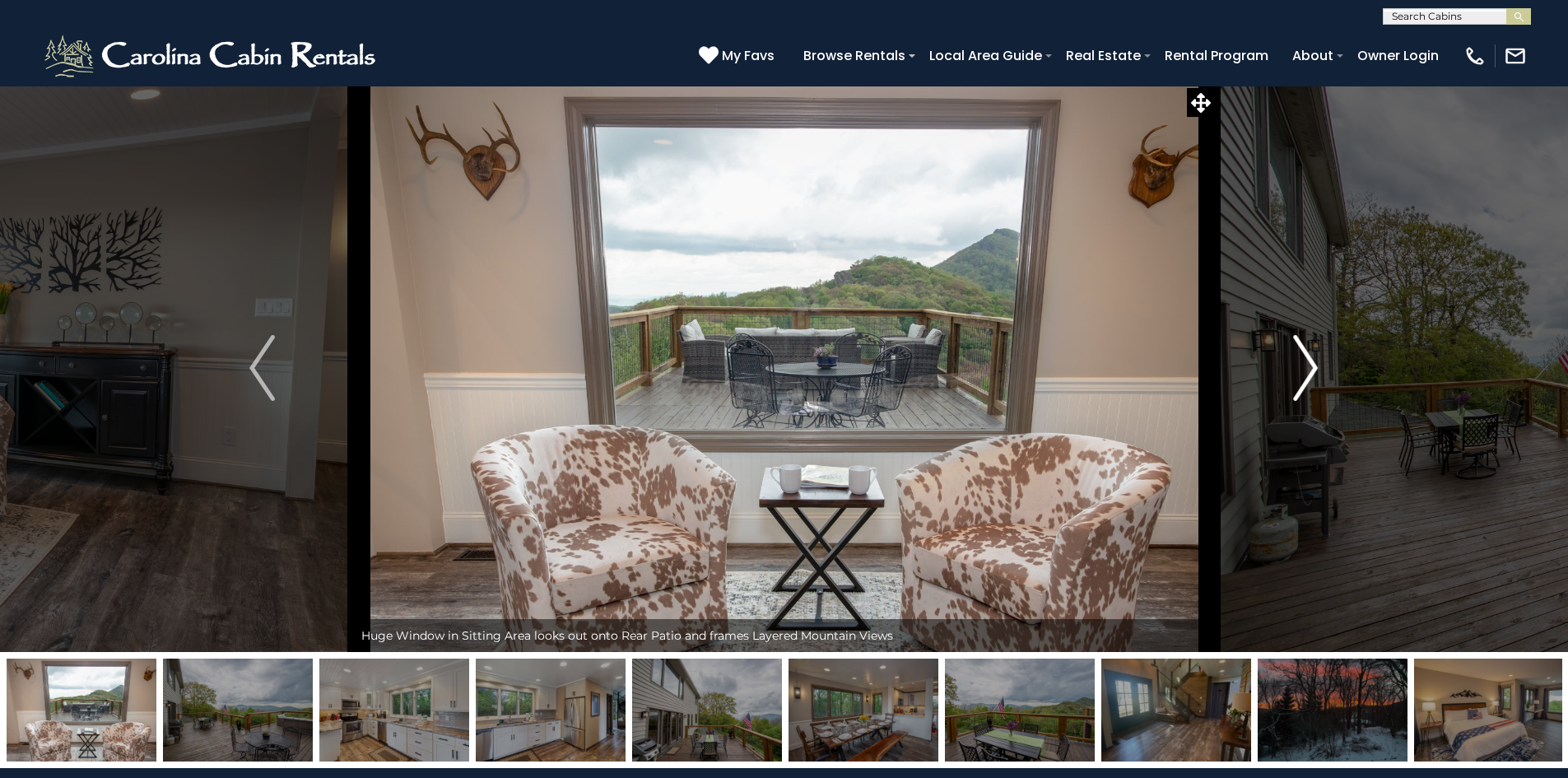
click at [1294, 376] on img "Next" at bounding box center [1306, 368] width 25 height 66
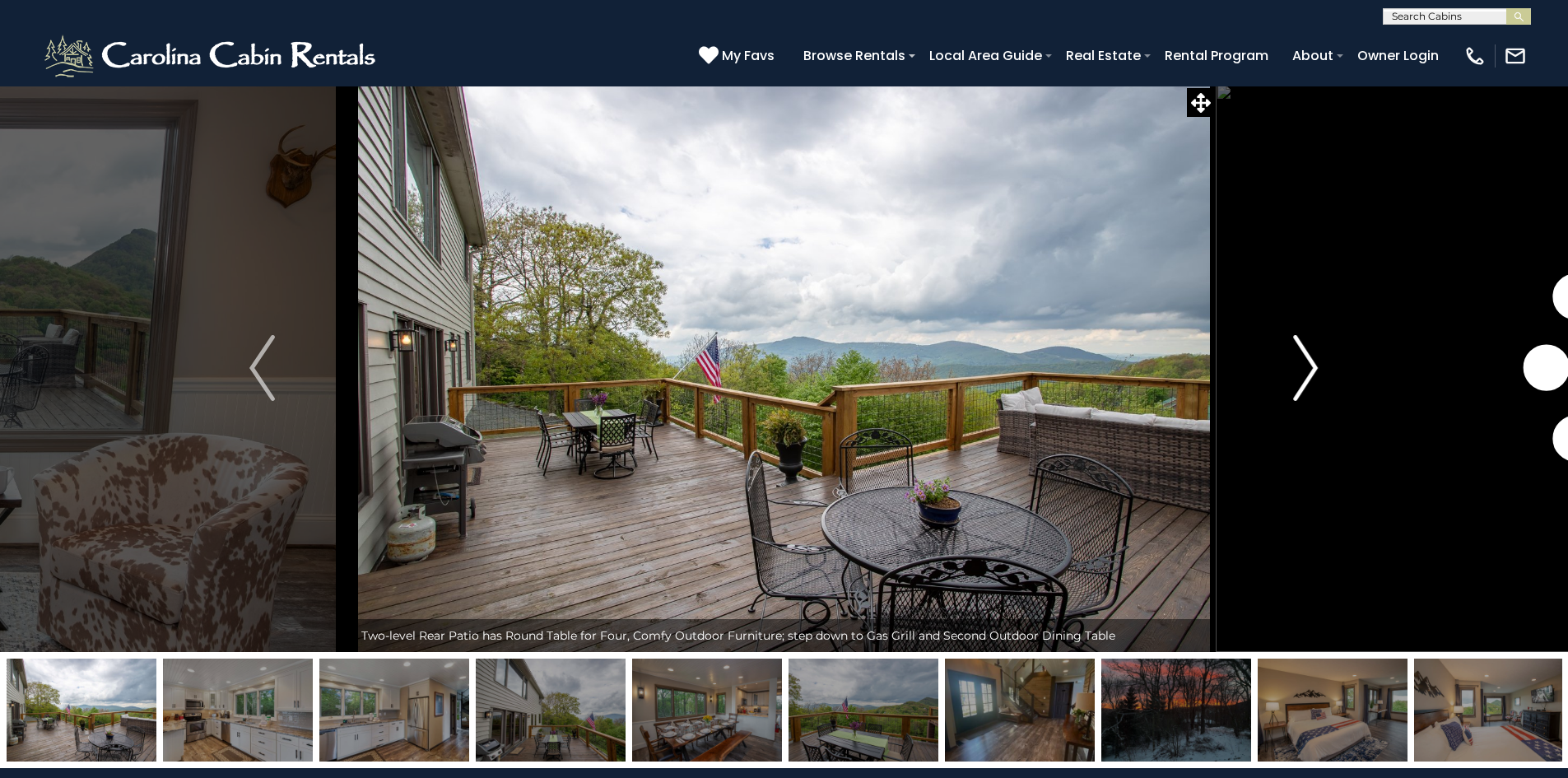
click at [1294, 376] on img "Next" at bounding box center [1306, 368] width 25 height 66
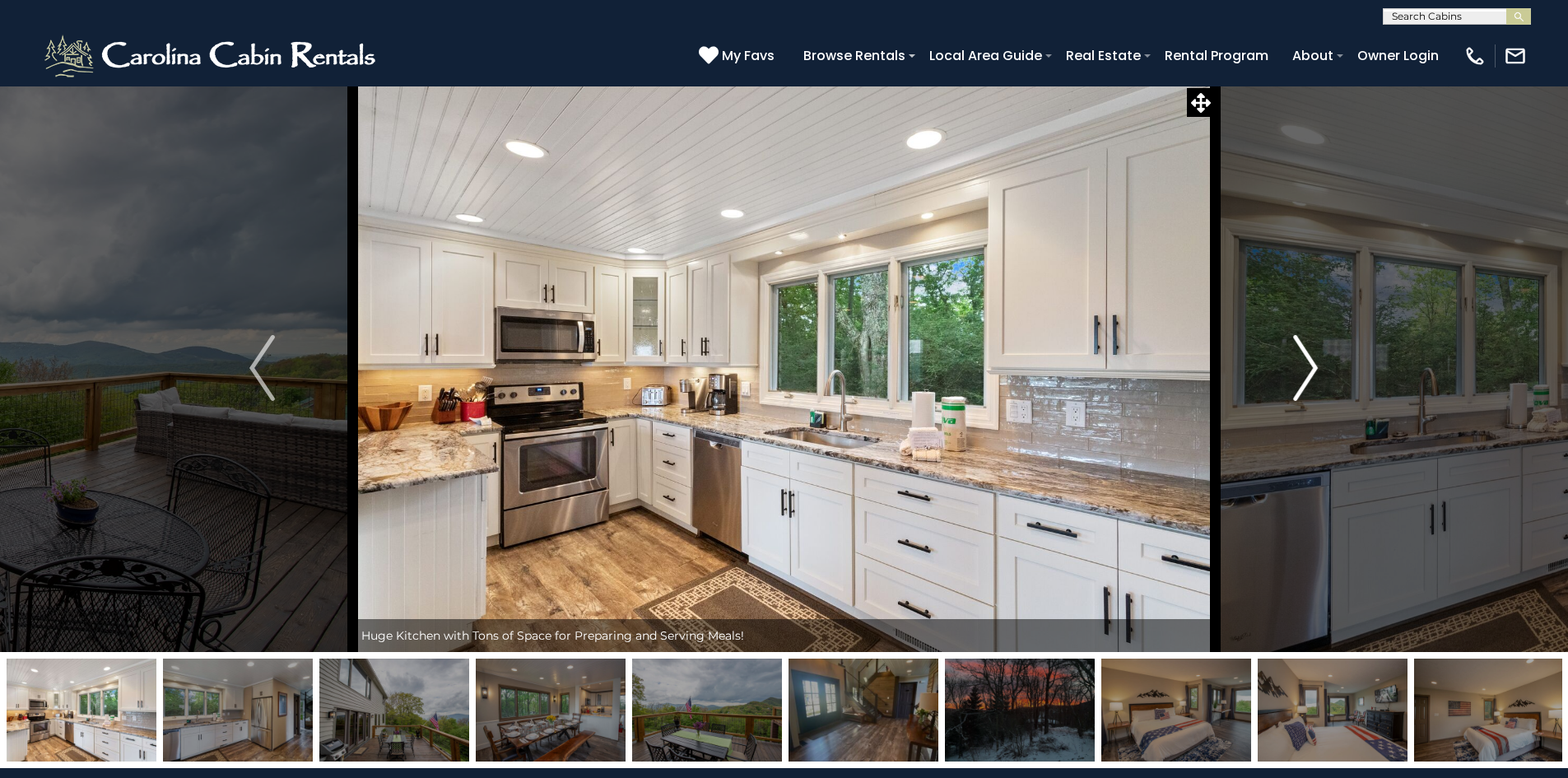
click at [1294, 376] on img "Next" at bounding box center [1306, 368] width 25 height 66
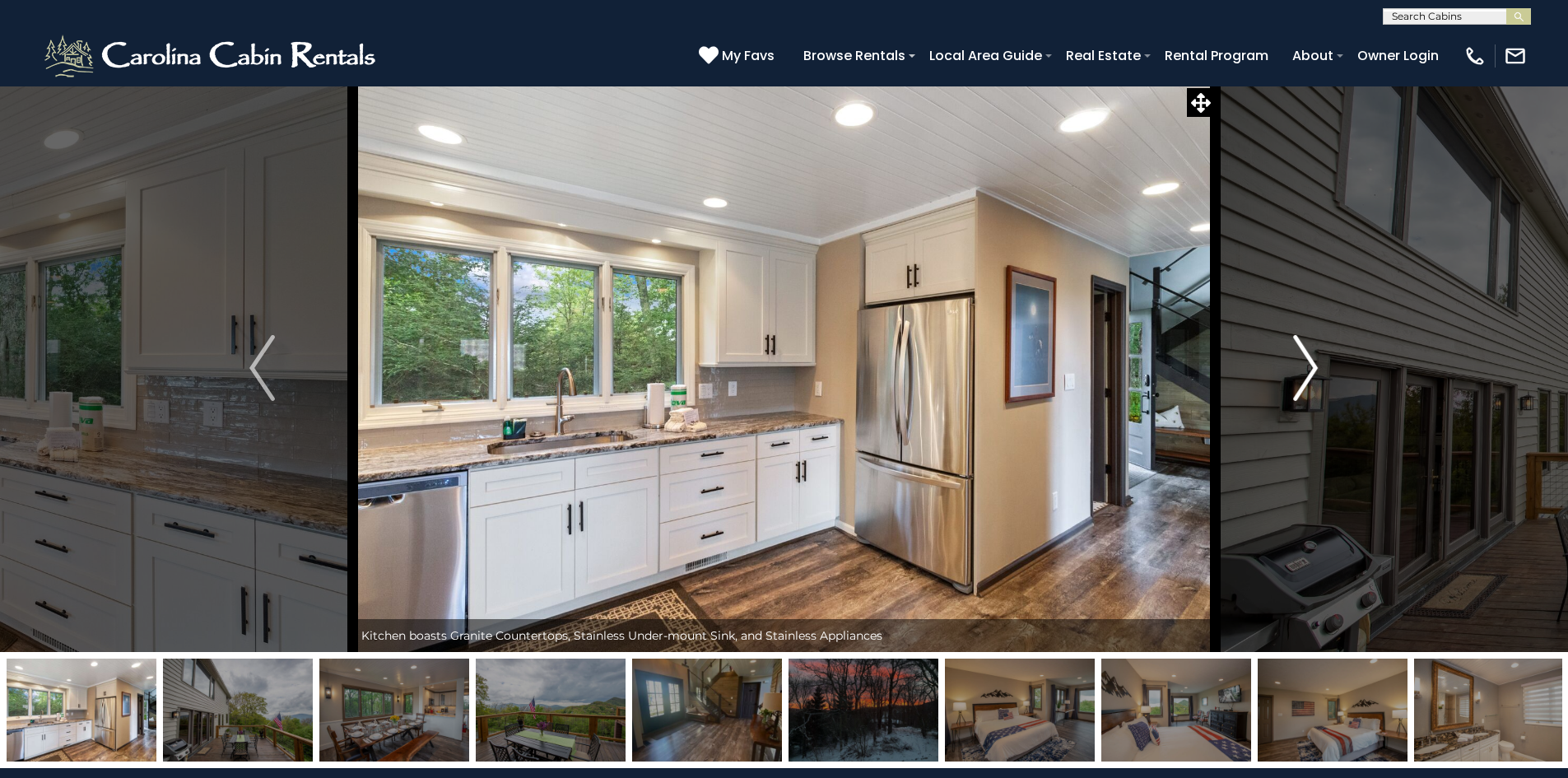
click at [1294, 376] on img "Next" at bounding box center [1306, 368] width 25 height 66
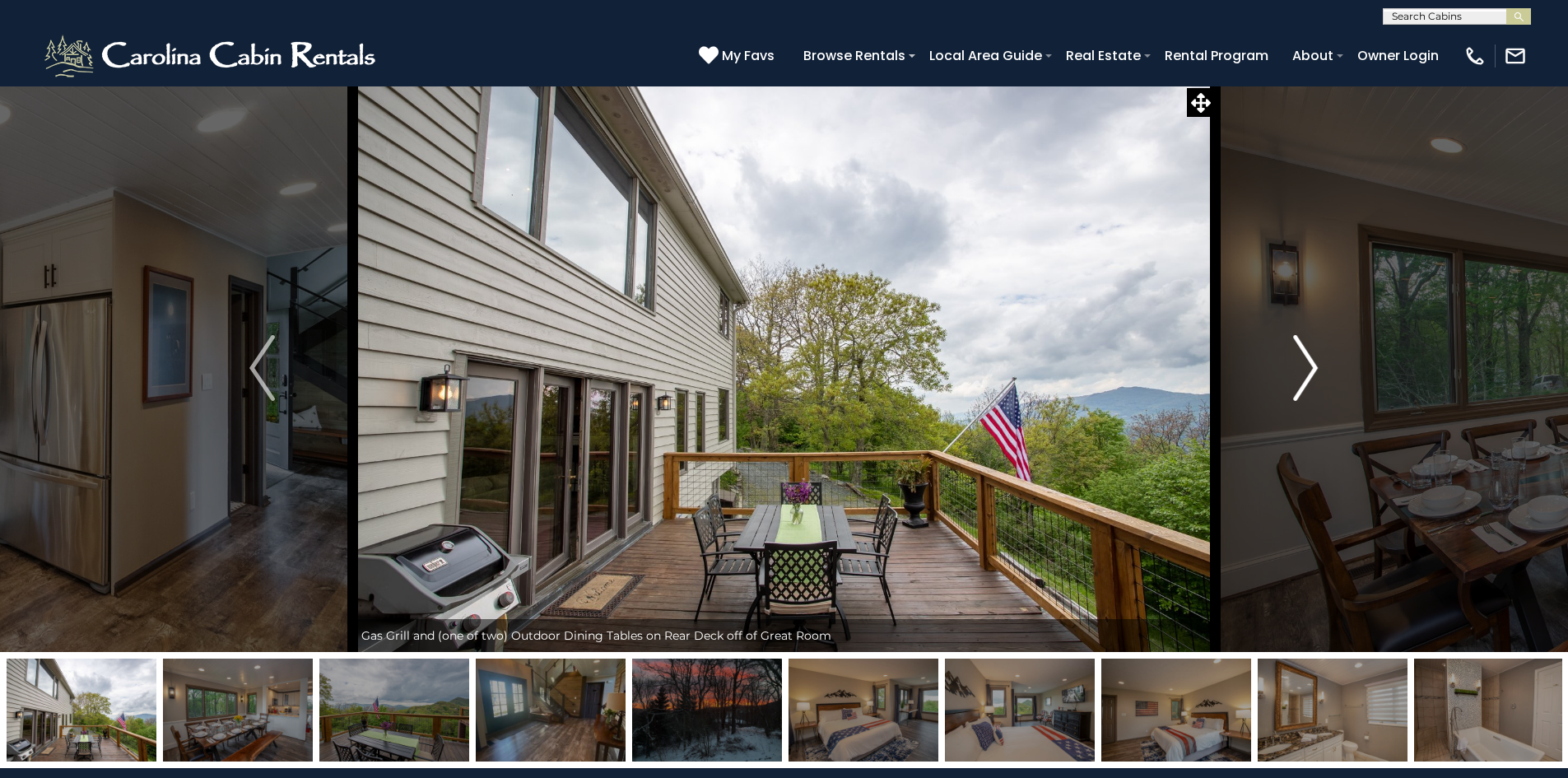
click at [1294, 376] on img "Next" at bounding box center [1306, 368] width 25 height 66
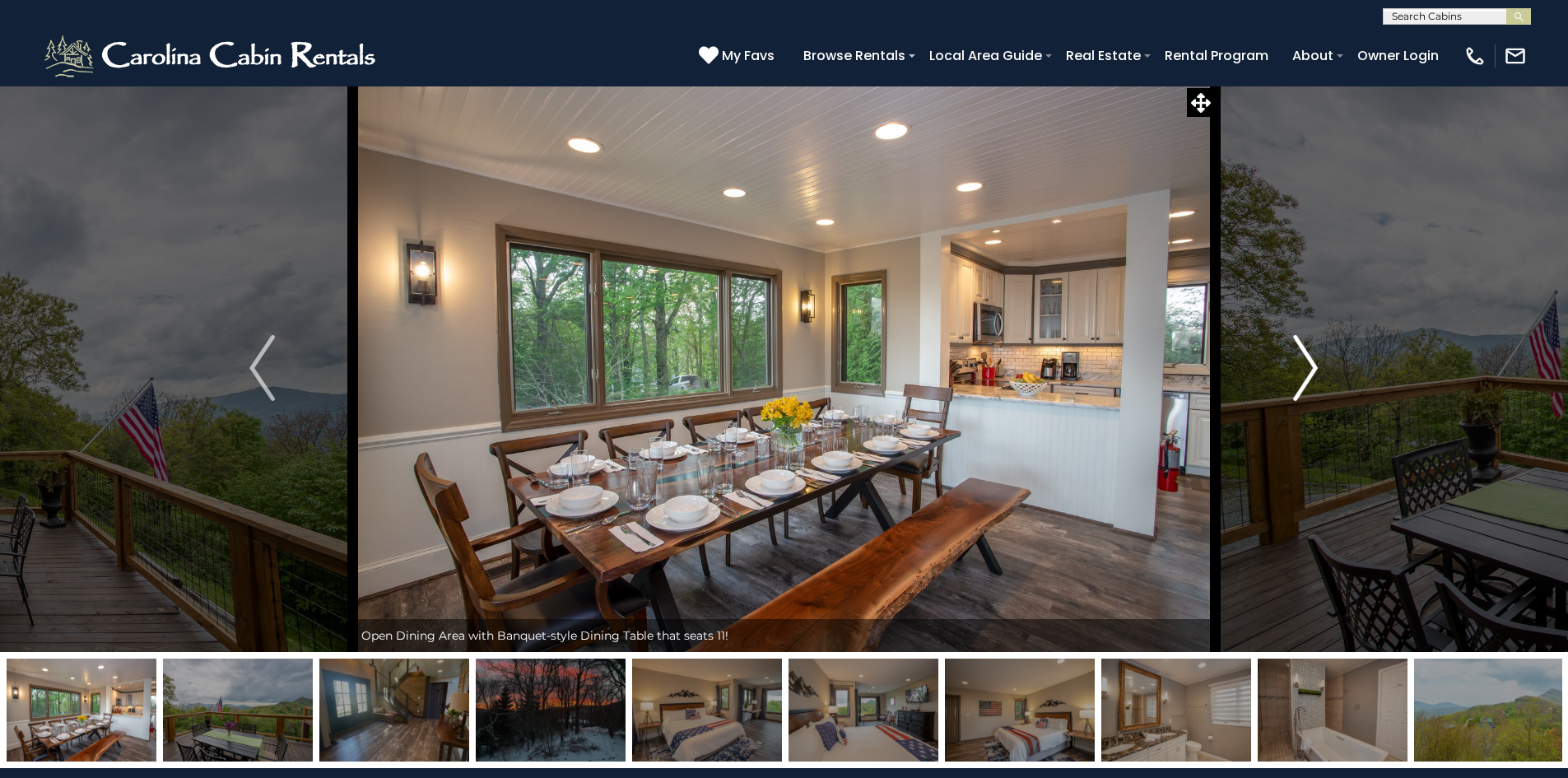
click at [1294, 376] on img "Next" at bounding box center [1306, 368] width 25 height 66
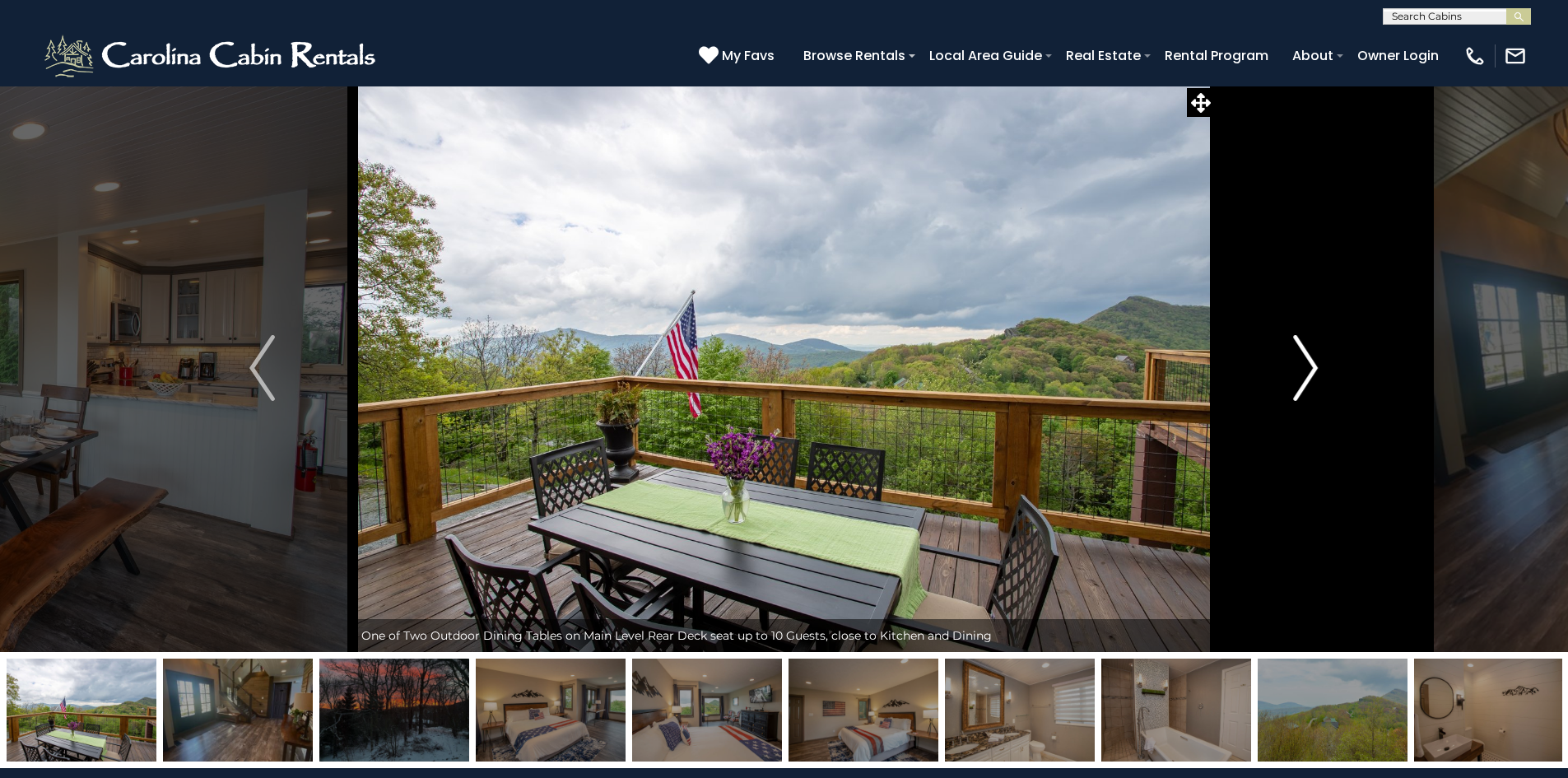
click at [1294, 376] on img "Next" at bounding box center [1306, 368] width 25 height 66
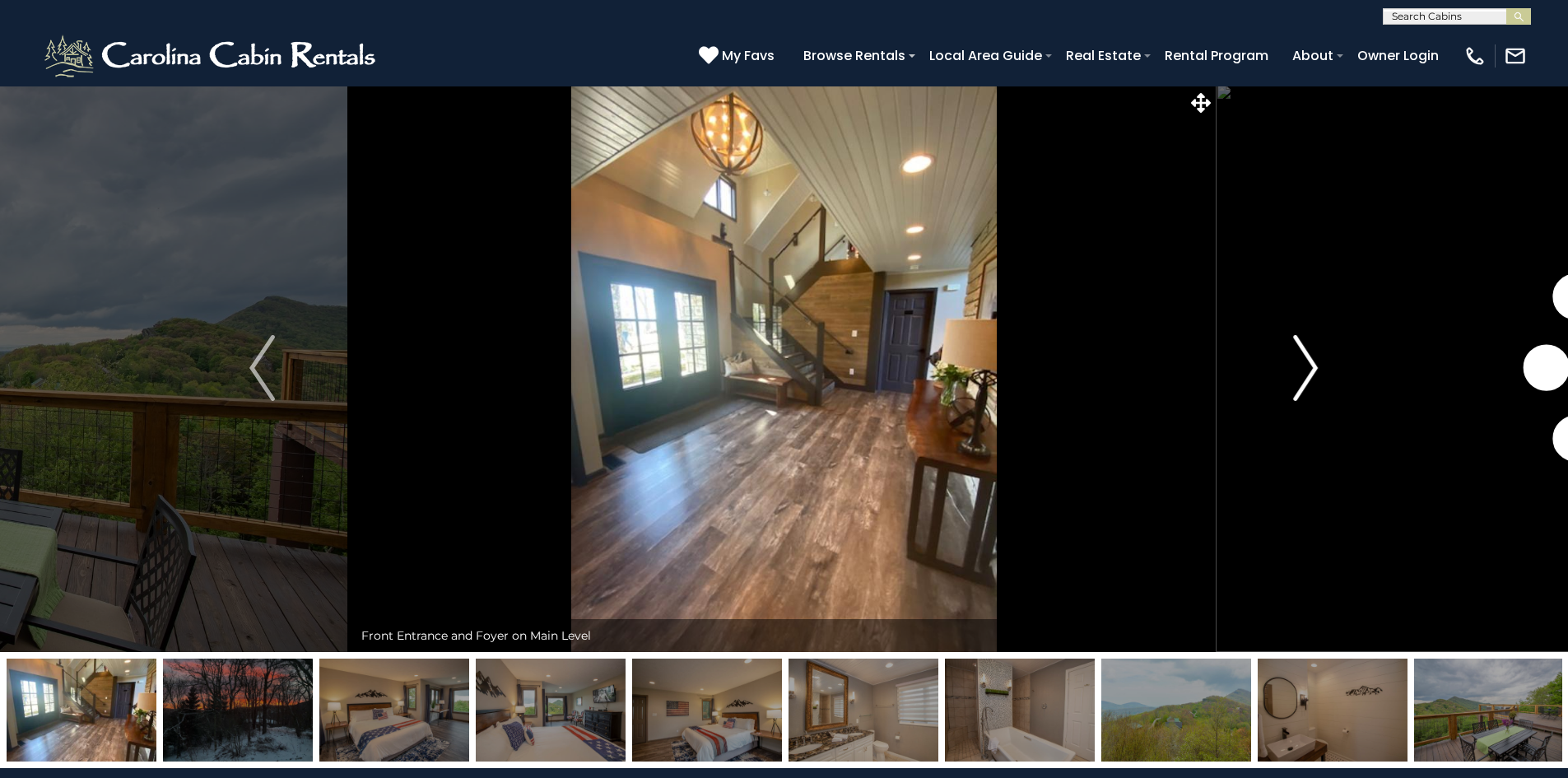
click at [1294, 376] on img "Next" at bounding box center [1306, 368] width 25 height 66
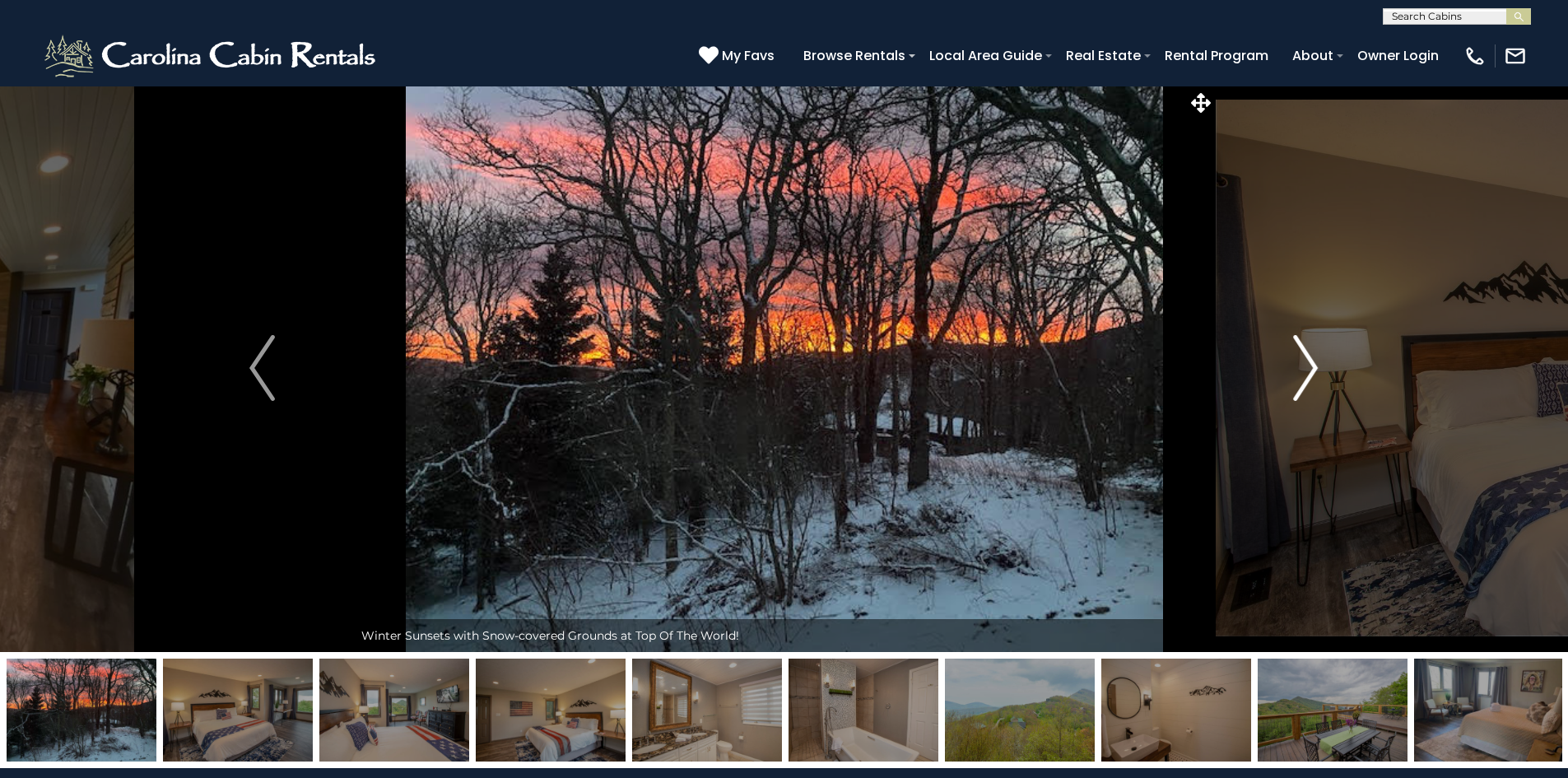
click at [1294, 376] on img "Next" at bounding box center [1306, 368] width 25 height 66
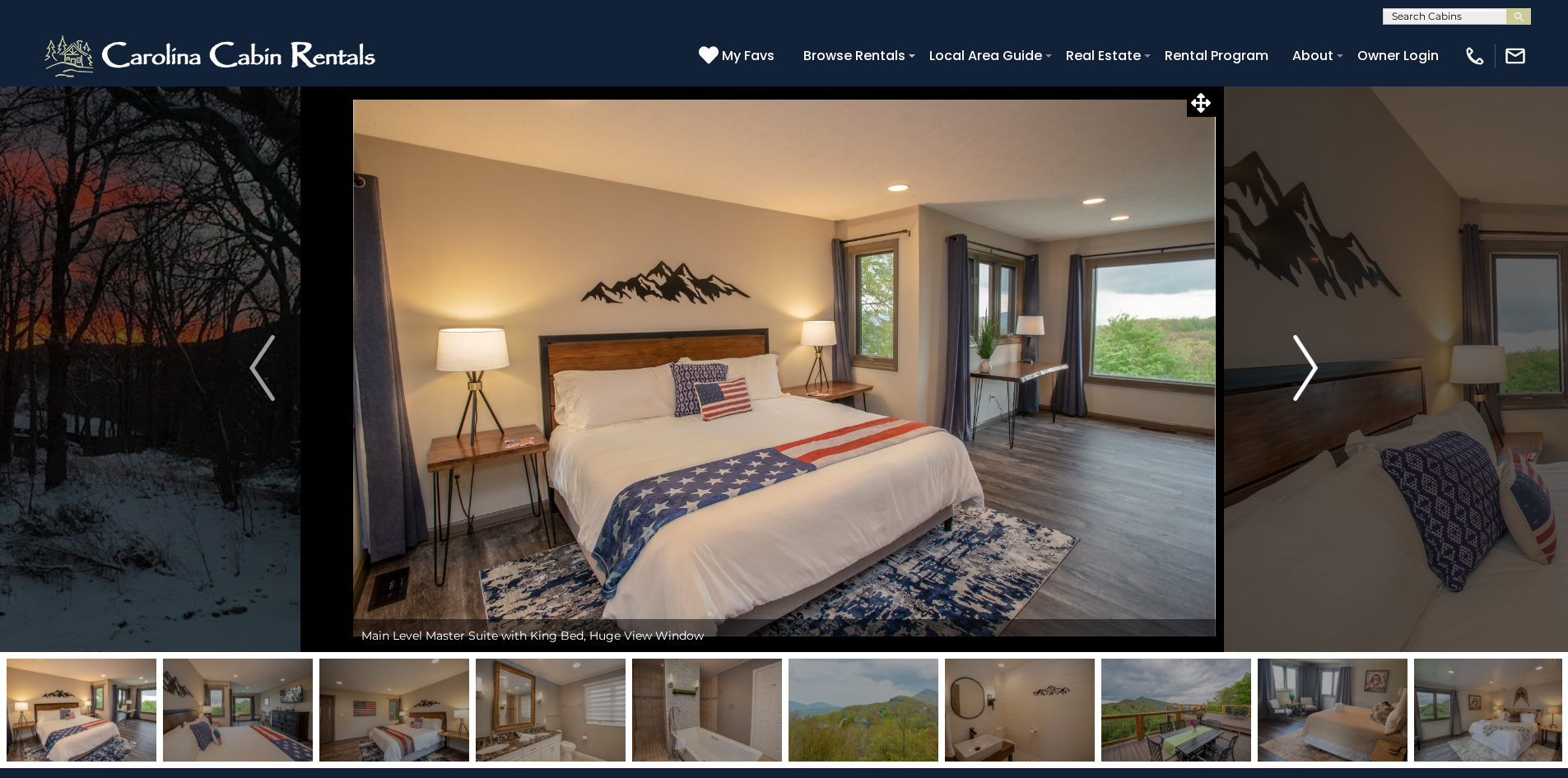
click at [1294, 376] on img "Next" at bounding box center [1306, 368] width 25 height 66
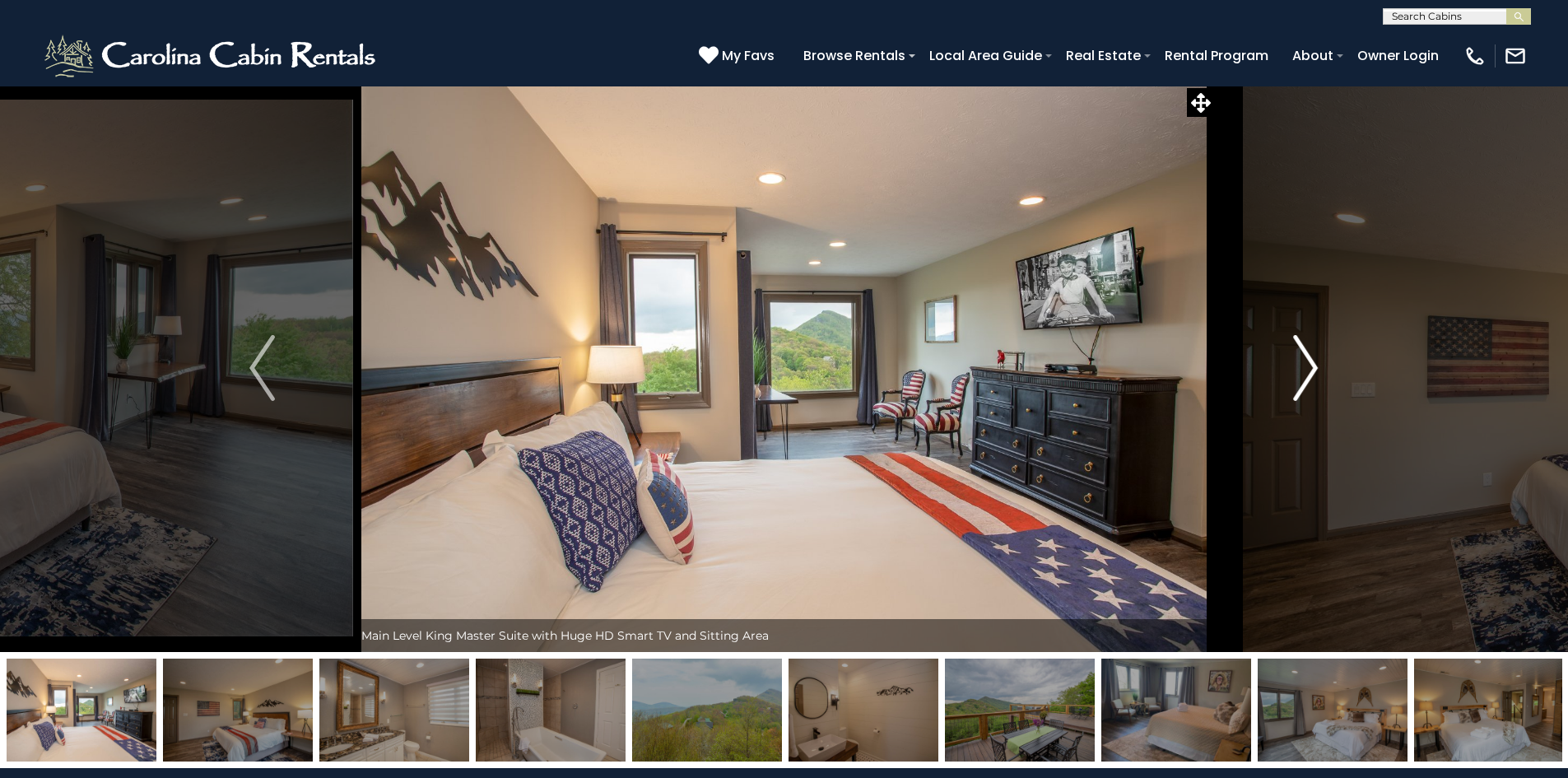
click at [1294, 376] on img "Next" at bounding box center [1306, 368] width 25 height 66
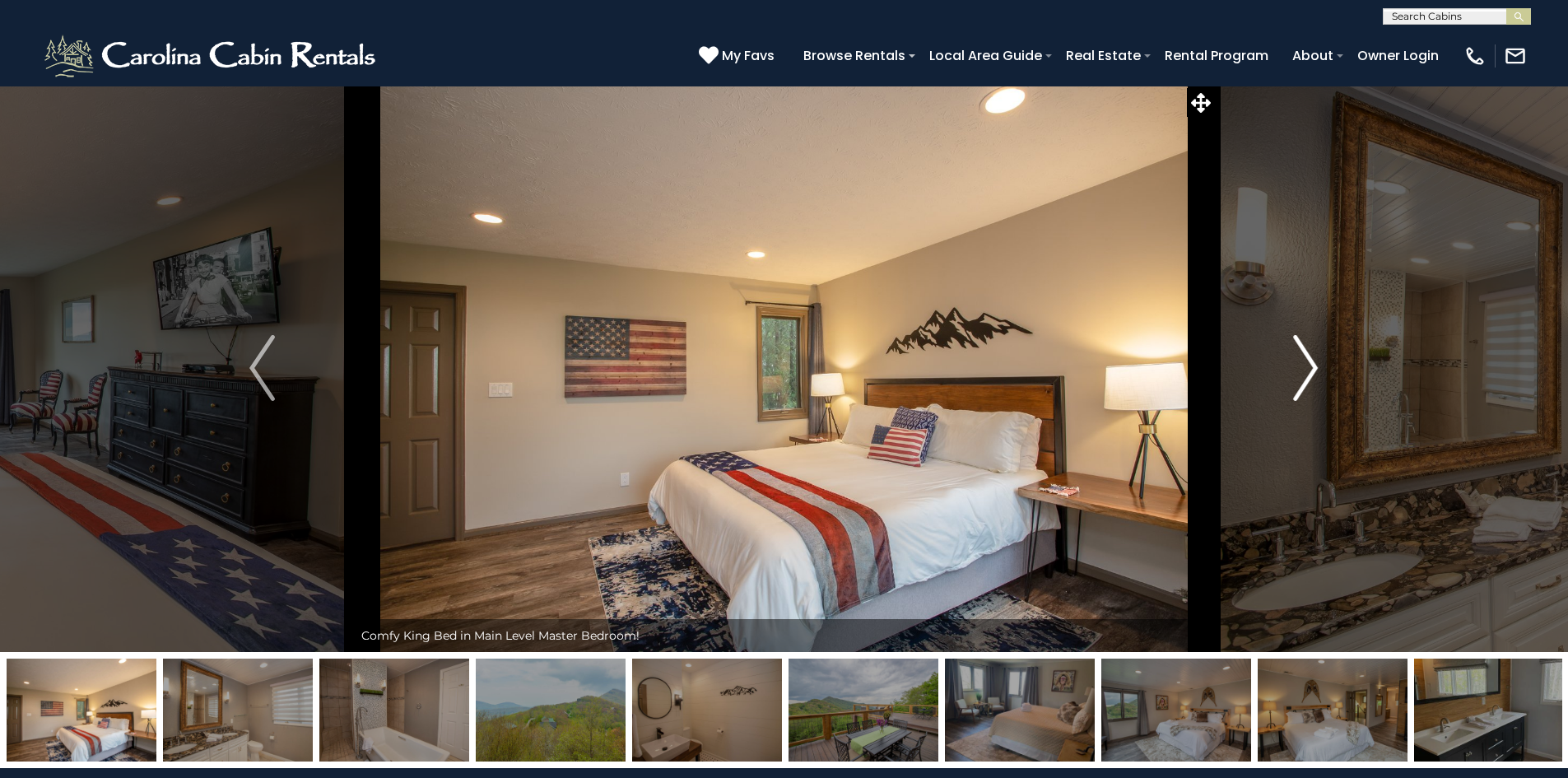
click at [1294, 376] on img "Next" at bounding box center [1306, 368] width 25 height 66
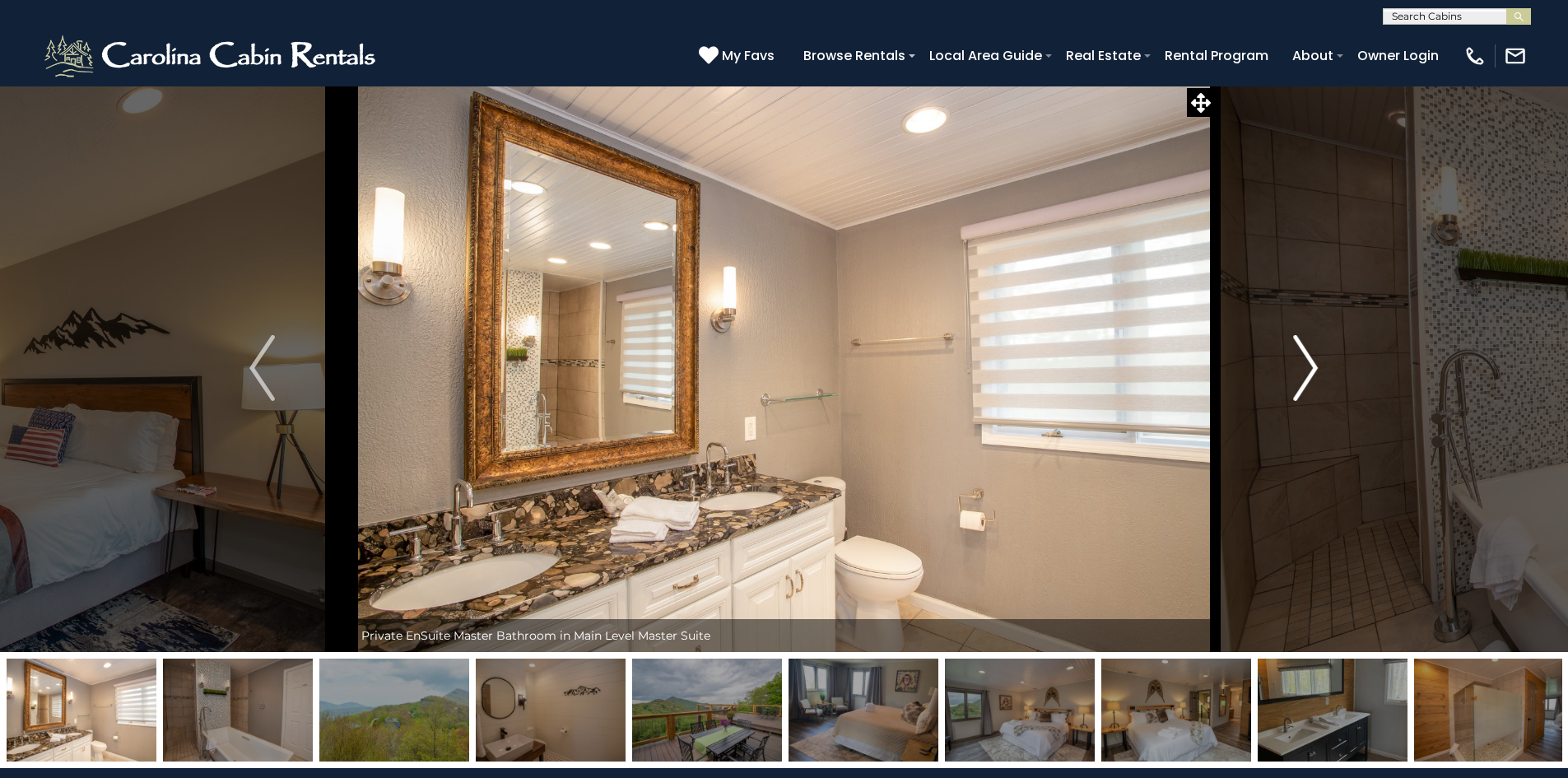
click at [1294, 376] on img "Next" at bounding box center [1306, 368] width 25 height 66
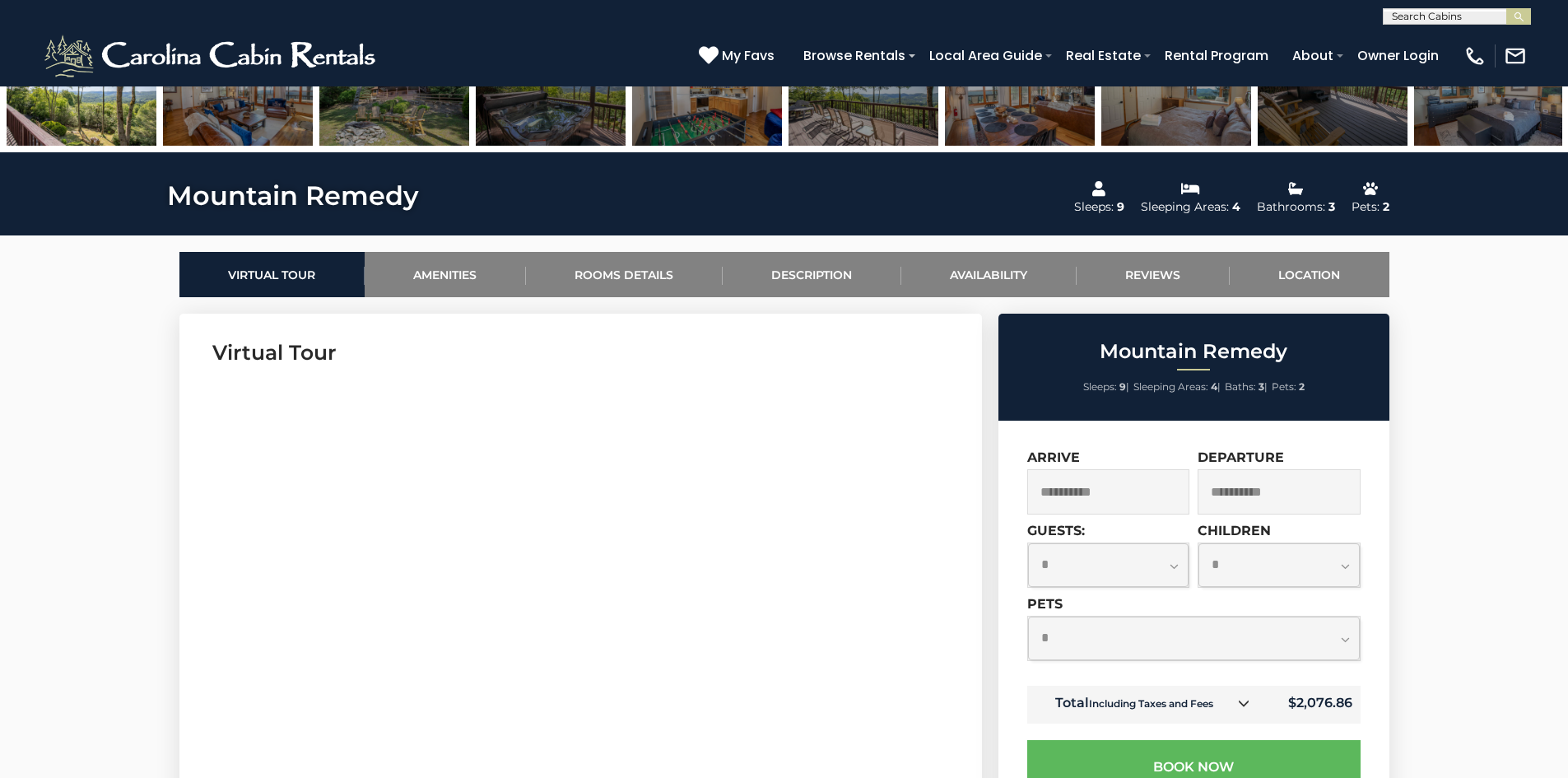
scroll to position [618, 0]
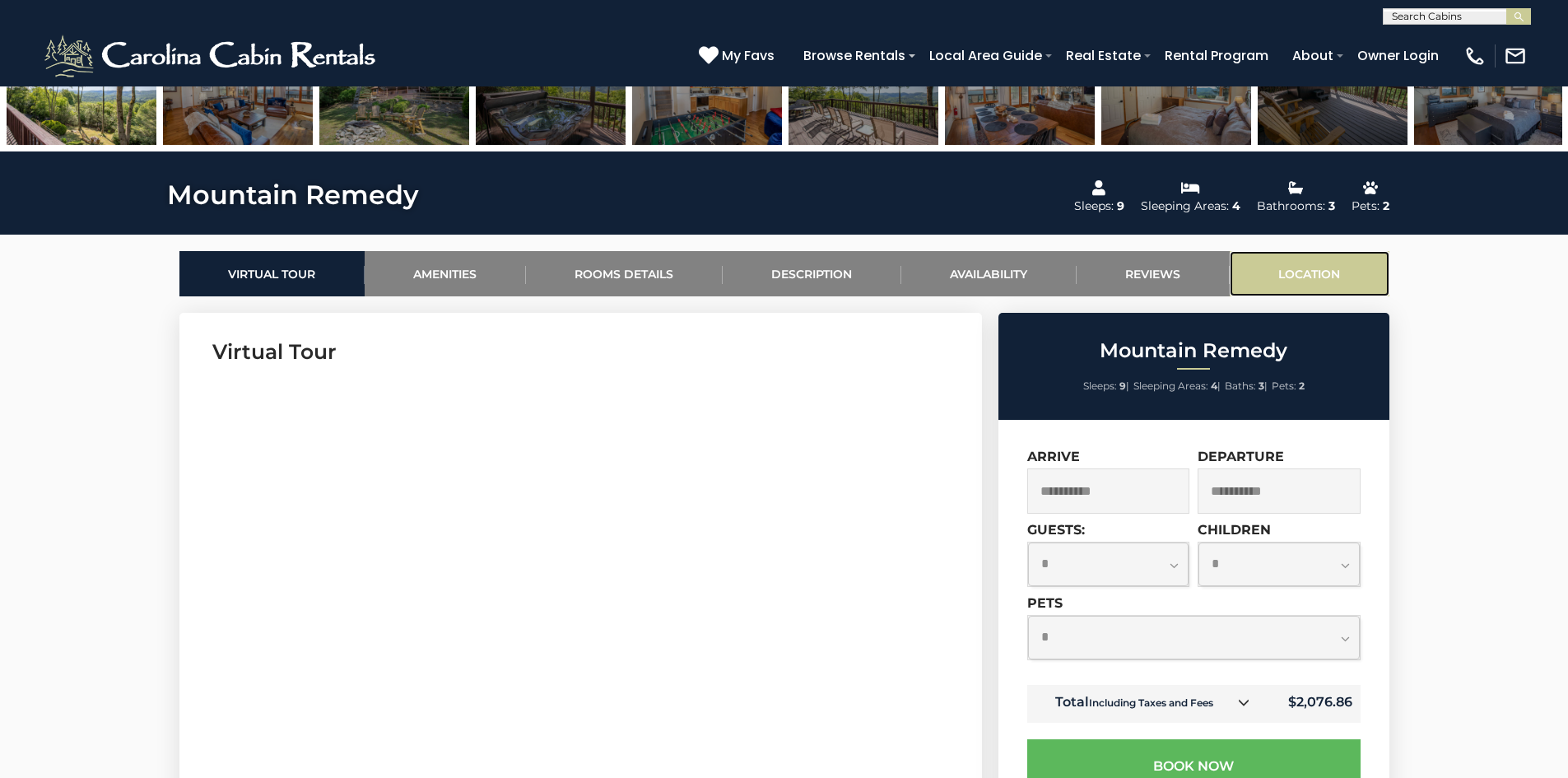
click at [1273, 277] on link "Location" at bounding box center [1310, 274] width 160 height 46
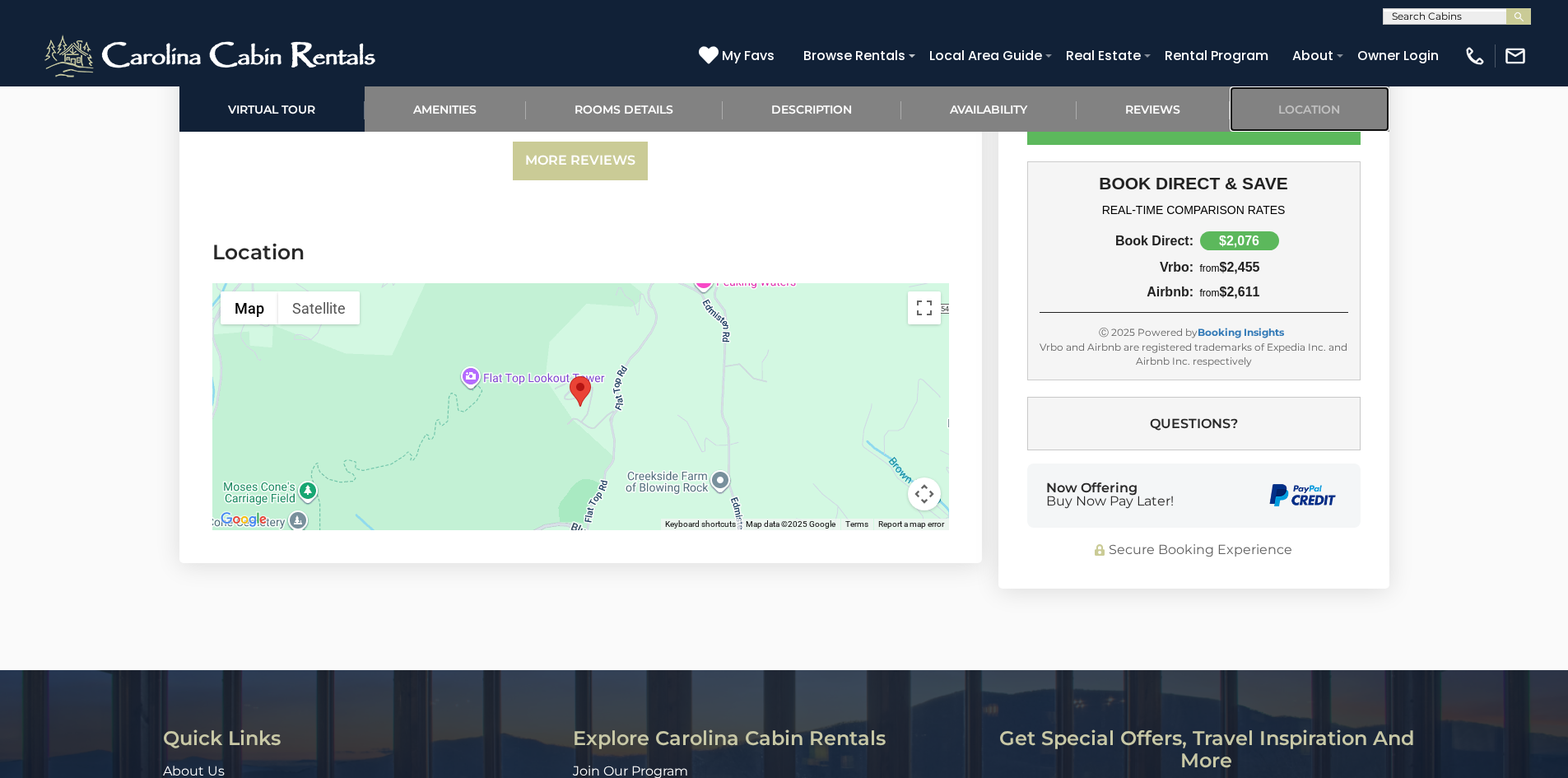
scroll to position [4716, 0]
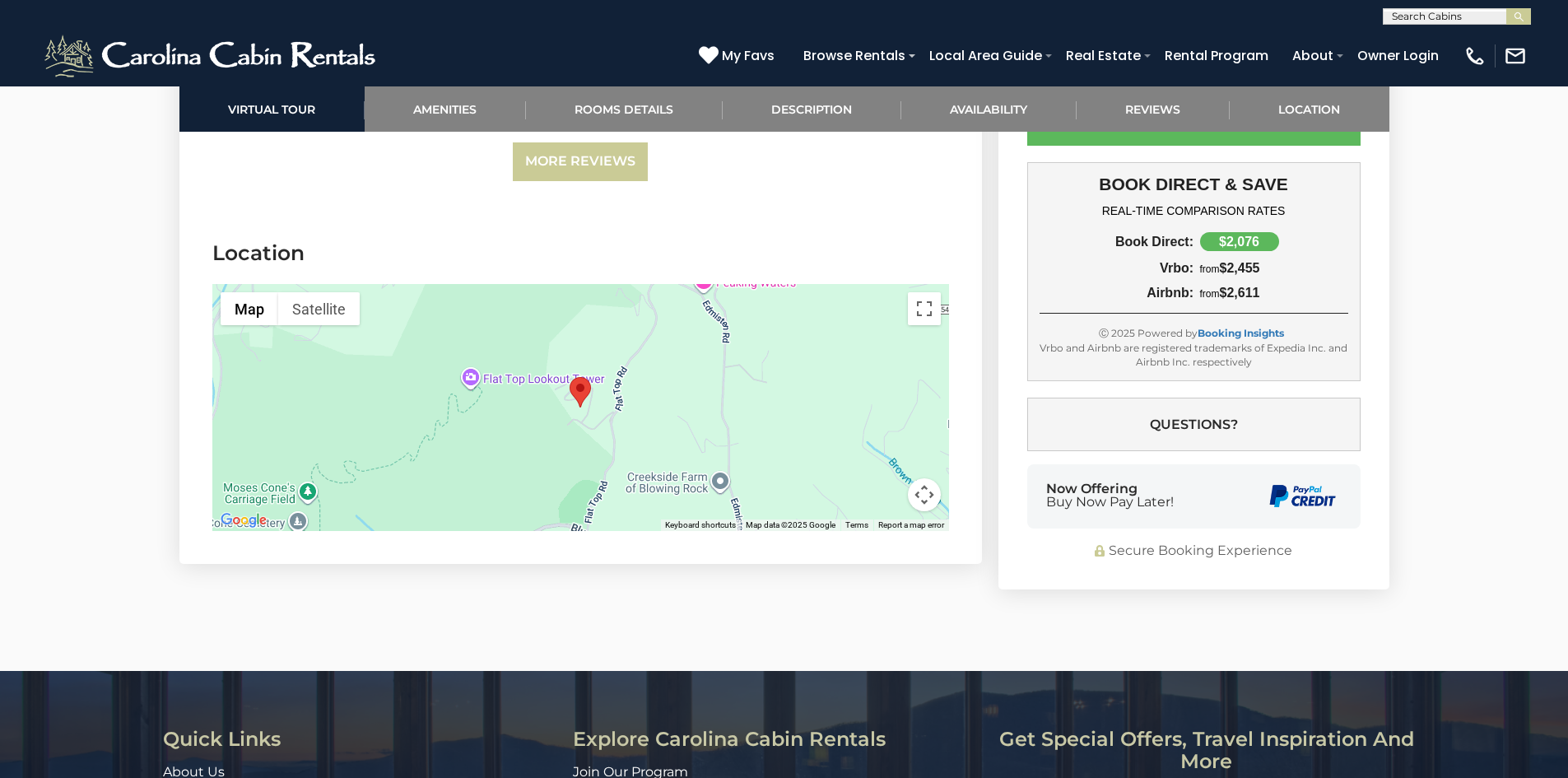
click at [927, 478] on button "Map camera controls" at bounding box center [924, 494] width 33 height 33
click at [892, 478] on button "Zoom out" at bounding box center [883, 494] width 33 height 33
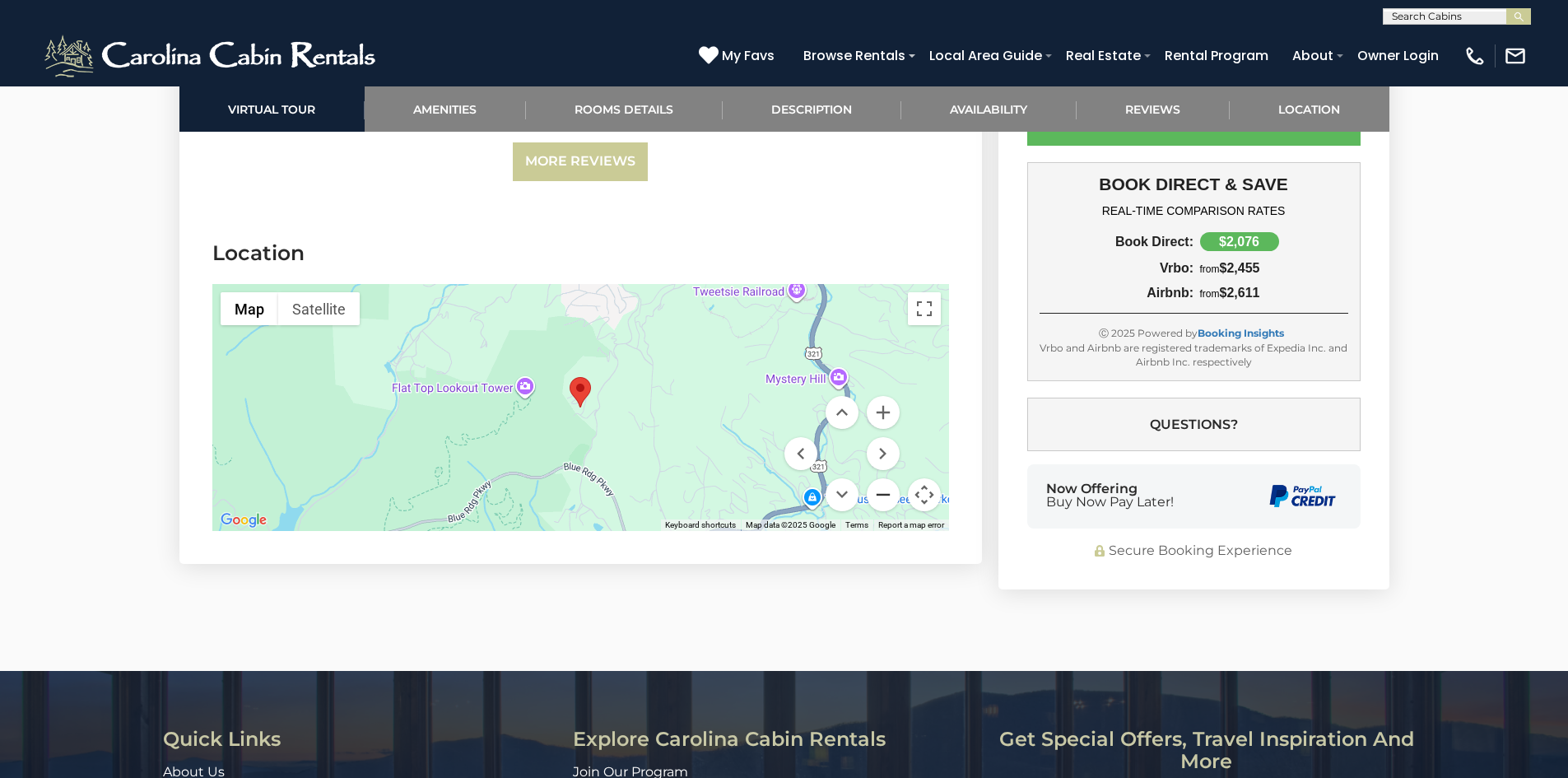
click at [892, 478] on button "Zoom out" at bounding box center [883, 494] width 33 height 33
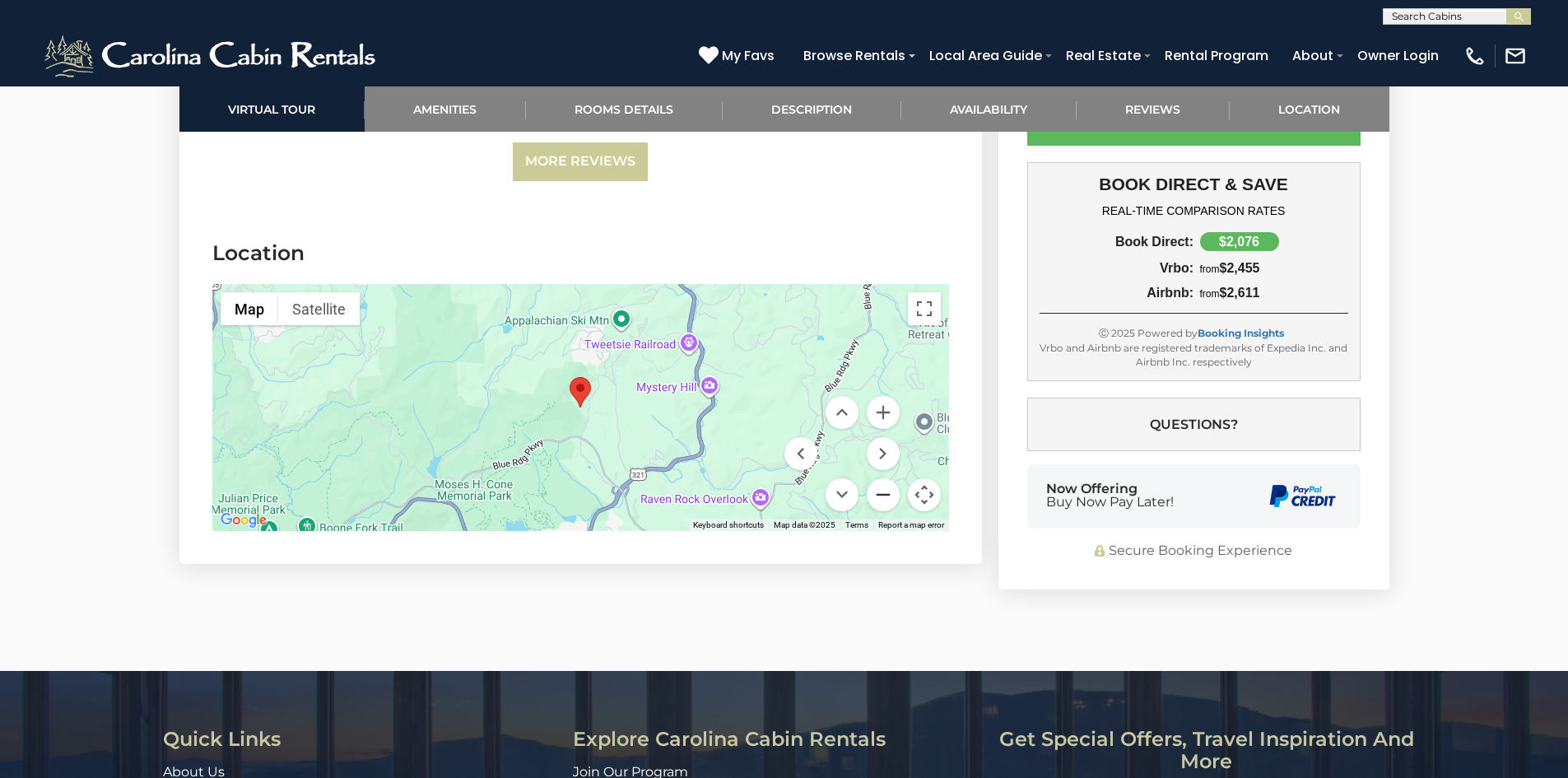
click at [892, 478] on button "Zoom out" at bounding box center [883, 494] width 33 height 33
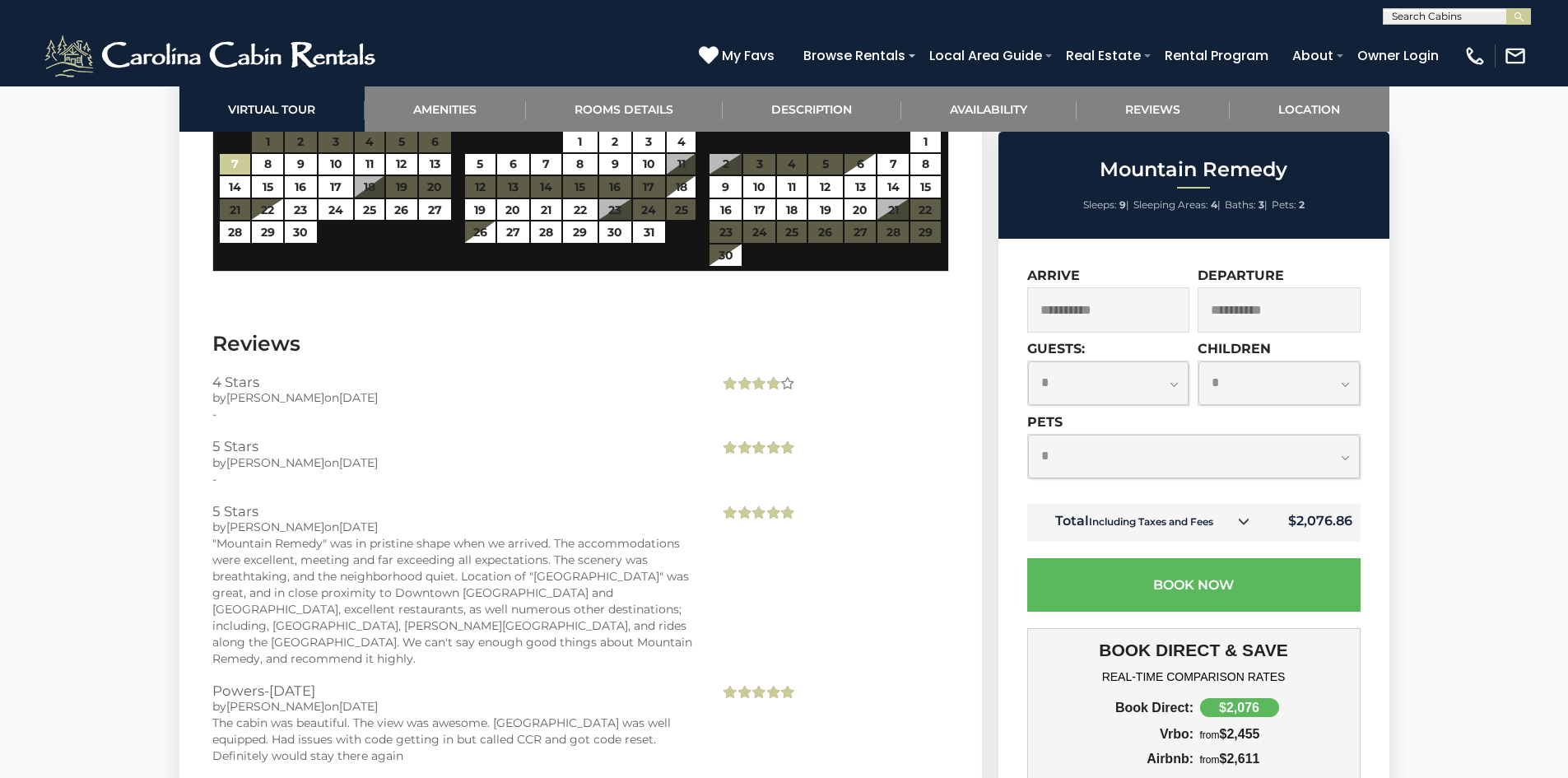
scroll to position [4052, 0]
click at [1076, 462] on select "**********" at bounding box center [1194, 457] width 331 height 44
select select "*"
click at [1028, 435] on select "**********" at bounding box center [1194, 457] width 331 height 44
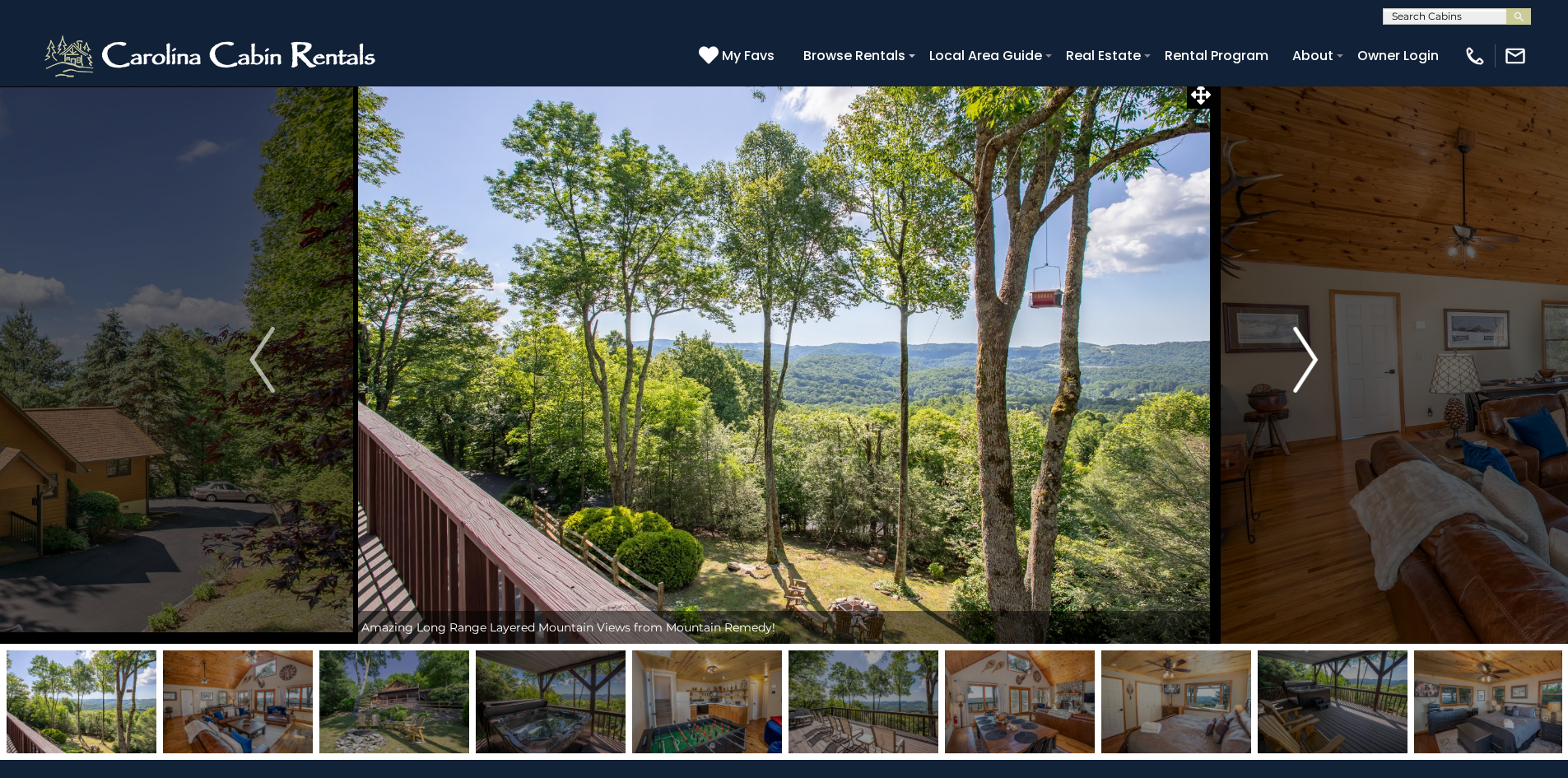
scroll to position [10, 0]
click at [1318, 363] on img "Next" at bounding box center [1306, 360] width 25 height 66
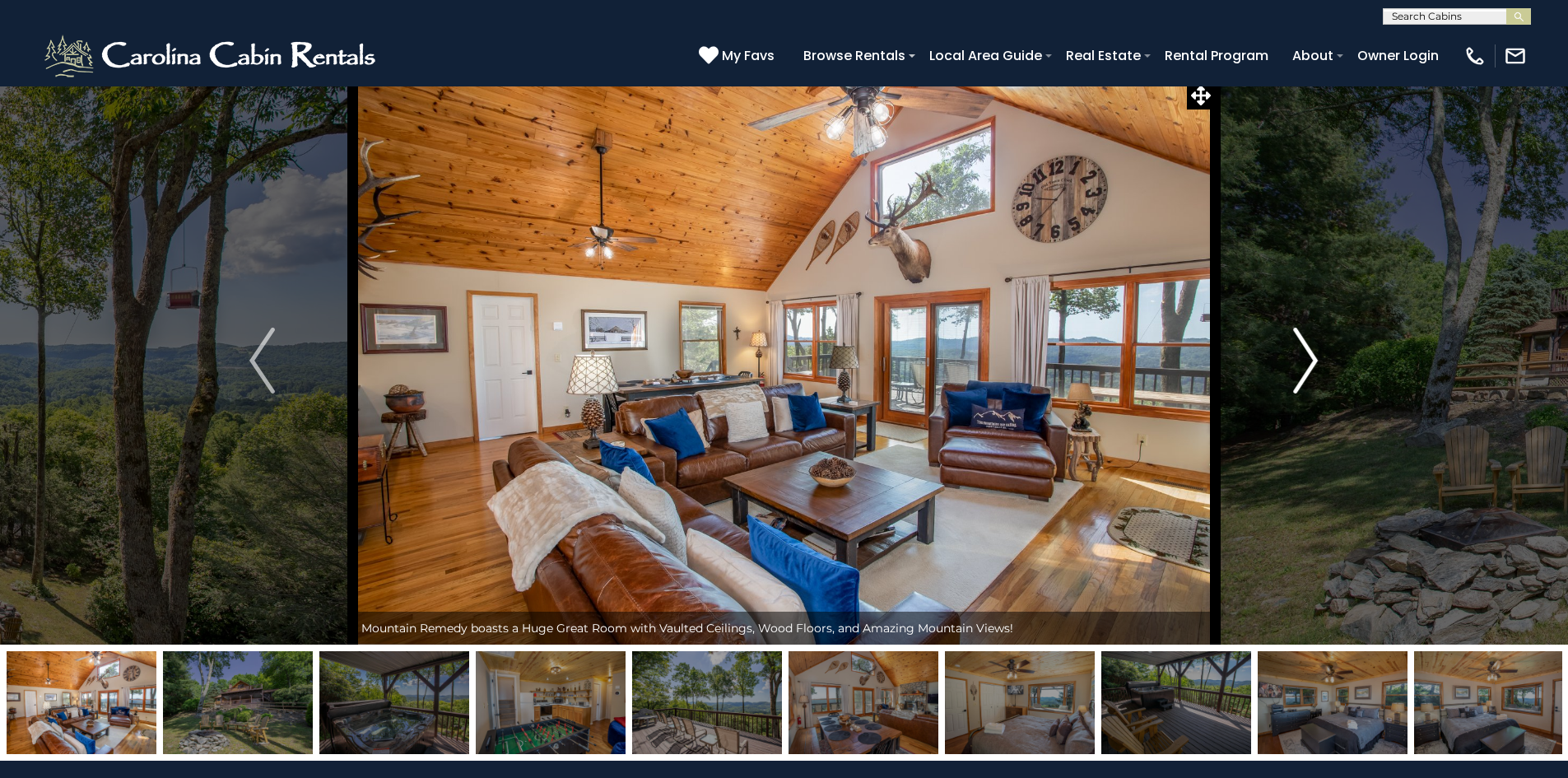
click at [1318, 363] on img "Next" at bounding box center [1306, 360] width 25 height 66
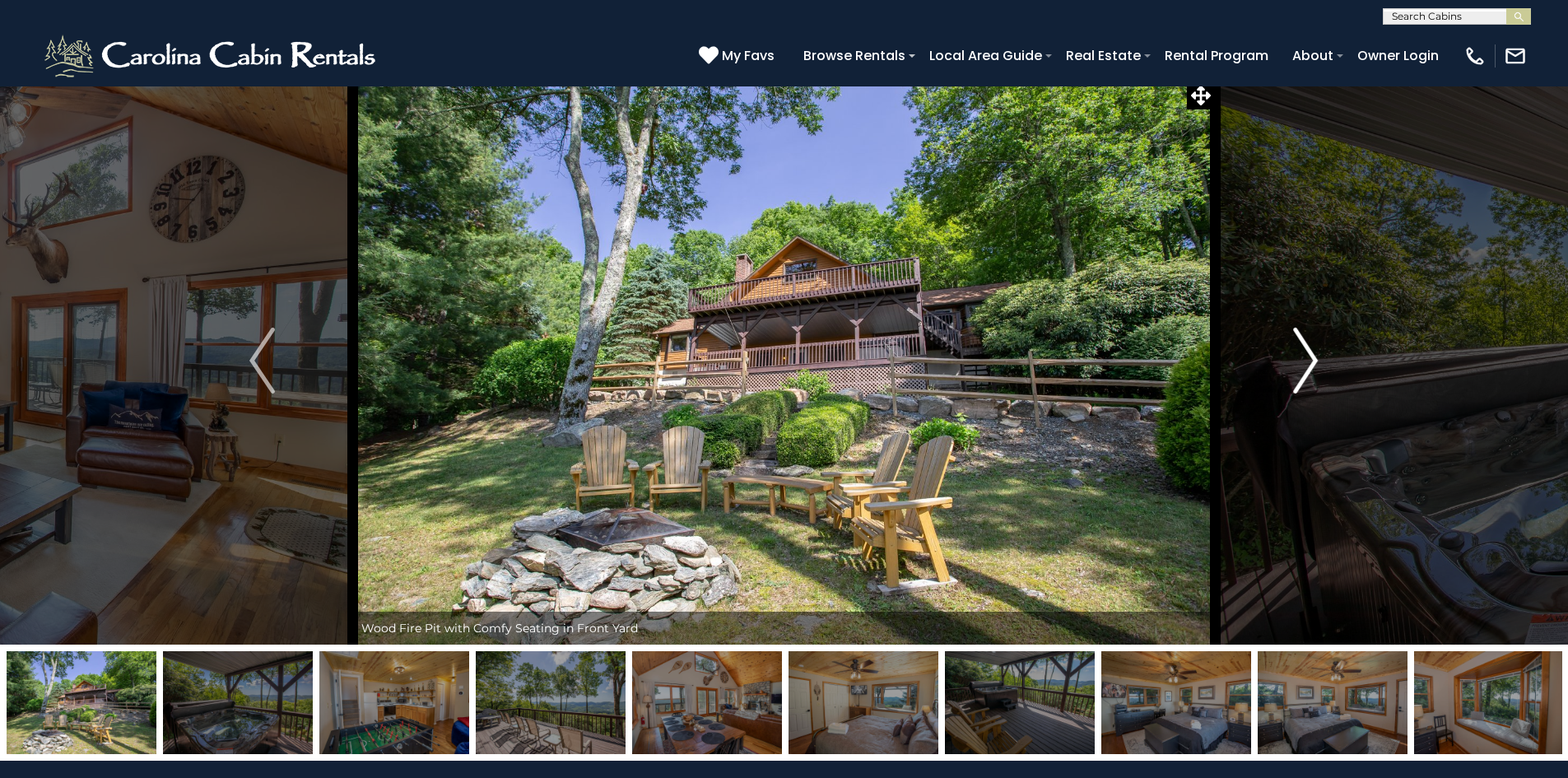
click at [1318, 363] on img "Next" at bounding box center [1306, 360] width 25 height 66
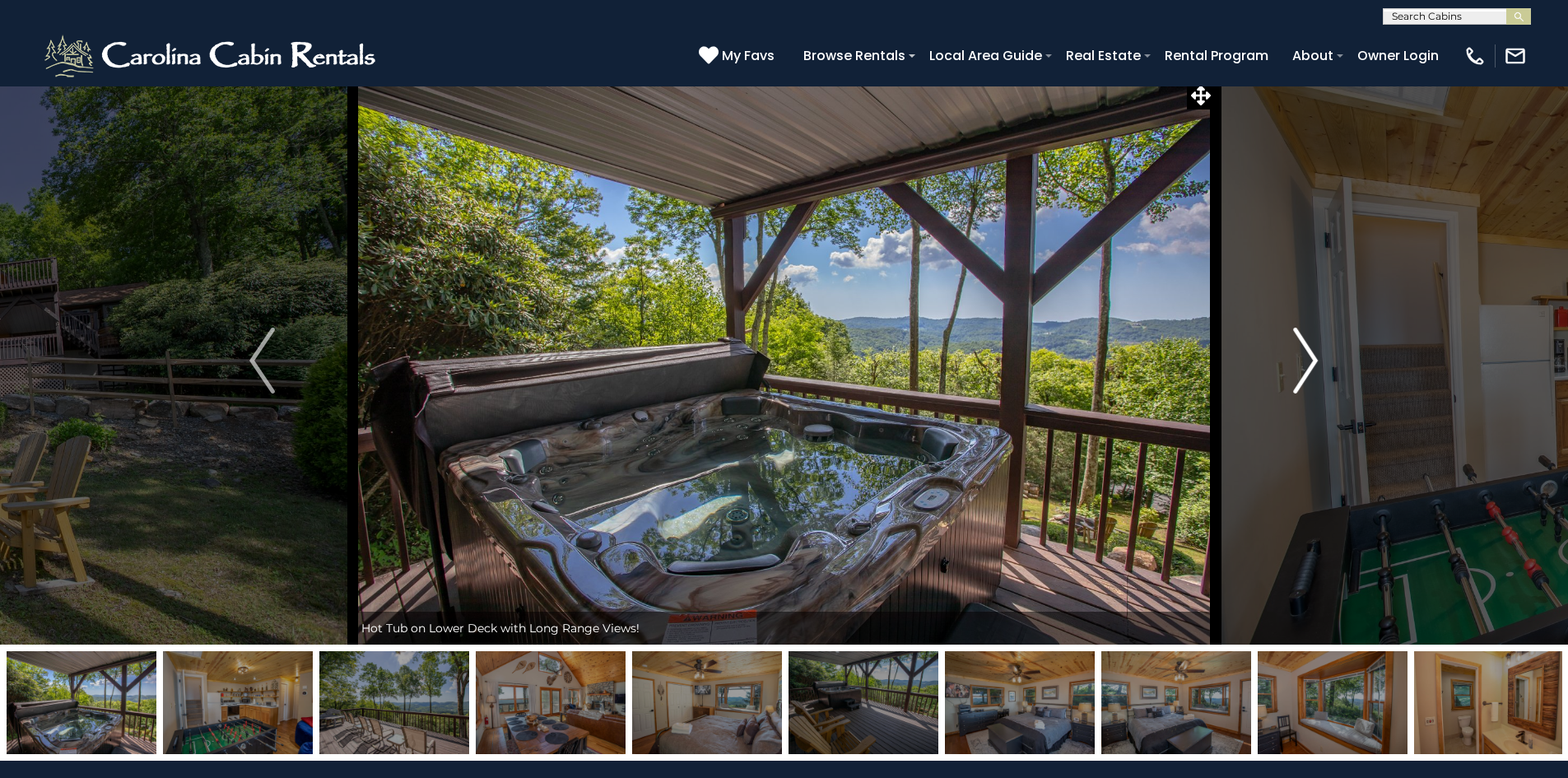
click at [1318, 363] on img "Next" at bounding box center [1306, 360] width 25 height 66
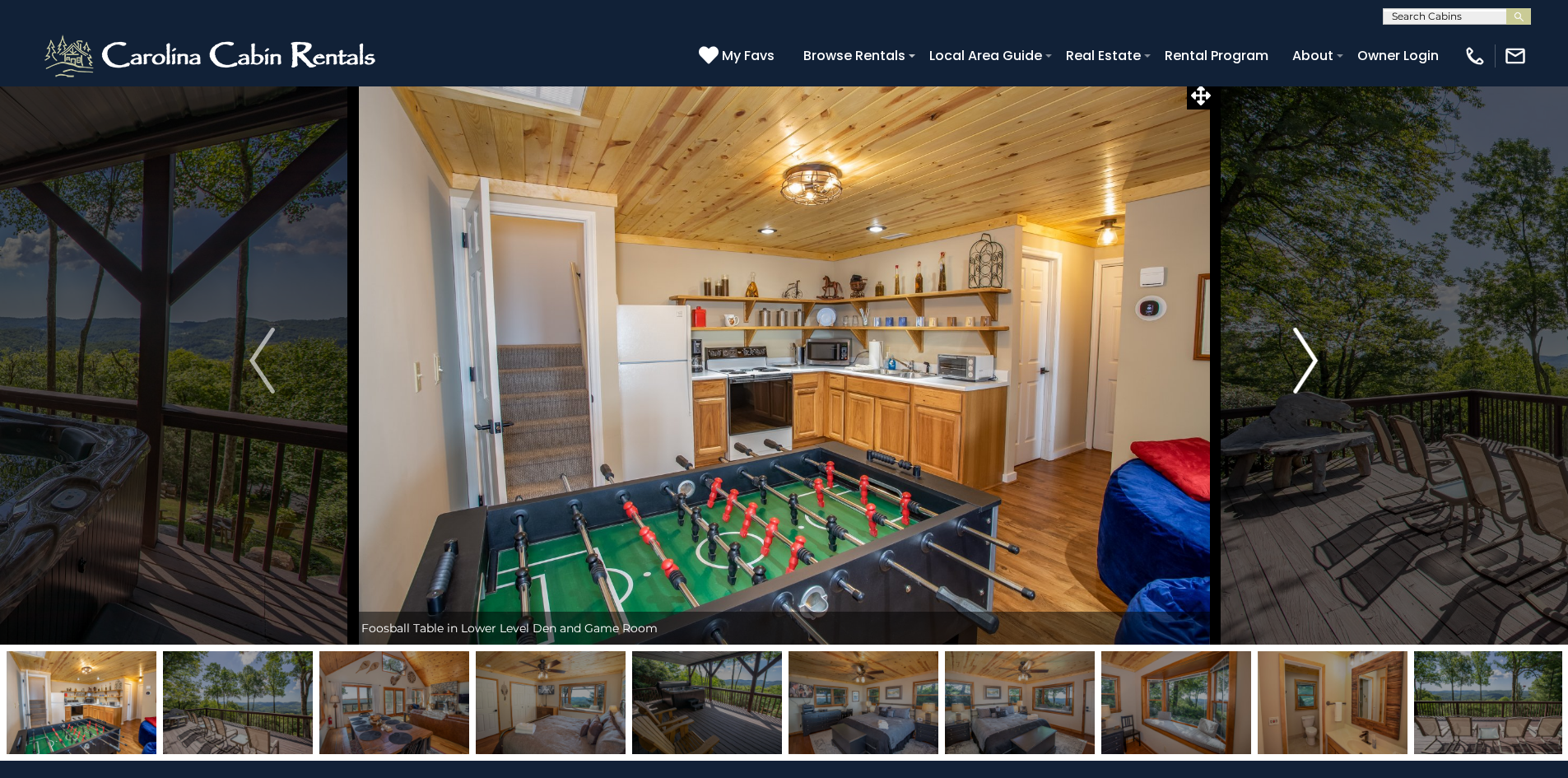
click at [1318, 363] on img "Next" at bounding box center [1306, 360] width 25 height 66
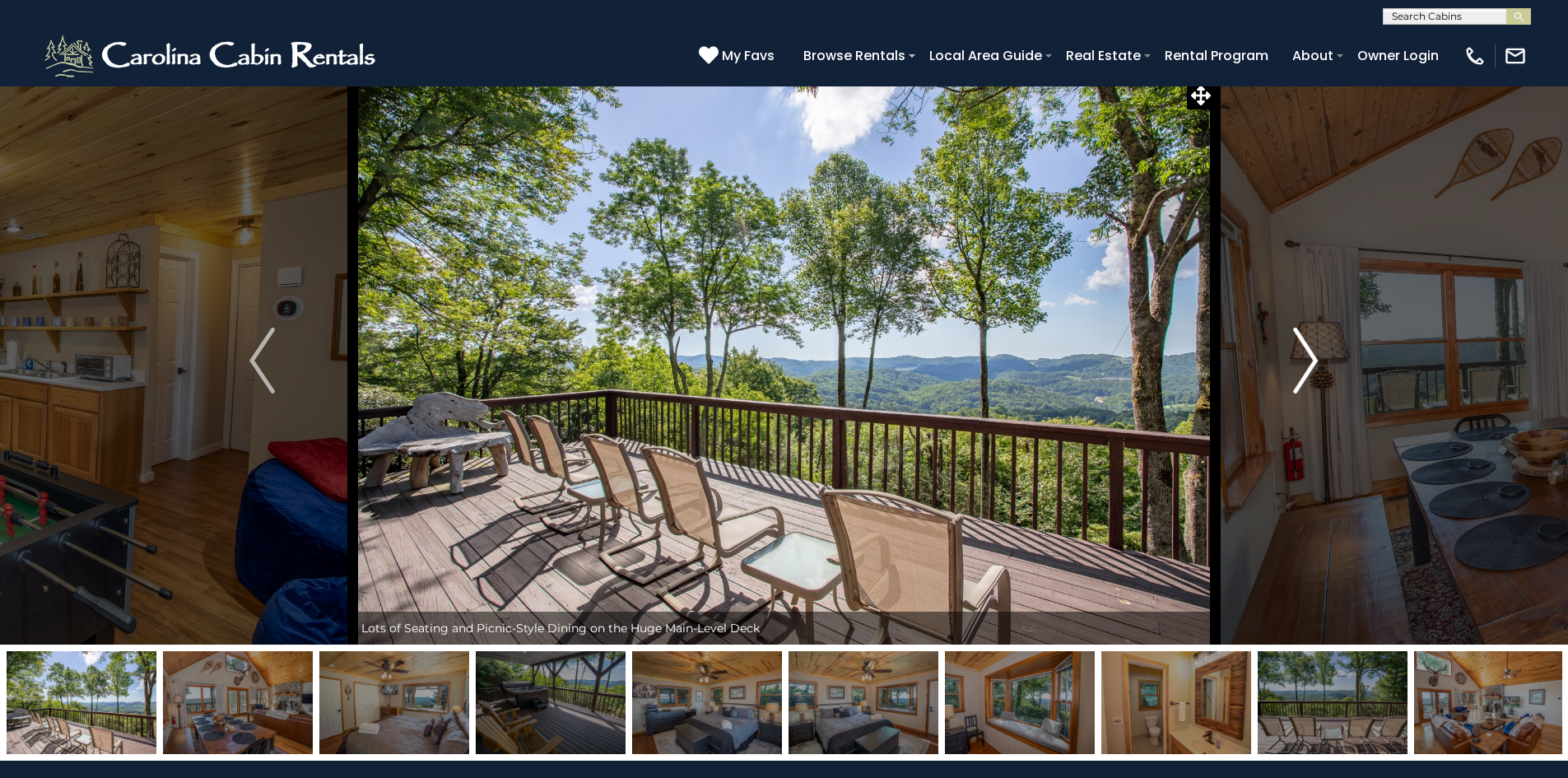
click at [1318, 363] on img "Next" at bounding box center [1306, 360] width 25 height 66
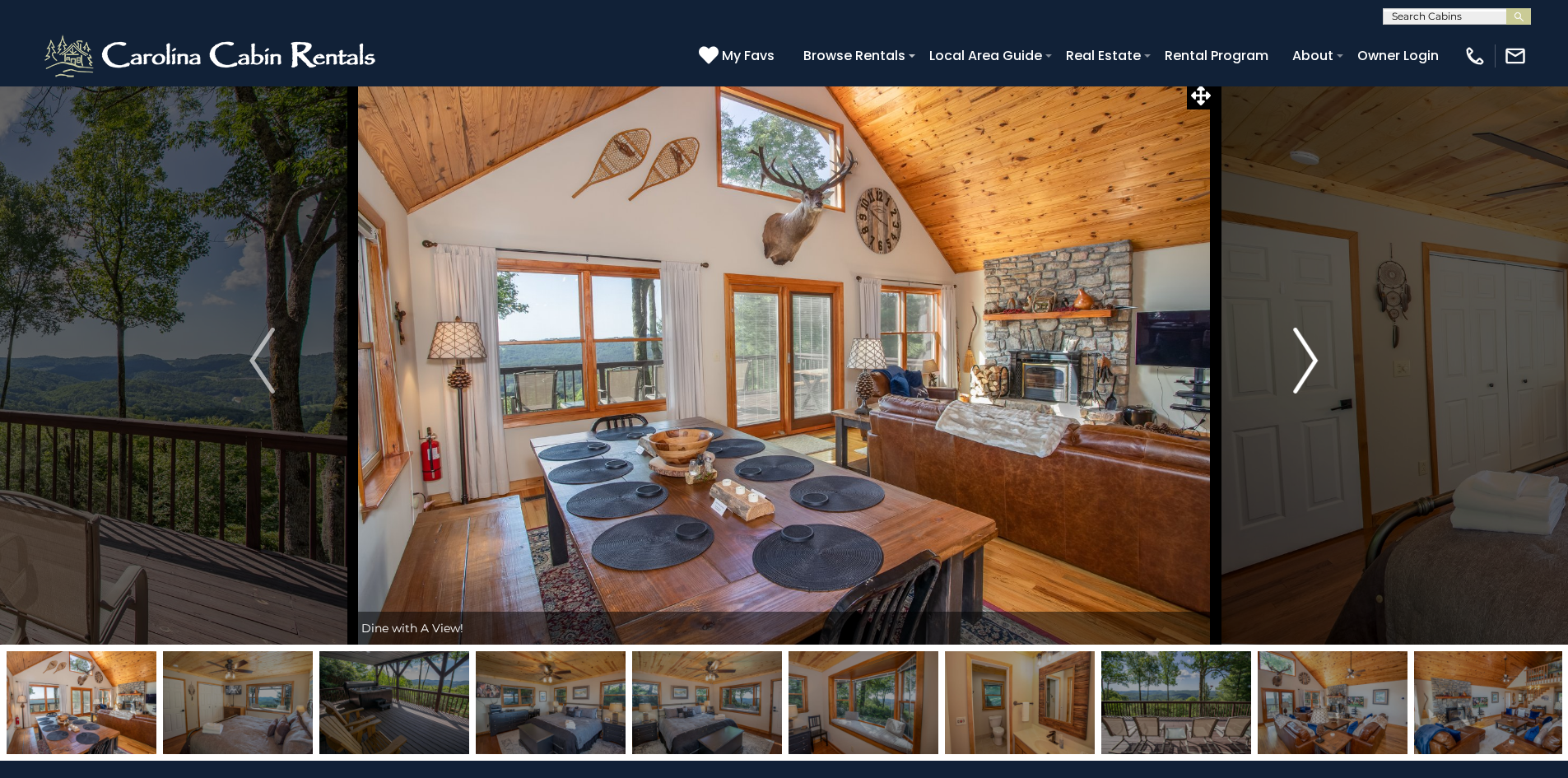
click at [1318, 363] on img "Next" at bounding box center [1306, 360] width 25 height 66
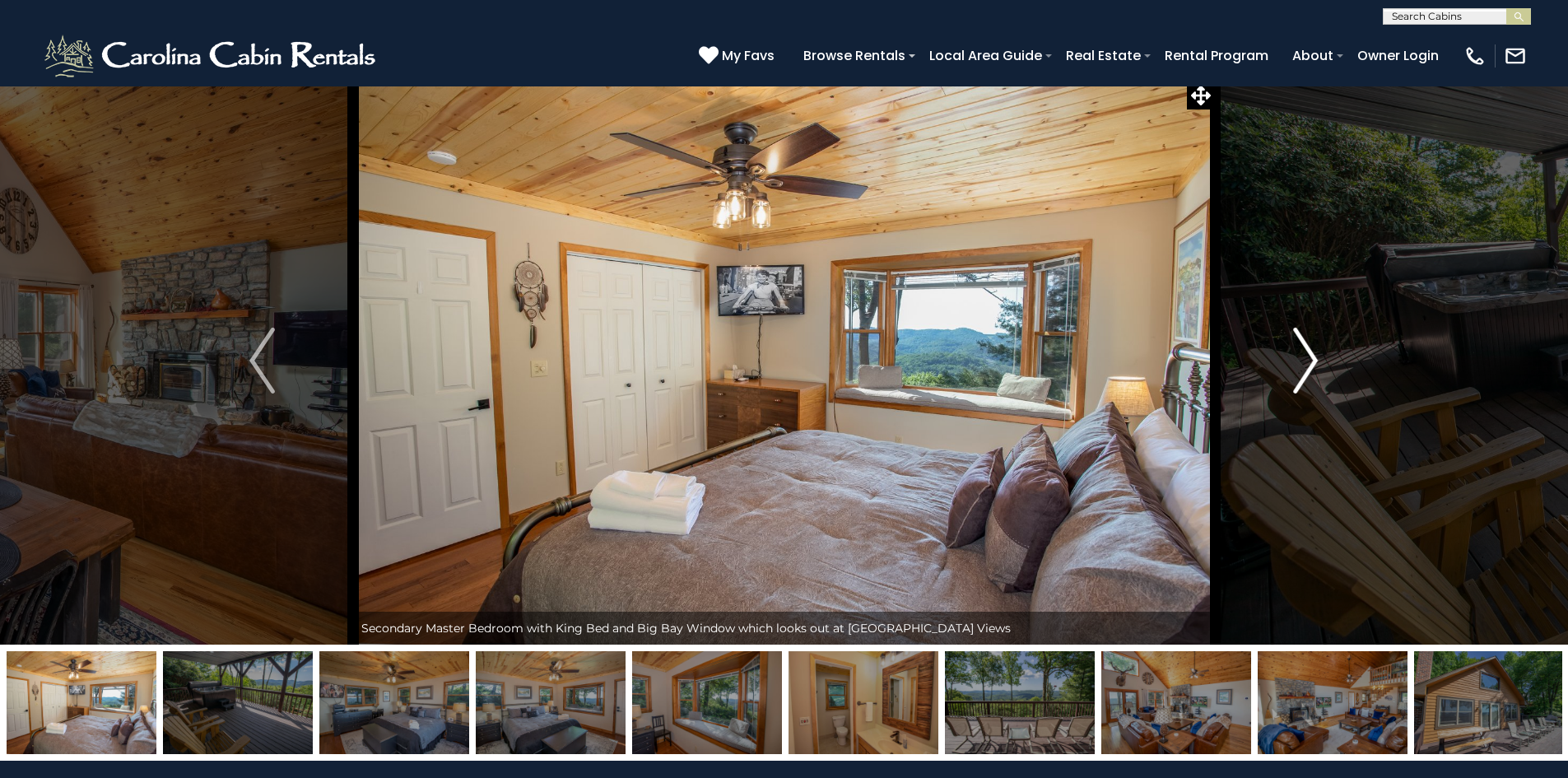
click at [1318, 363] on img "Next" at bounding box center [1306, 360] width 25 height 66
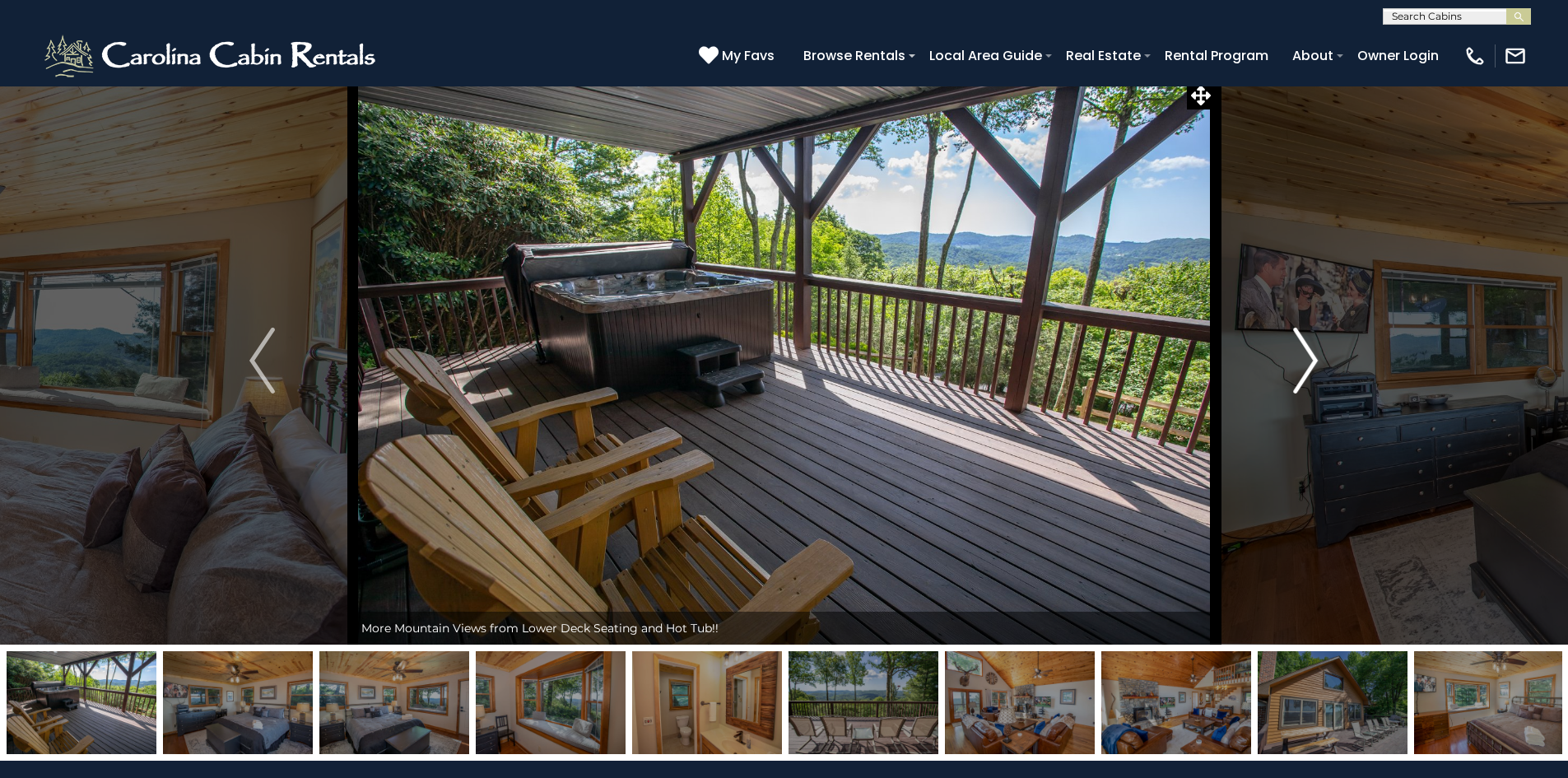
click at [1318, 363] on img "Next" at bounding box center [1306, 360] width 25 height 66
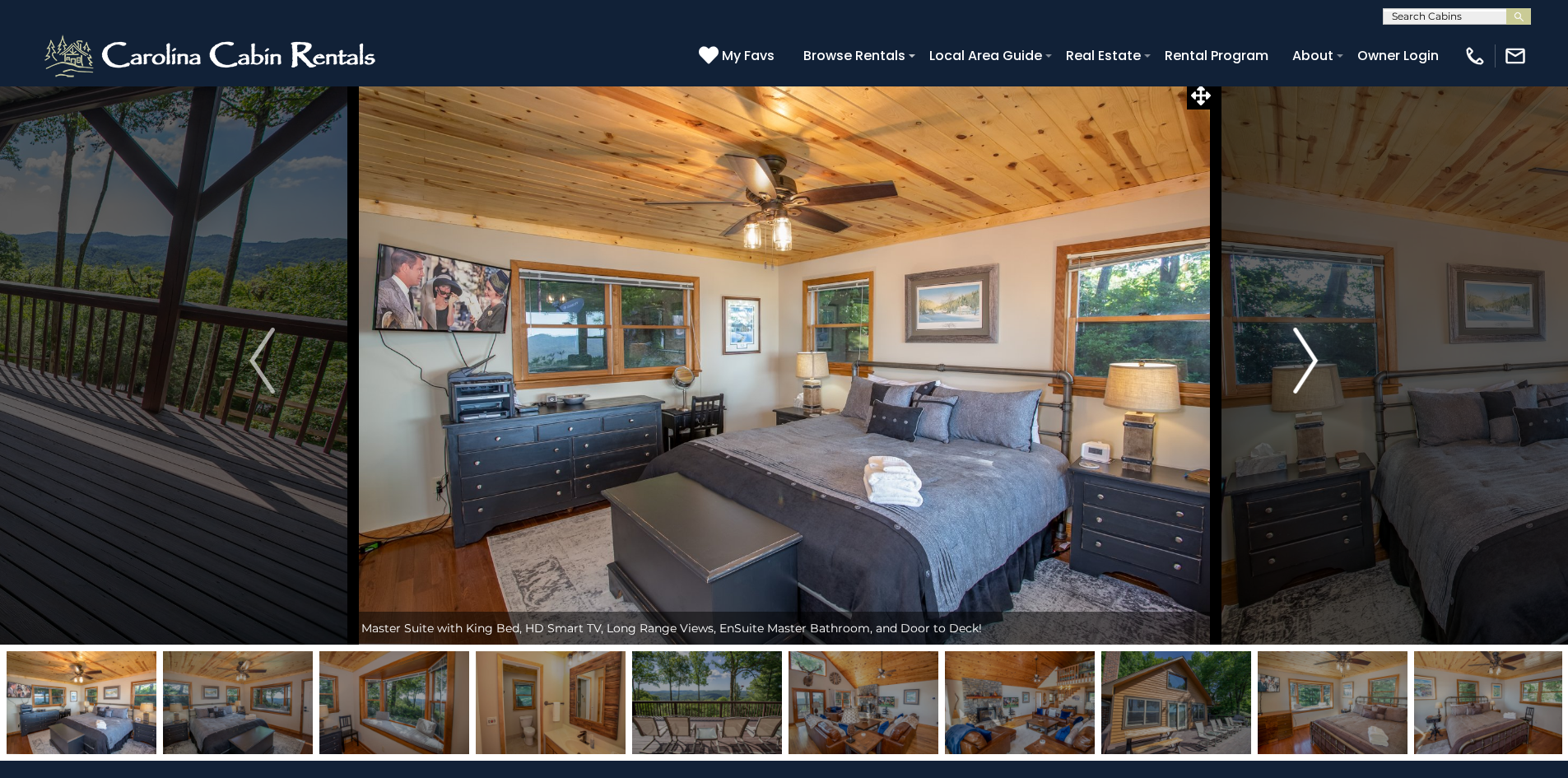
click at [1318, 358] on img "Next" at bounding box center [1306, 360] width 25 height 66
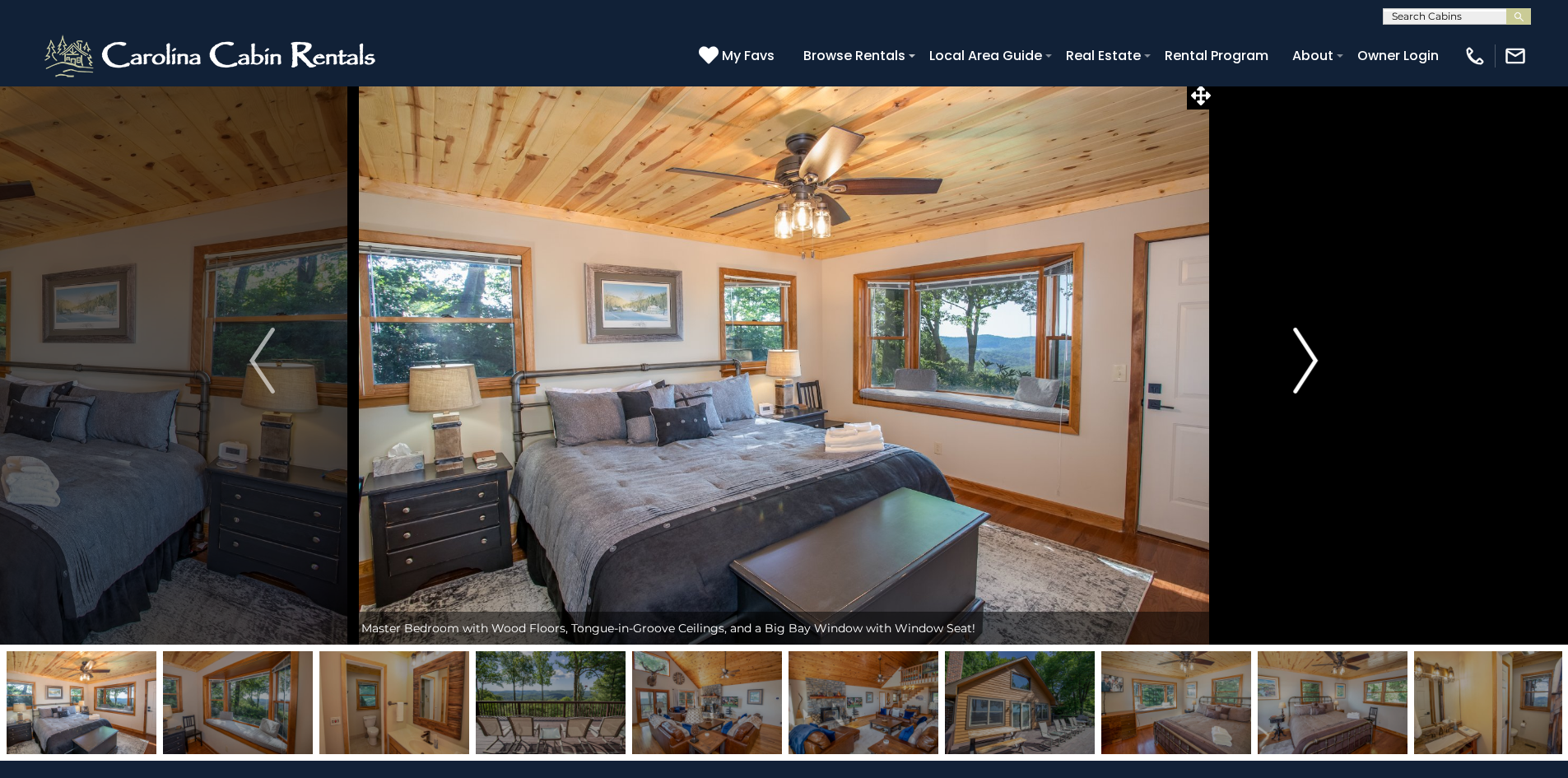
click at [1318, 358] on img "Next" at bounding box center [1306, 360] width 25 height 66
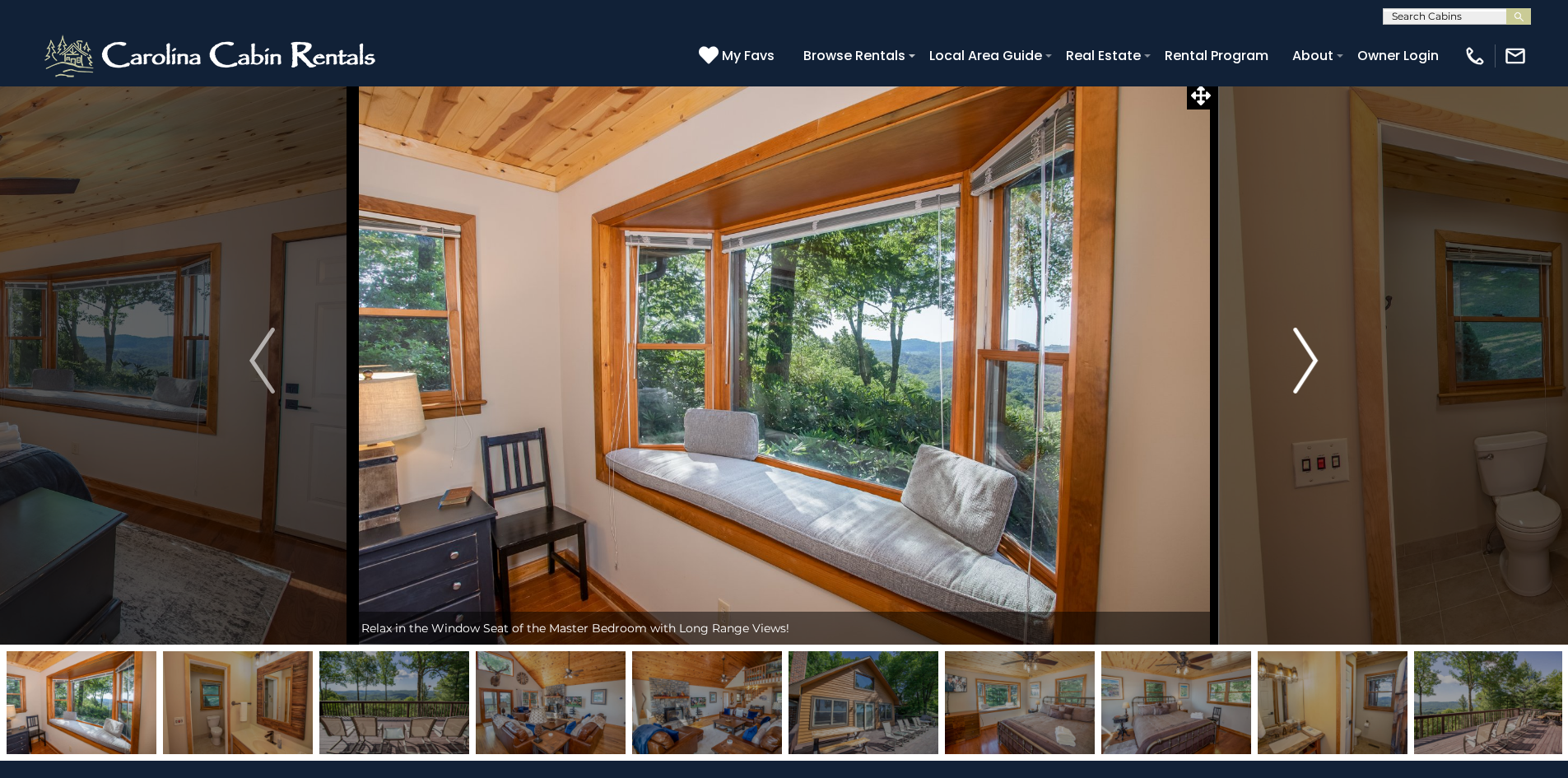
click at [1318, 358] on img "Next" at bounding box center [1306, 360] width 25 height 66
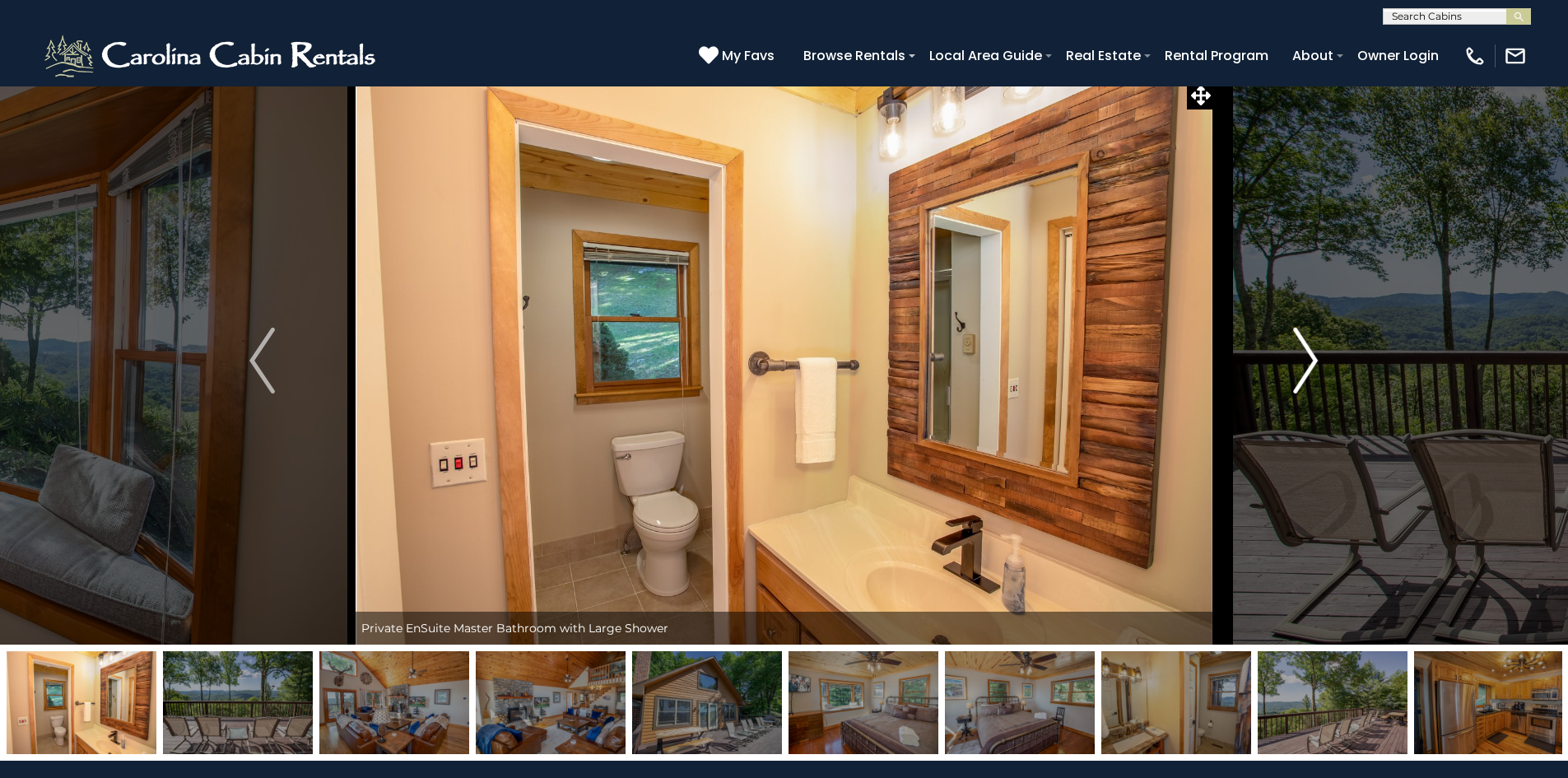
click at [1318, 358] on img "Next" at bounding box center [1306, 360] width 25 height 66
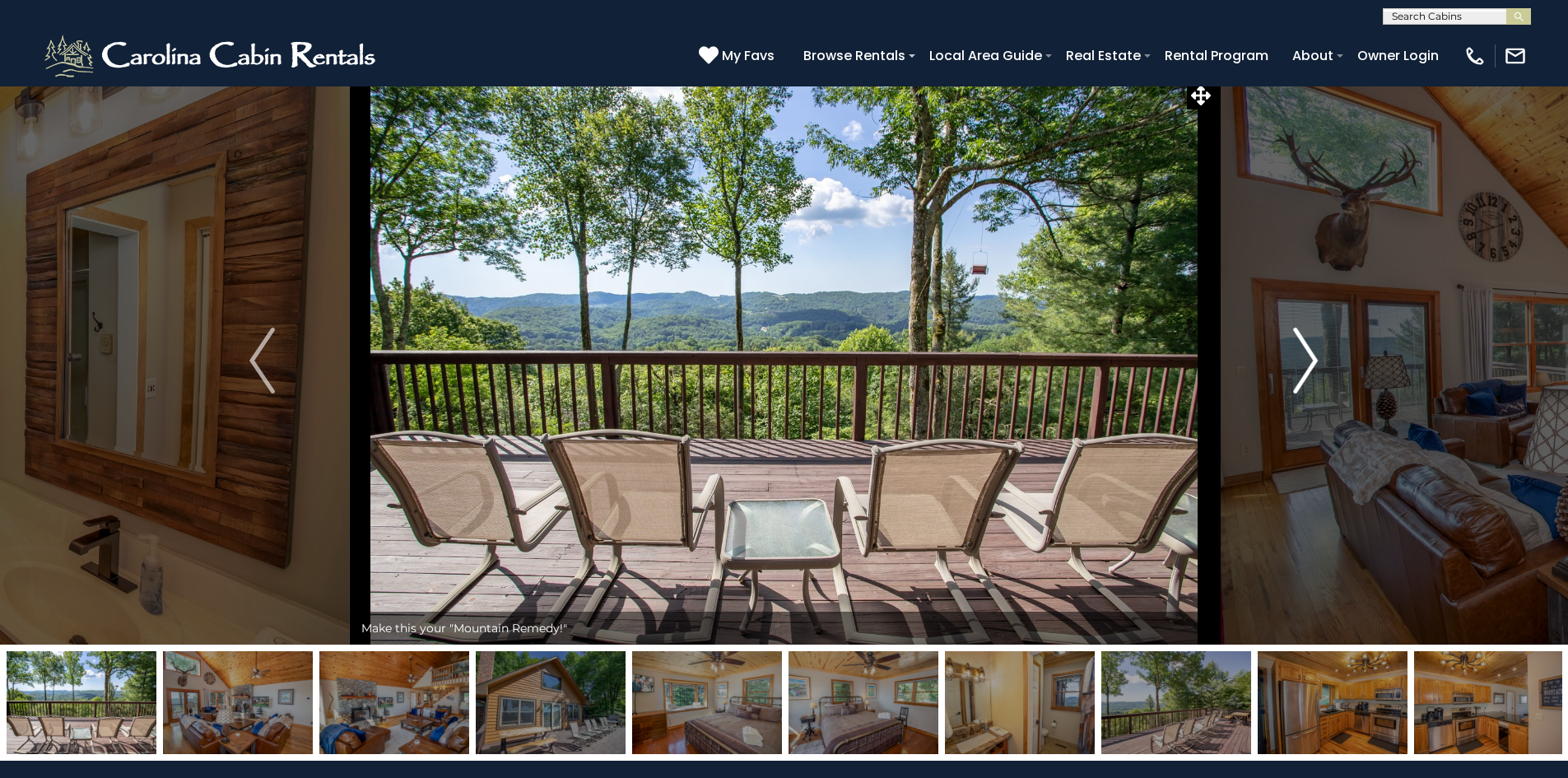
click at [1318, 358] on img "Next" at bounding box center [1306, 360] width 25 height 66
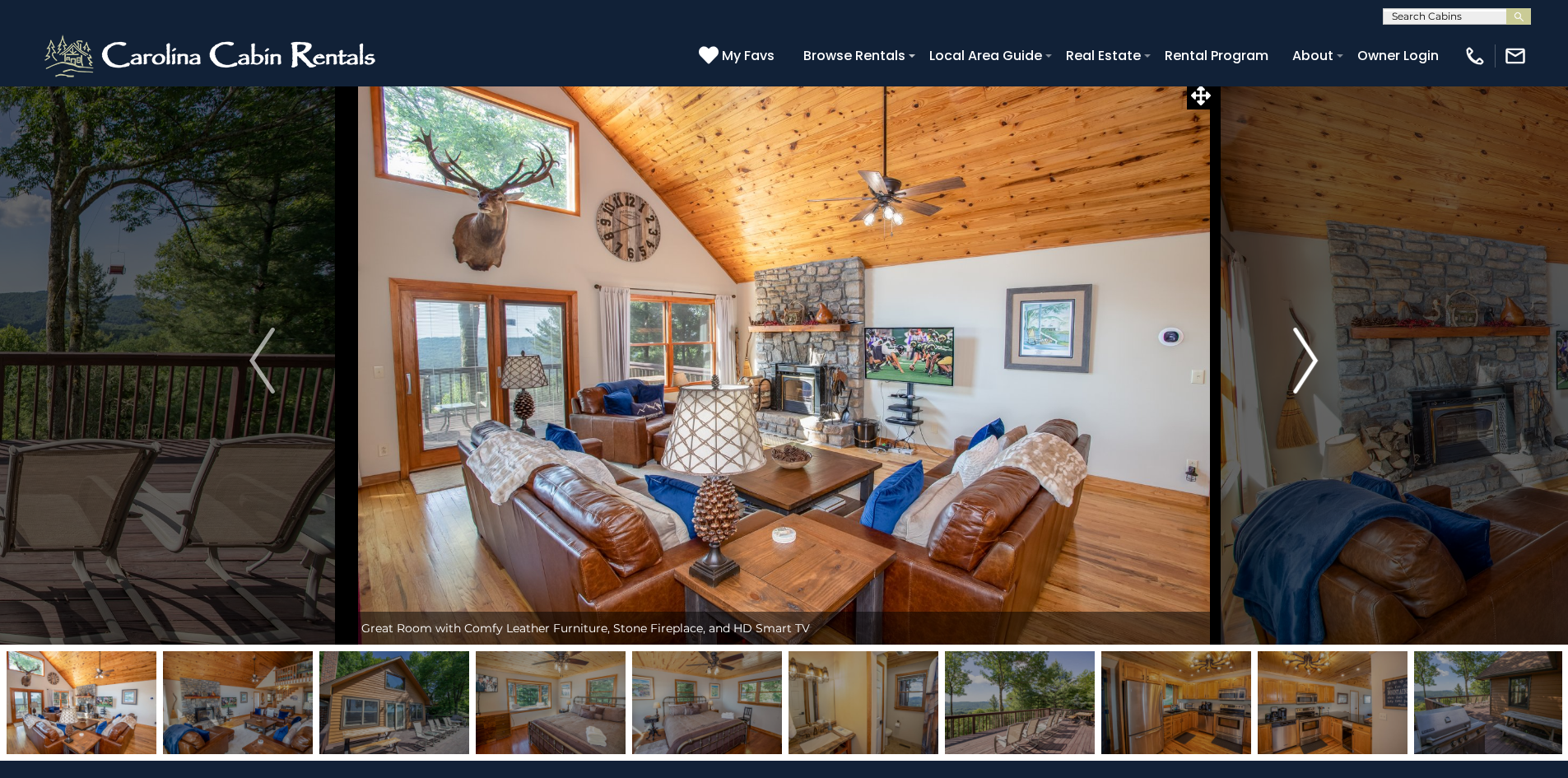
click at [1318, 358] on img "Next" at bounding box center [1306, 360] width 25 height 66
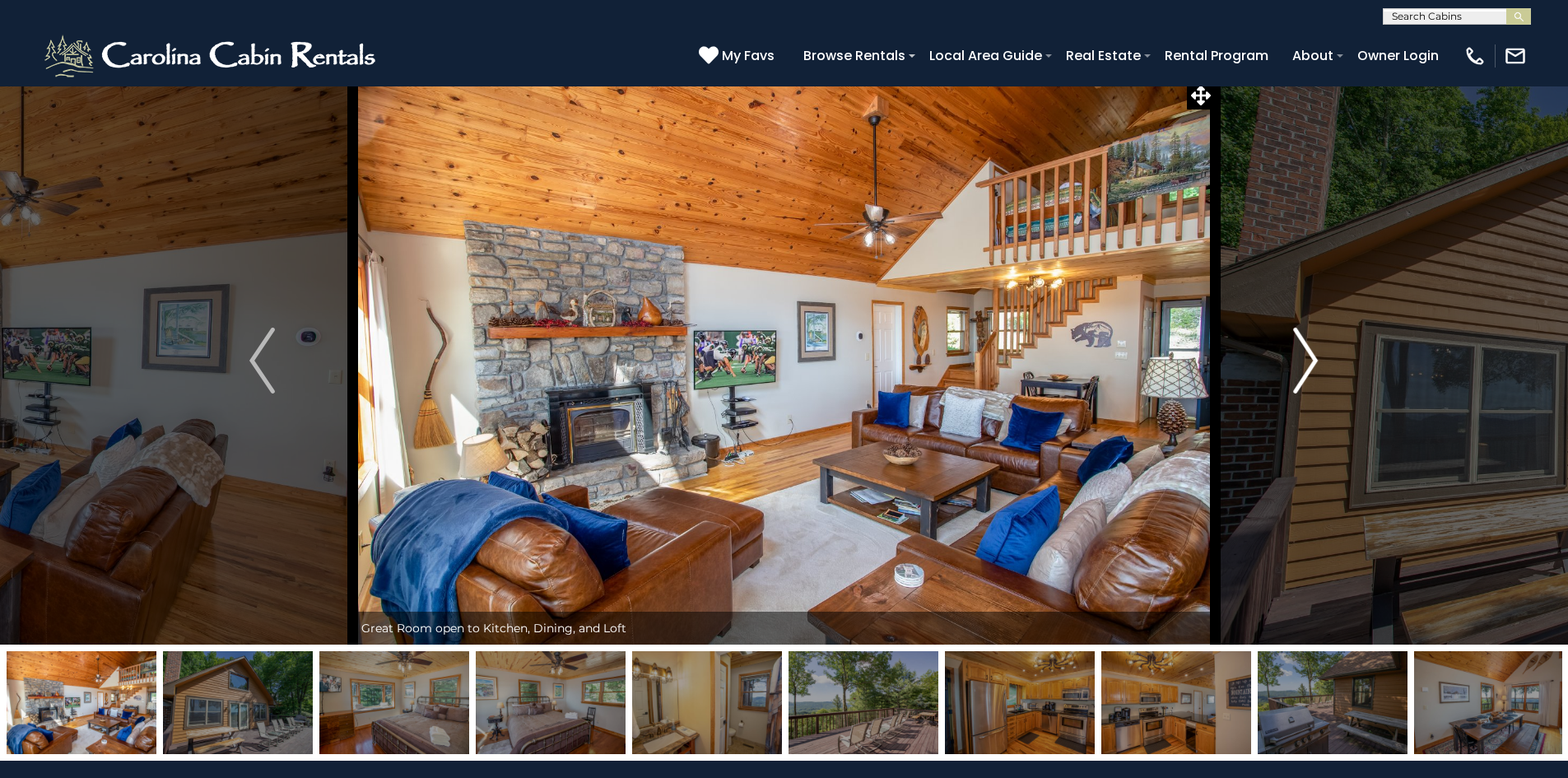
click at [1305, 381] on img "Next" at bounding box center [1306, 360] width 25 height 66
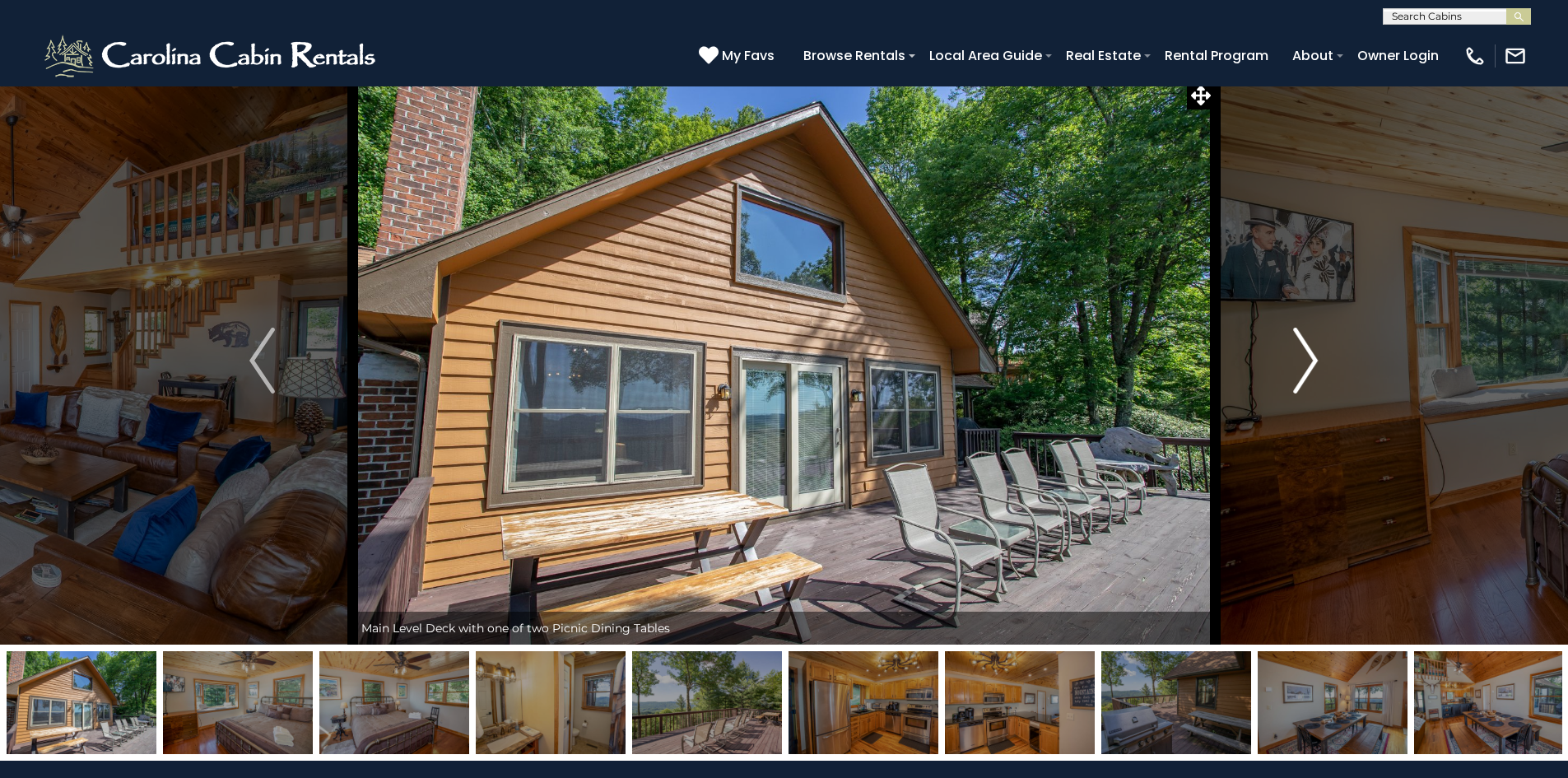
click at [1305, 381] on img "Next" at bounding box center [1306, 360] width 25 height 66
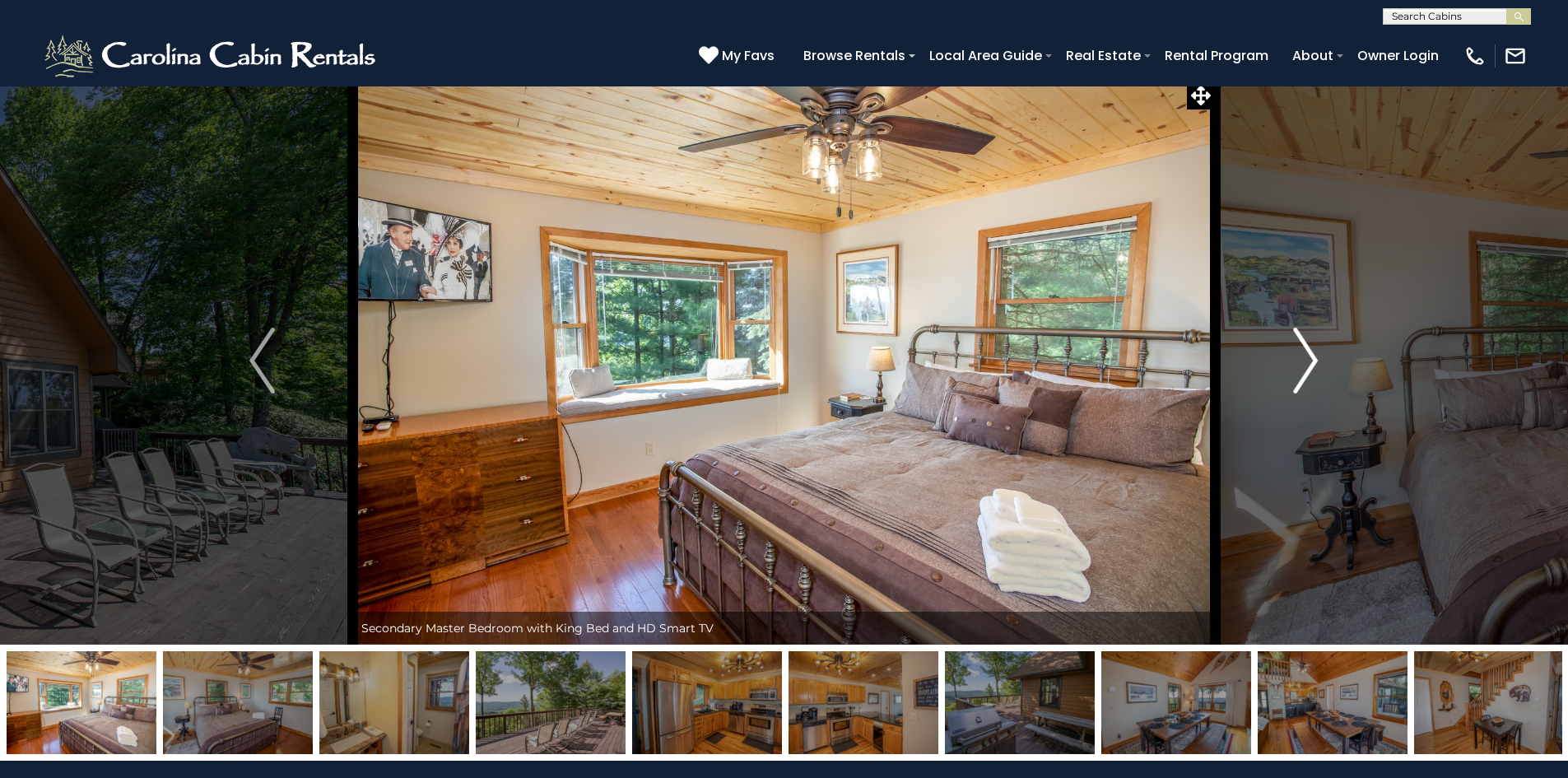
click at [1305, 381] on img "Next" at bounding box center [1306, 360] width 25 height 66
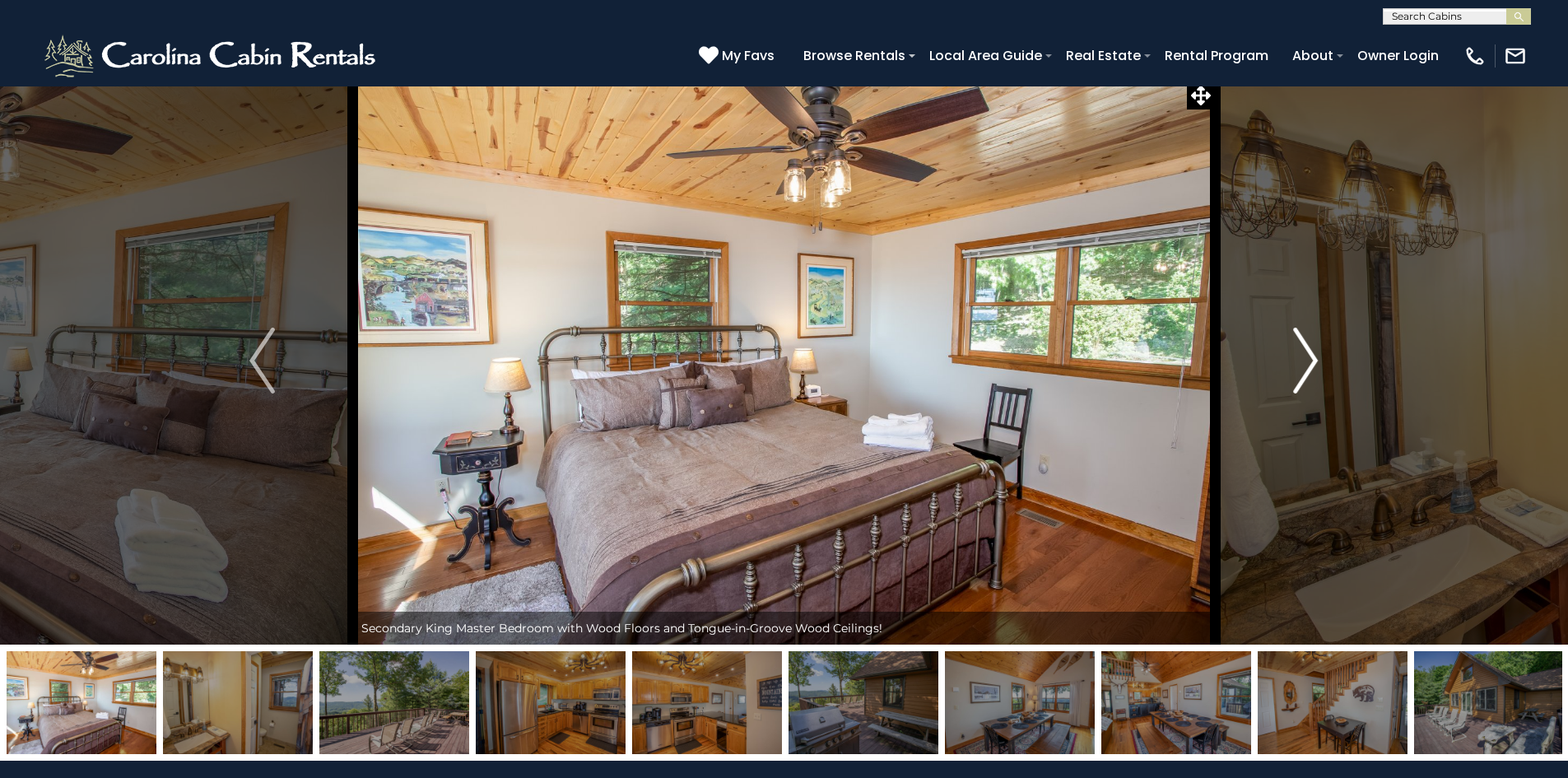
click at [1305, 381] on img "Next" at bounding box center [1306, 360] width 25 height 66
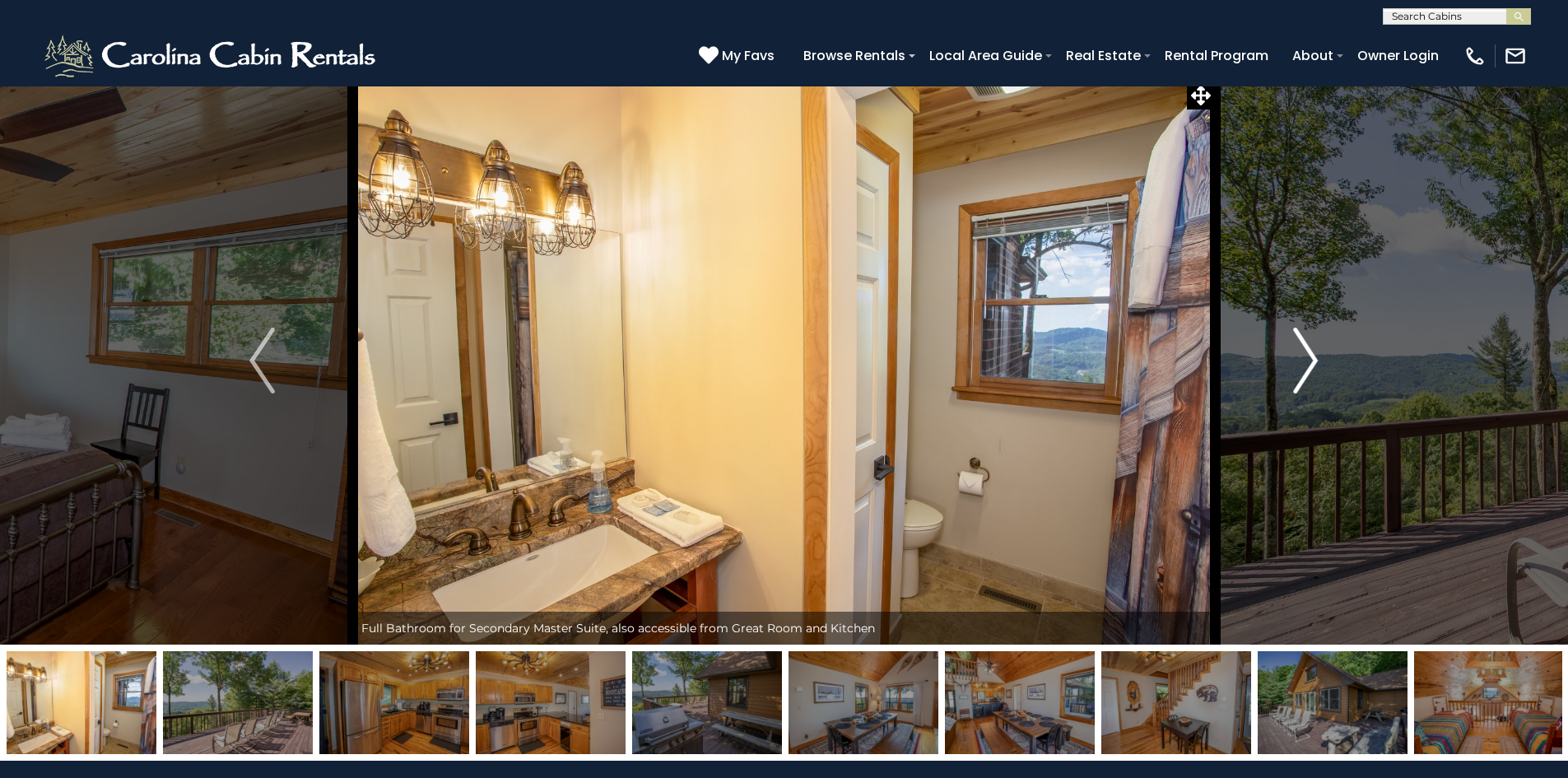
click at [1305, 381] on img "Next" at bounding box center [1306, 360] width 25 height 66
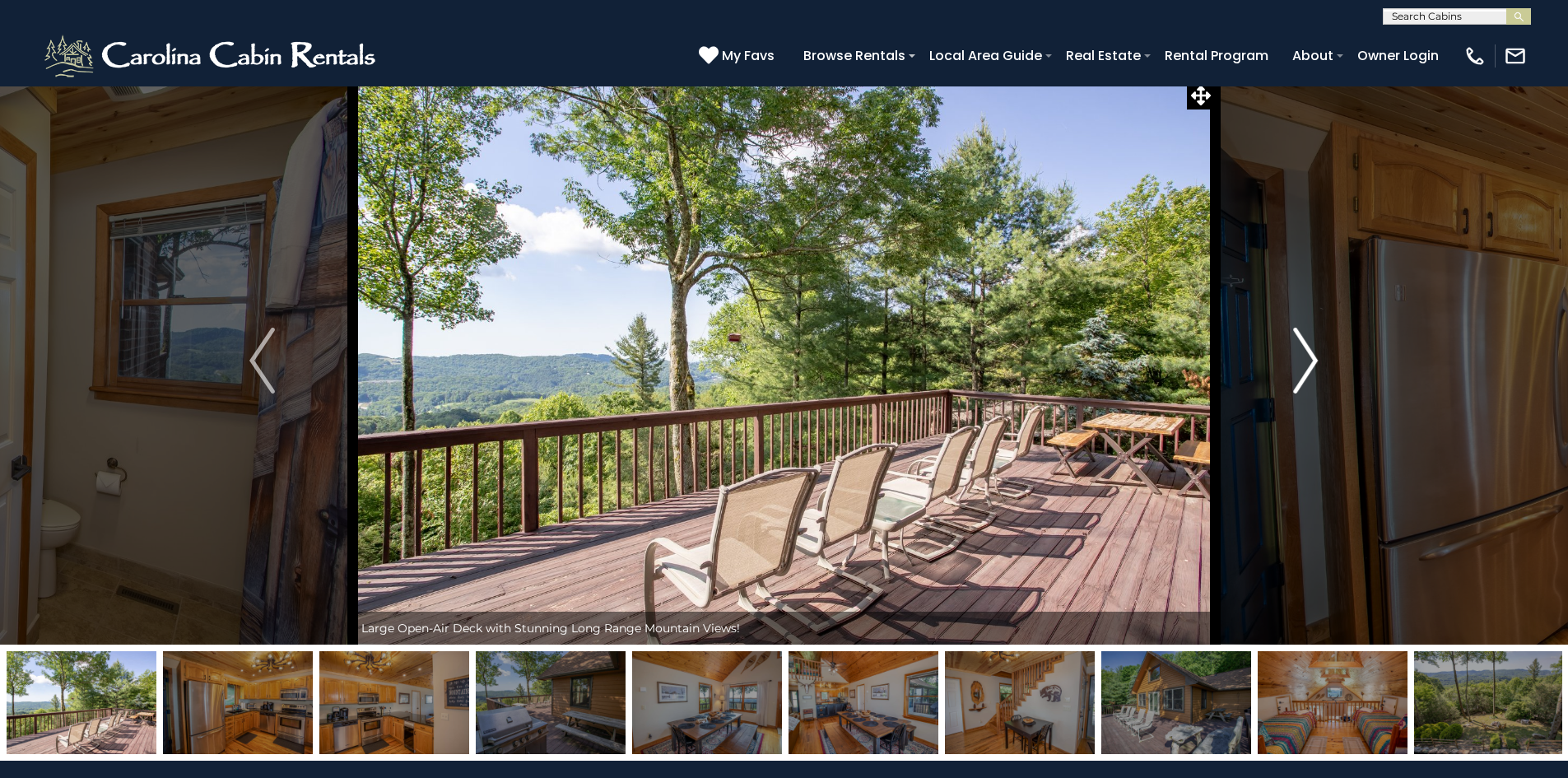
click at [1305, 381] on img "Next" at bounding box center [1306, 360] width 25 height 66
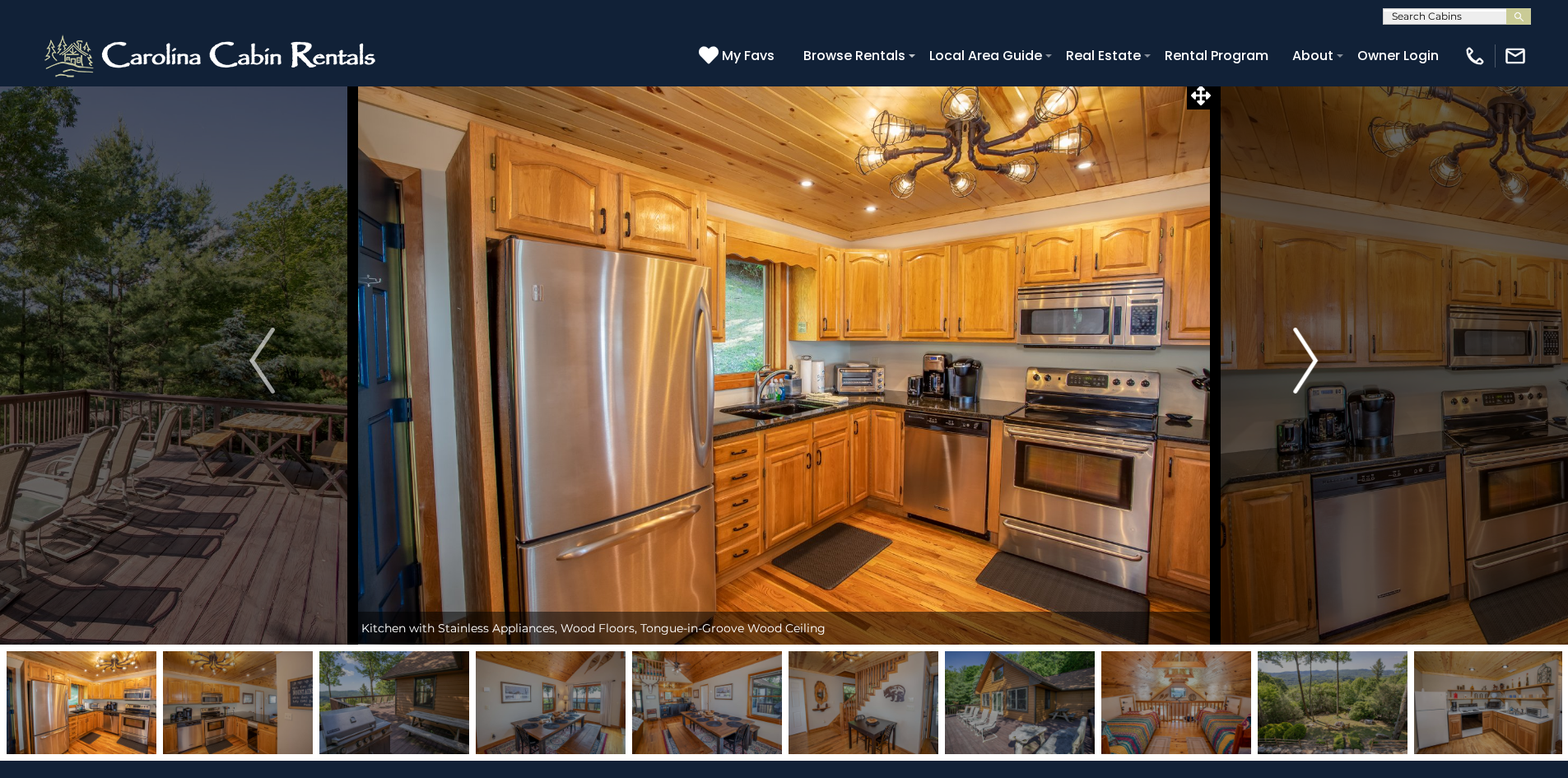
click at [1305, 381] on img "Next" at bounding box center [1306, 360] width 25 height 66
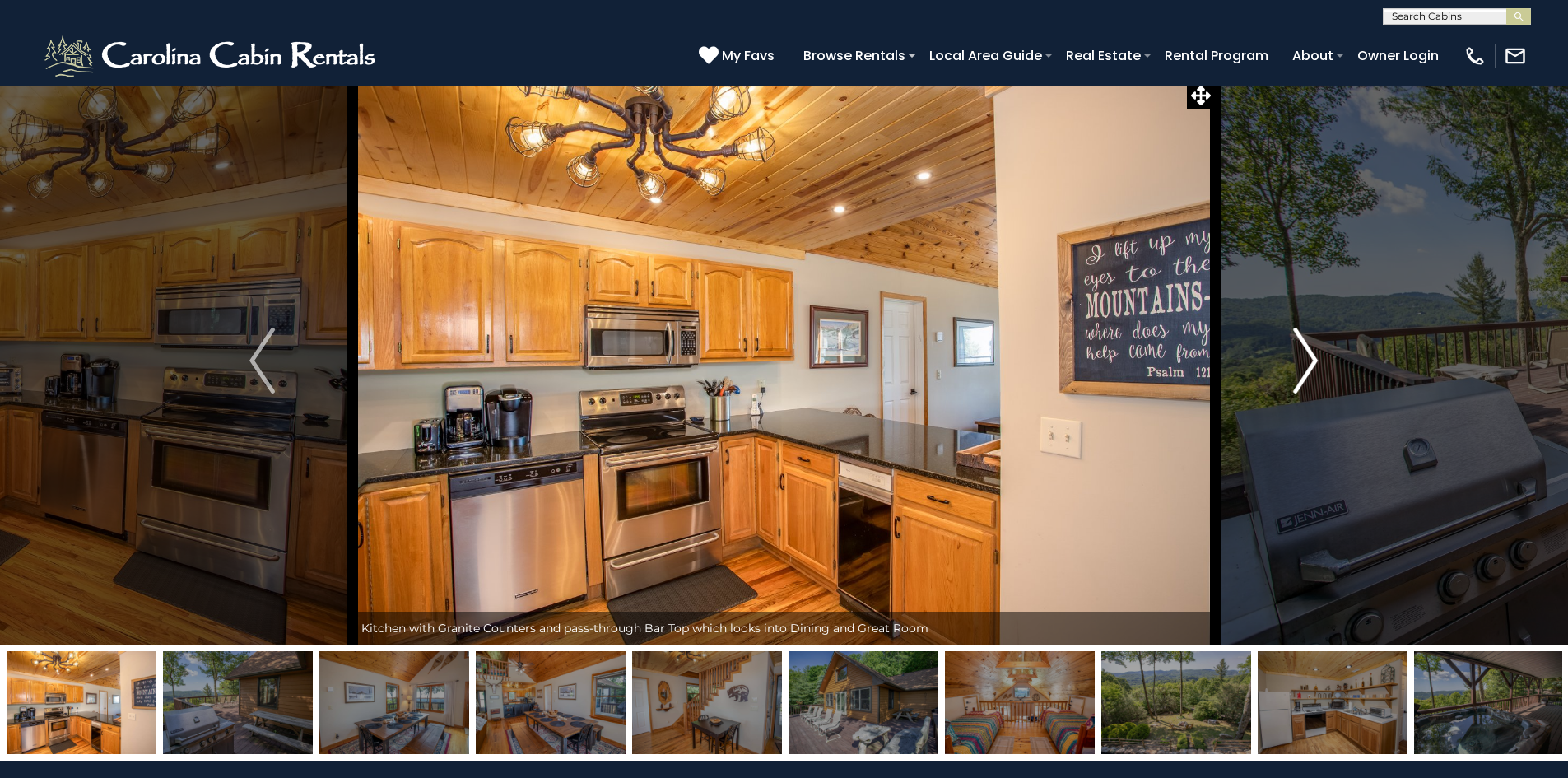
click at [1305, 381] on img "Next" at bounding box center [1306, 360] width 25 height 66
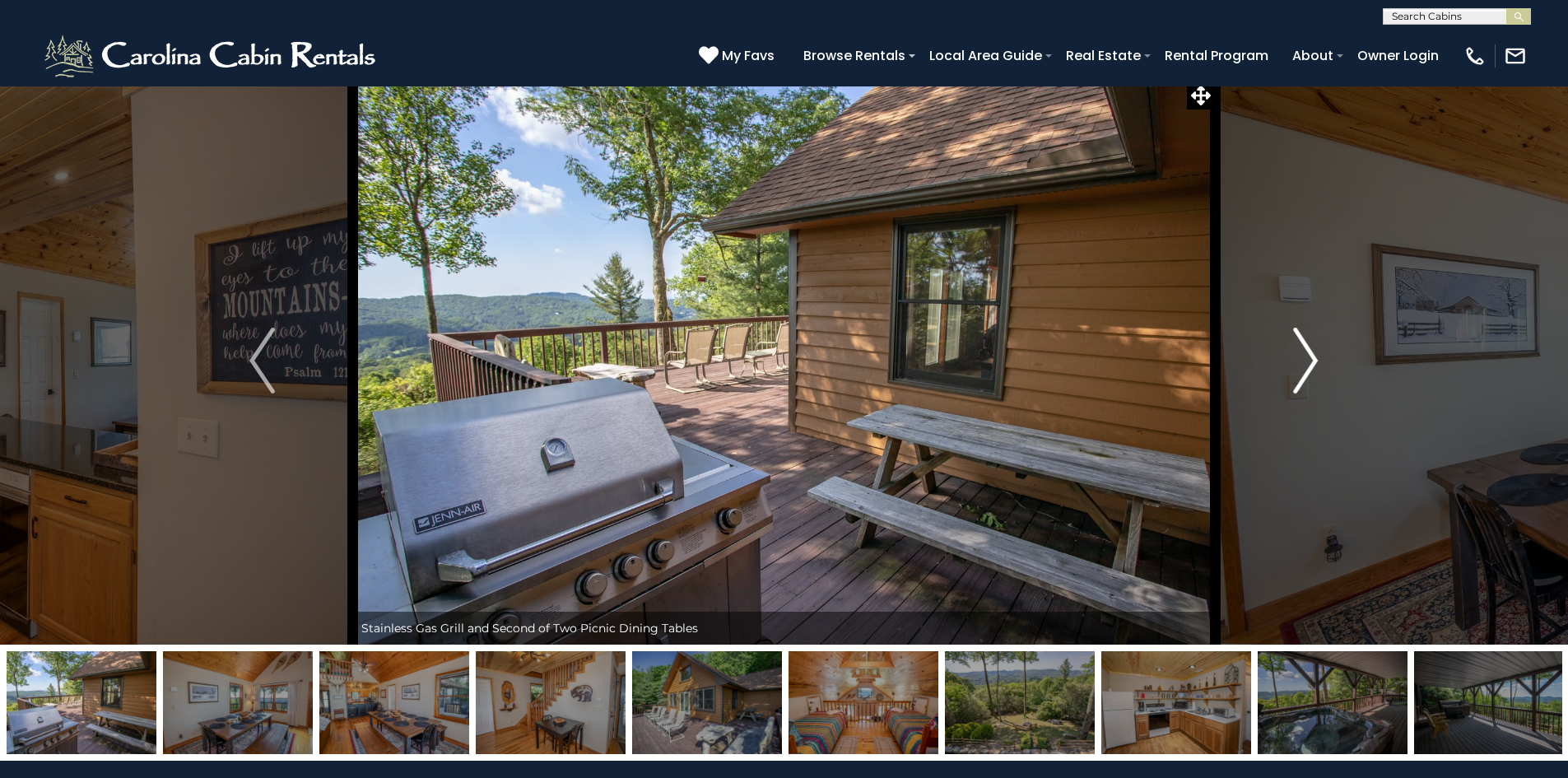
click at [1305, 381] on img "Next" at bounding box center [1306, 360] width 25 height 66
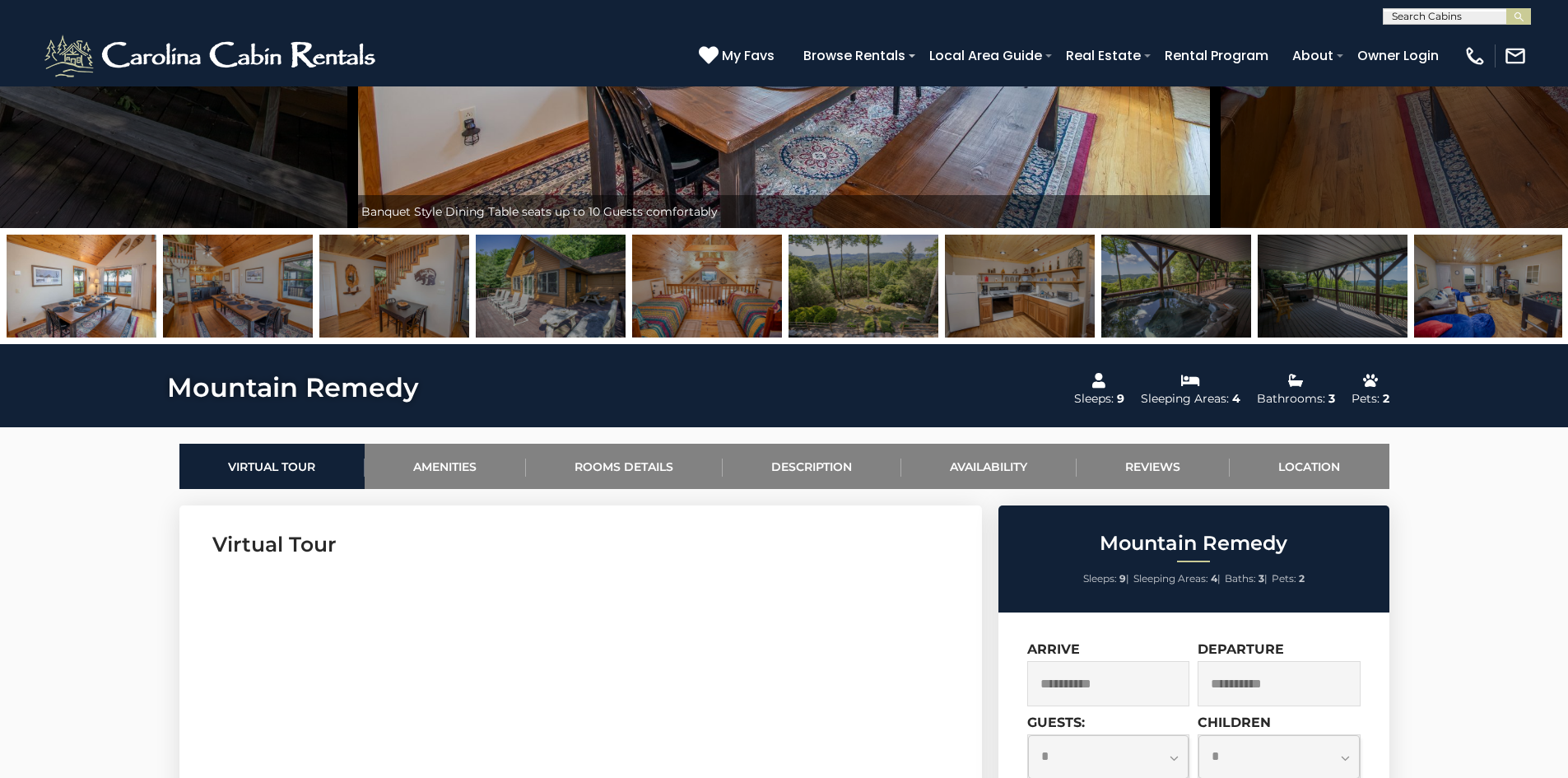
scroll to position [0, 0]
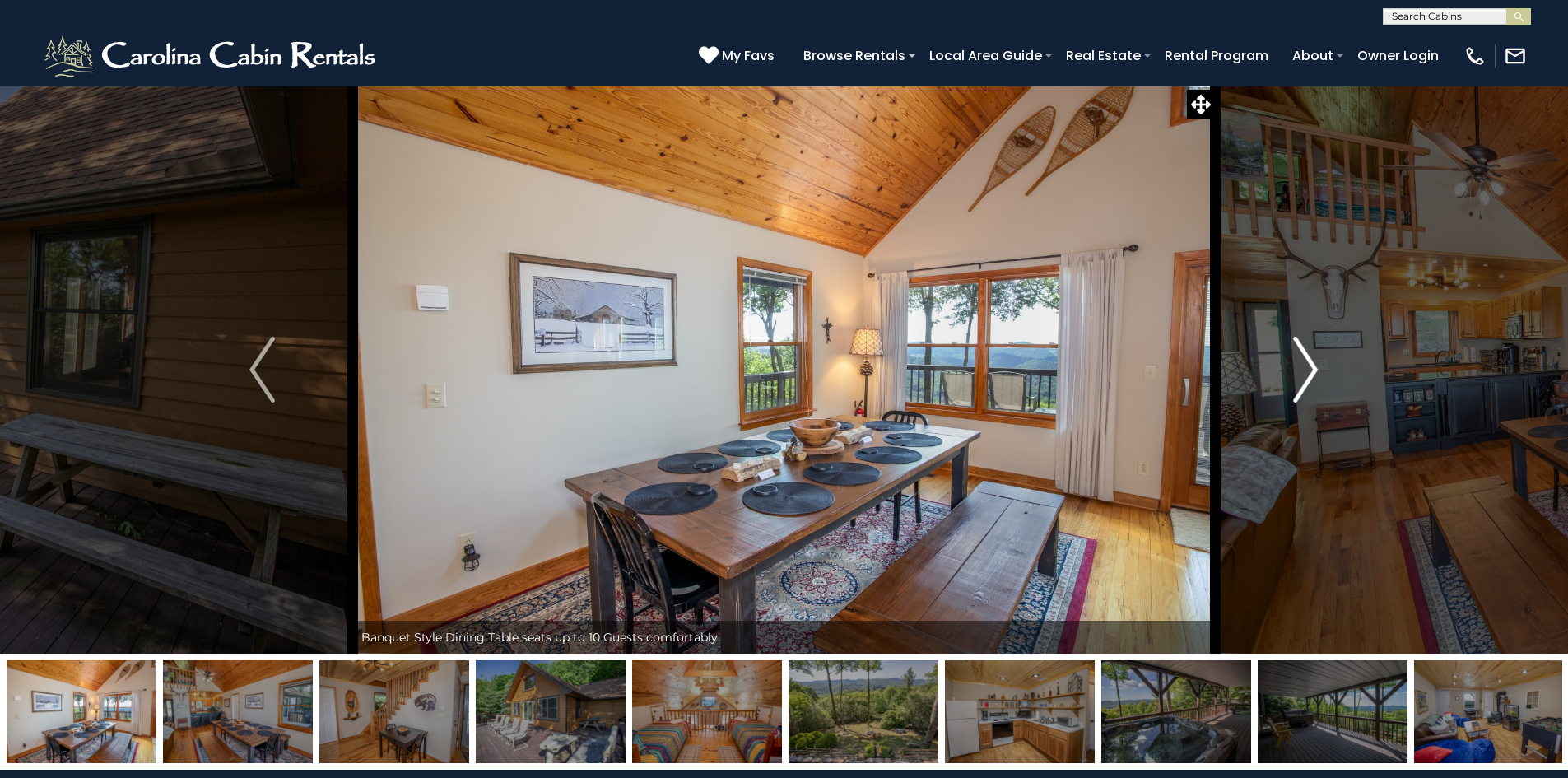
click at [1309, 370] on img "Next" at bounding box center [1306, 369] width 25 height 66
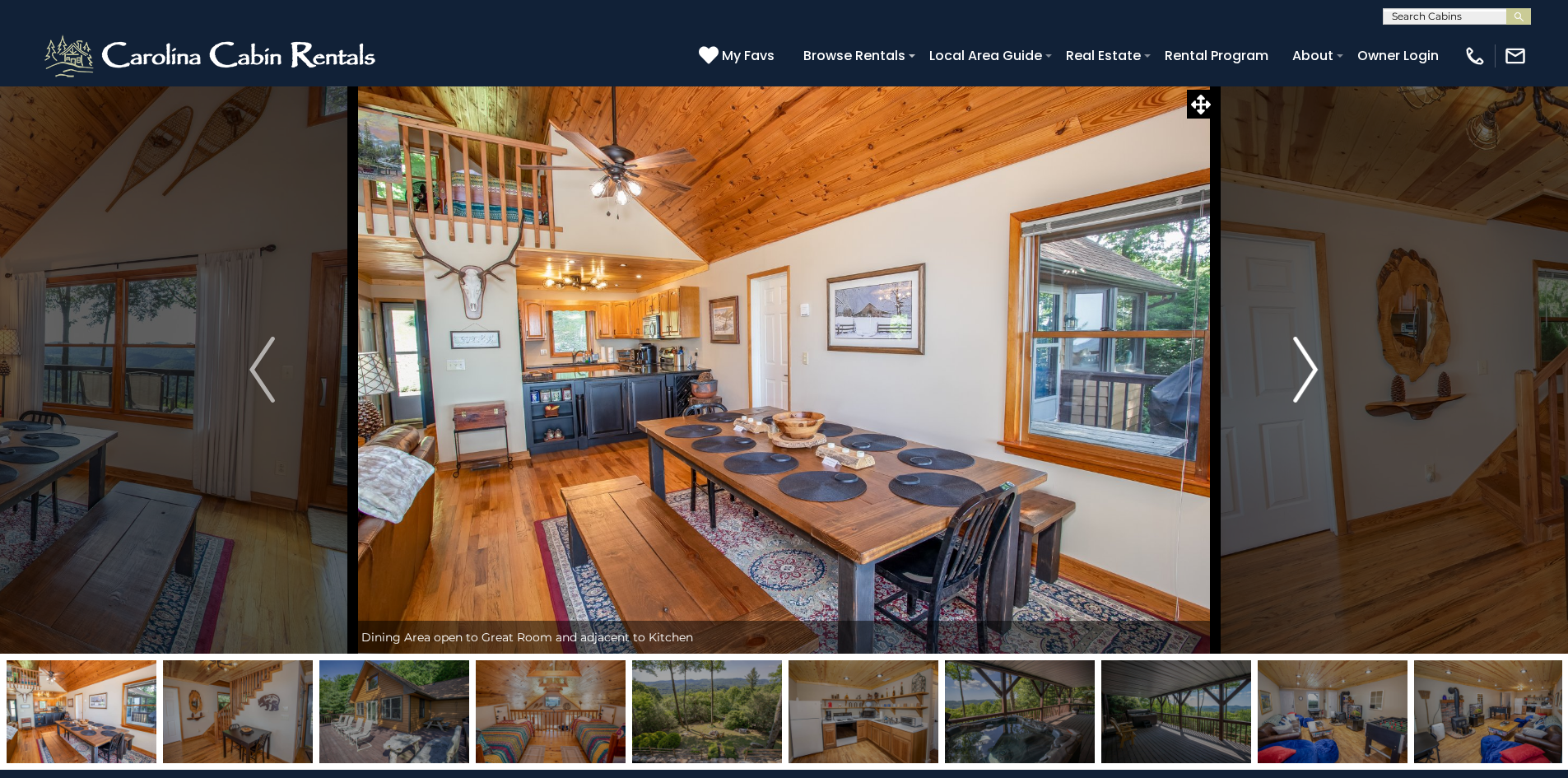
click at [1309, 370] on img "Next" at bounding box center [1306, 369] width 25 height 66
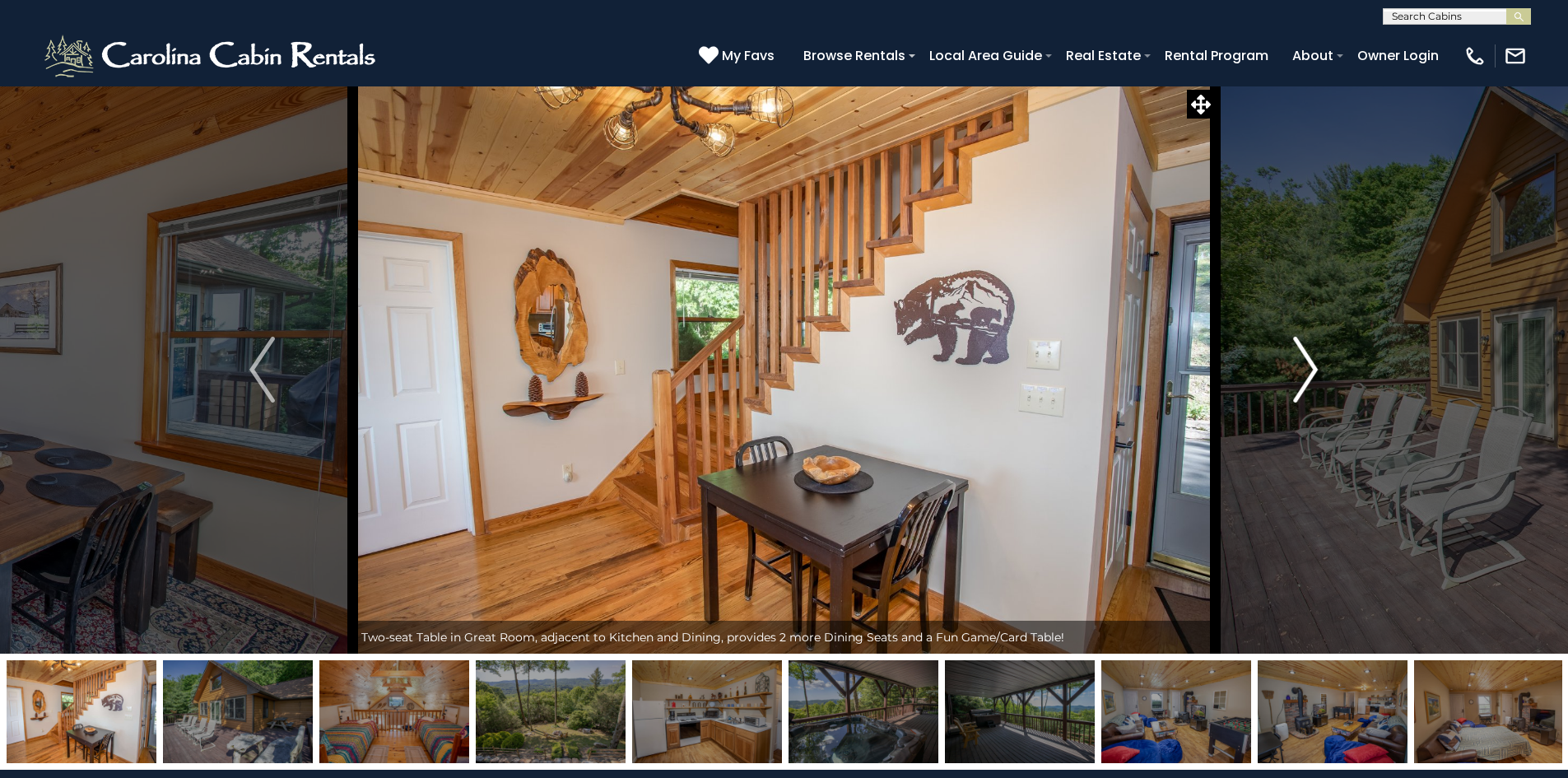
click at [1309, 370] on img "Next" at bounding box center [1306, 369] width 25 height 66
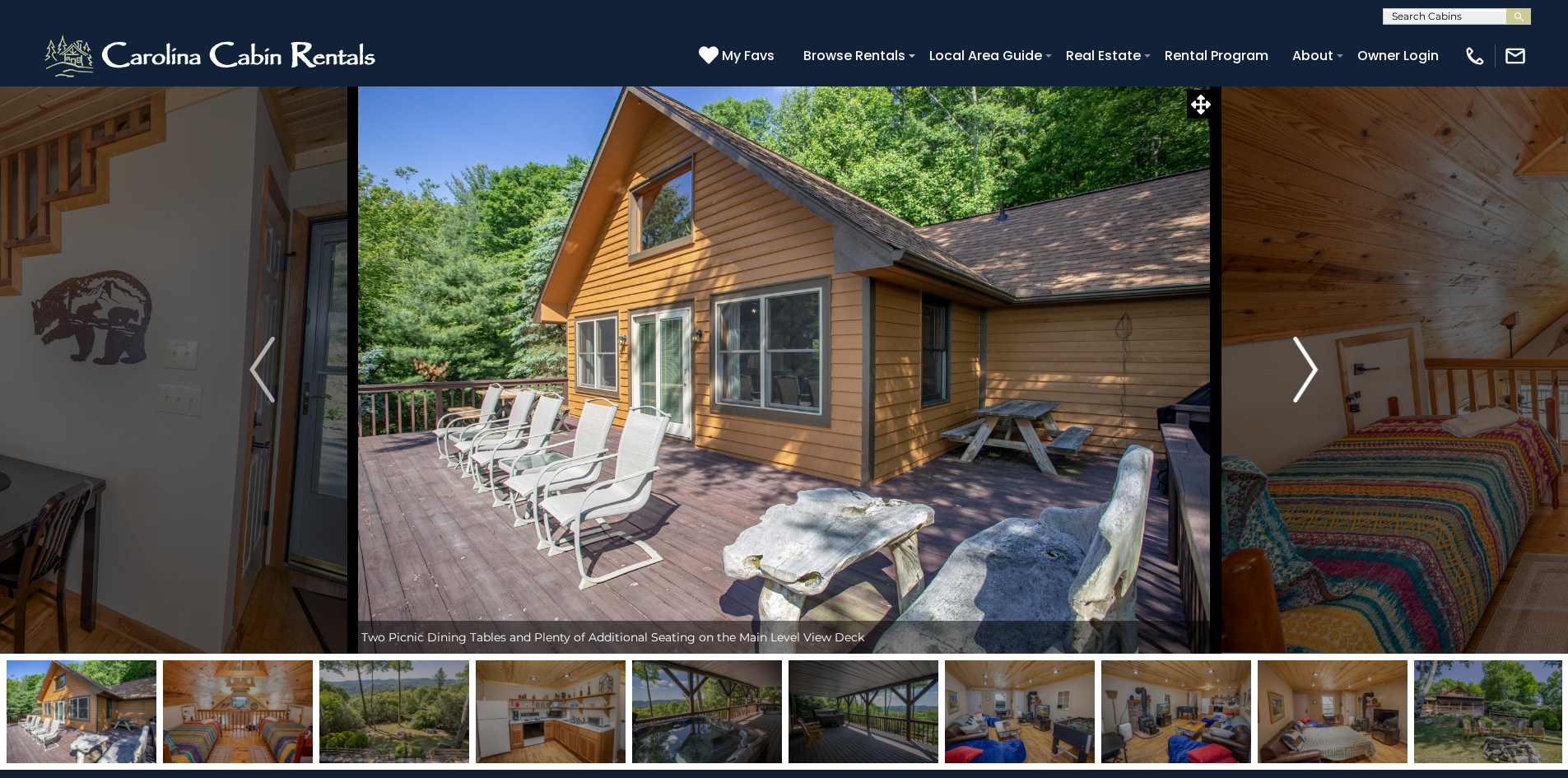
click at [1309, 370] on img "Next" at bounding box center [1306, 369] width 25 height 66
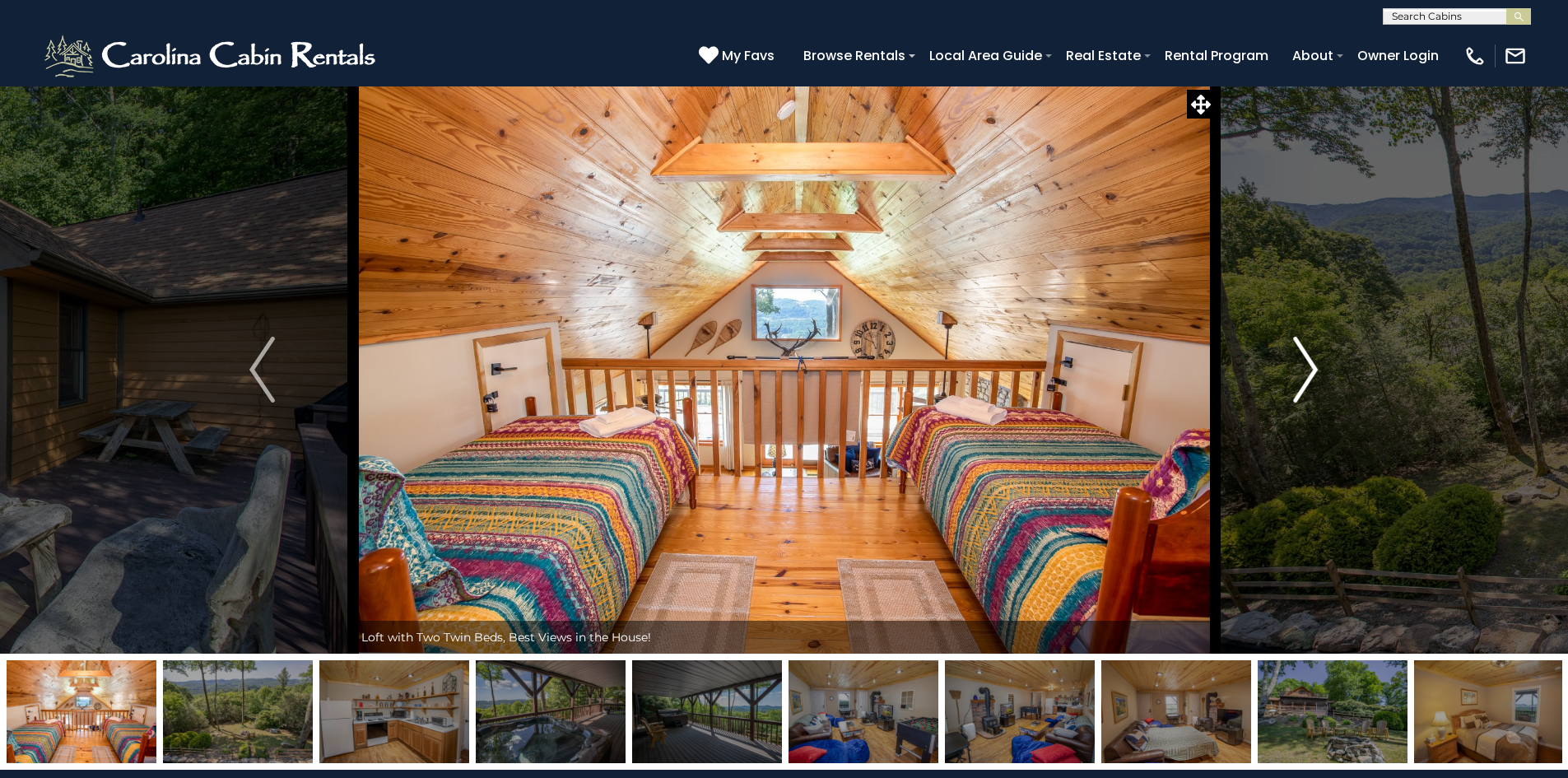
click at [1309, 370] on img "Next" at bounding box center [1306, 369] width 25 height 66
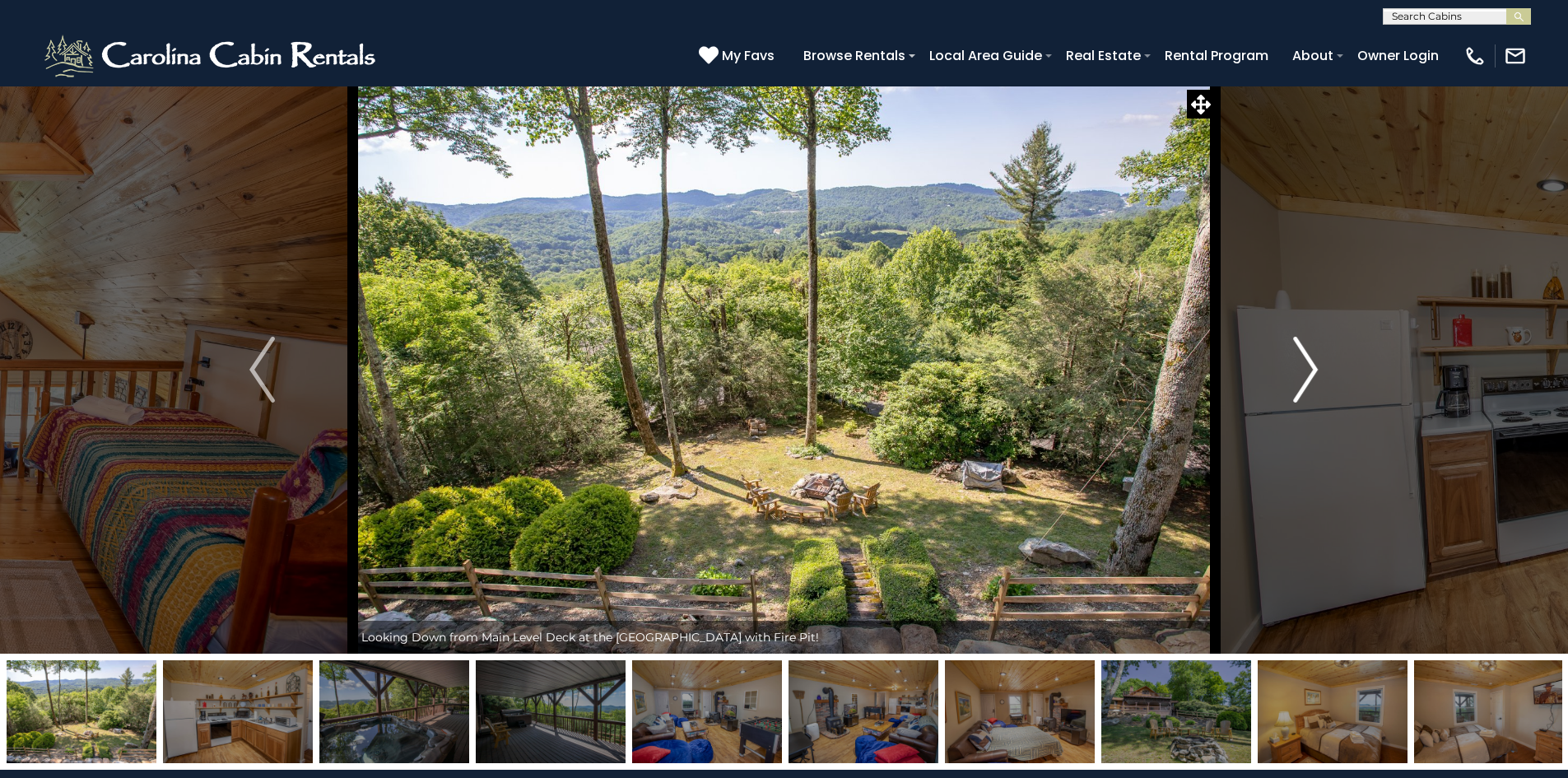
click at [1309, 370] on img "Next" at bounding box center [1306, 369] width 25 height 66
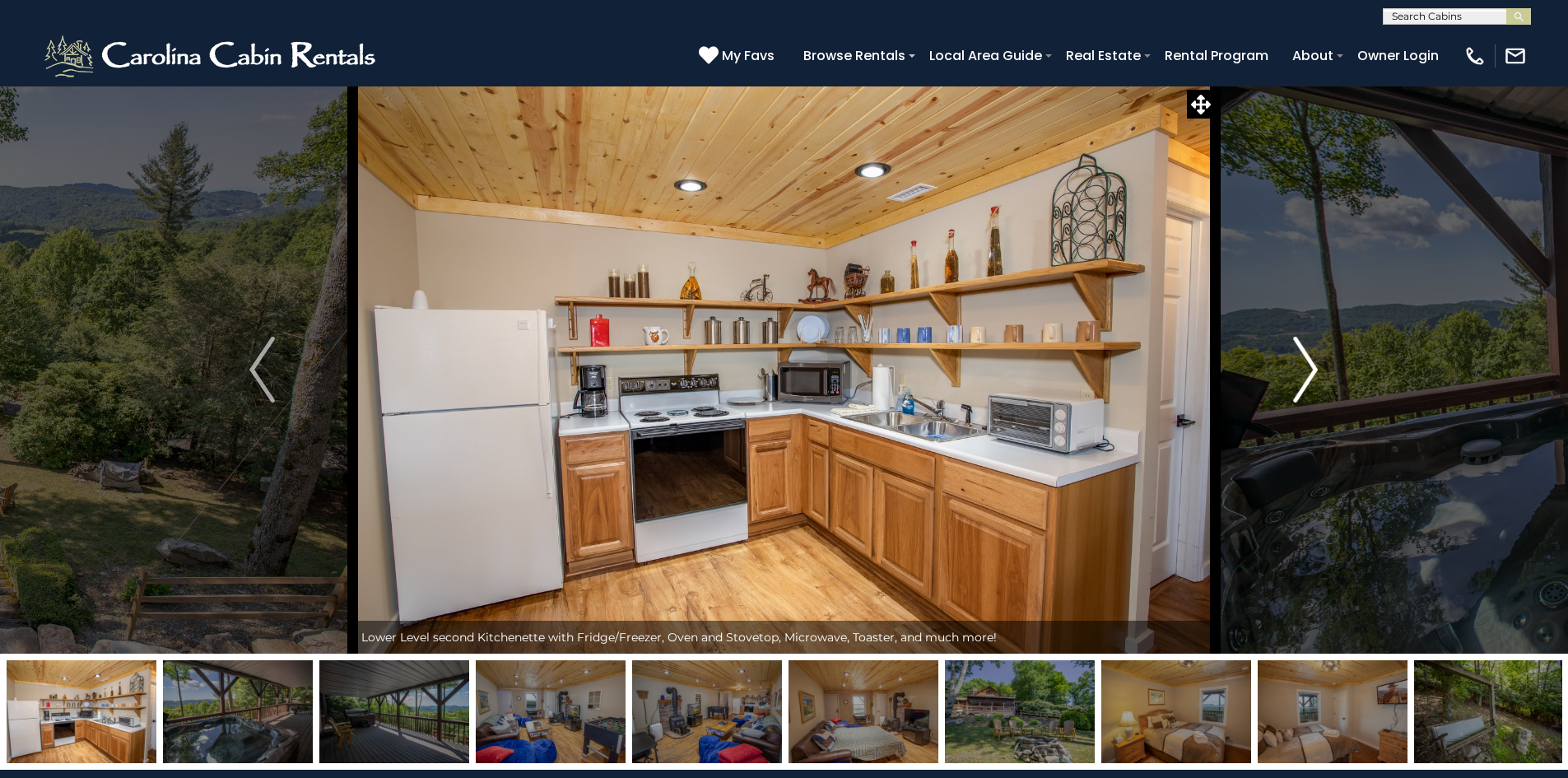
click at [1309, 370] on img "Next" at bounding box center [1306, 369] width 25 height 66
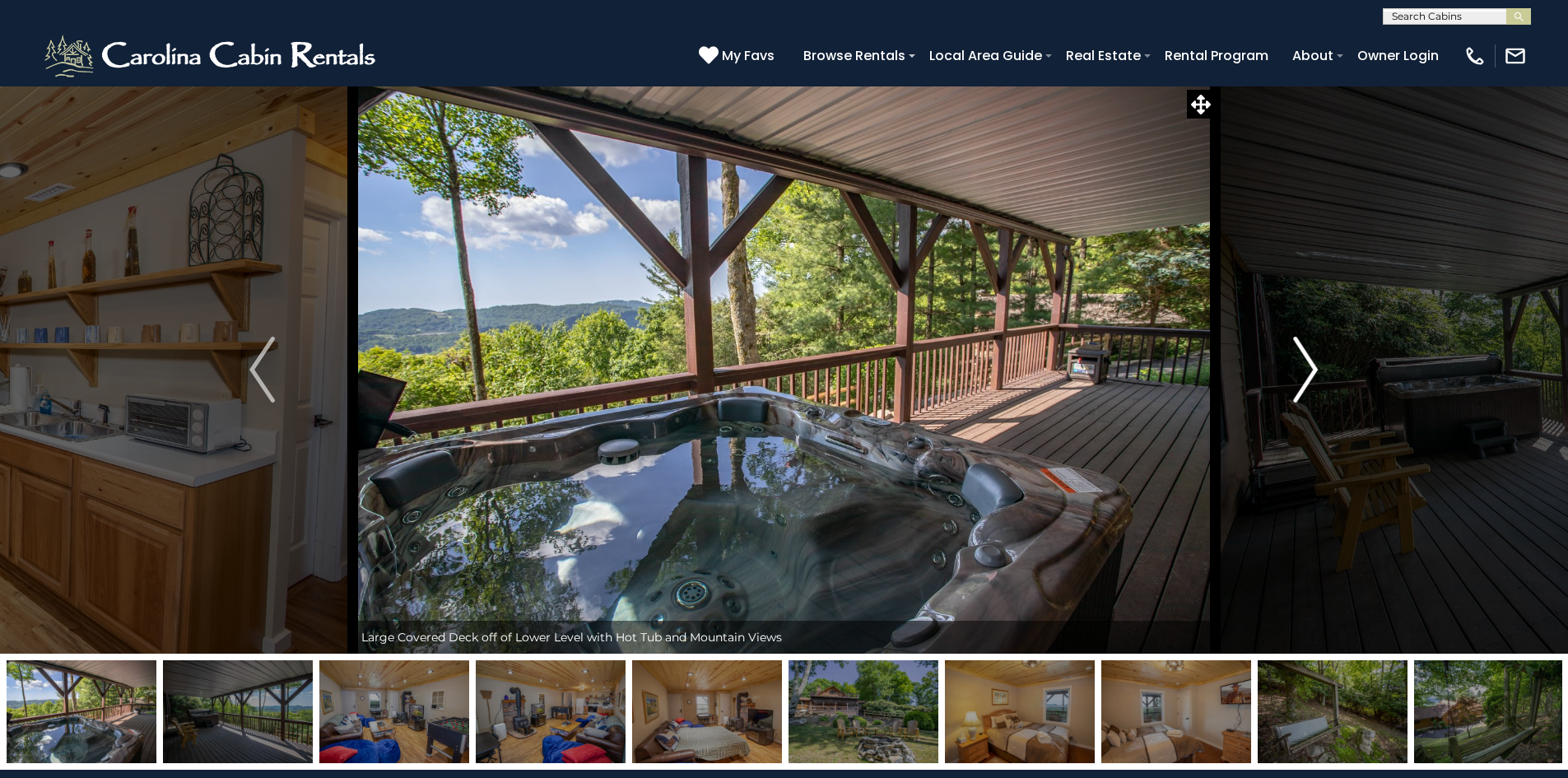
click at [1309, 370] on img "Next" at bounding box center [1306, 369] width 25 height 66
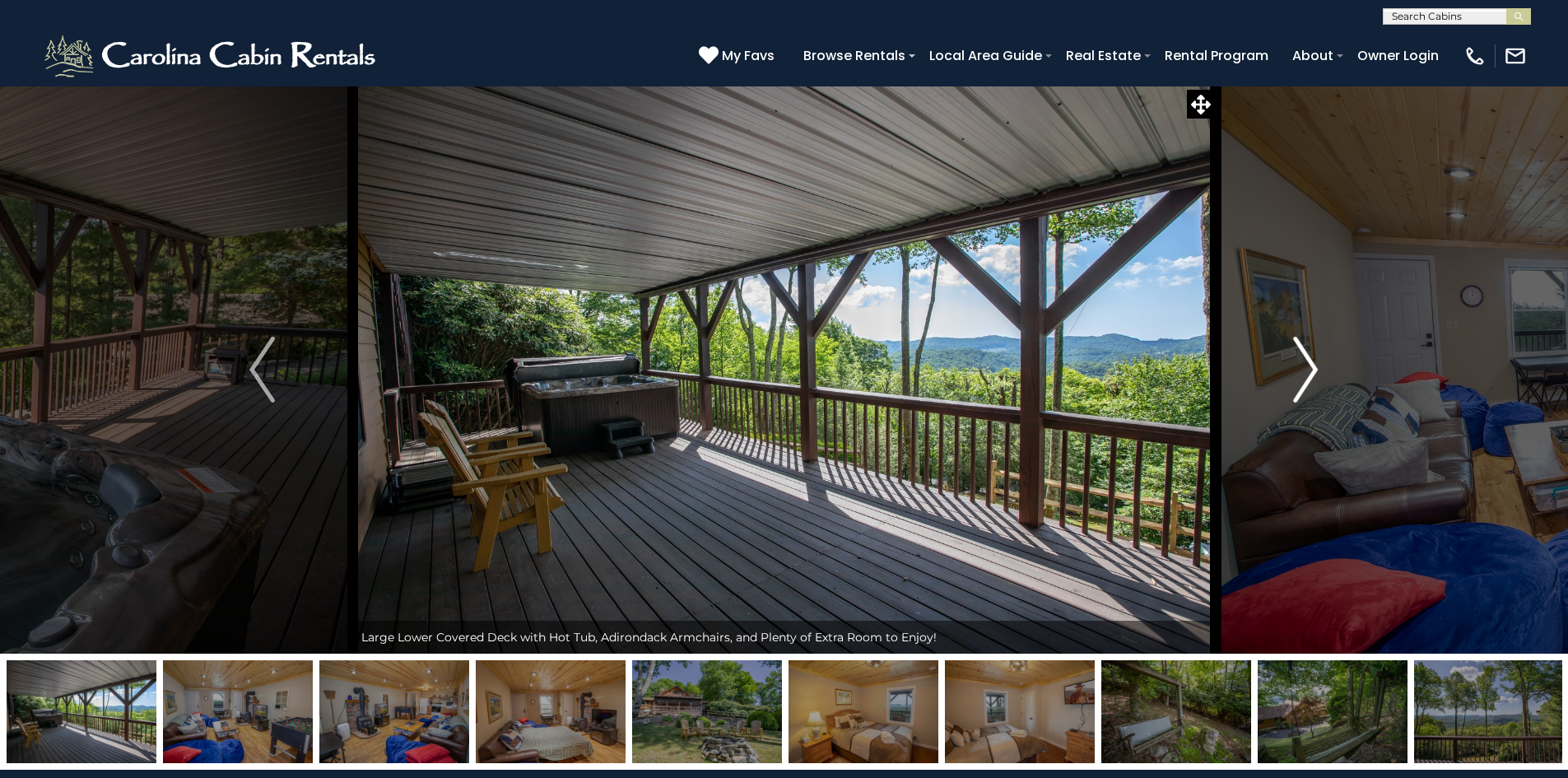
click at [1309, 370] on img "Next" at bounding box center [1306, 369] width 25 height 66
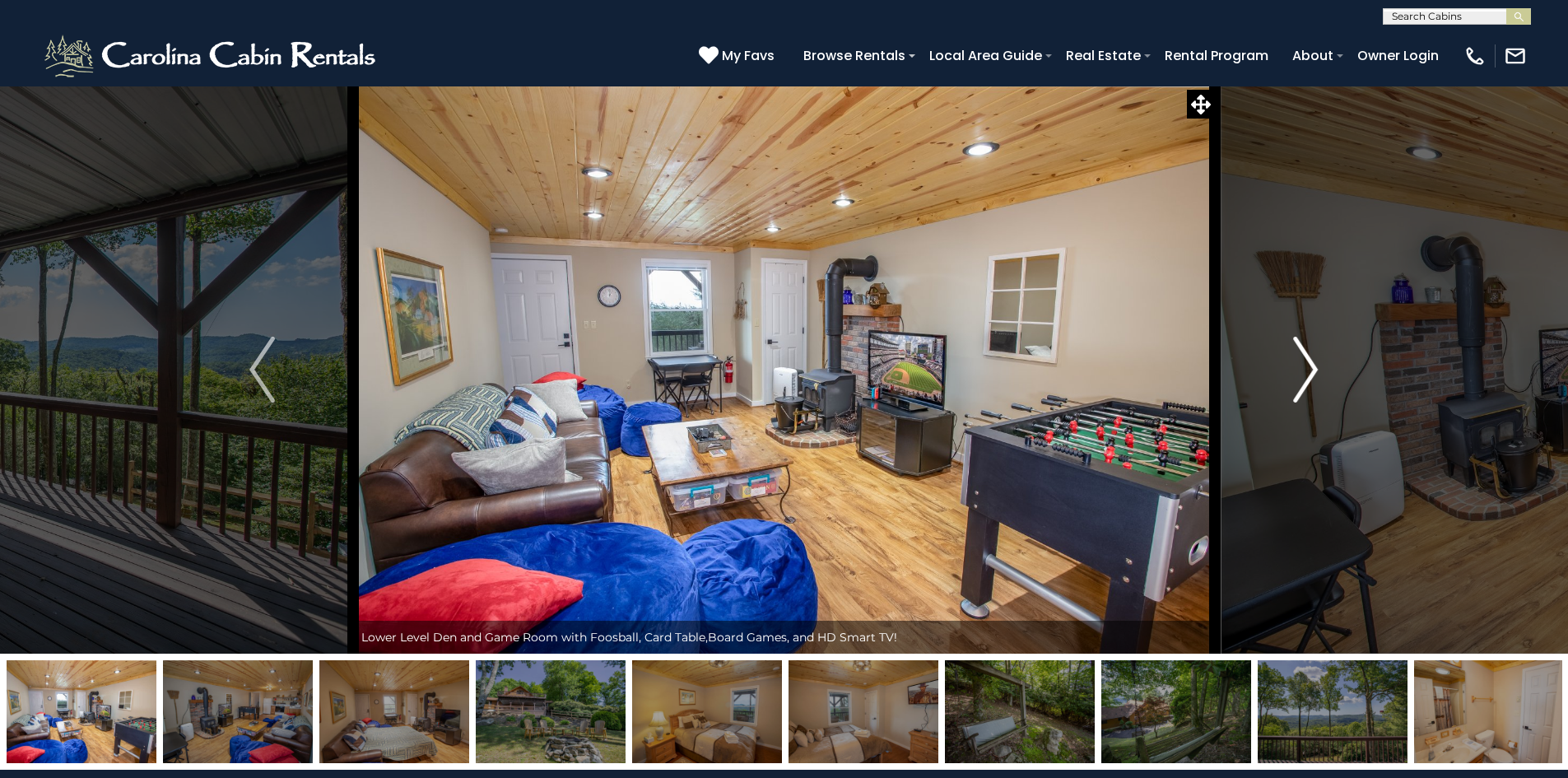
click at [1309, 370] on img "Next" at bounding box center [1306, 369] width 25 height 66
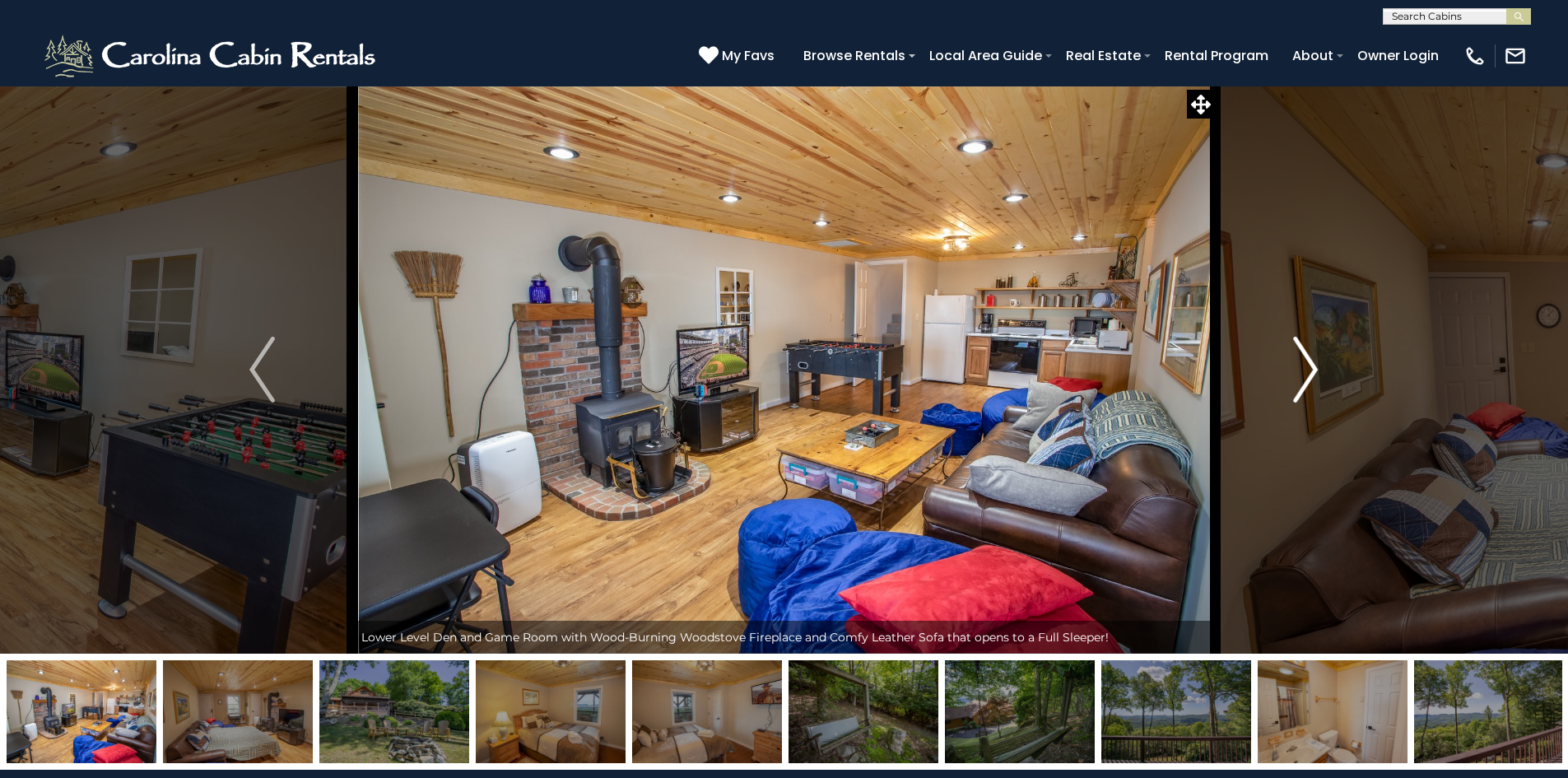
click at [1309, 370] on img "Next" at bounding box center [1306, 369] width 25 height 66
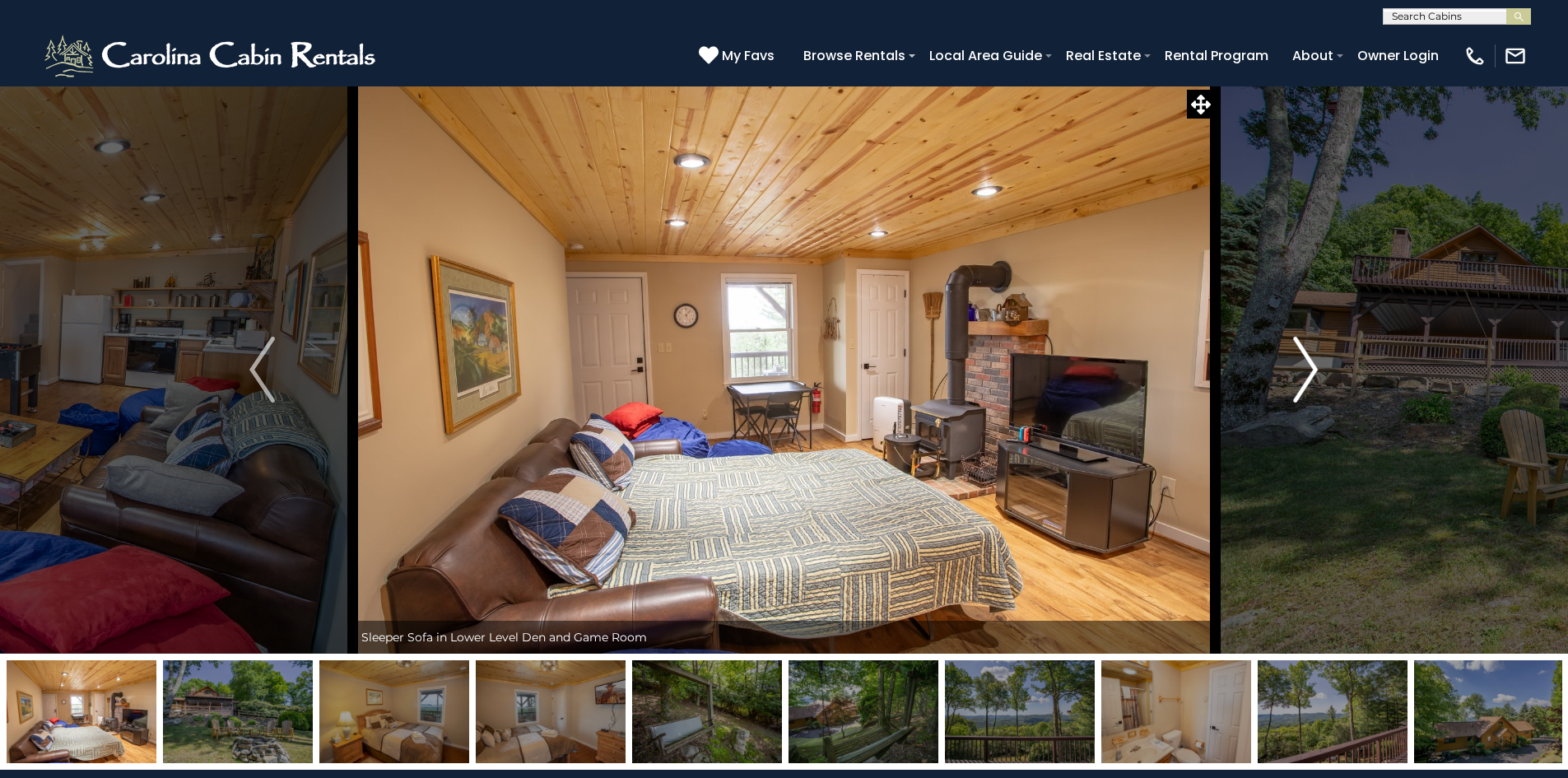
click at [1309, 370] on img "Next" at bounding box center [1306, 369] width 25 height 66
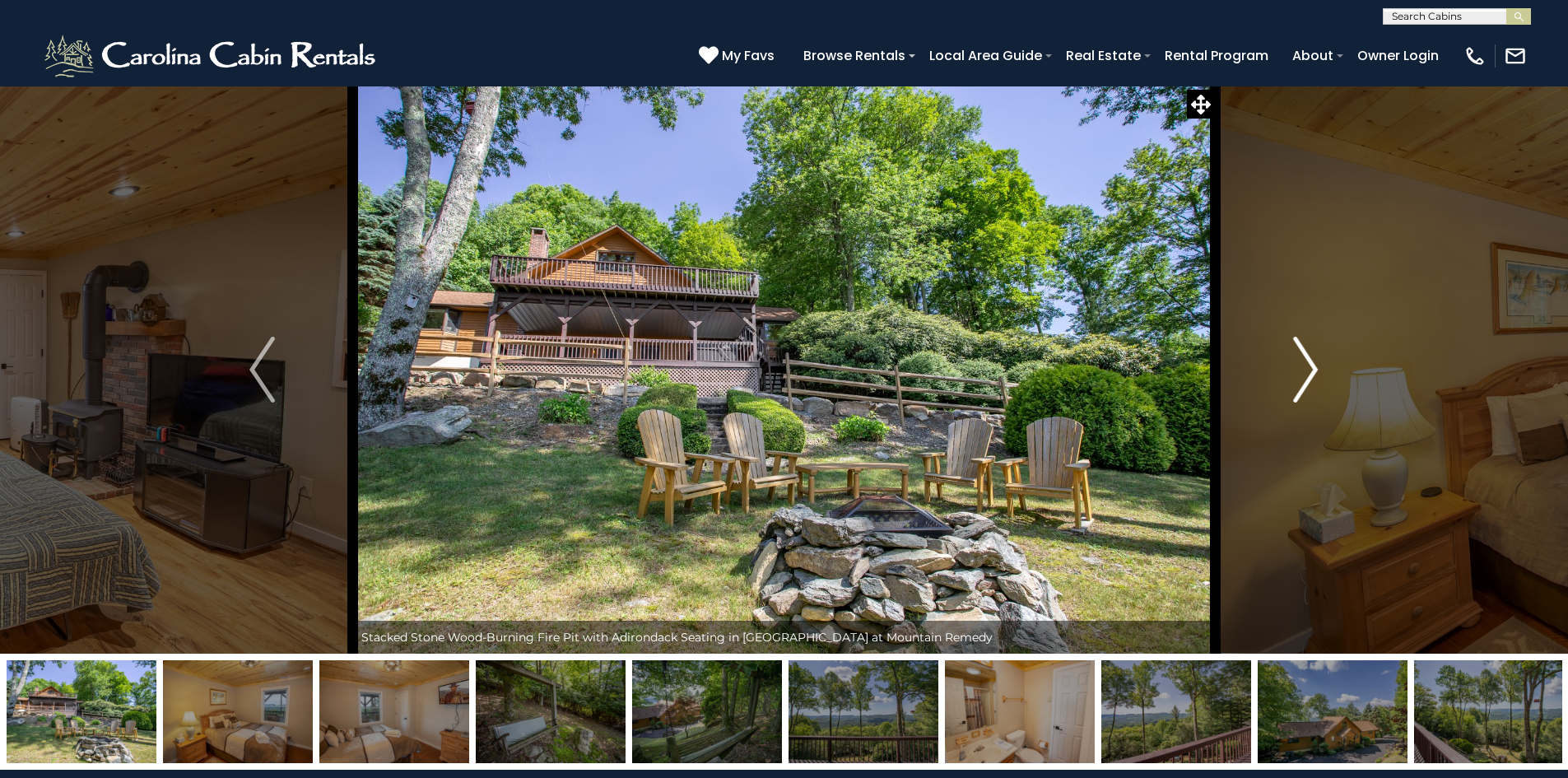
click at [1309, 370] on img "Next" at bounding box center [1306, 369] width 25 height 66
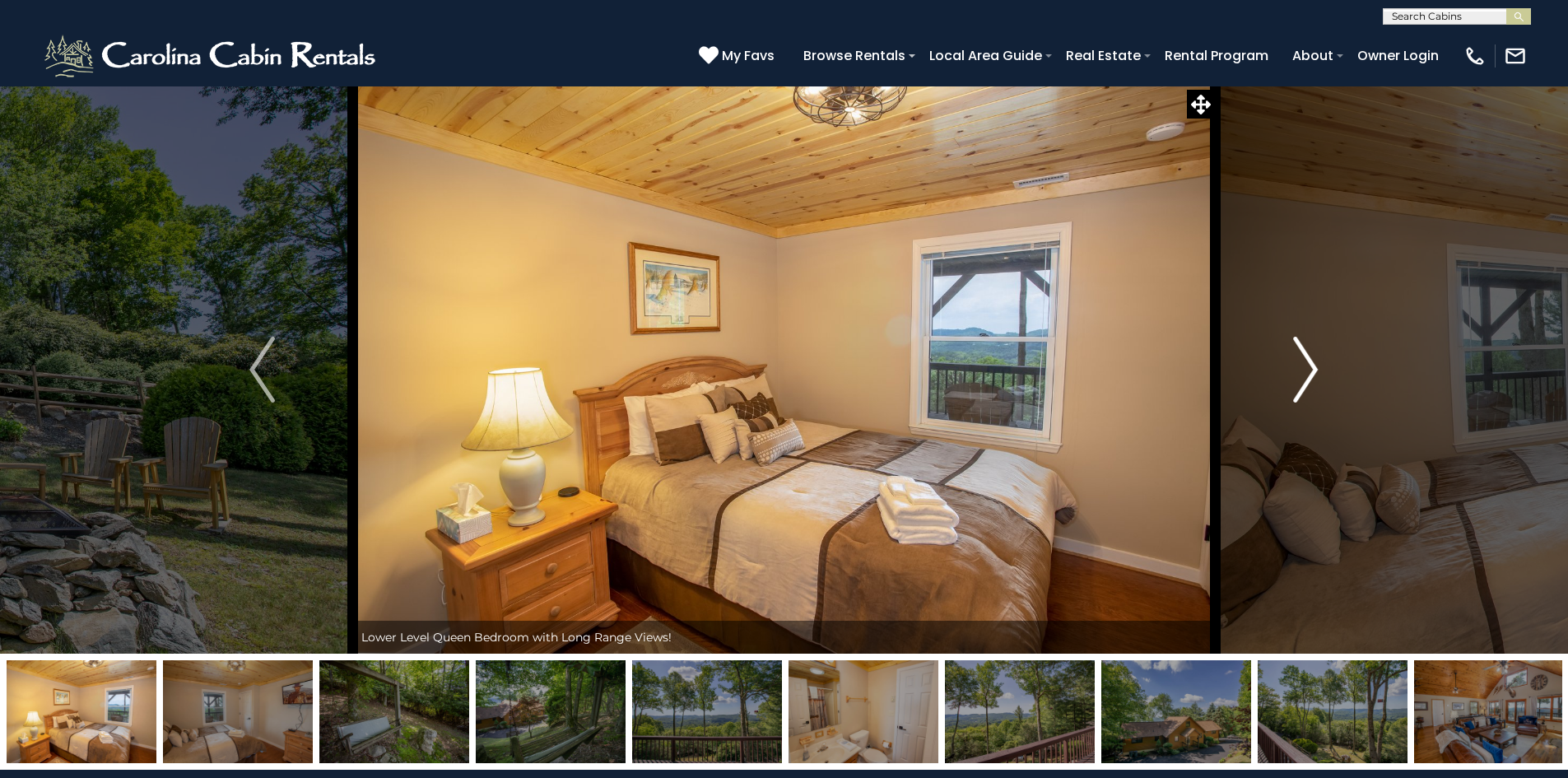
click at [1309, 370] on img "Next" at bounding box center [1306, 369] width 25 height 66
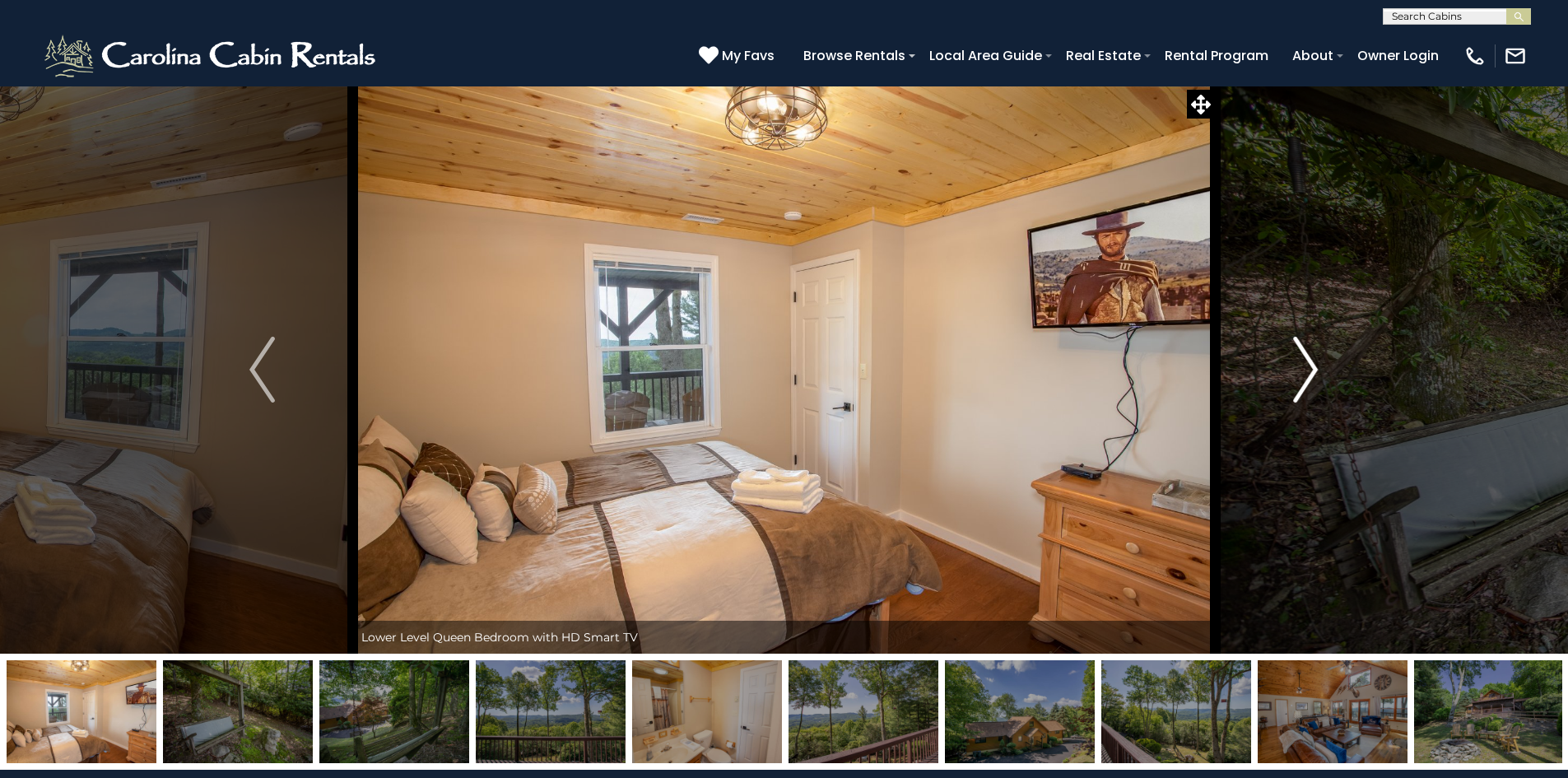
drag, startPoint x: 1309, startPoint y: 370, endPoint x: 1305, endPoint y: 356, distance: 14.6
click at [1305, 356] on img "Next" at bounding box center [1306, 369] width 25 height 66
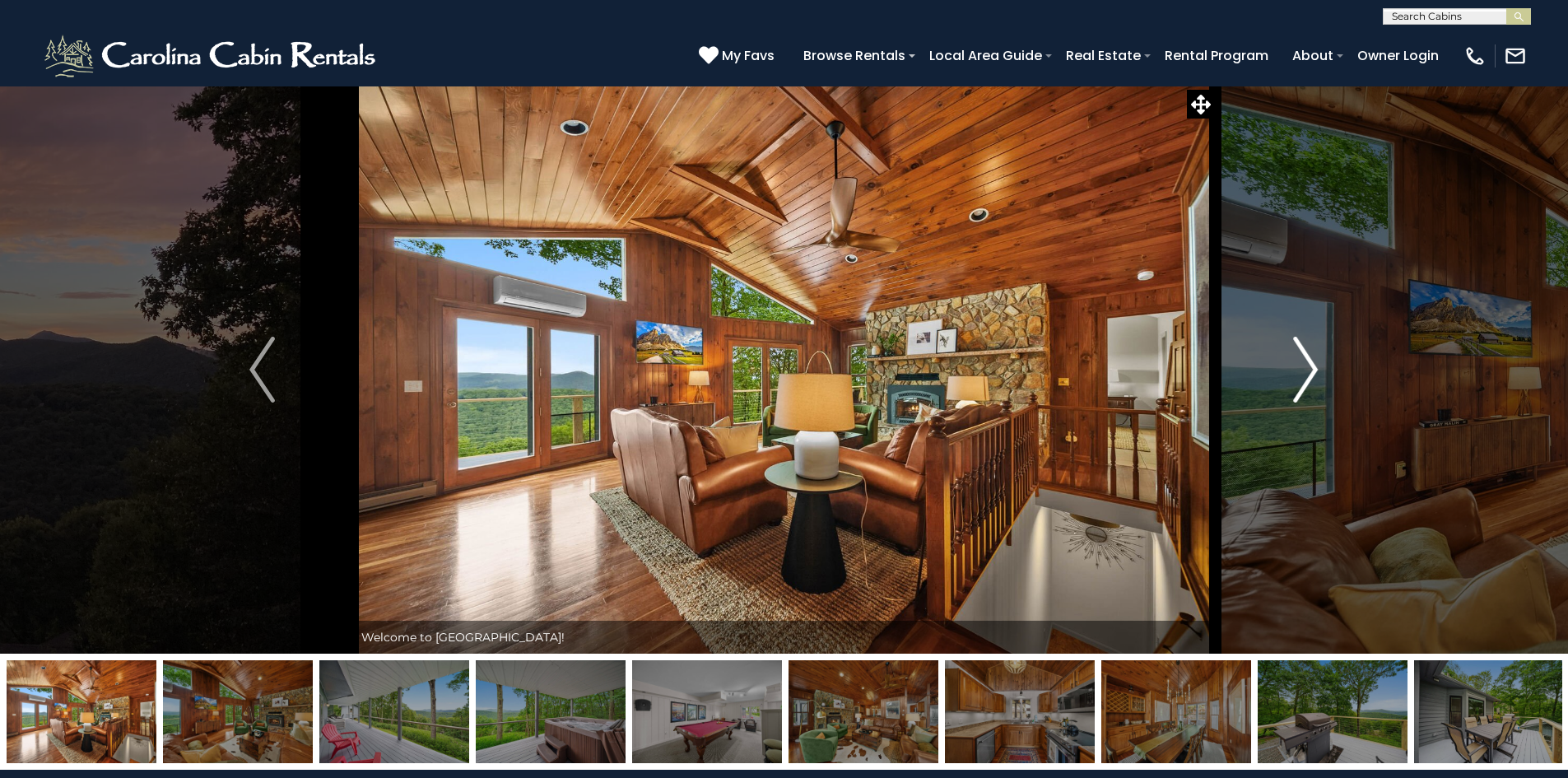
click at [1307, 386] on img "Next" at bounding box center [1306, 369] width 25 height 66
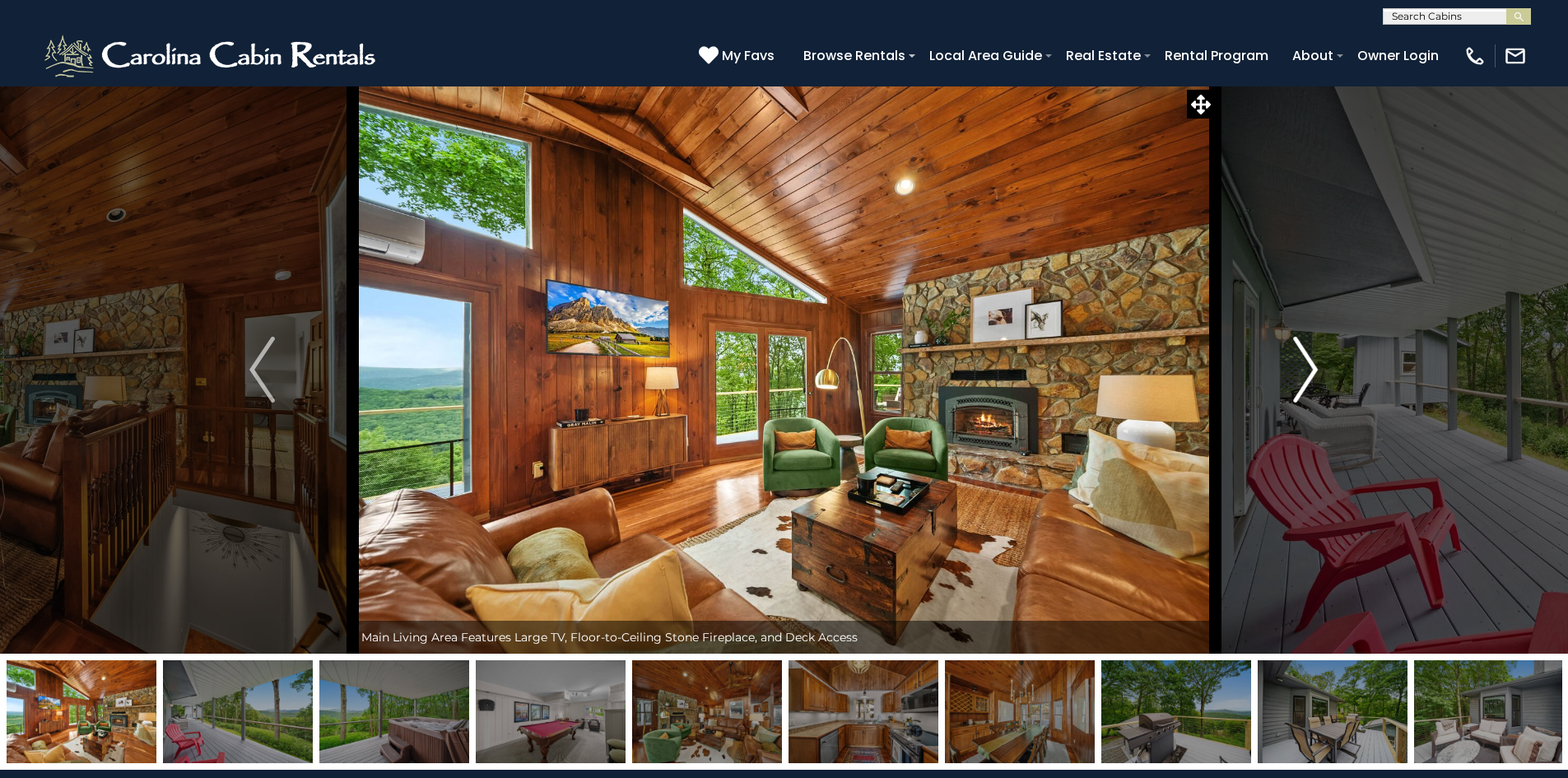
click at [1307, 386] on img "Next" at bounding box center [1306, 369] width 25 height 66
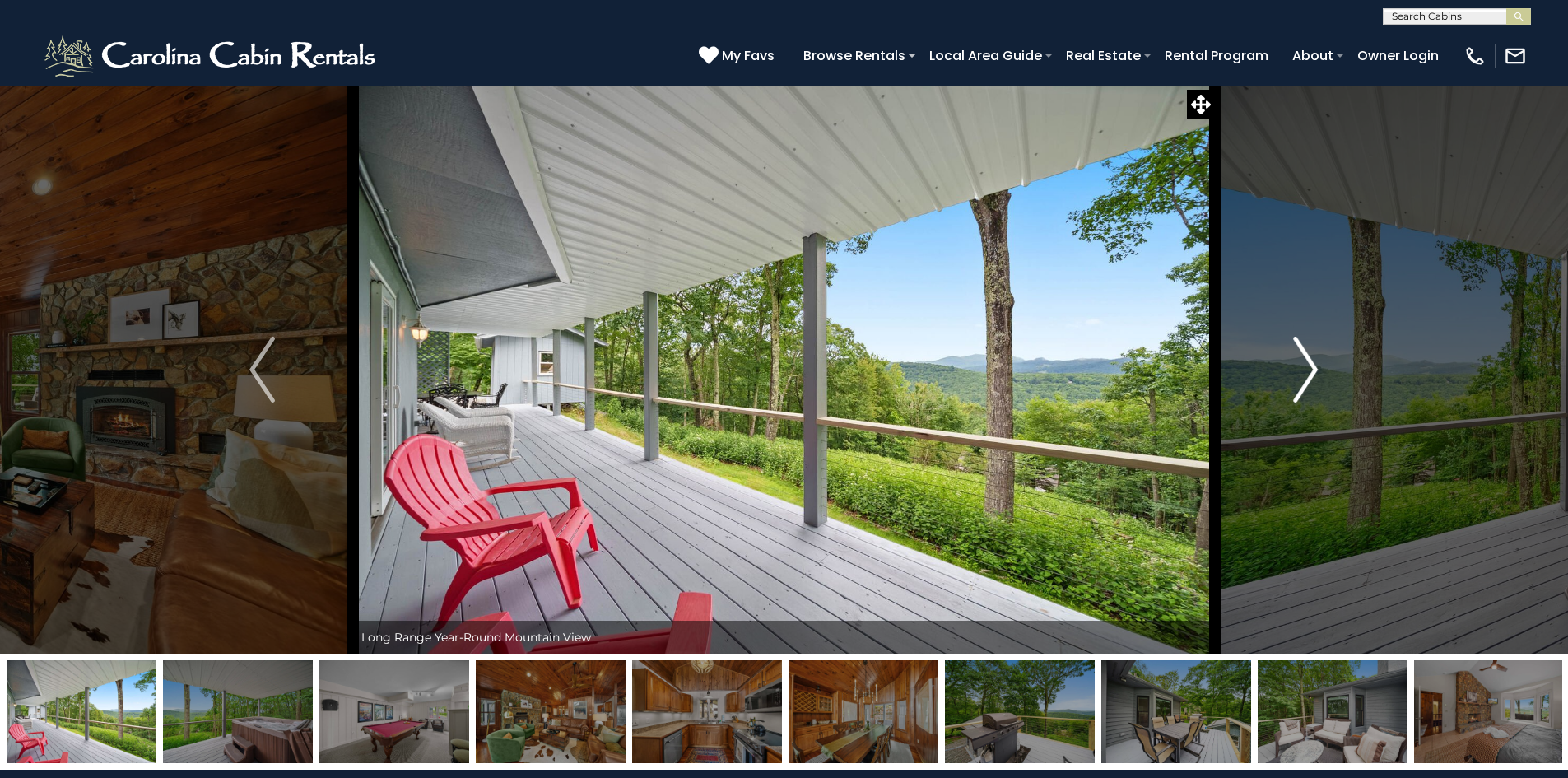
click at [1307, 386] on img "Next" at bounding box center [1306, 369] width 25 height 66
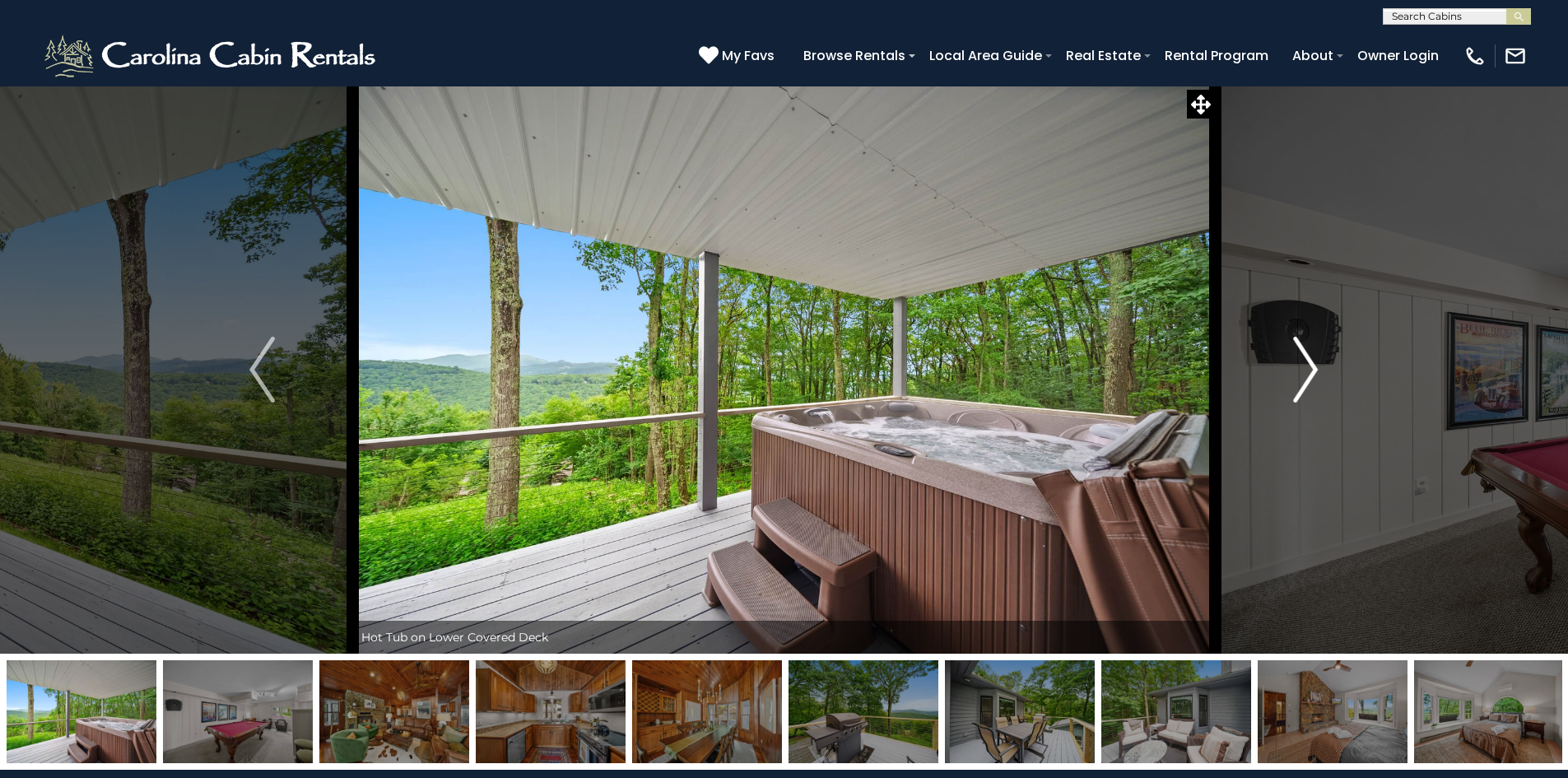
click at [1307, 386] on img "Next" at bounding box center [1306, 369] width 25 height 66
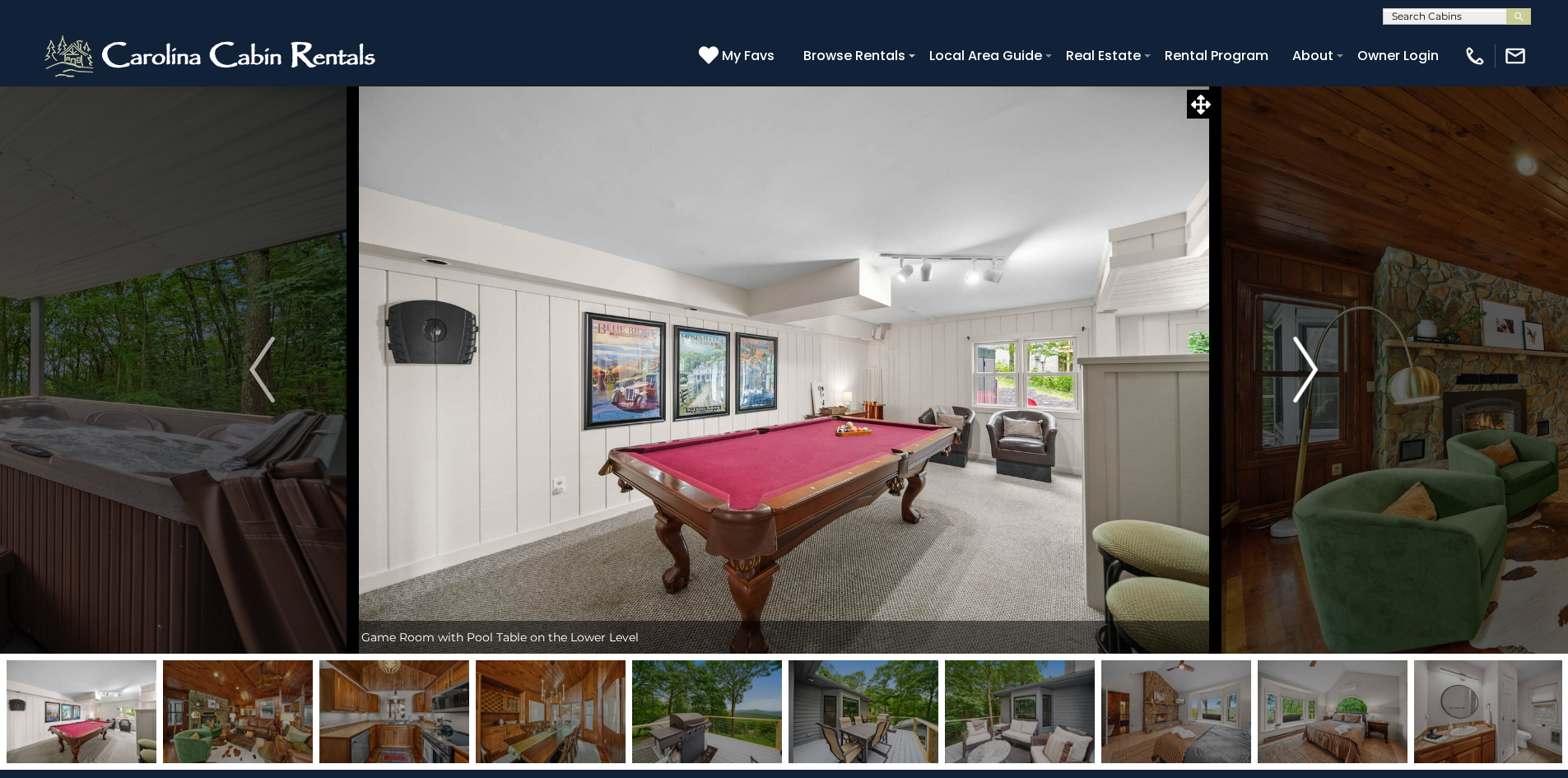
click at [1307, 386] on img "Next" at bounding box center [1306, 369] width 25 height 66
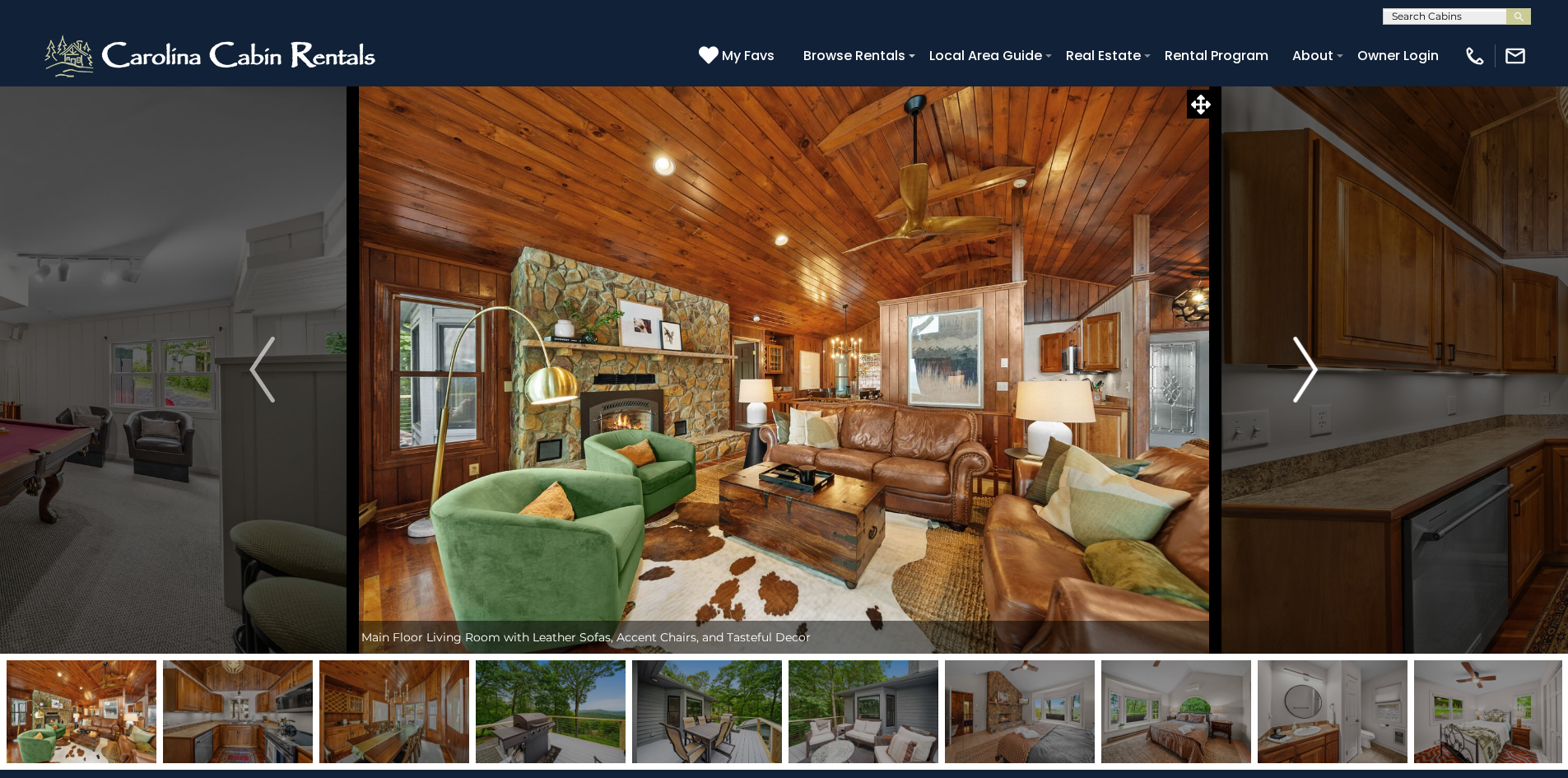
click at [1307, 386] on img "Next" at bounding box center [1306, 369] width 25 height 66
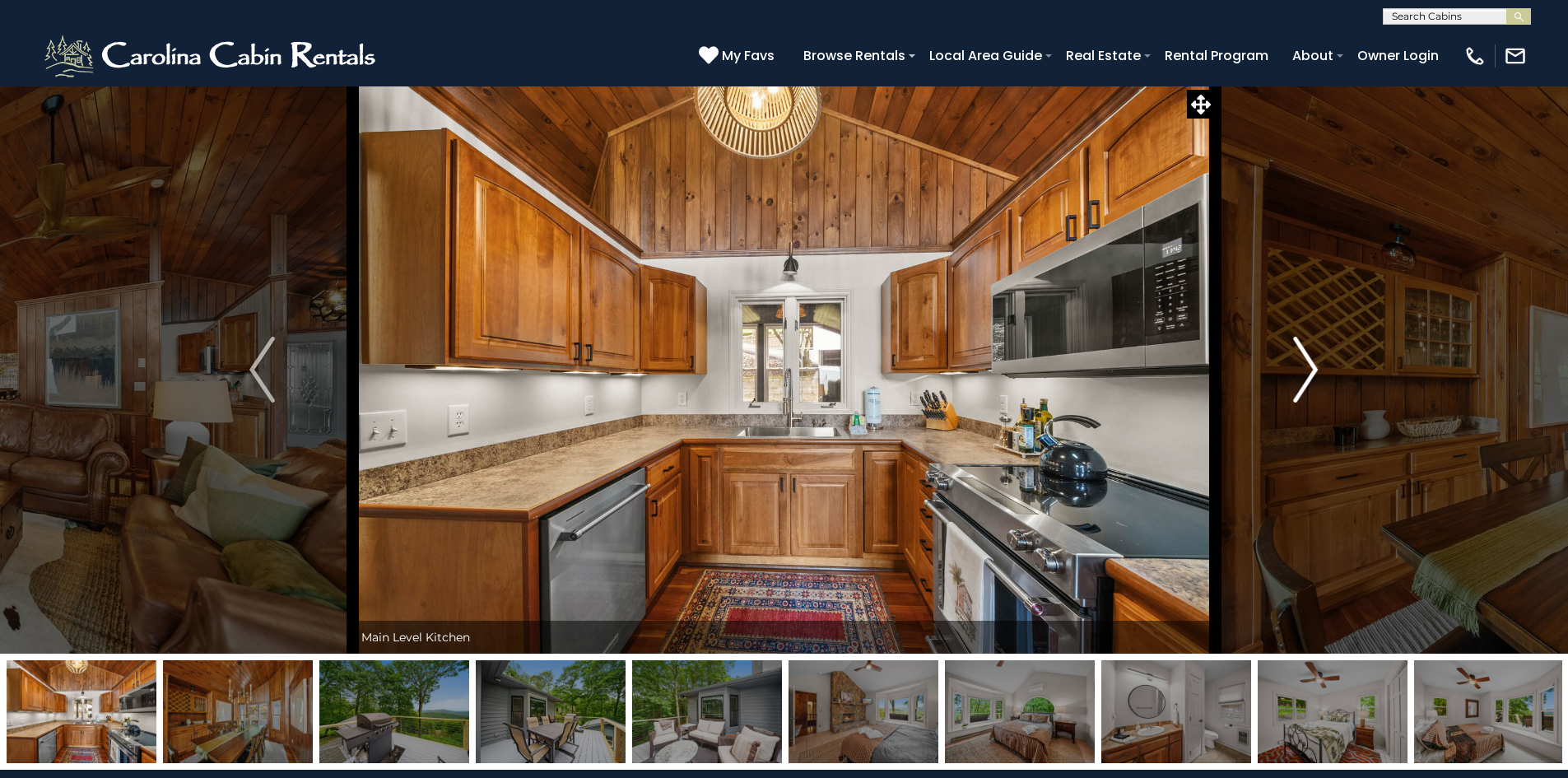
click at [1307, 386] on img "Next" at bounding box center [1306, 369] width 25 height 66
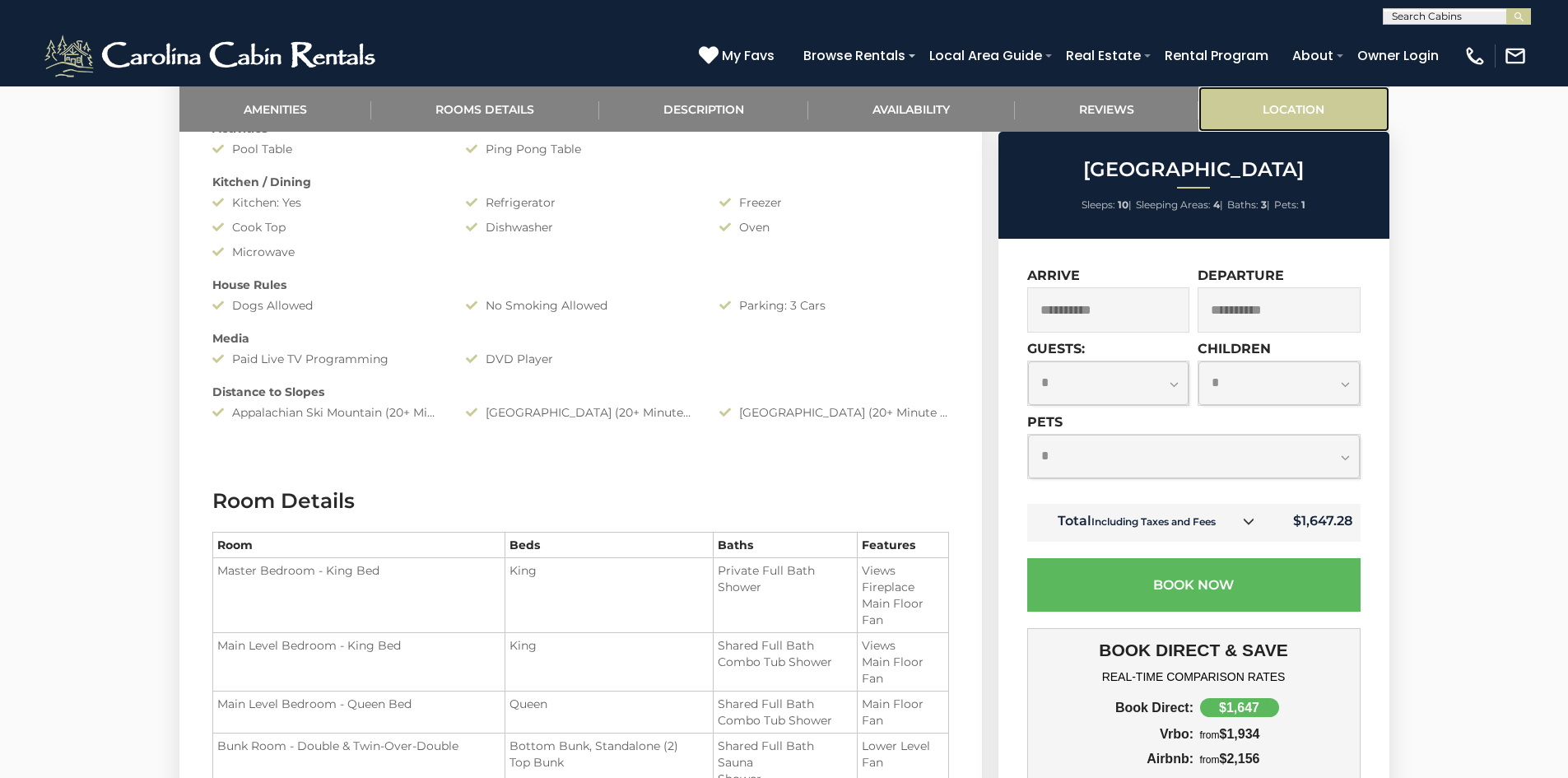
click at [1281, 95] on link "Location" at bounding box center [1294, 110] width 191 height 46
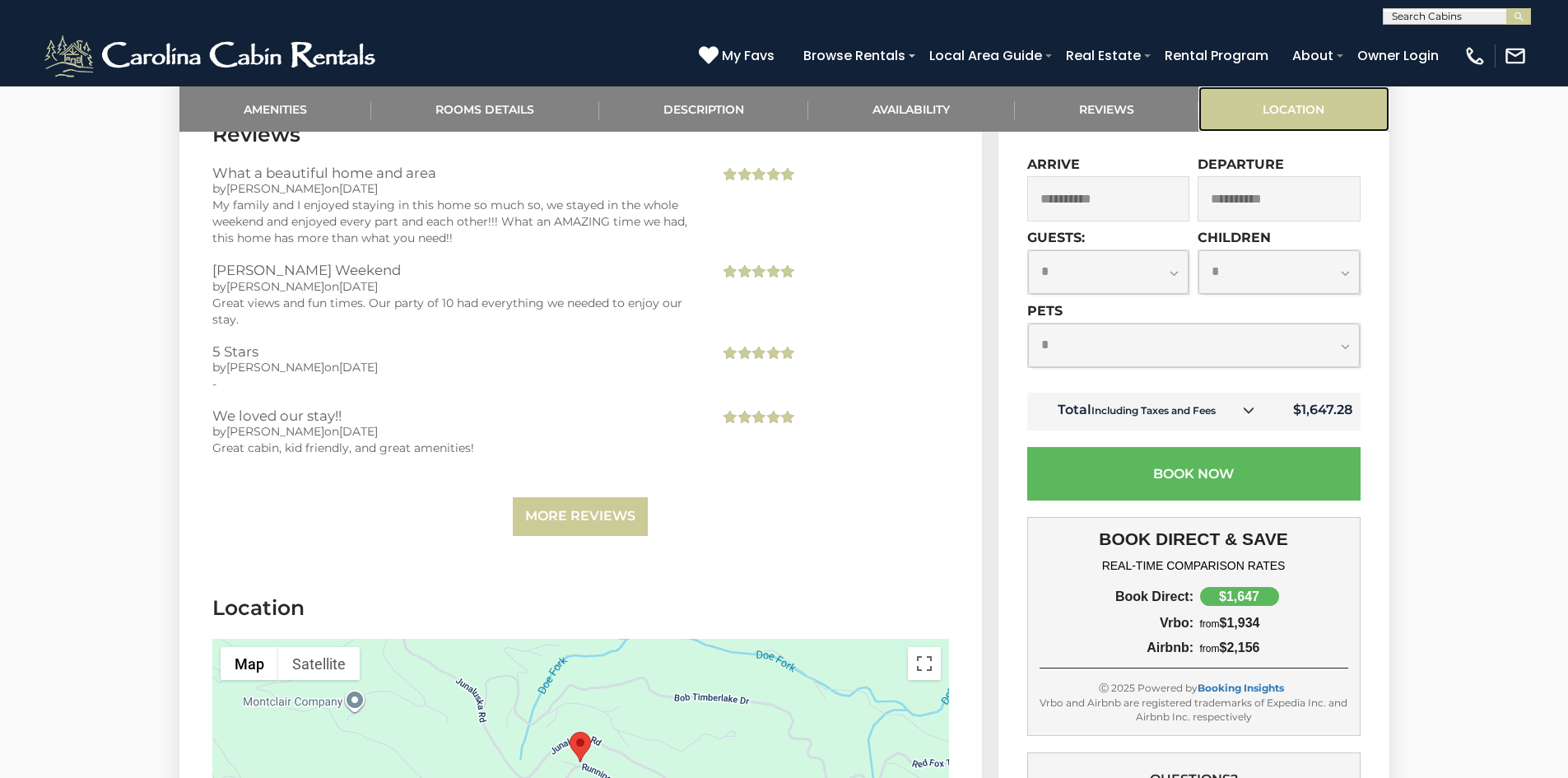
scroll to position [3370, 0]
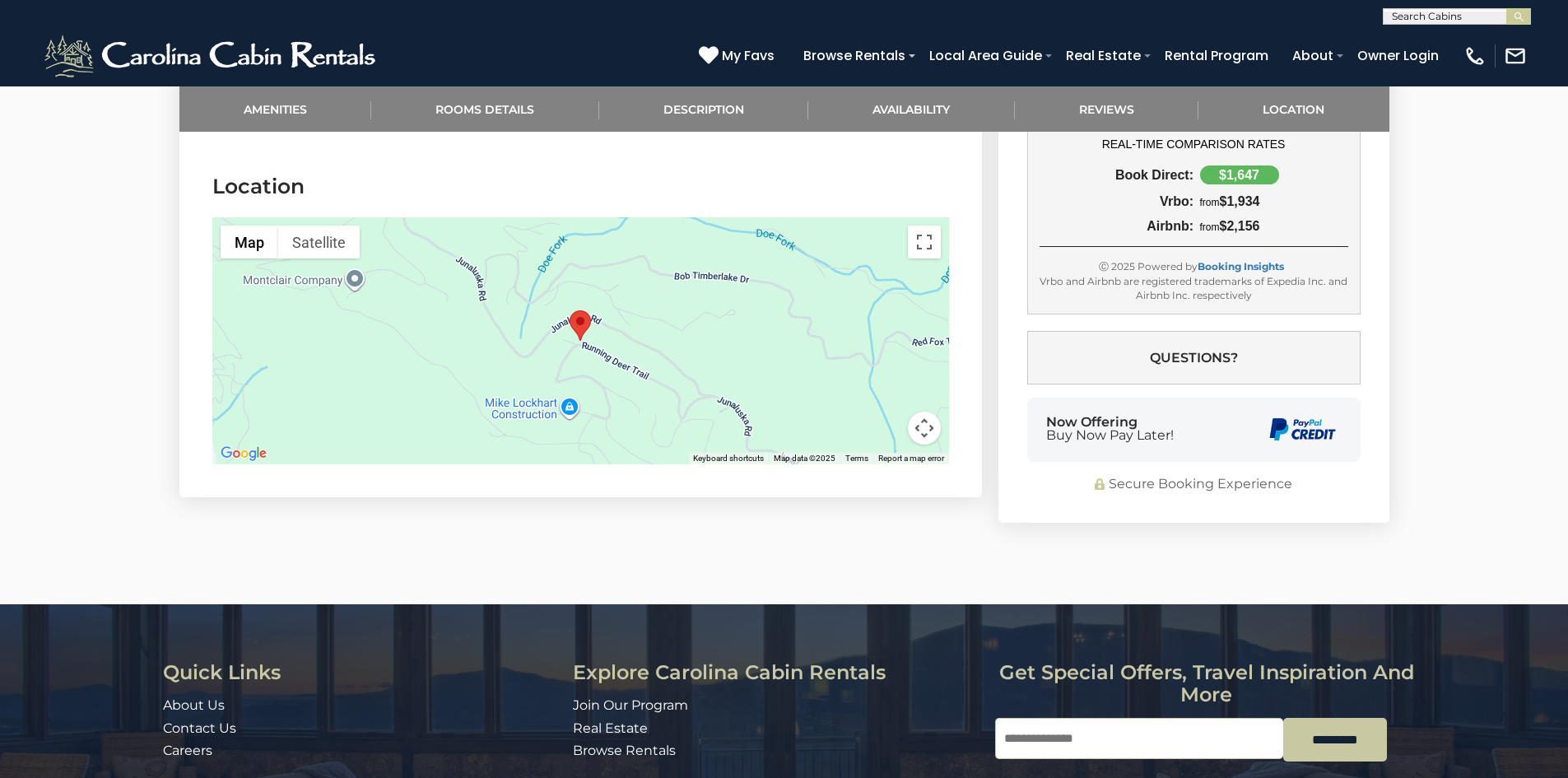
click at [928, 411] on button "Map camera controls" at bounding box center [924, 428] width 33 height 33
click at [877, 411] on button "Zoom out" at bounding box center [883, 428] width 33 height 33
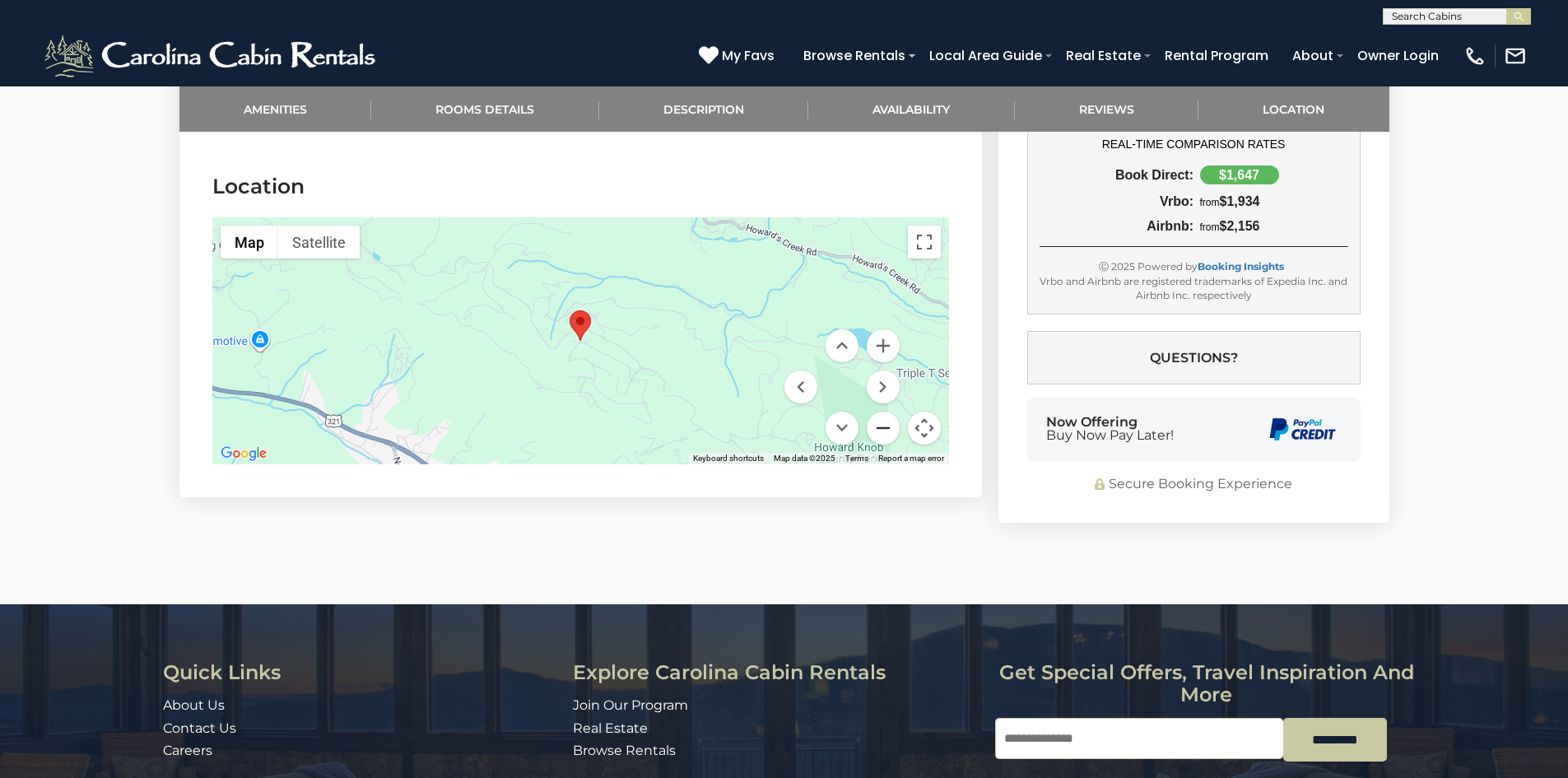
click at [877, 411] on button "Zoom out" at bounding box center [883, 428] width 33 height 33
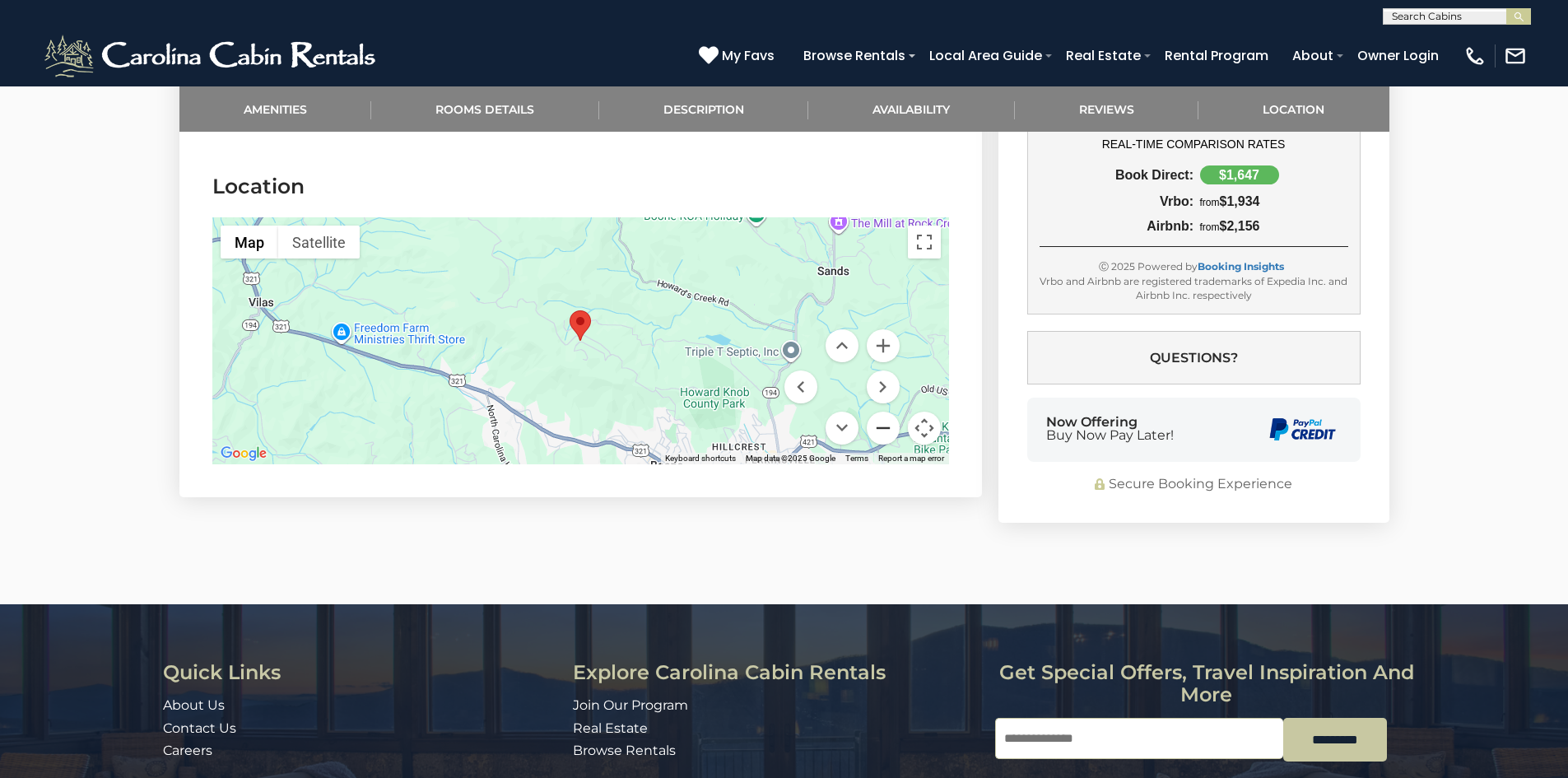
click at [877, 411] on button "Zoom out" at bounding box center [883, 428] width 33 height 33
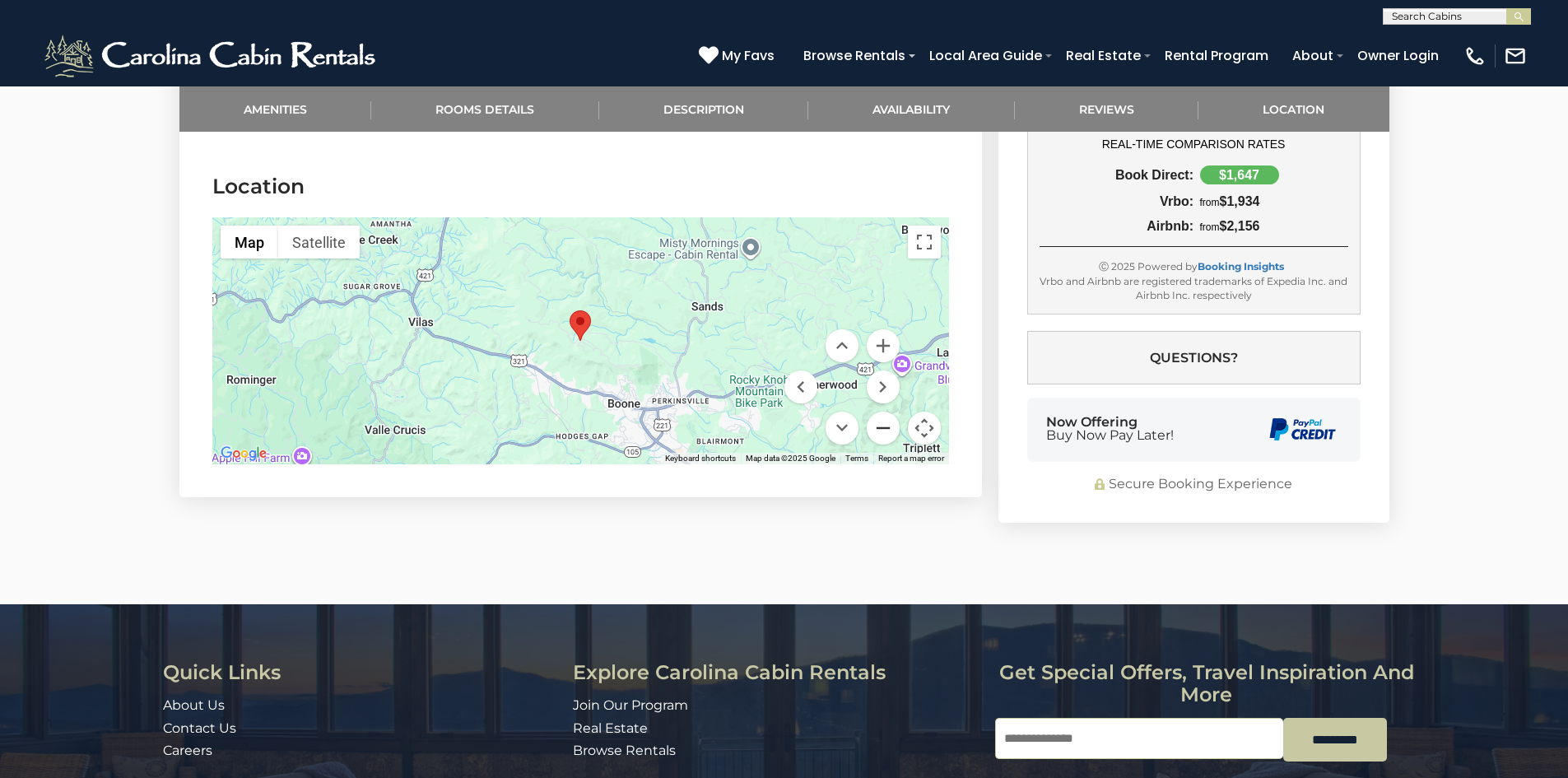
click at [877, 411] on button "Zoom out" at bounding box center [883, 428] width 33 height 33
